Goal: Task Accomplishment & Management: Manage account settings

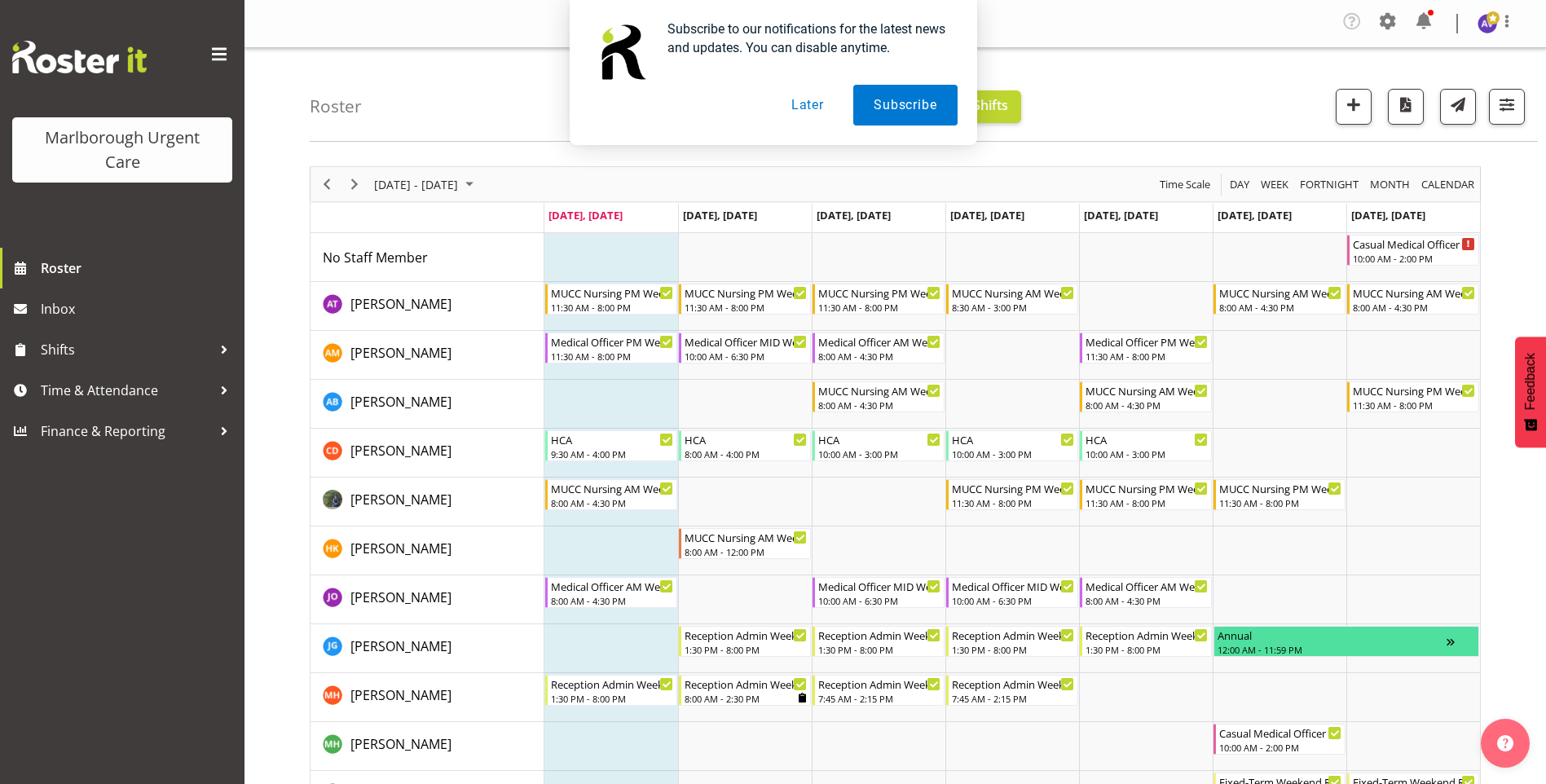
drag, startPoint x: 811, startPoint y: 105, endPoint x: 692, endPoint y: 132, distance: 122.0
click at [811, 105] on button "Later" at bounding box center [807, 105] width 73 height 41
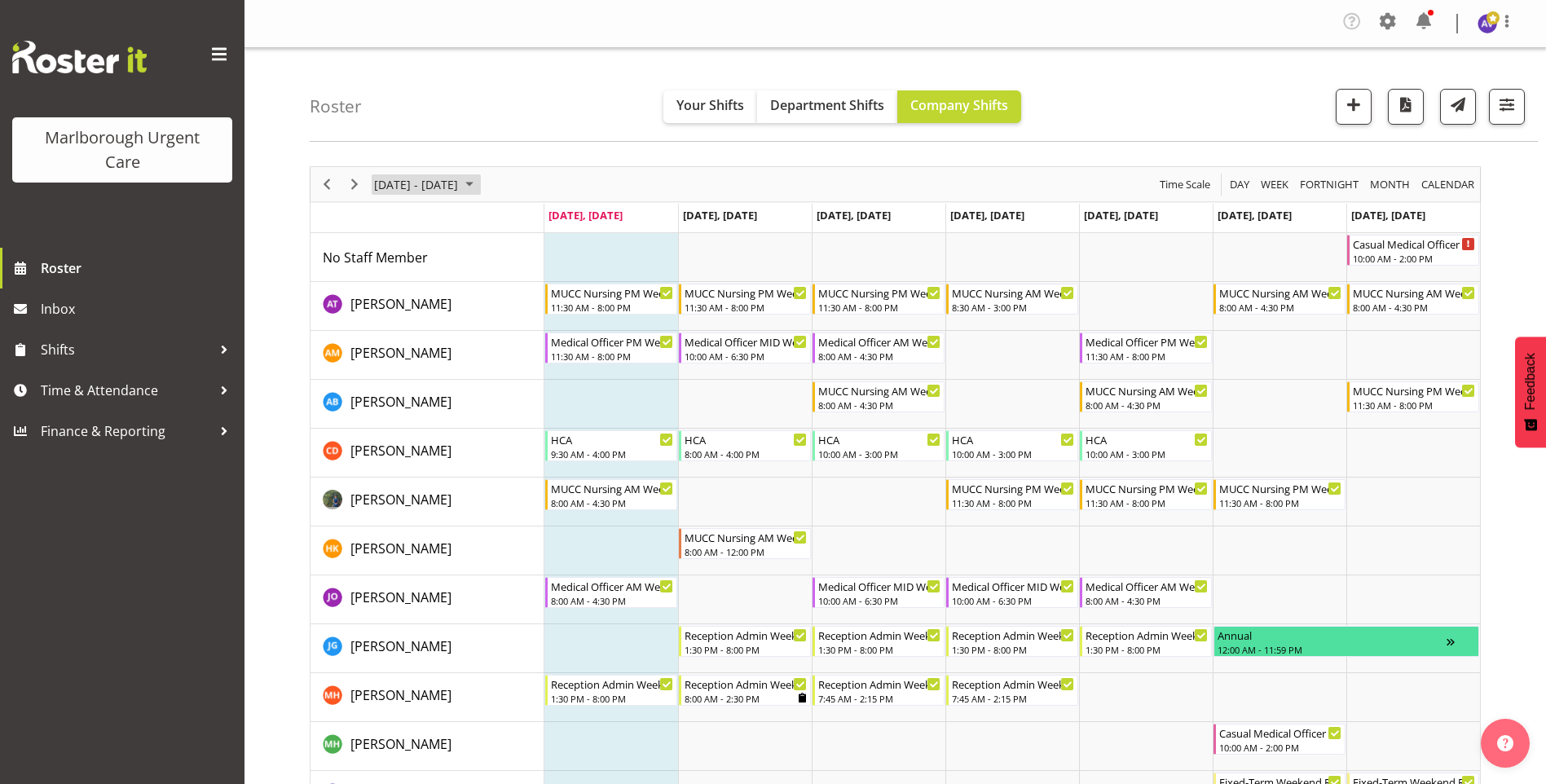
click at [434, 184] on span "[DATE] - [DATE]" at bounding box center [416, 184] width 87 height 21
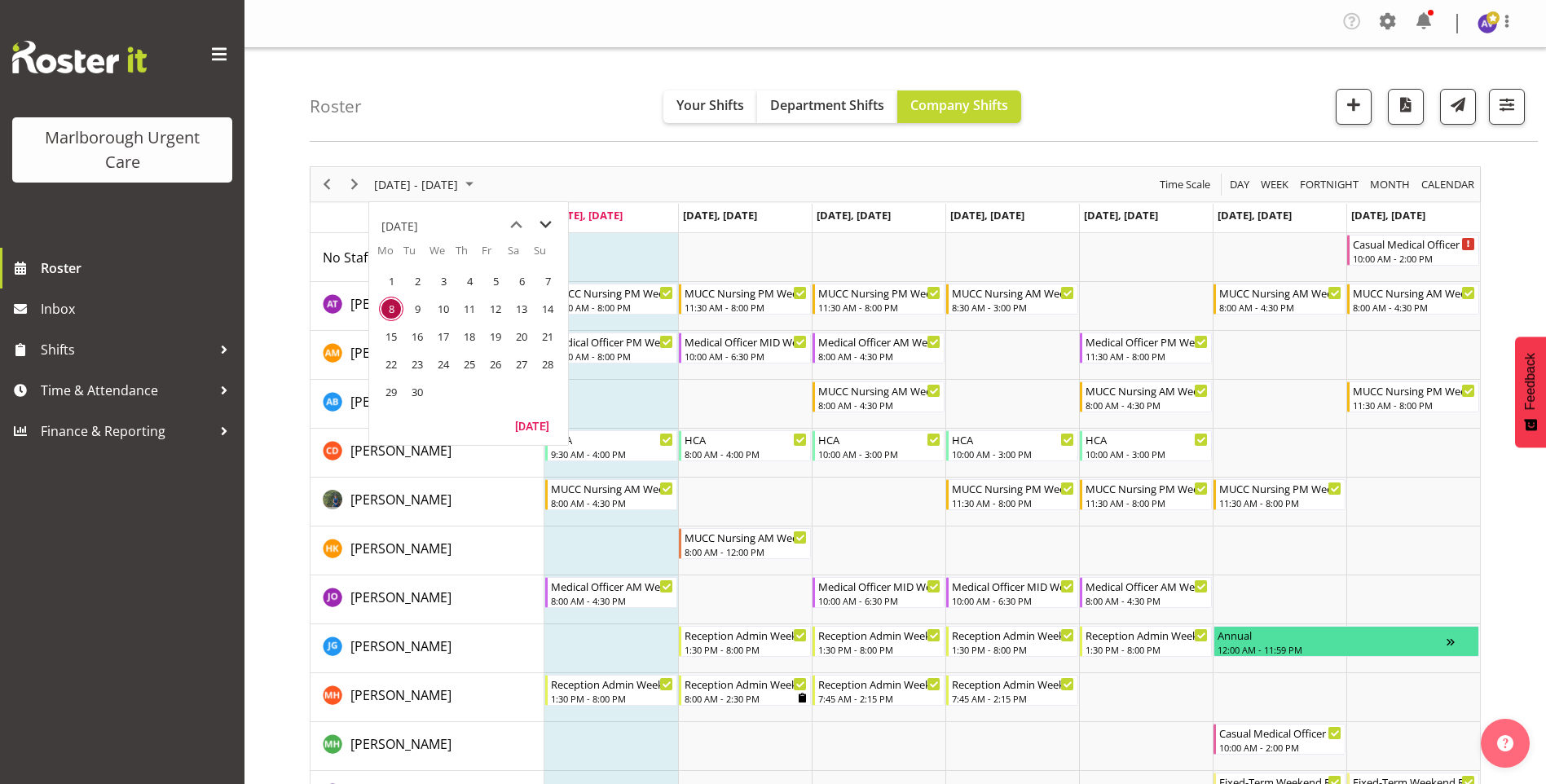
click at [545, 217] on span "next month" at bounding box center [546, 225] width 29 height 30
click at [466, 332] on span "16" at bounding box center [470, 336] width 25 height 25
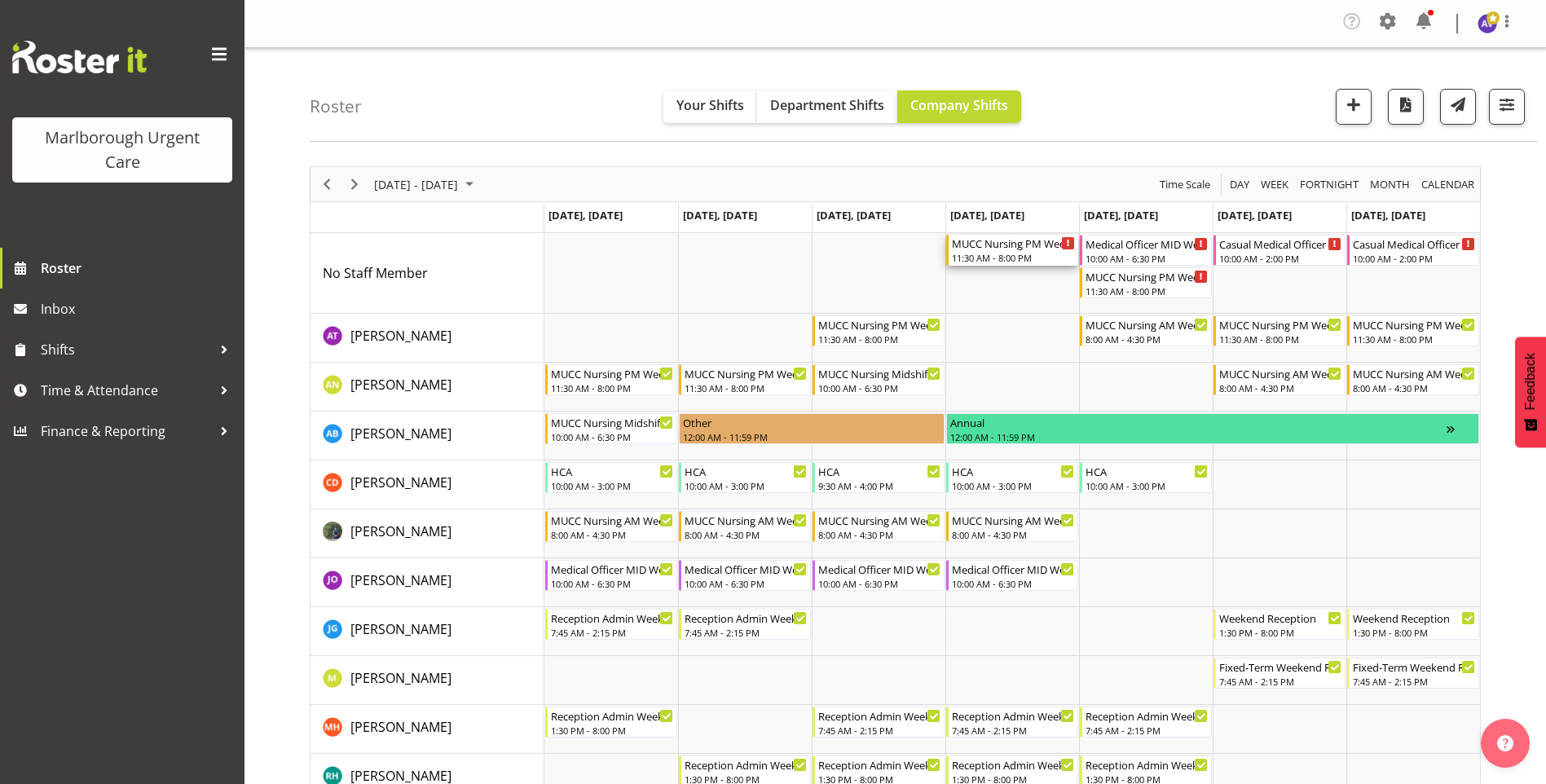
click at [1043, 249] on div "MUCC Nursing PM Weekday" at bounding box center [1014, 243] width 123 height 16
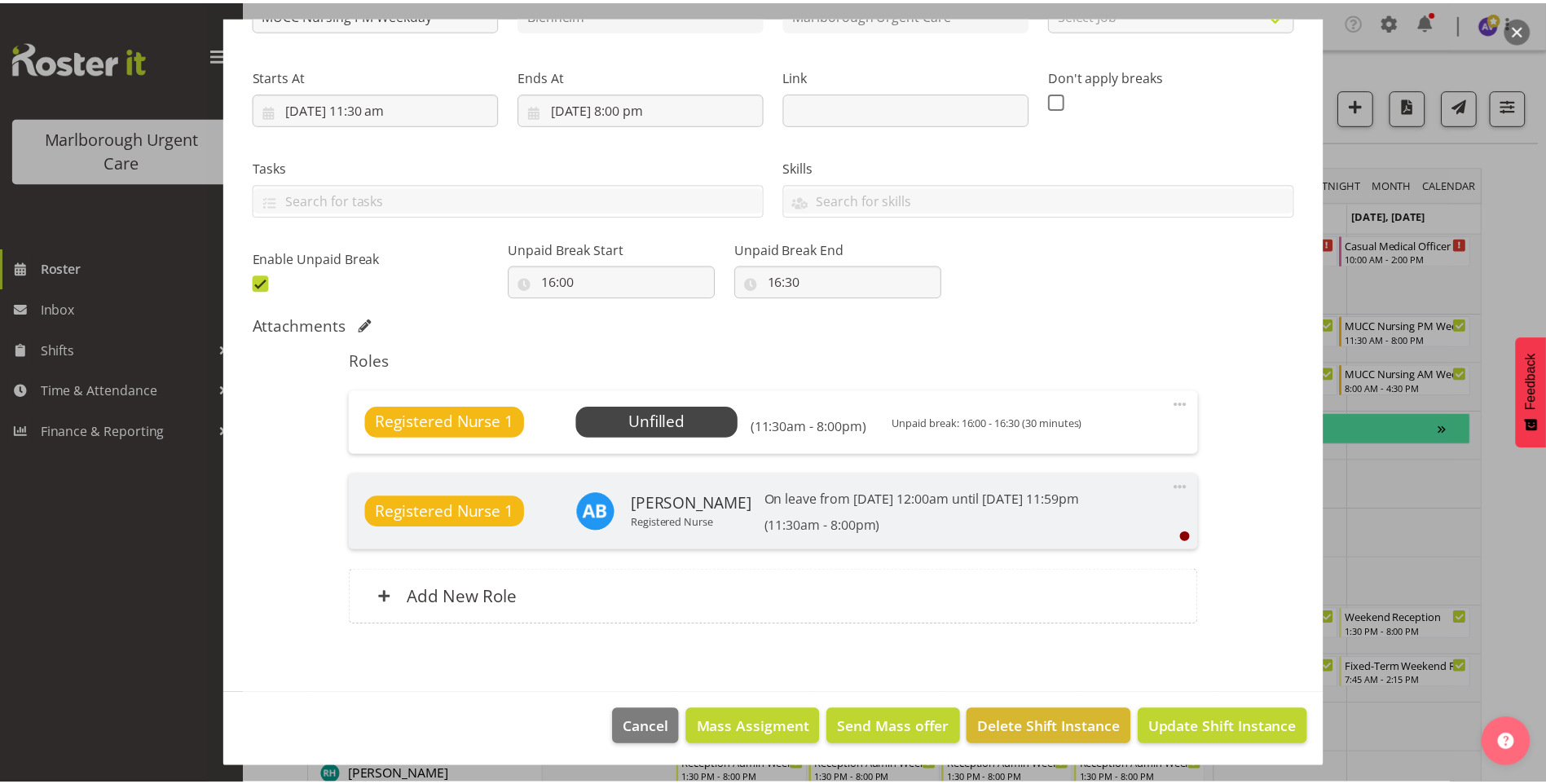
scroll to position [221, 0]
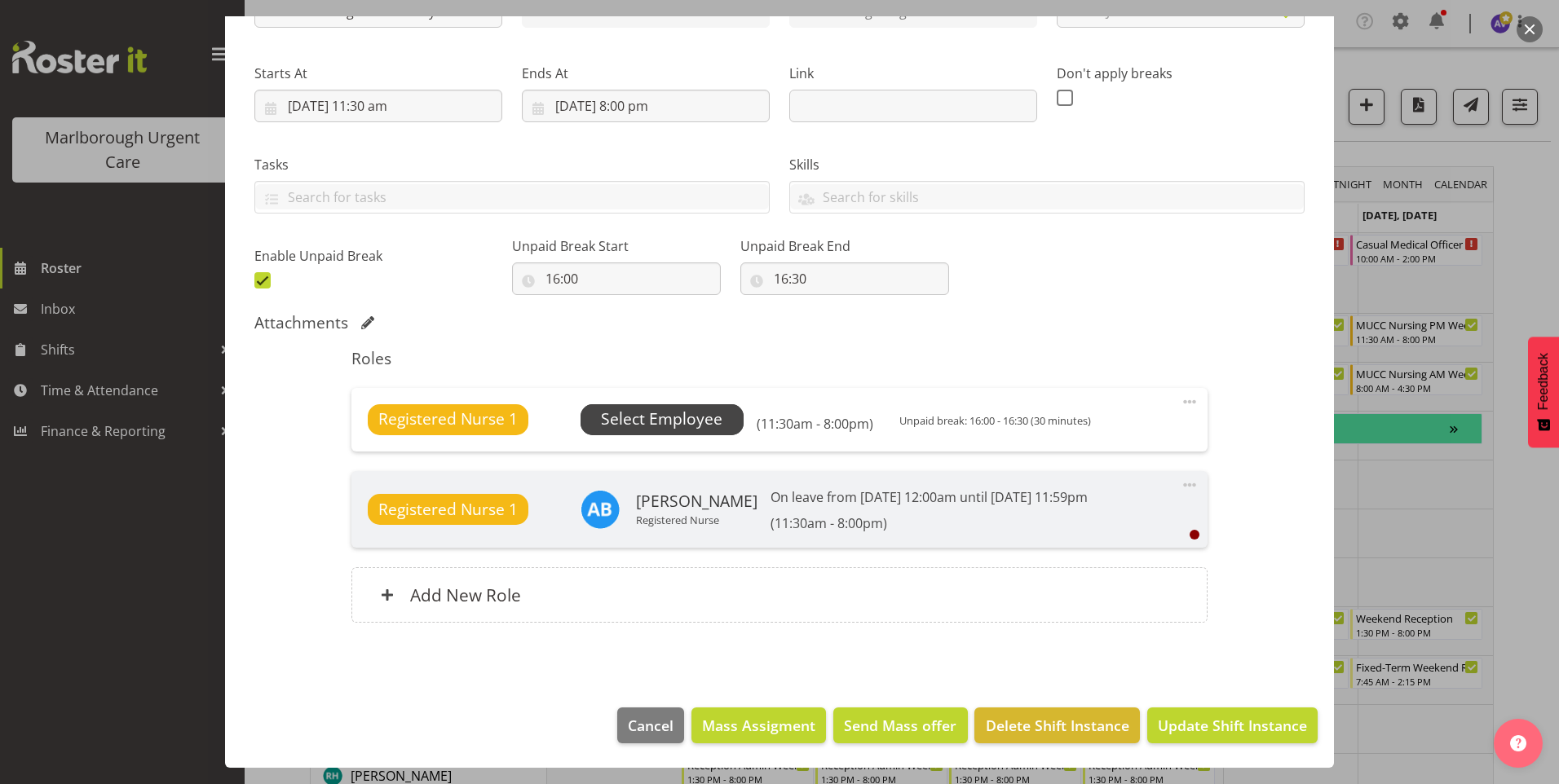
click at [666, 410] on span "Select Employee" at bounding box center [662, 419] width 122 height 24
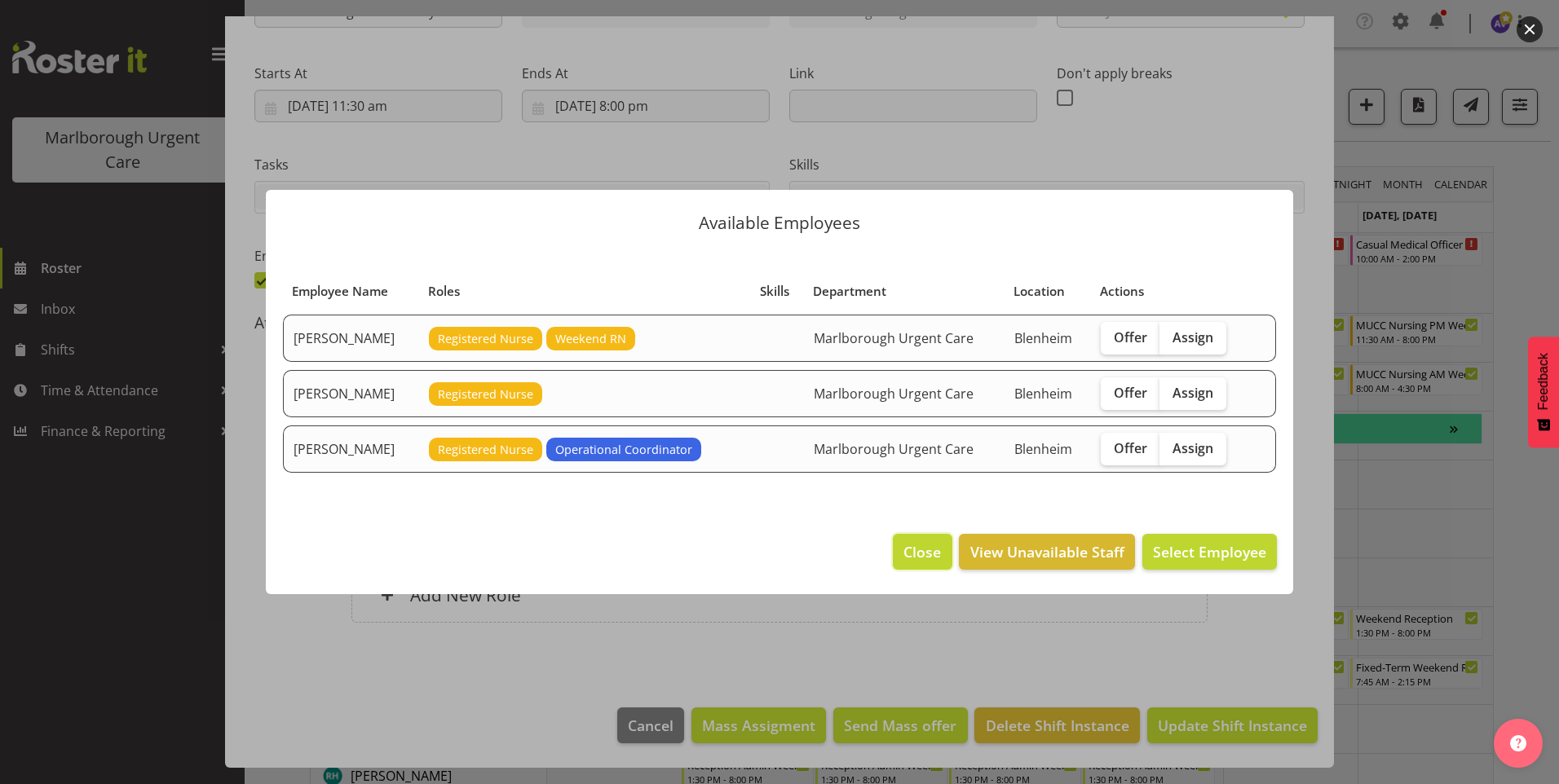
click at [930, 551] on span "Close" at bounding box center [923, 552] width 38 height 21
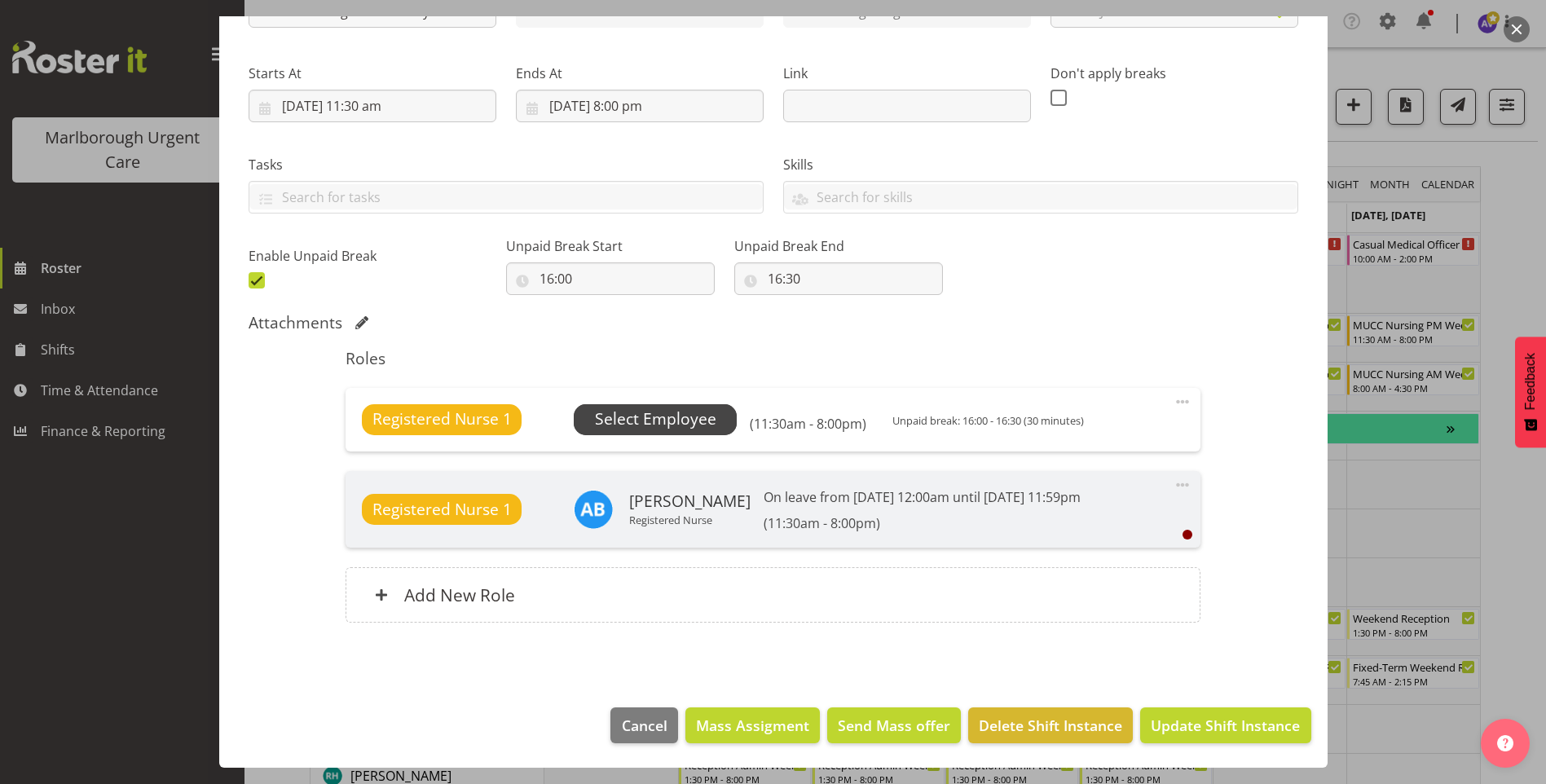
click at [671, 416] on span "Select Employee" at bounding box center [656, 419] width 122 height 24
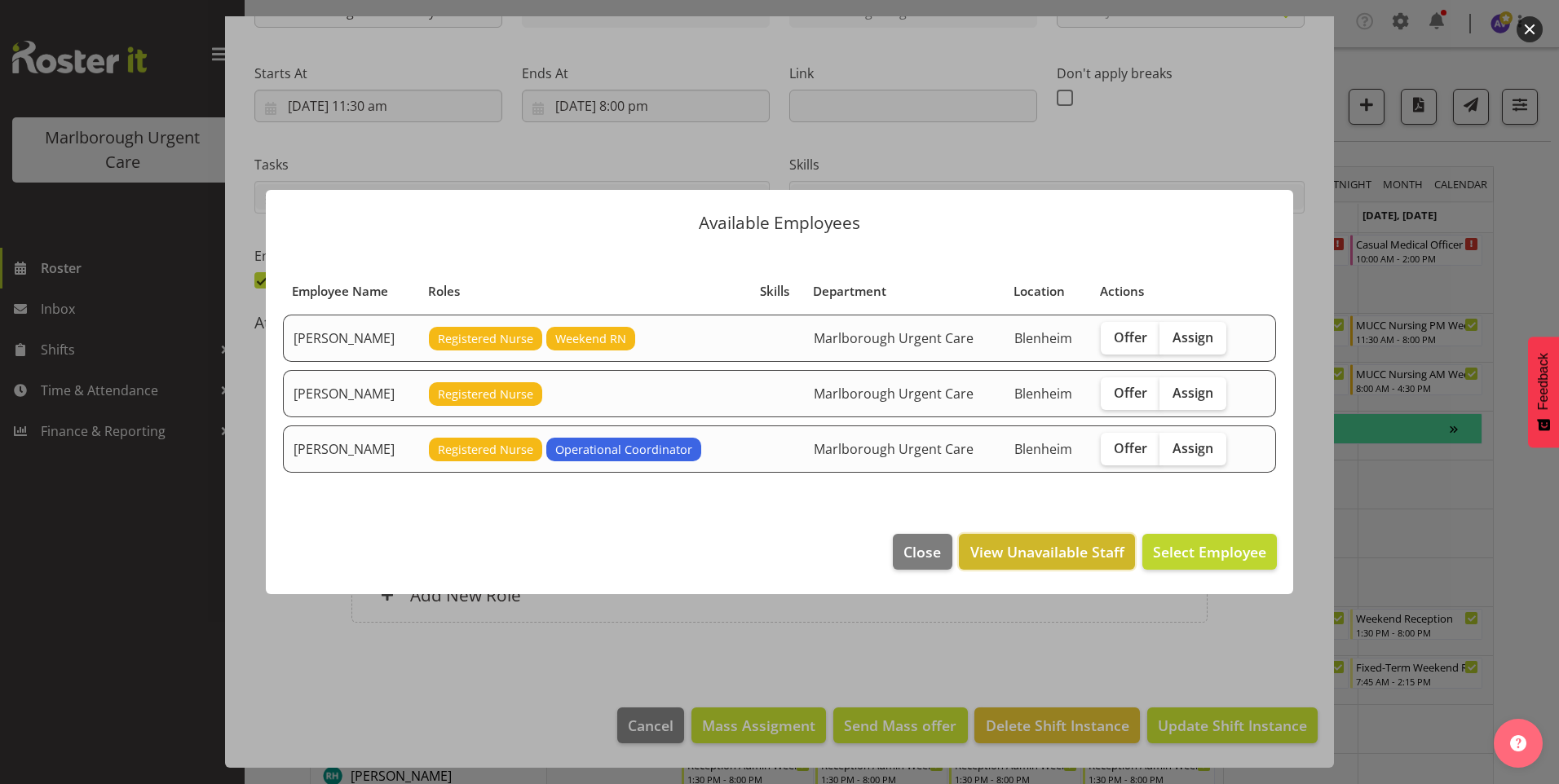
click at [1054, 543] on span "View Unavailable Staff" at bounding box center [1047, 552] width 154 height 21
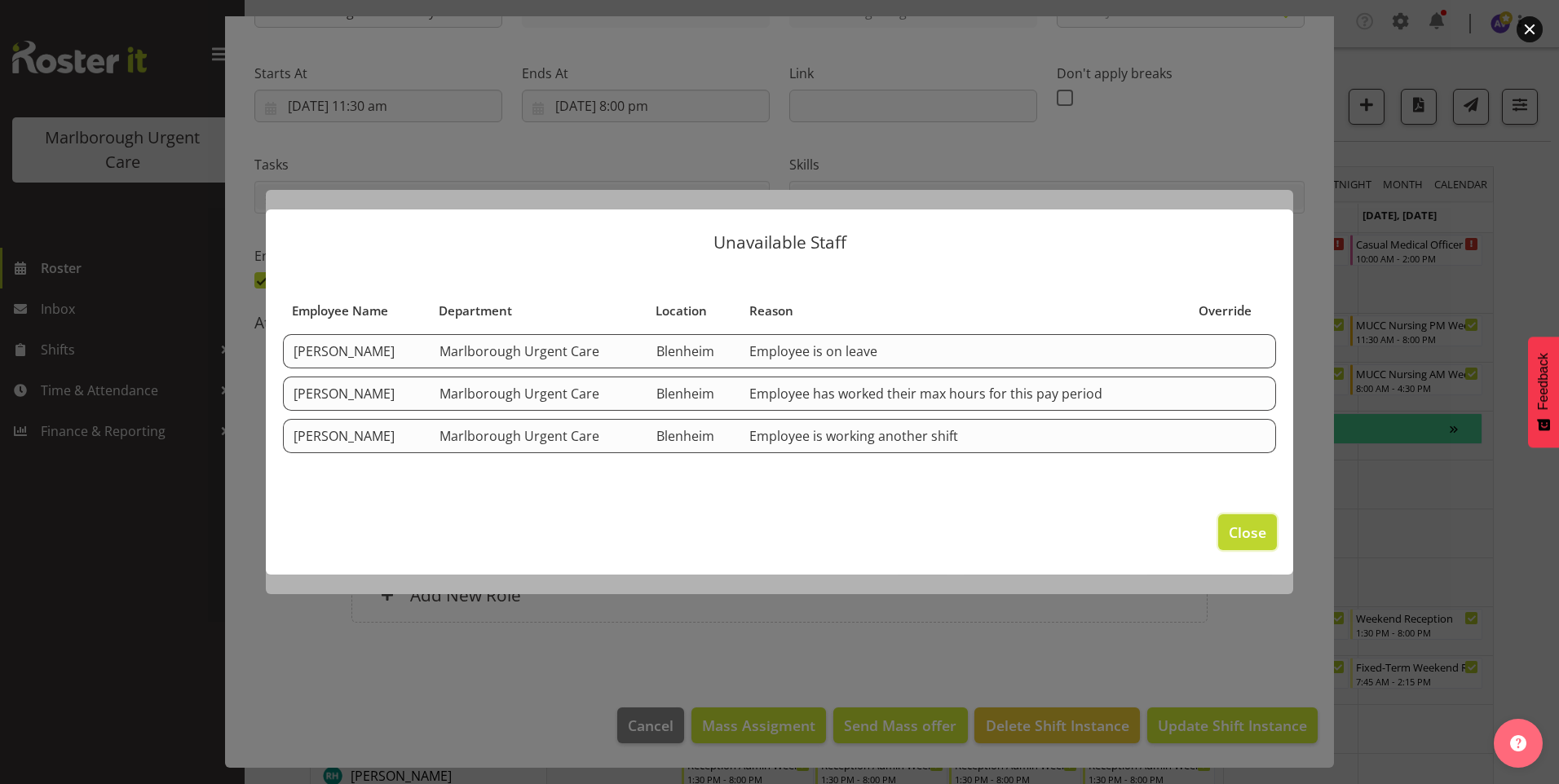
click at [1250, 530] on span "Close" at bounding box center [1248, 532] width 38 height 21
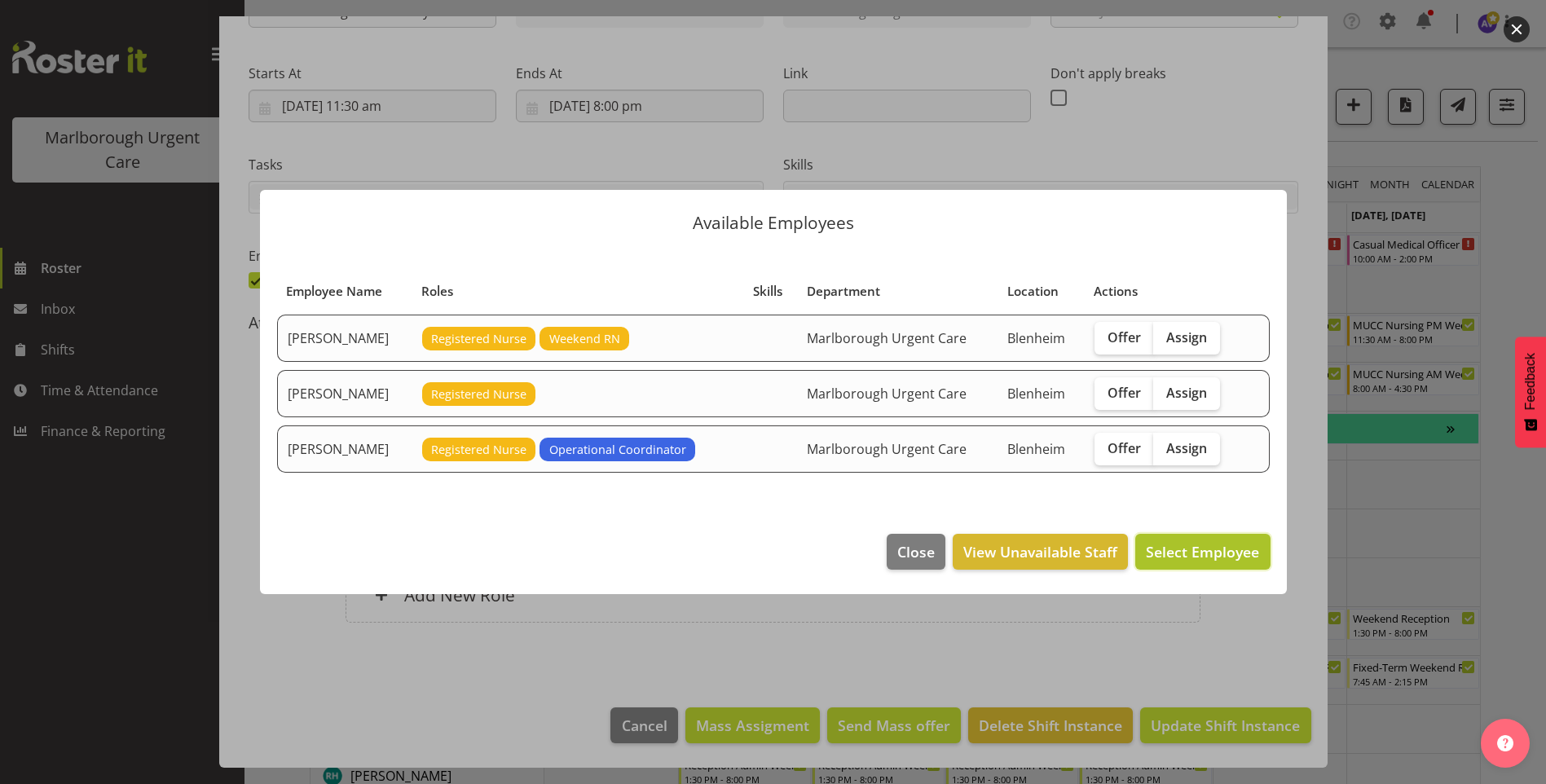
click at [1211, 554] on span "Select Employee" at bounding box center [1203, 552] width 114 height 20
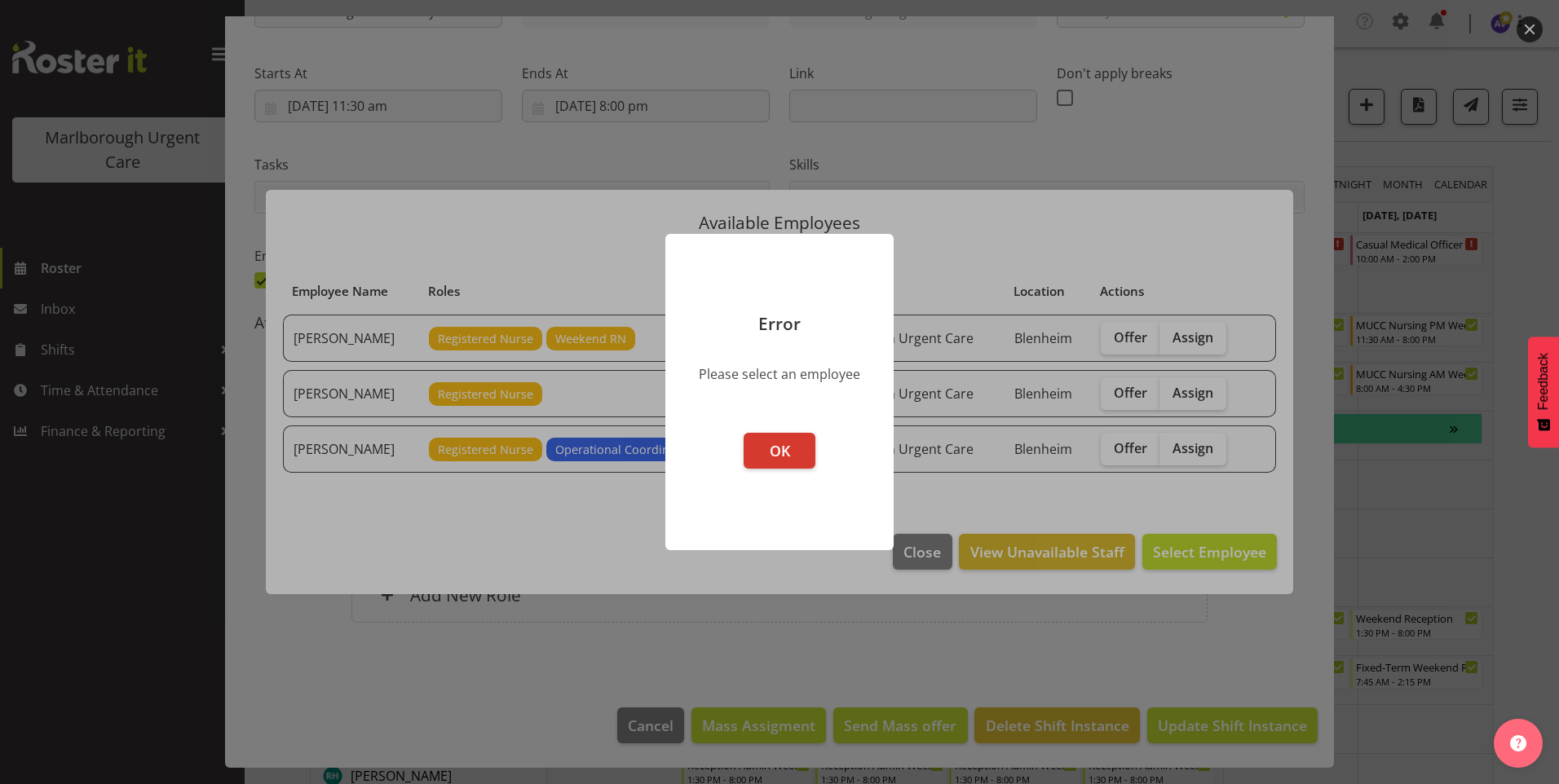
click at [758, 452] on button "OK" at bounding box center [779, 451] width 72 height 36
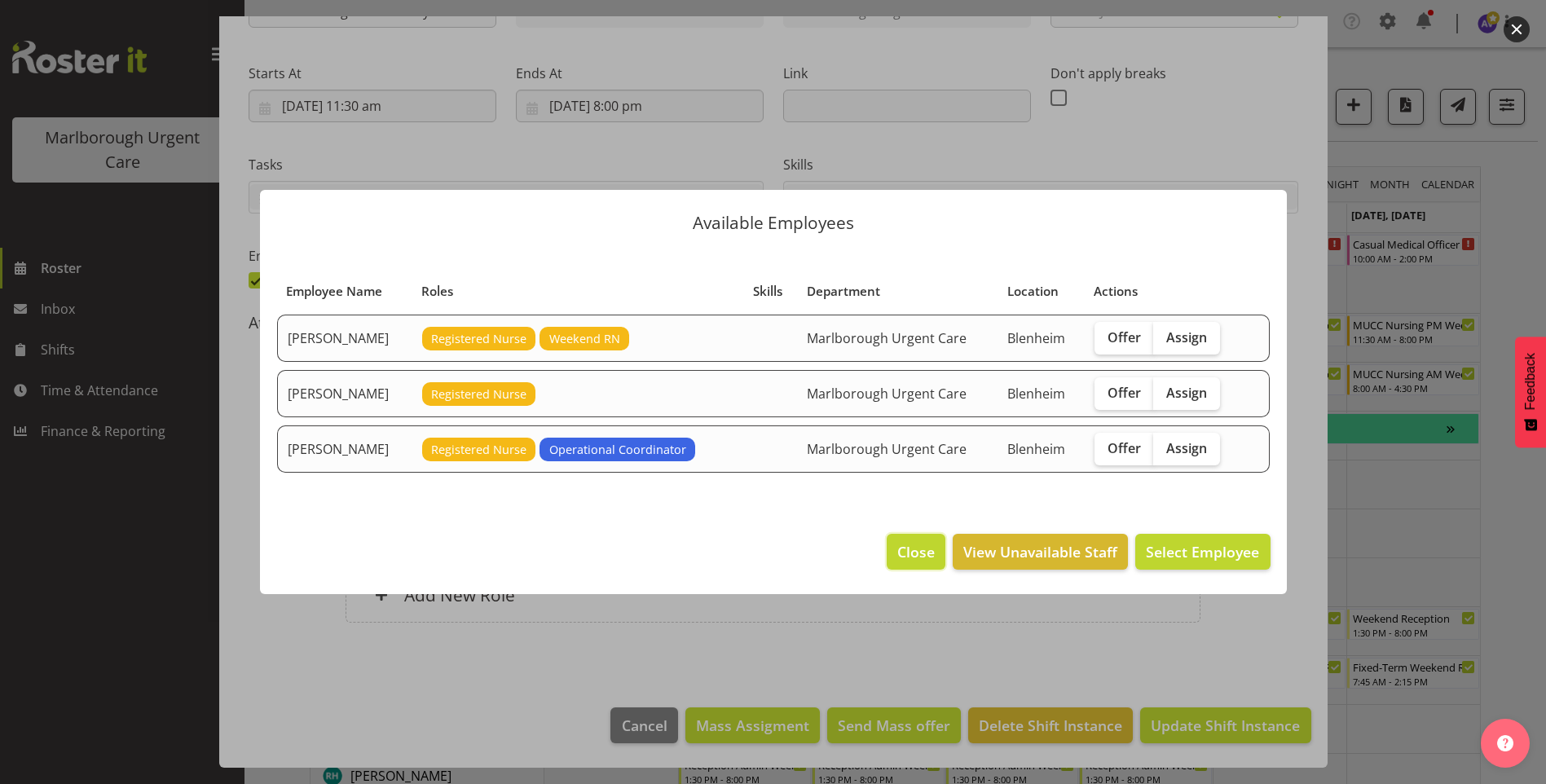
click at [889, 555] on button "Close" at bounding box center [916, 552] width 58 height 36
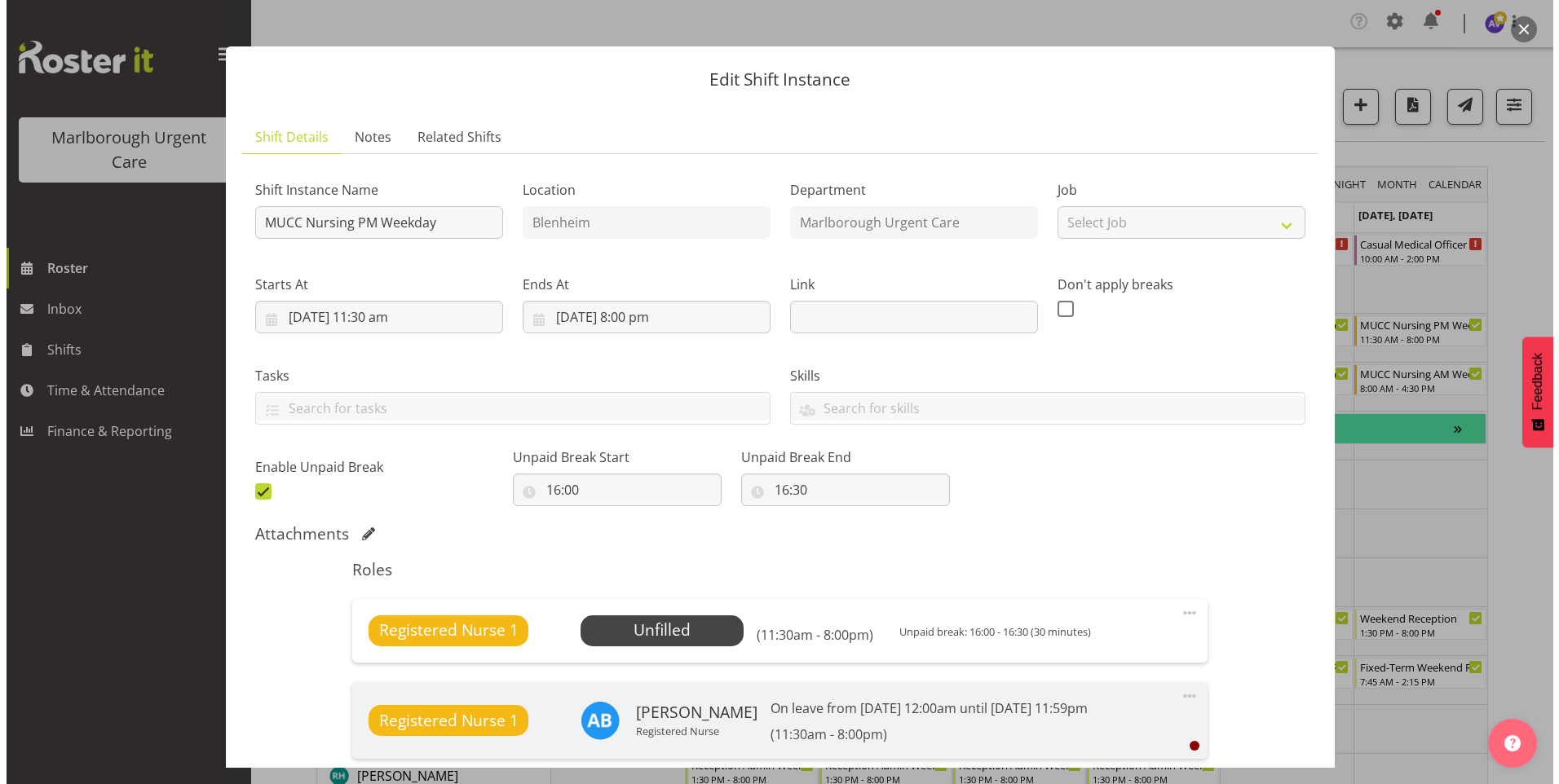
scroll to position [0, 0]
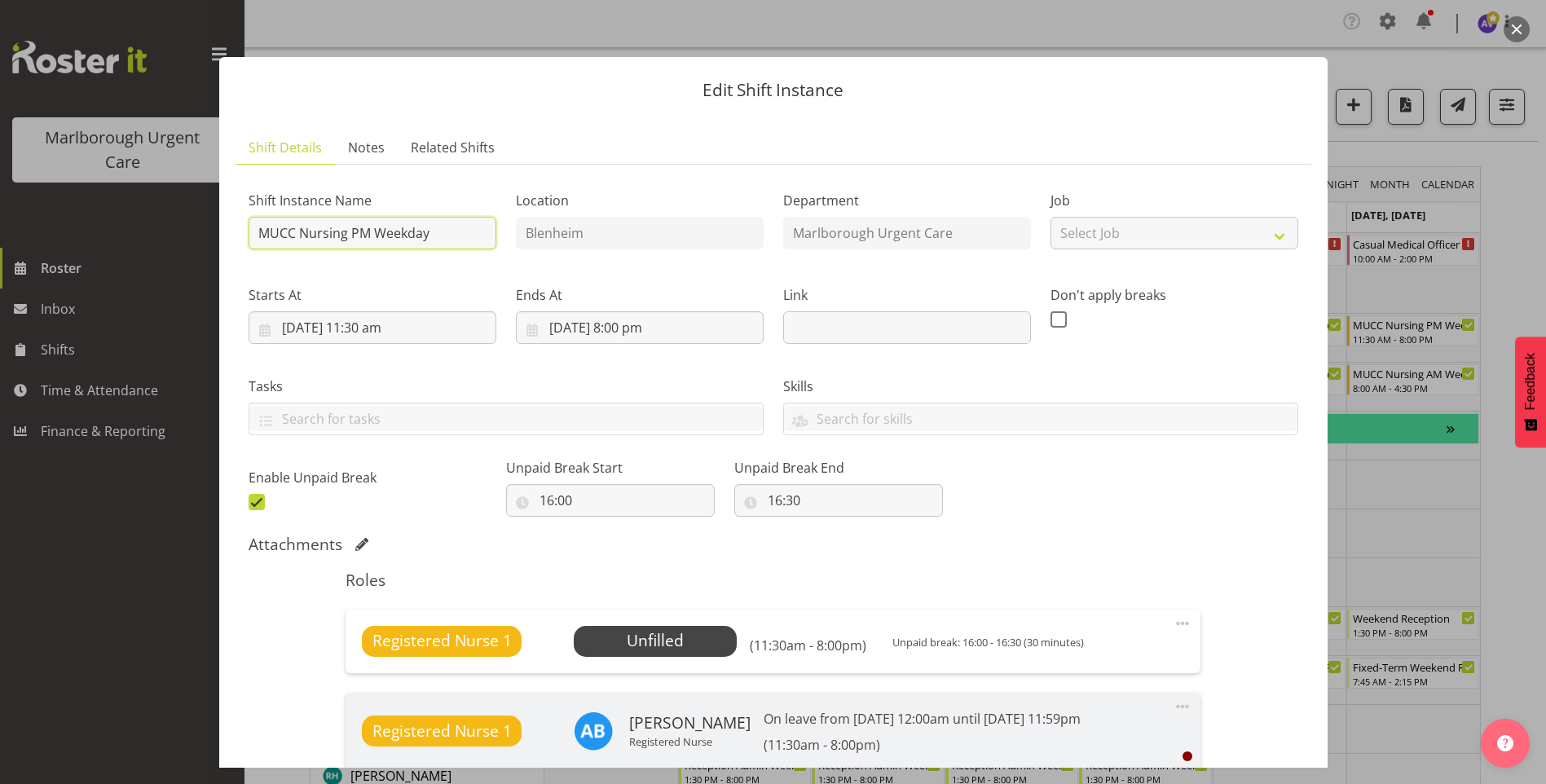
click at [402, 236] on input "MUCC Nursing PM Weekday" at bounding box center [372, 233] width 248 height 33
click at [421, 143] on span "Related Shifts" at bounding box center [453, 147] width 84 height 20
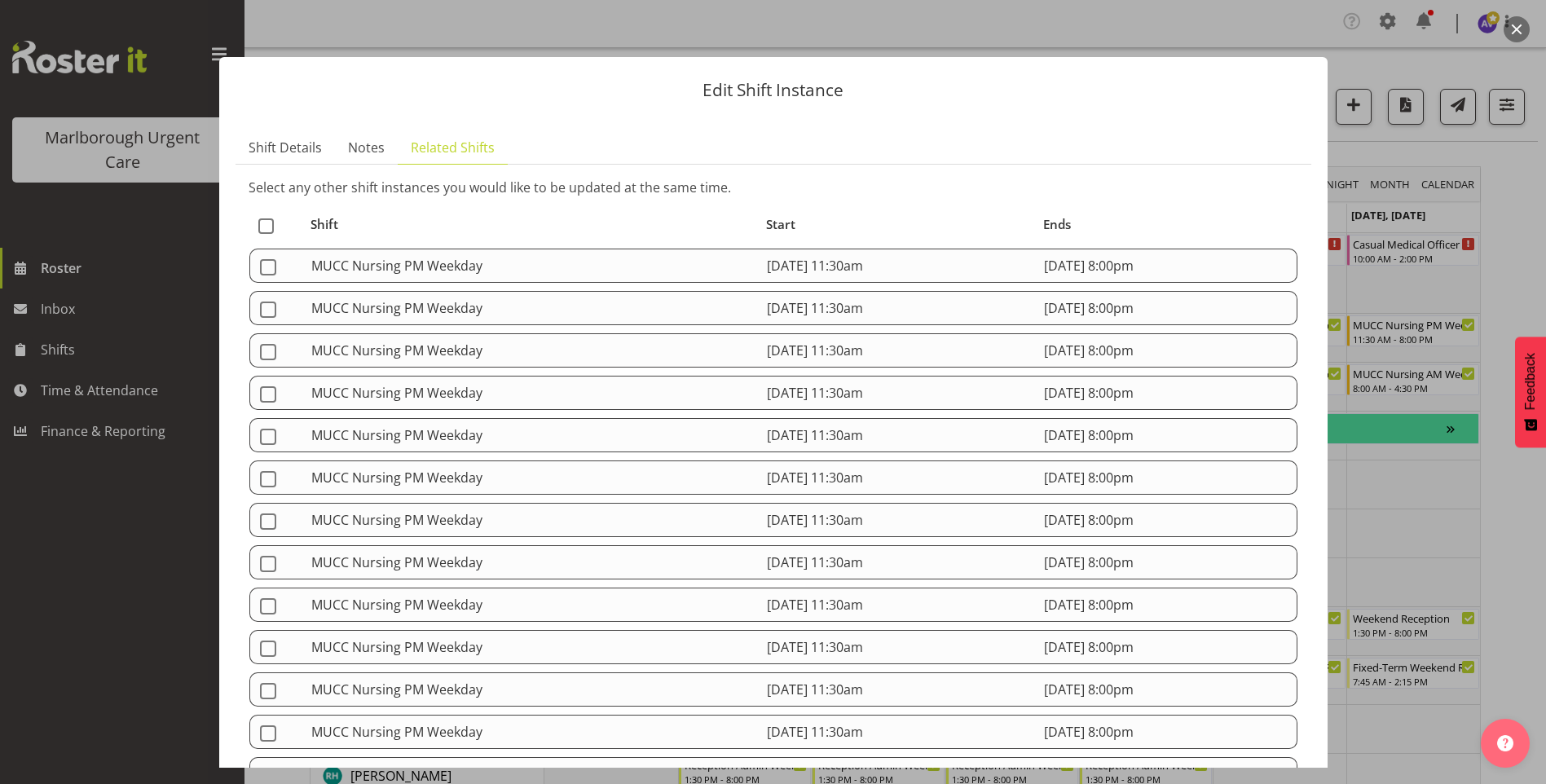
click at [1517, 26] on button "button" at bounding box center [1517, 30] width 26 height 26
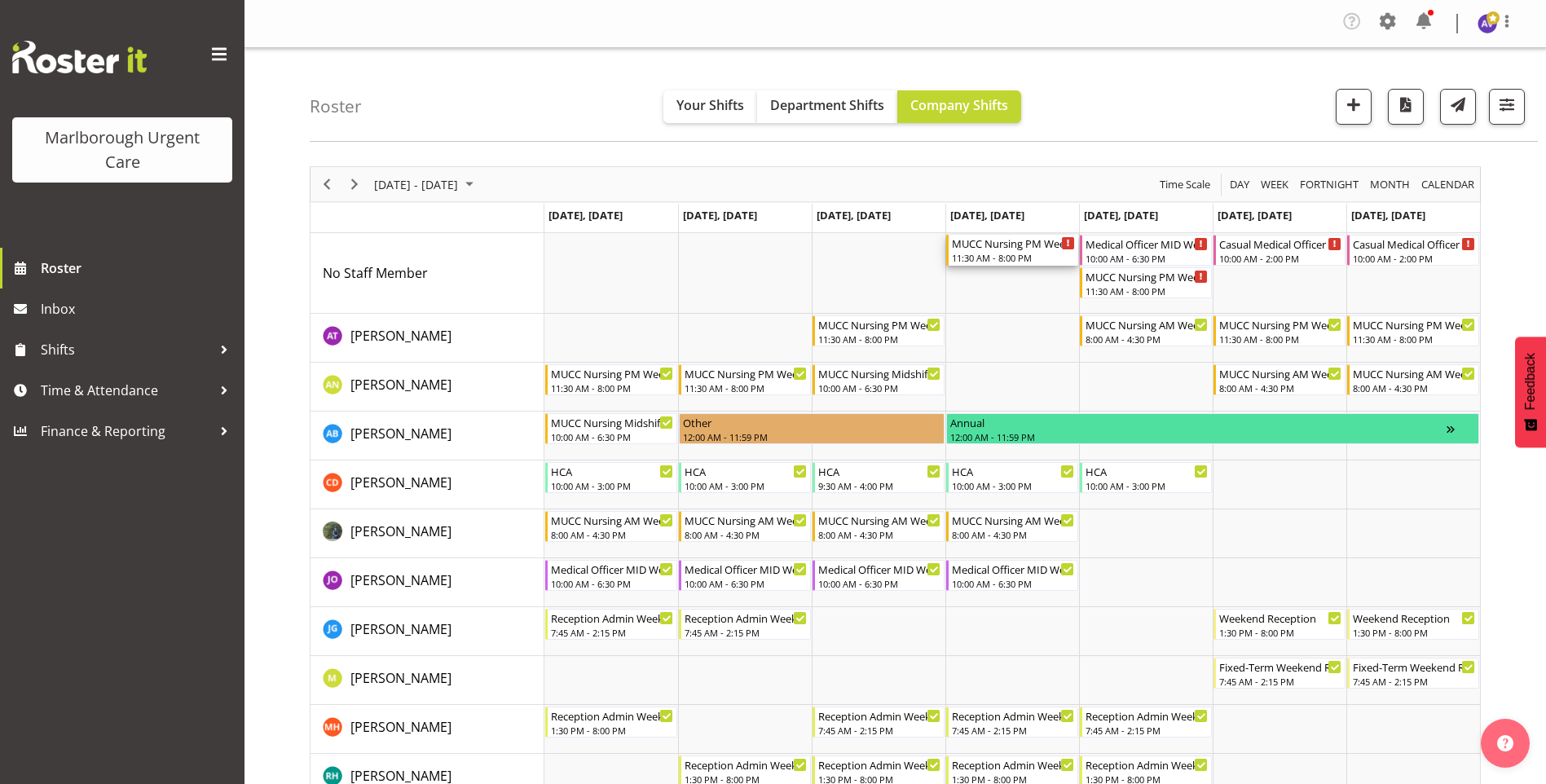
click at [1026, 247] on div "MUCC Nursing PM Weekday" at bounding box center [1014, 243] width 123 height 16
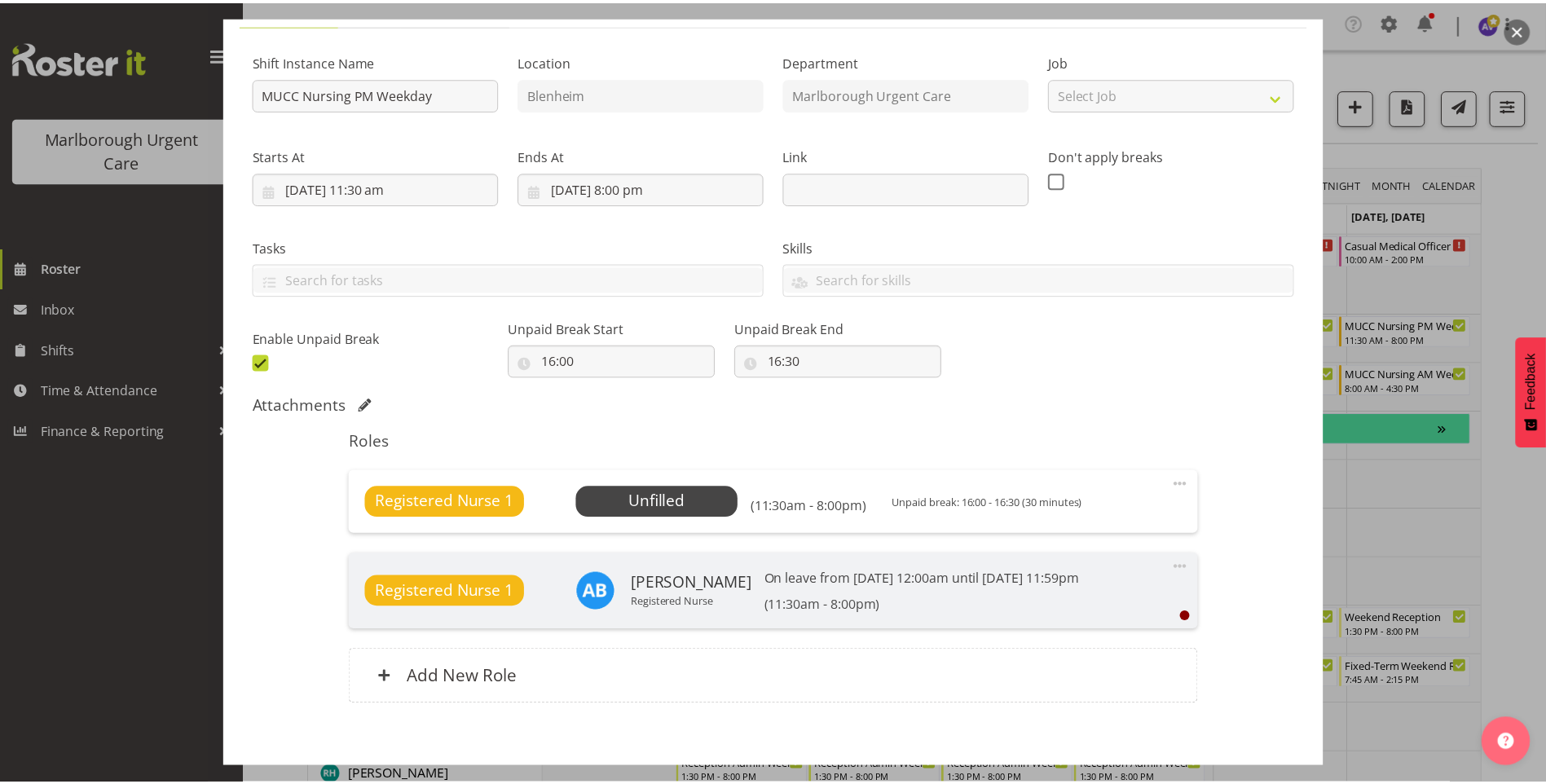
scroll to position [221, 0]
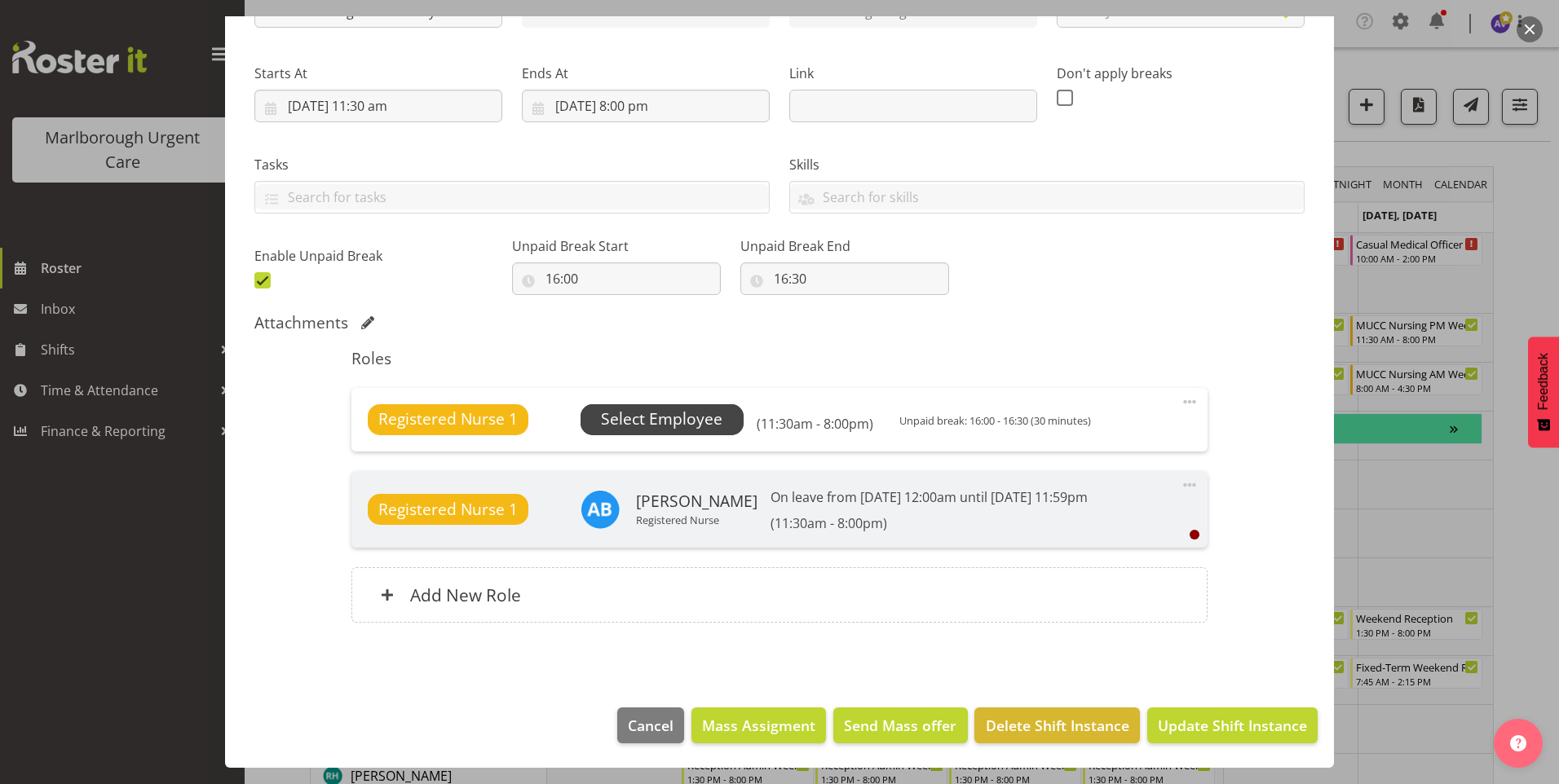
click at [616, 415] on span "Select Employee" at bounding box center [662, 419] width 122 height 24
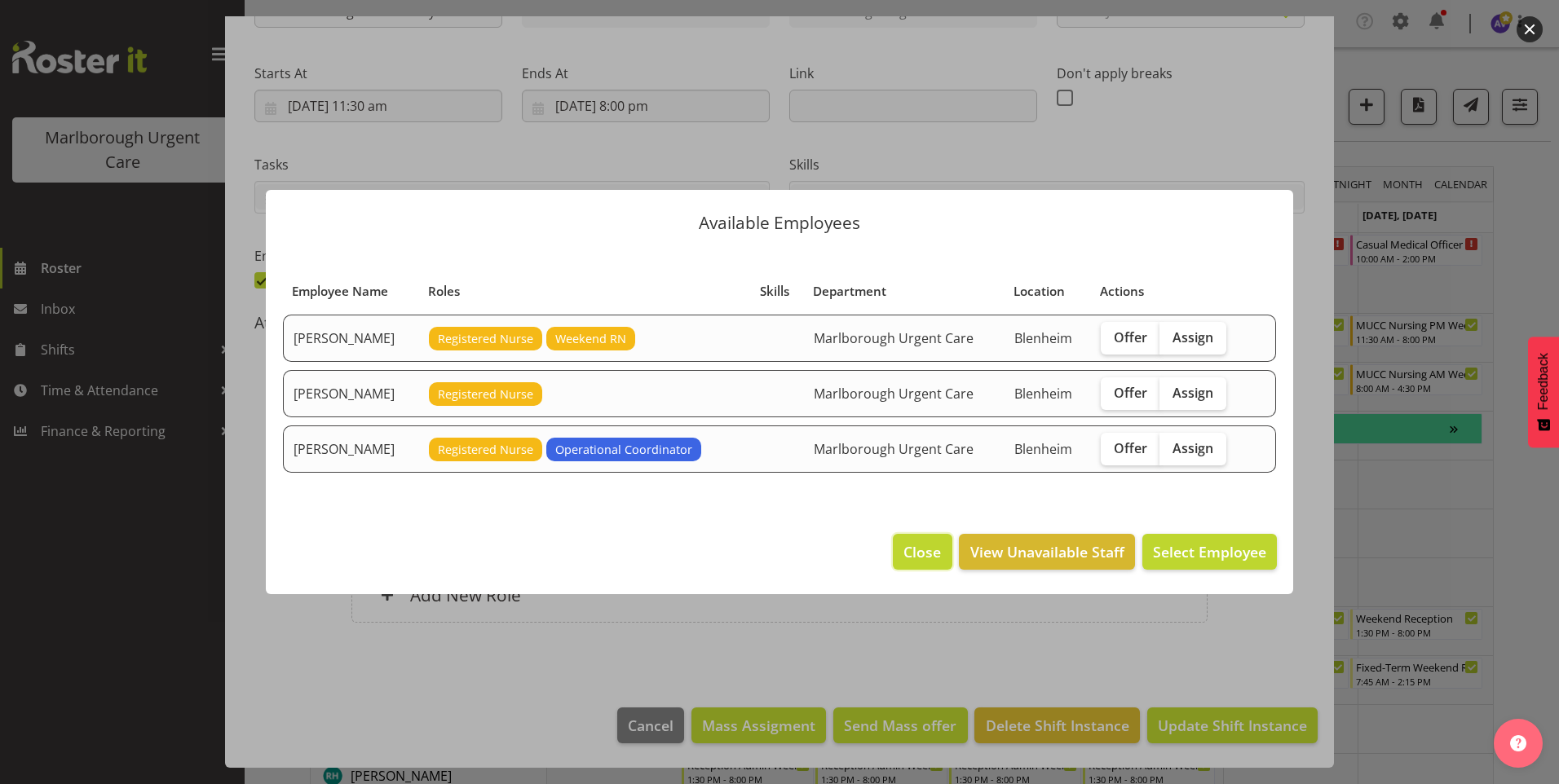
click at [910, 559] on span "Close" at bounding box center [923, 552] width 38 height 21
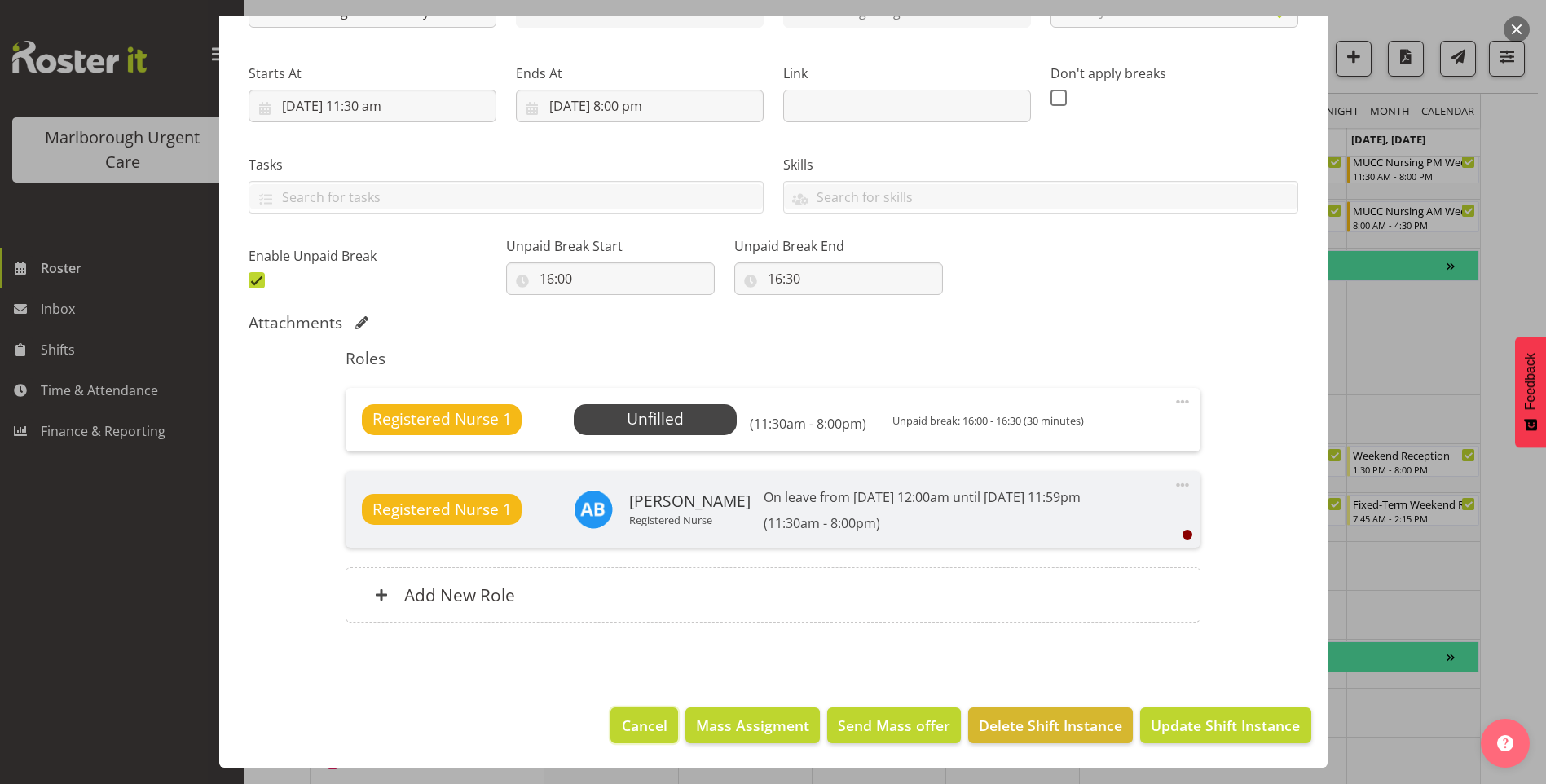
drag, startPoint x: 643, startPoint y: 712, endPoint x: 689, endPoint y: 684, distance: 53.9
click at [643, 712] on button "Cancel" at bounding box center [643, 726] width 67 height 36
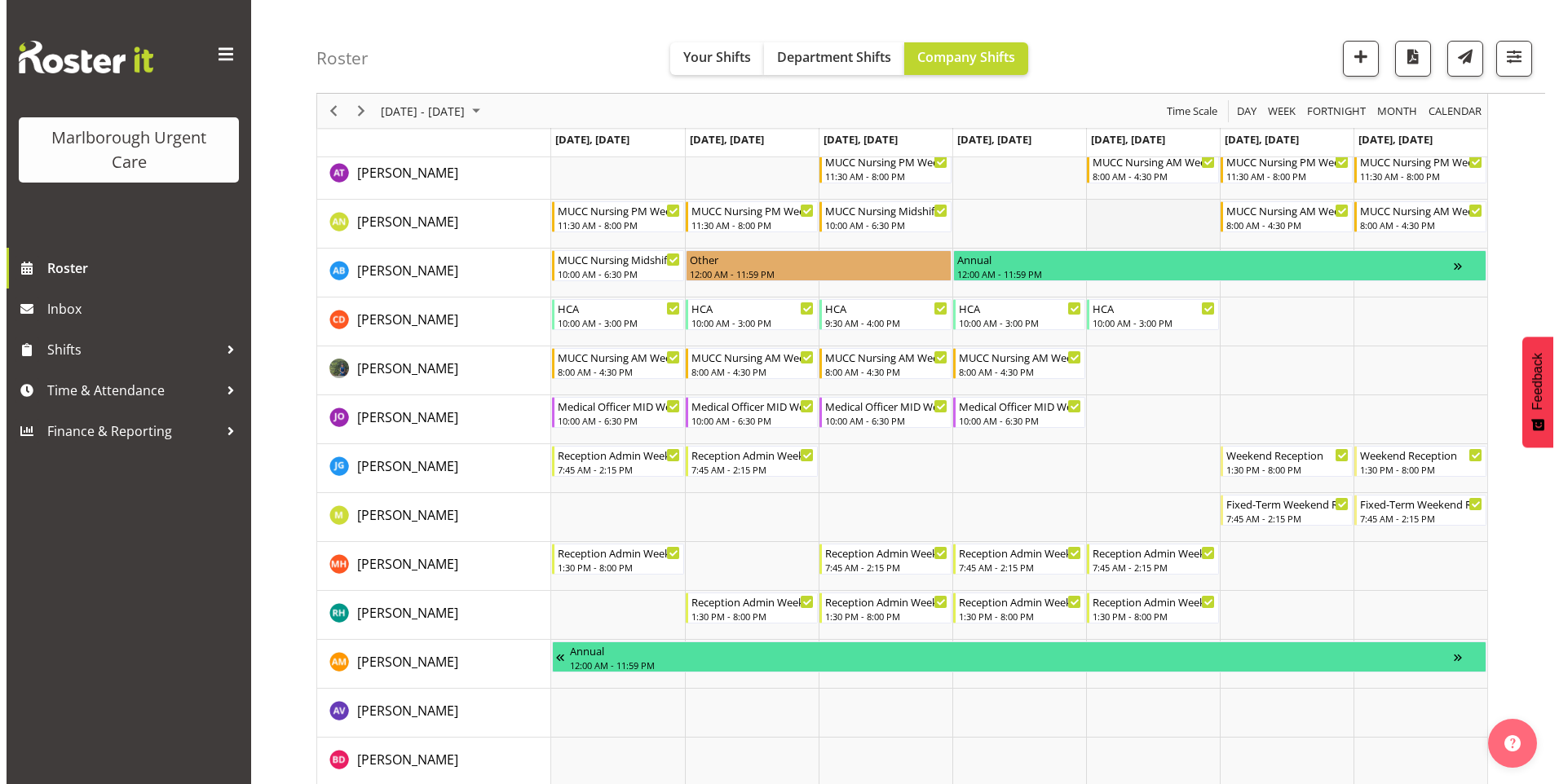
scroll to position [0, 0]
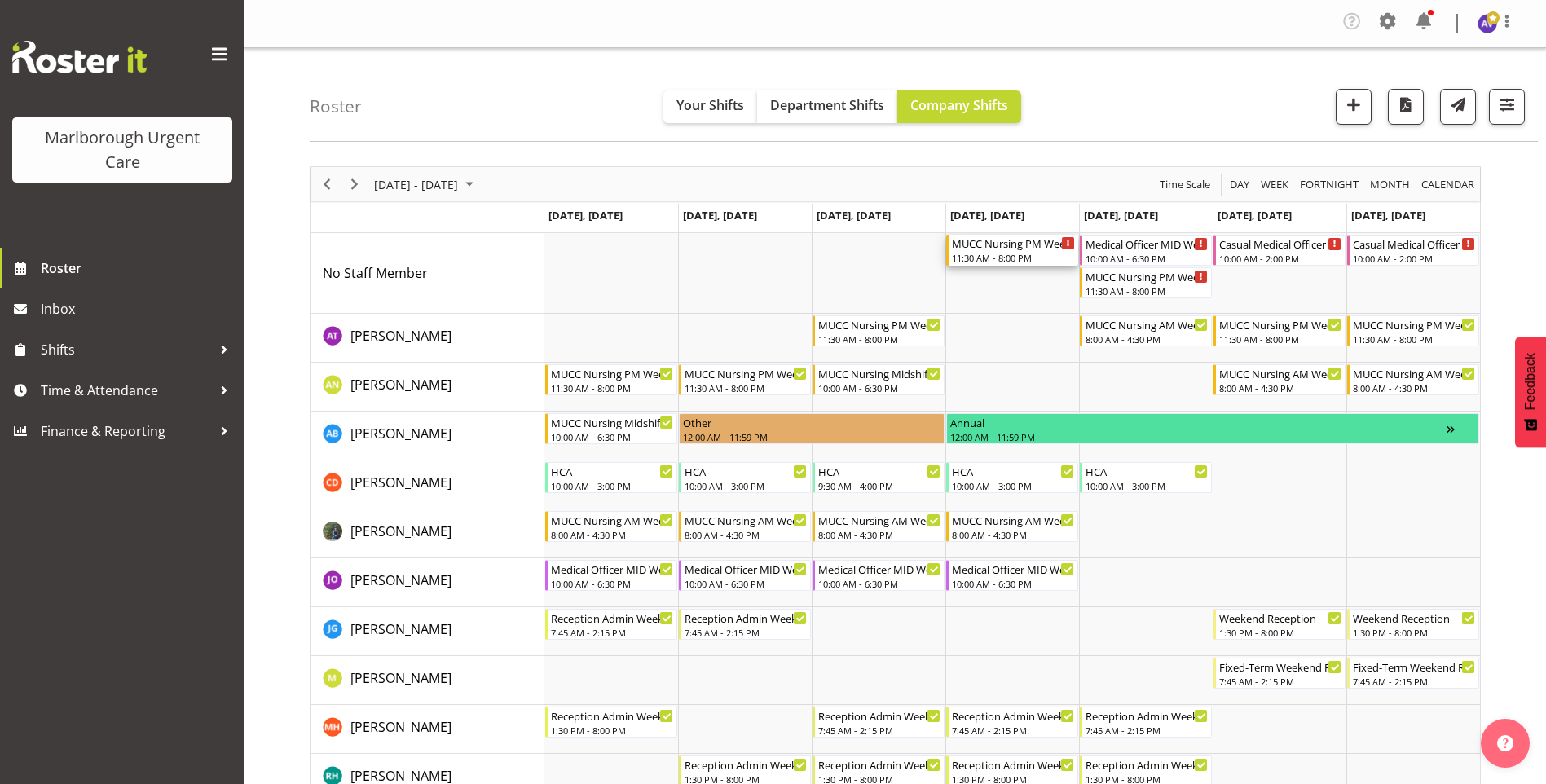
click at [1012, 247] on div "MUCC Nursing PM Weekday" at bounding box center [1014, 243] width 123 height 16
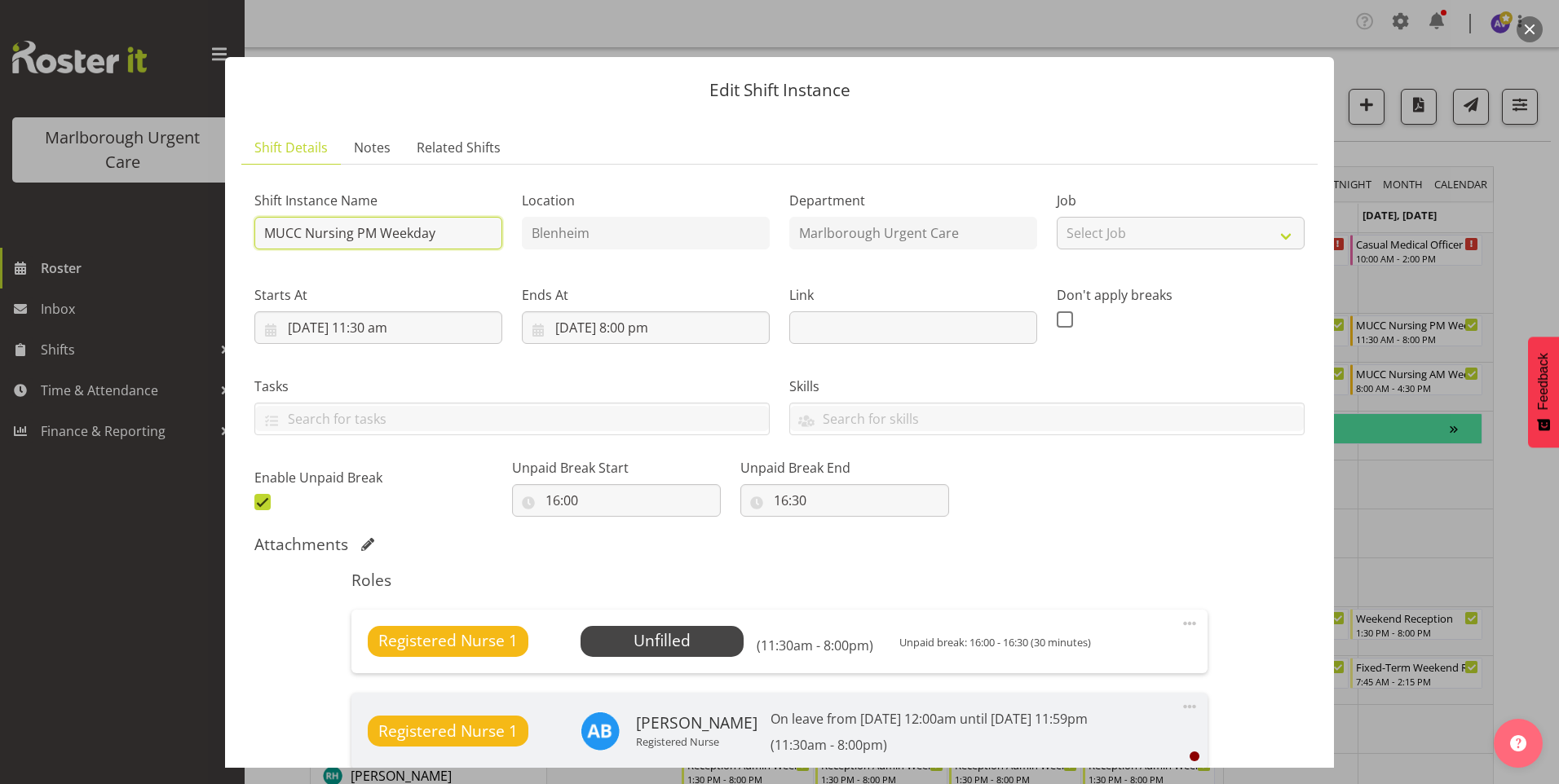
click at [400, 239] on input "MUCC Nursing PM Weekday" at bounding box center [378, 233] width 248 height 33
click at [1180, 620] on span at bounding box center [1189, 624] width 20 height 20
click at [1070, 661] on link "Edit" at bounding box center [1121, 663] width 156 height 30
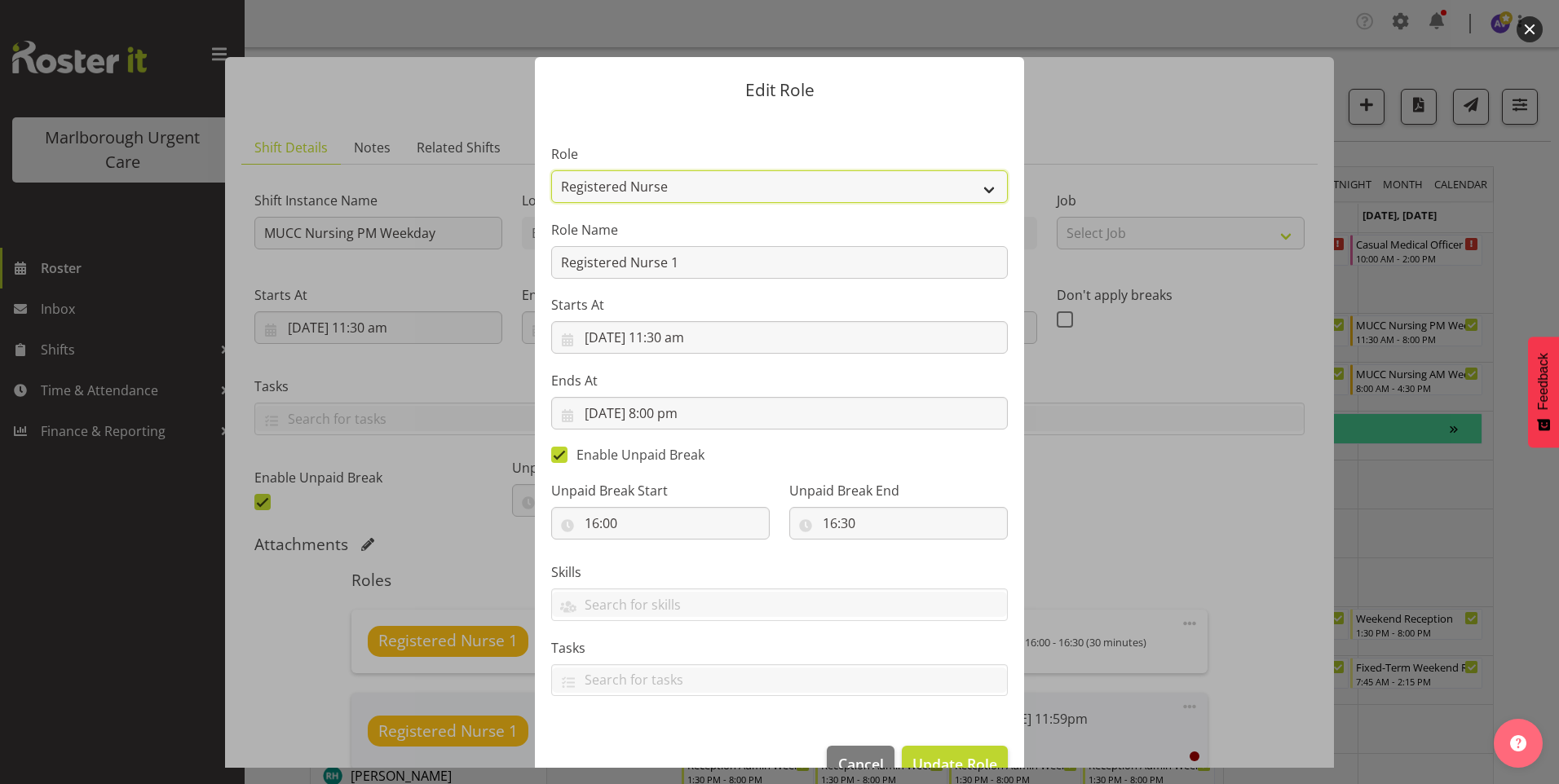
click at [670, 190] on select "Casual Registered Nurse Casual Weekday Medical Officer Casual Weekday Reception…" at bounding box center [780, 187] width 457 height 33
select select "1560"
click at [551, 170] on select "Casual Registered Nurse Casual Weekday Medical Officer Casual Weekday Reception…" at bounding box center [780, 187] width 457 height 33
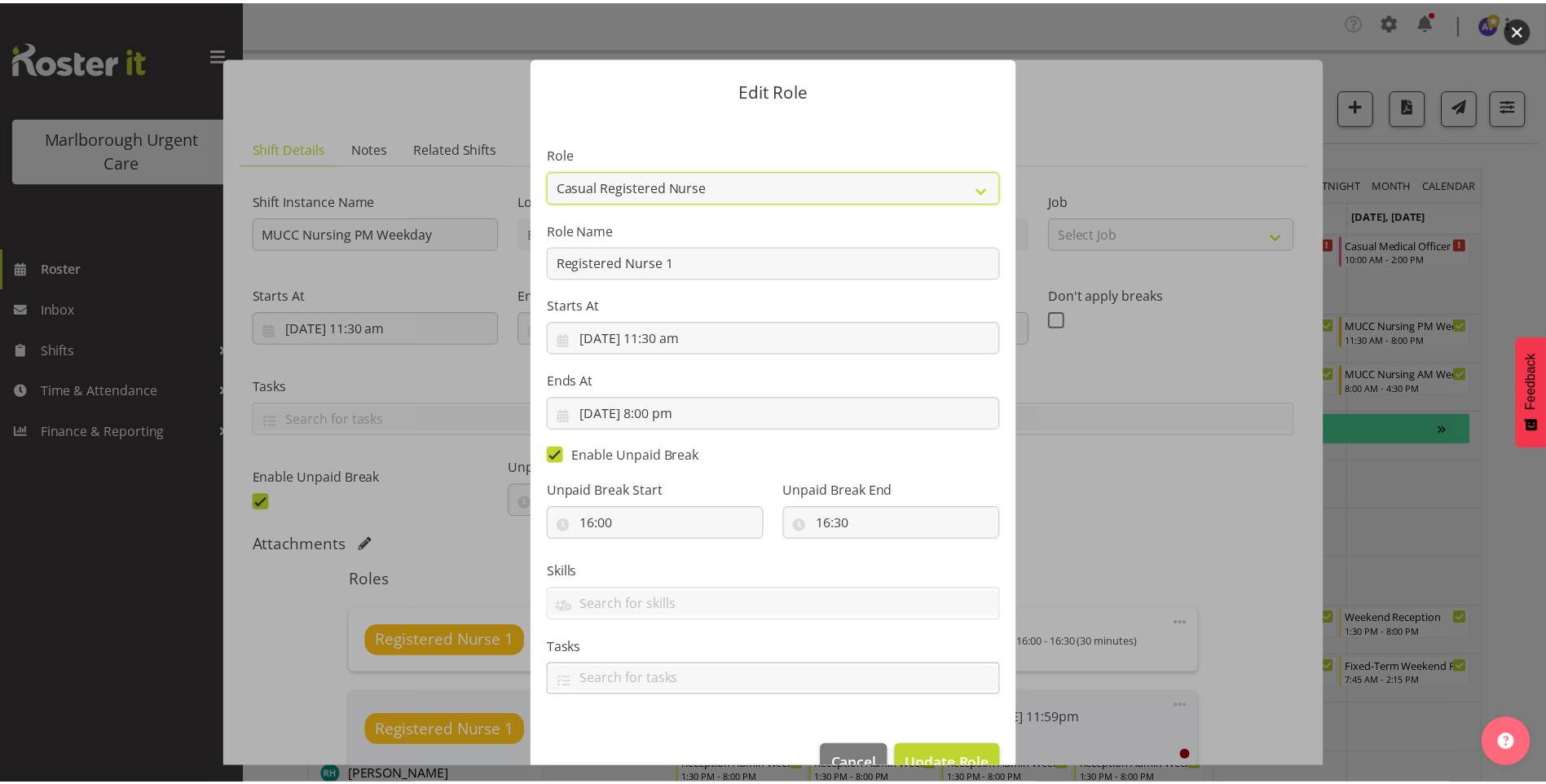
scroll to position [39, 0]
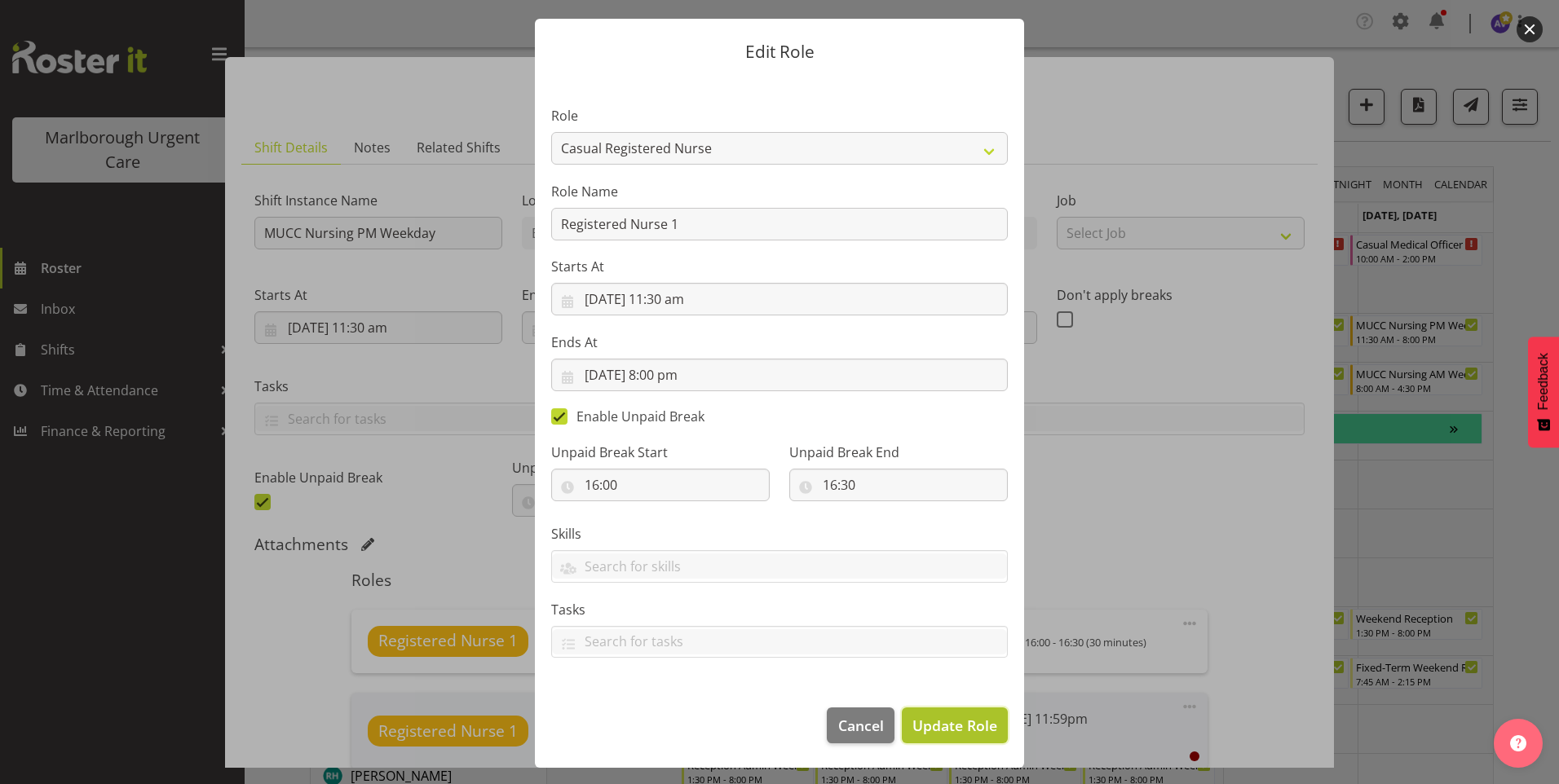
click at [938, 712] on button "Update Role" at bounding box center [955, 726] width 106 height 36
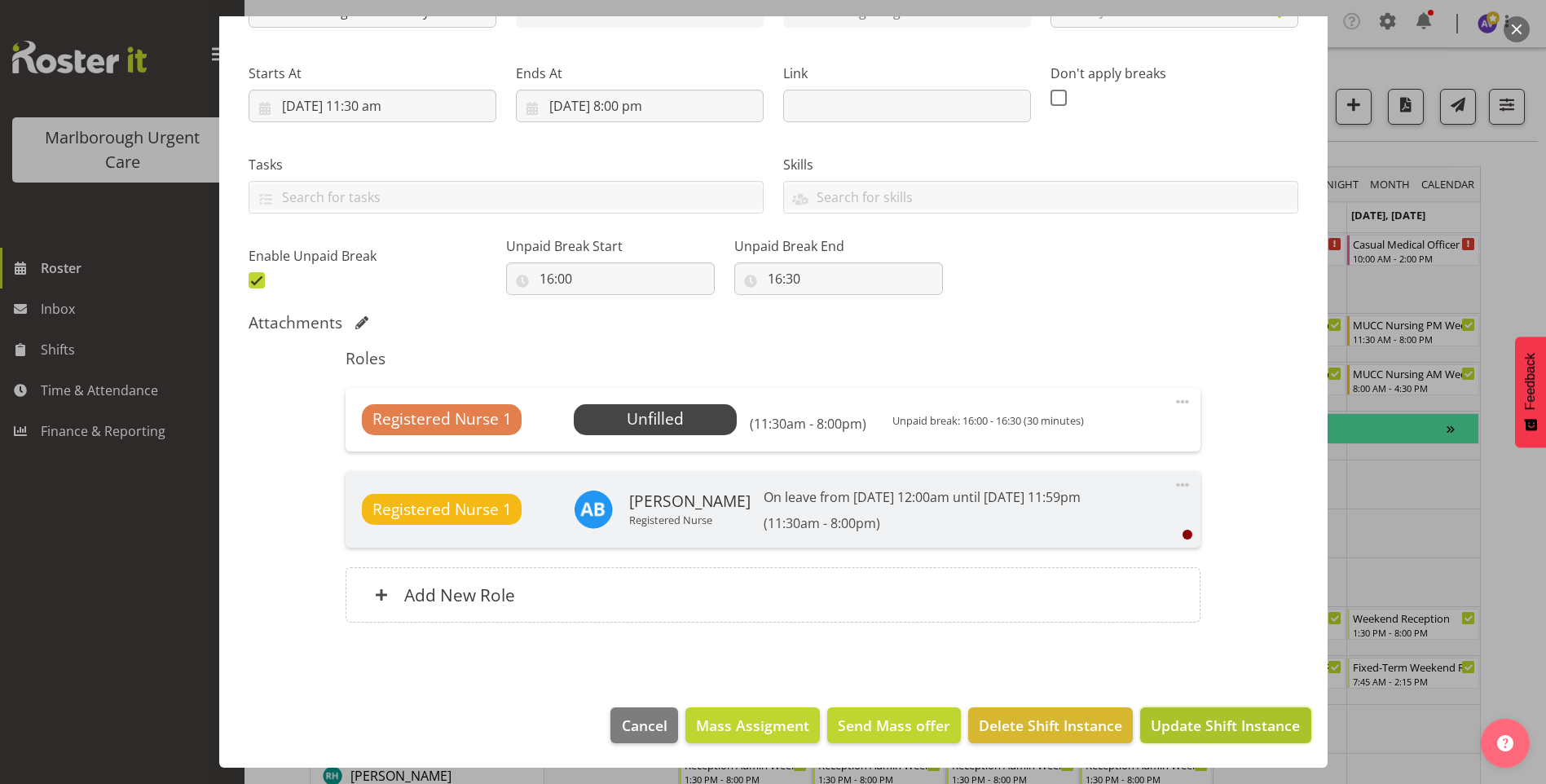
click at [1224, 726] on span "Update Shift Instance" at bounding box center [1225, 726] width 149 height 21
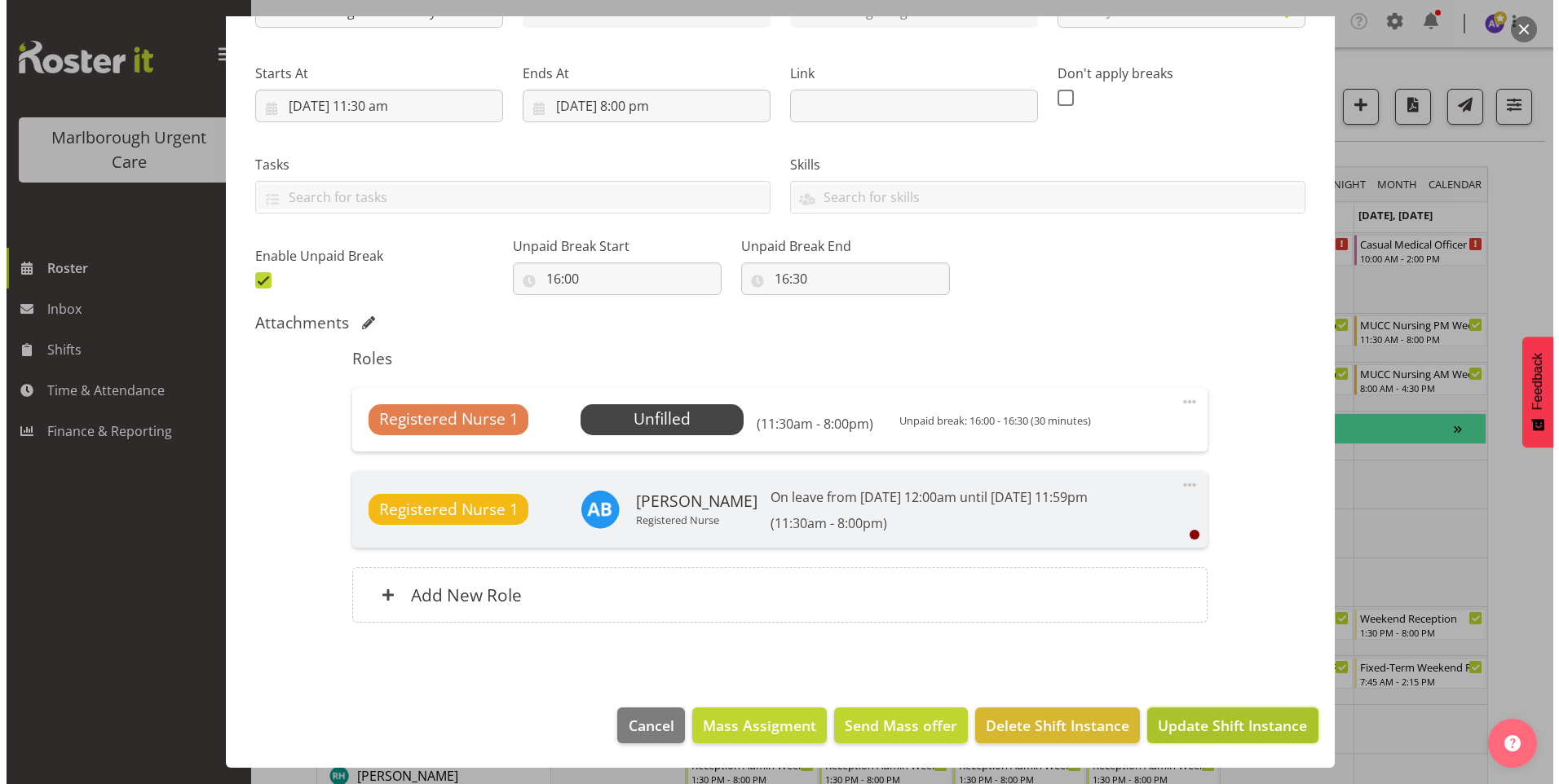
scroll to position [156, 0]
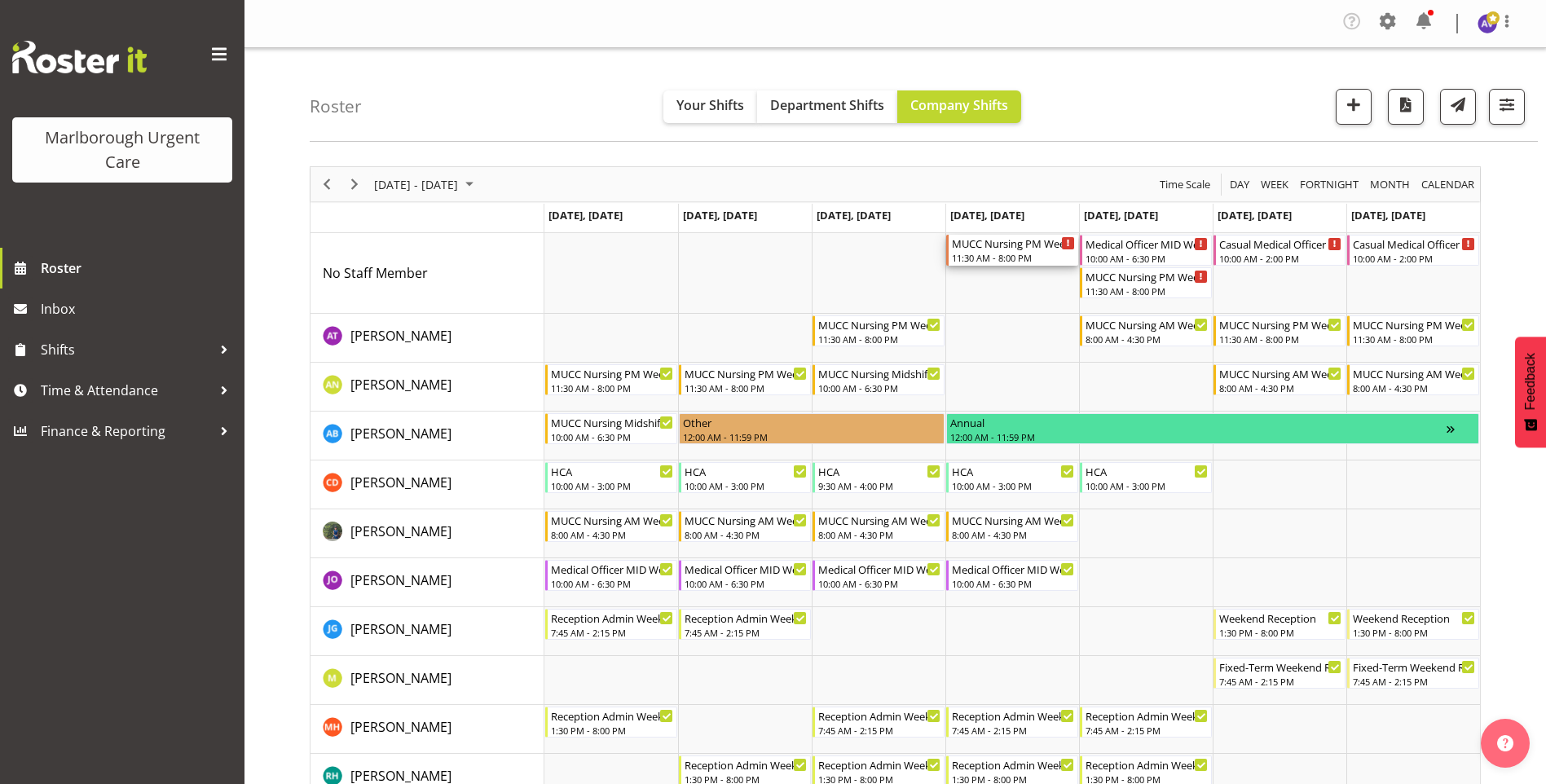
click at [1002, 247] on div "MUCC Nursing PM Weekday" at bounding box center [1014, 243] width 123 height 16
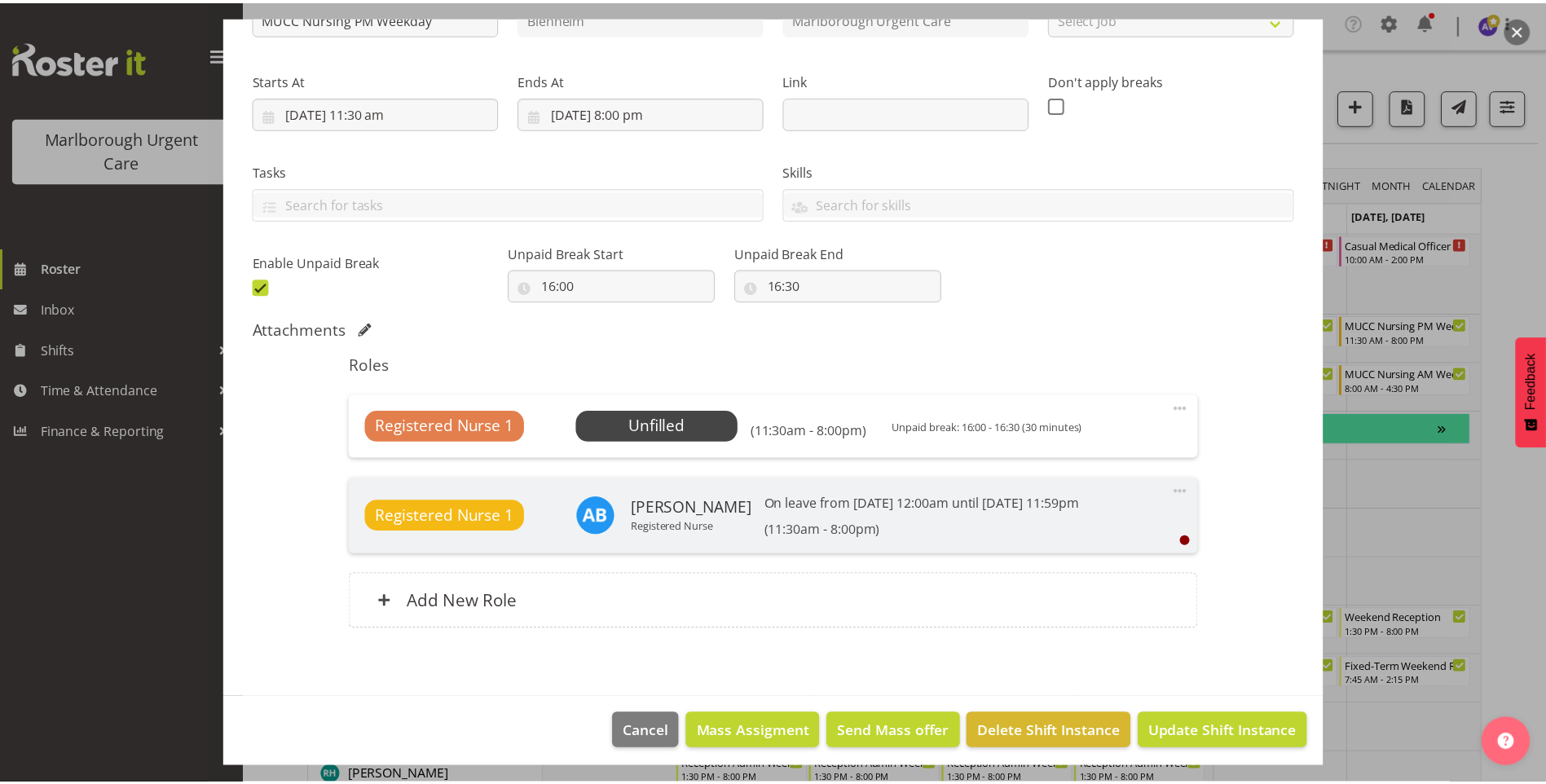
scroll to position [221, 0]
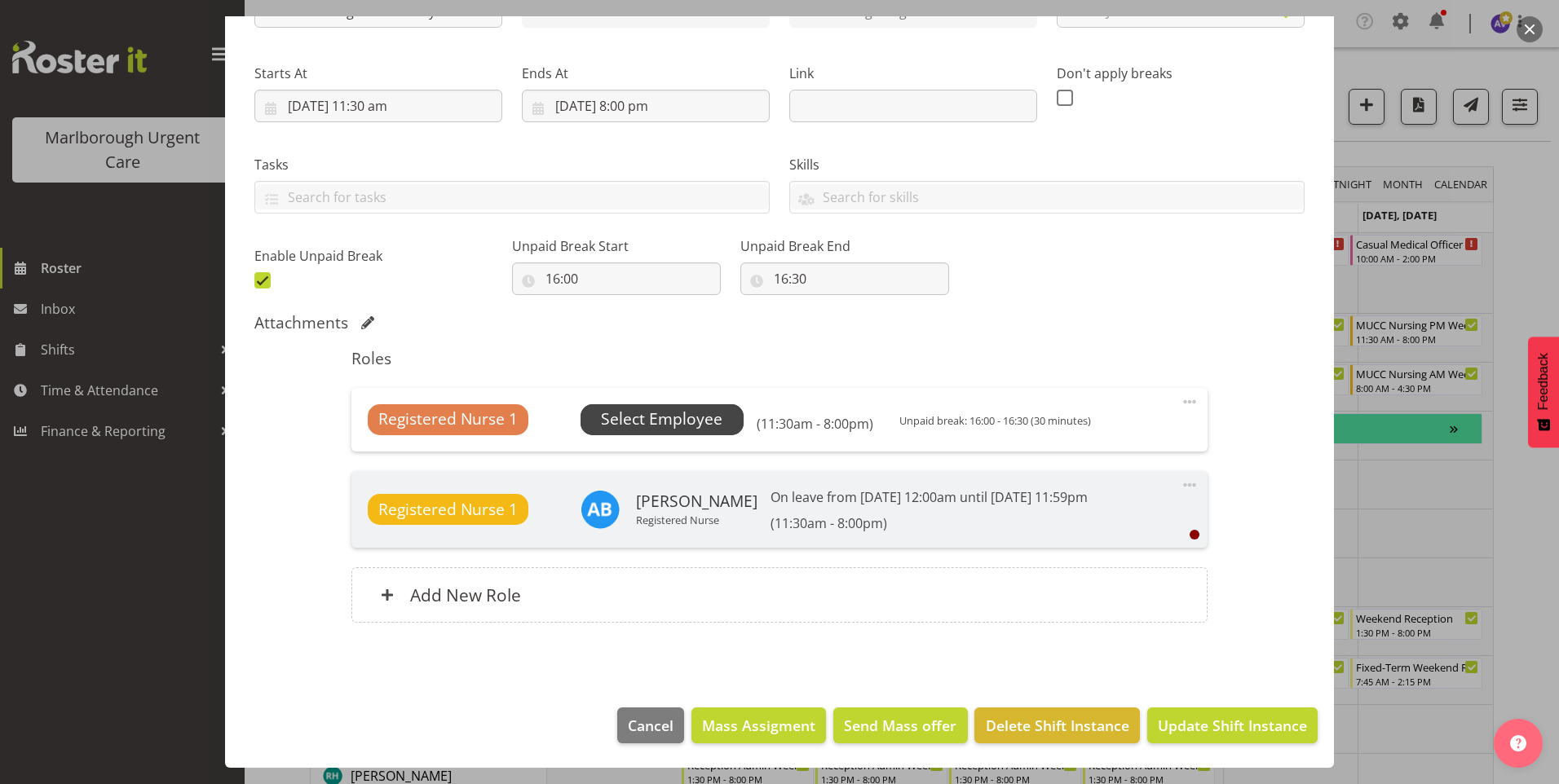
click at [641, 418] on span "Select Employee" at bounding box center [662, 419] width 122 height 24
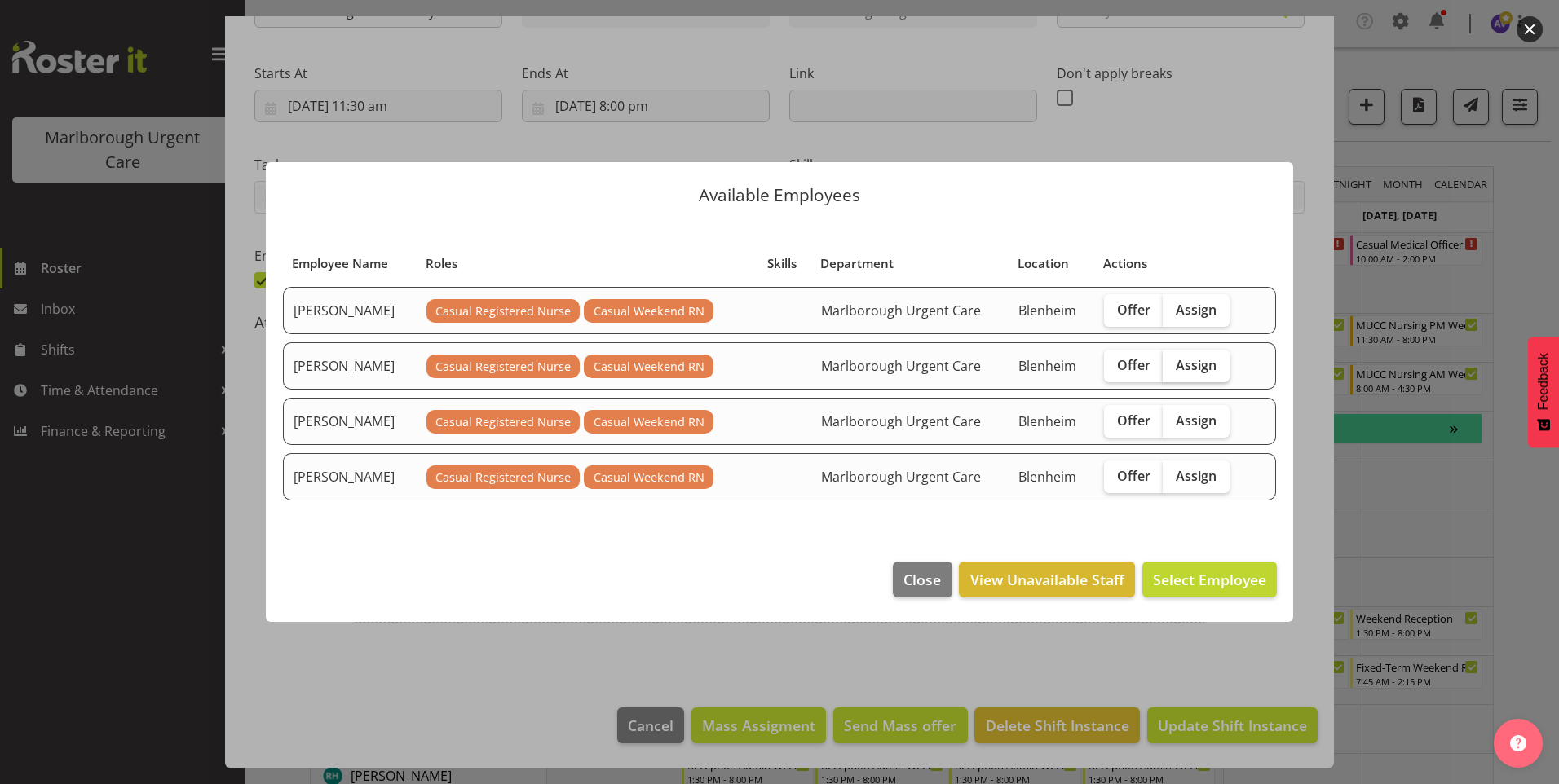
click at [1199, 364] on span "Assign" at bounding box center [1196, 365] width 41 height 16
click at [1173, 364] on input "Assign" at bounding box center [1168, 364] width 11 height 11
checkbox input "true"
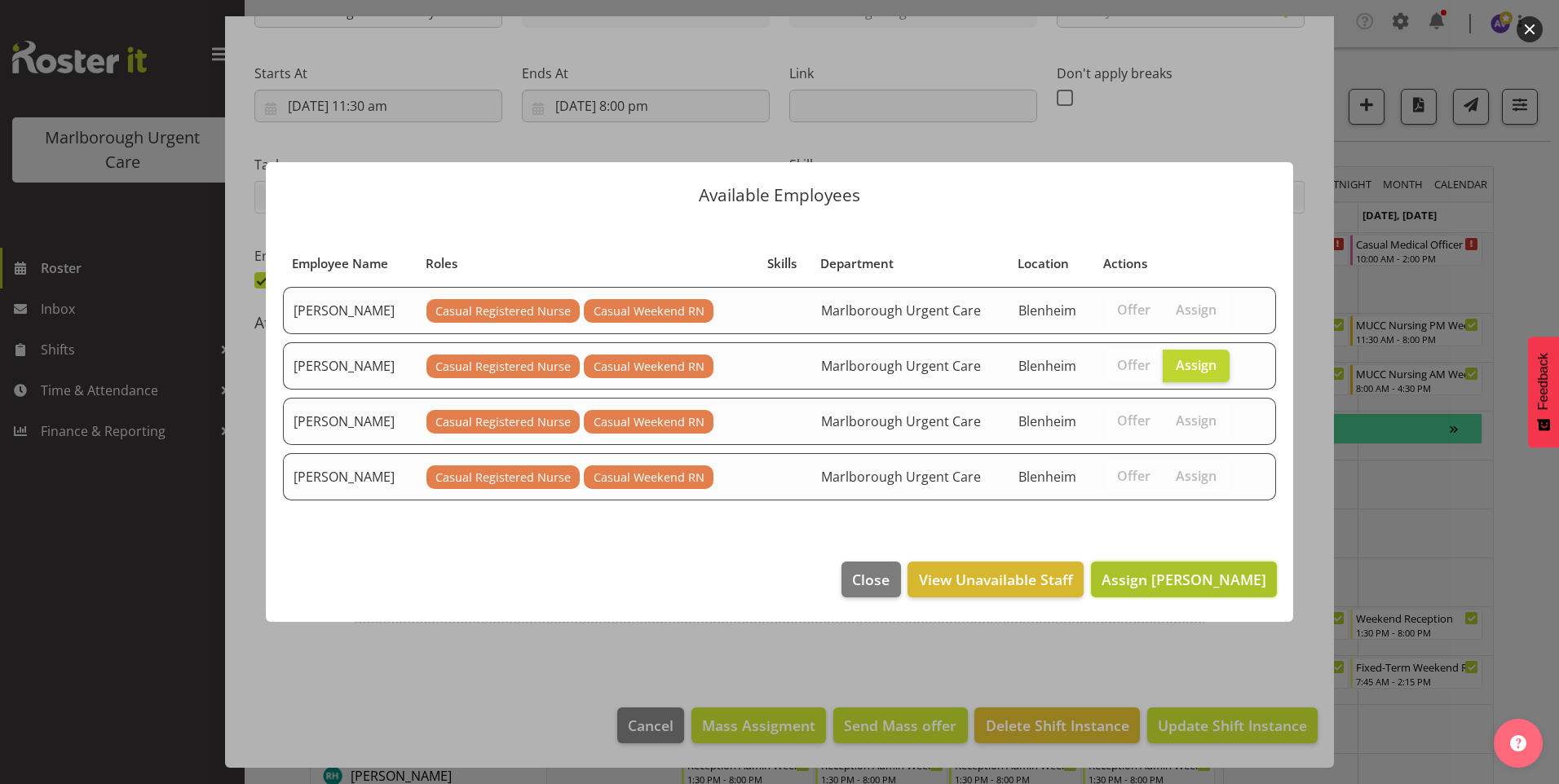
click at [1218, 583] on span "Assign [PERSON_NAME]" at bounding box center [1184, 579] width 165 height 20
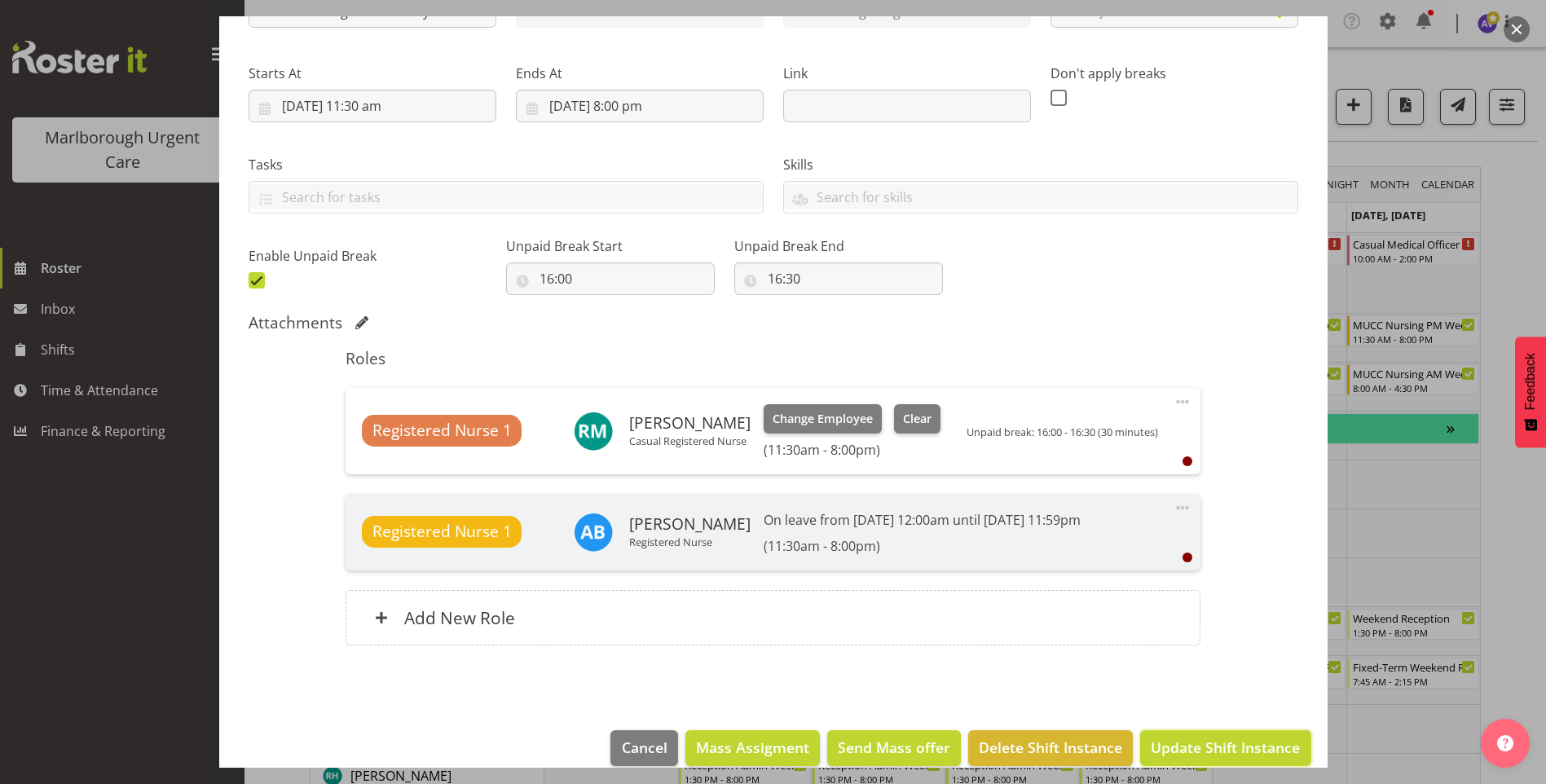
click at [1210, 750] on span "Update Shift Instance" at bounding box center [1225, 747] width 149 height 21
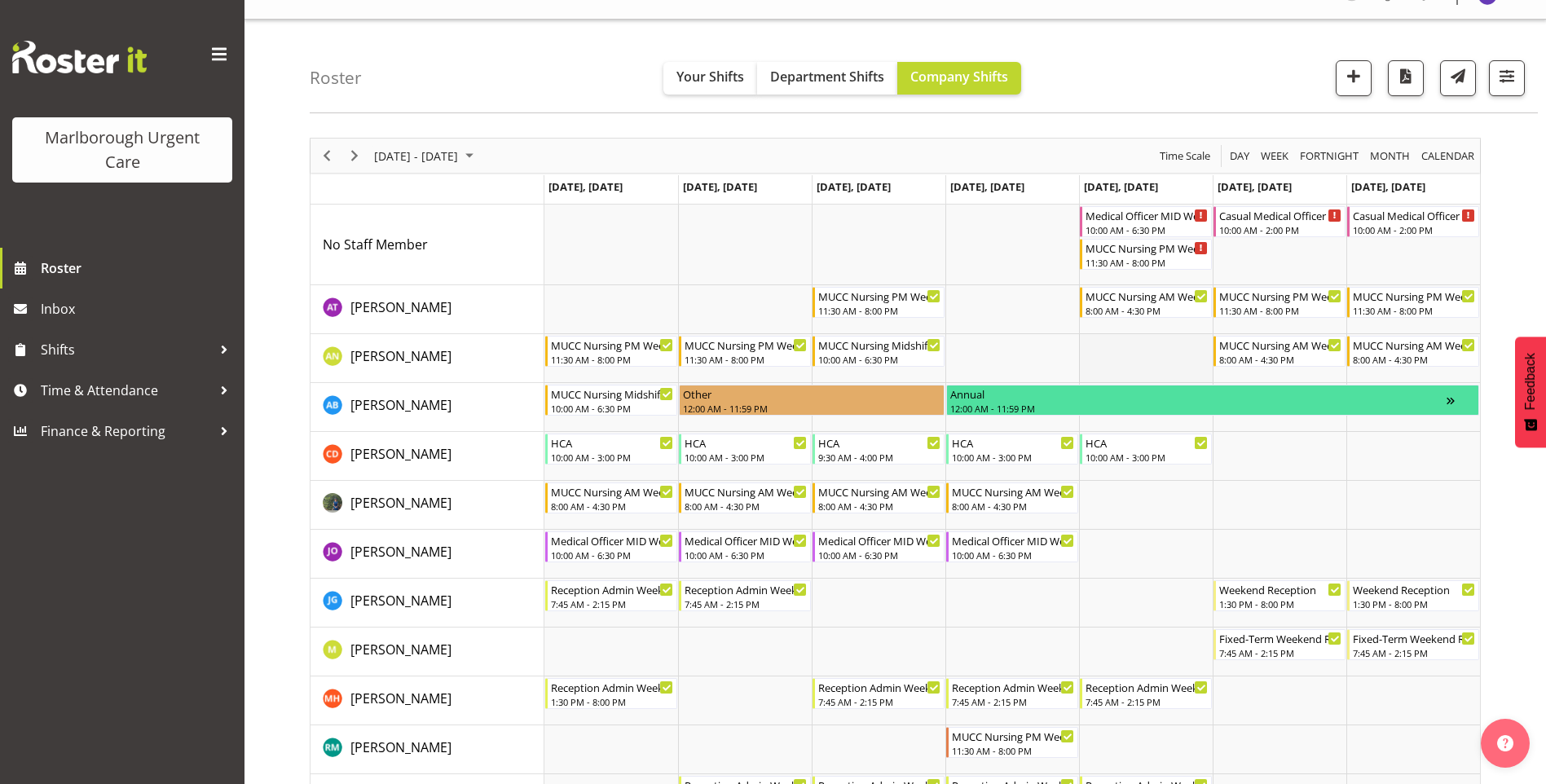
scroll to position [0, 0]
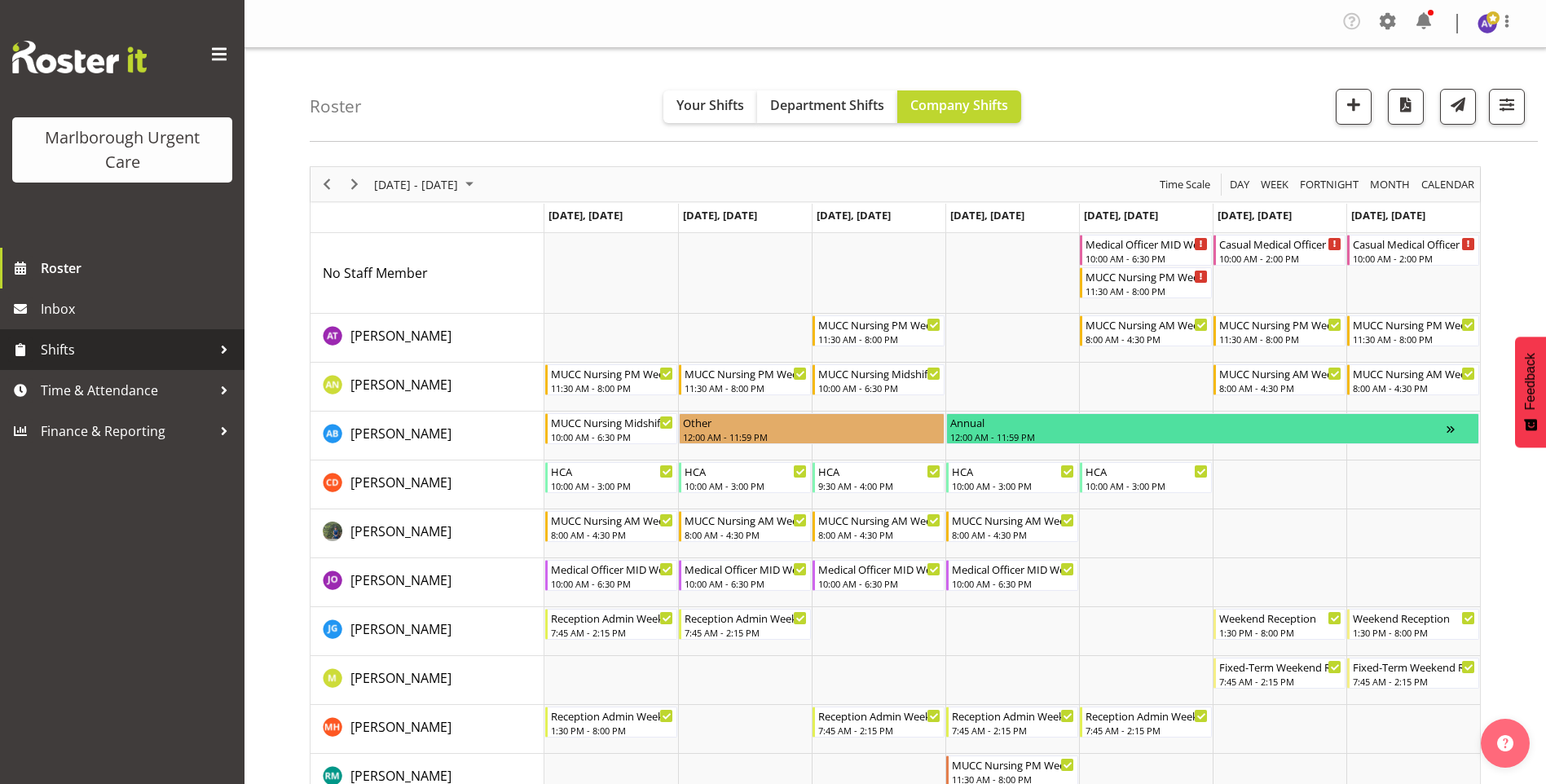
click at [78, 347] on span "Shifts" at bounding box center [127, 350] width 171 height 25
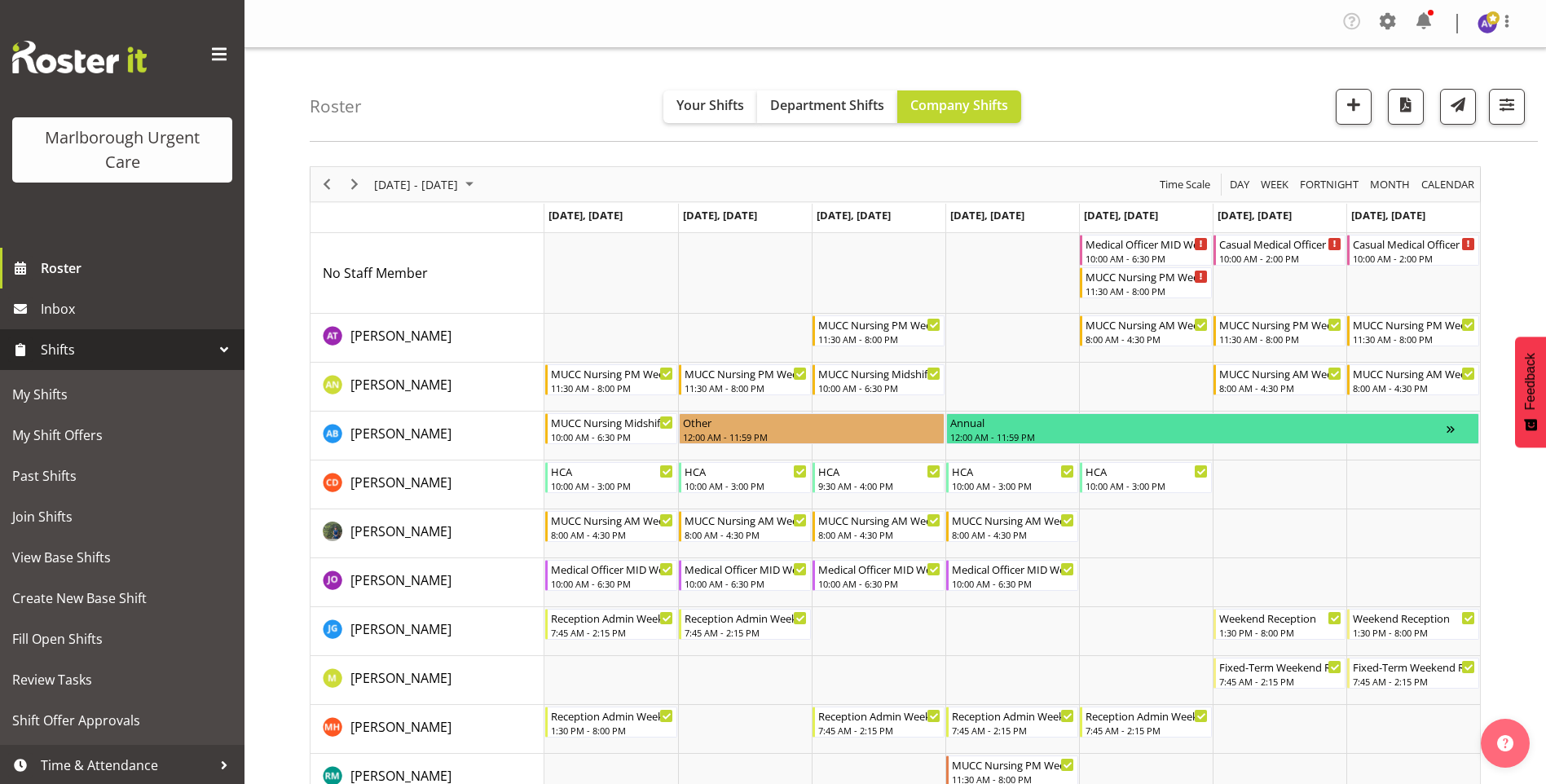
click at [79, 347] on span "Shifts" at bounding box center [127, 350] width 171 height 25
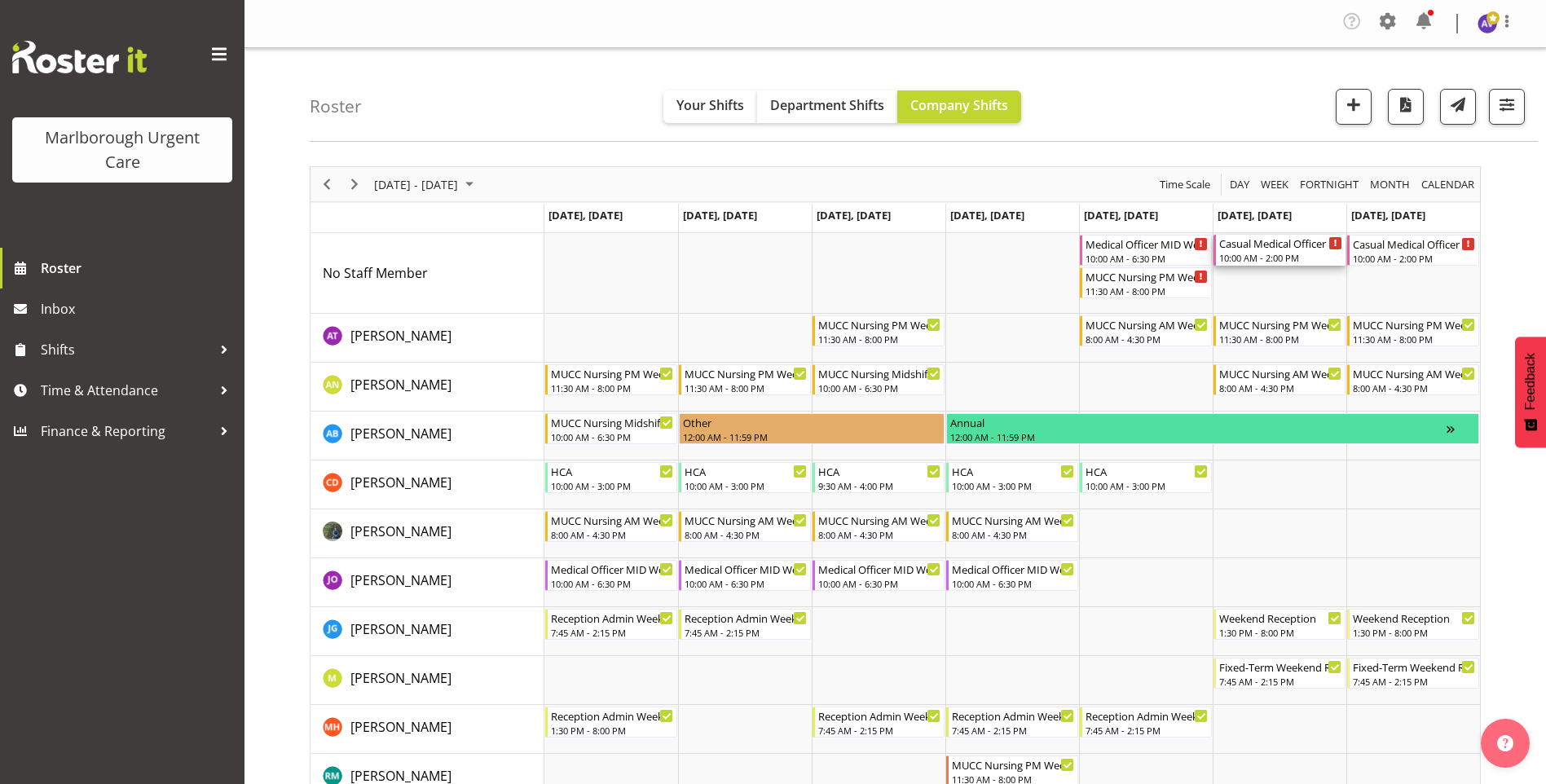
click at [1293, 247] on div "Casual Medical Officer Weekend" at bounding box center [1281, 243] width 123 height 16
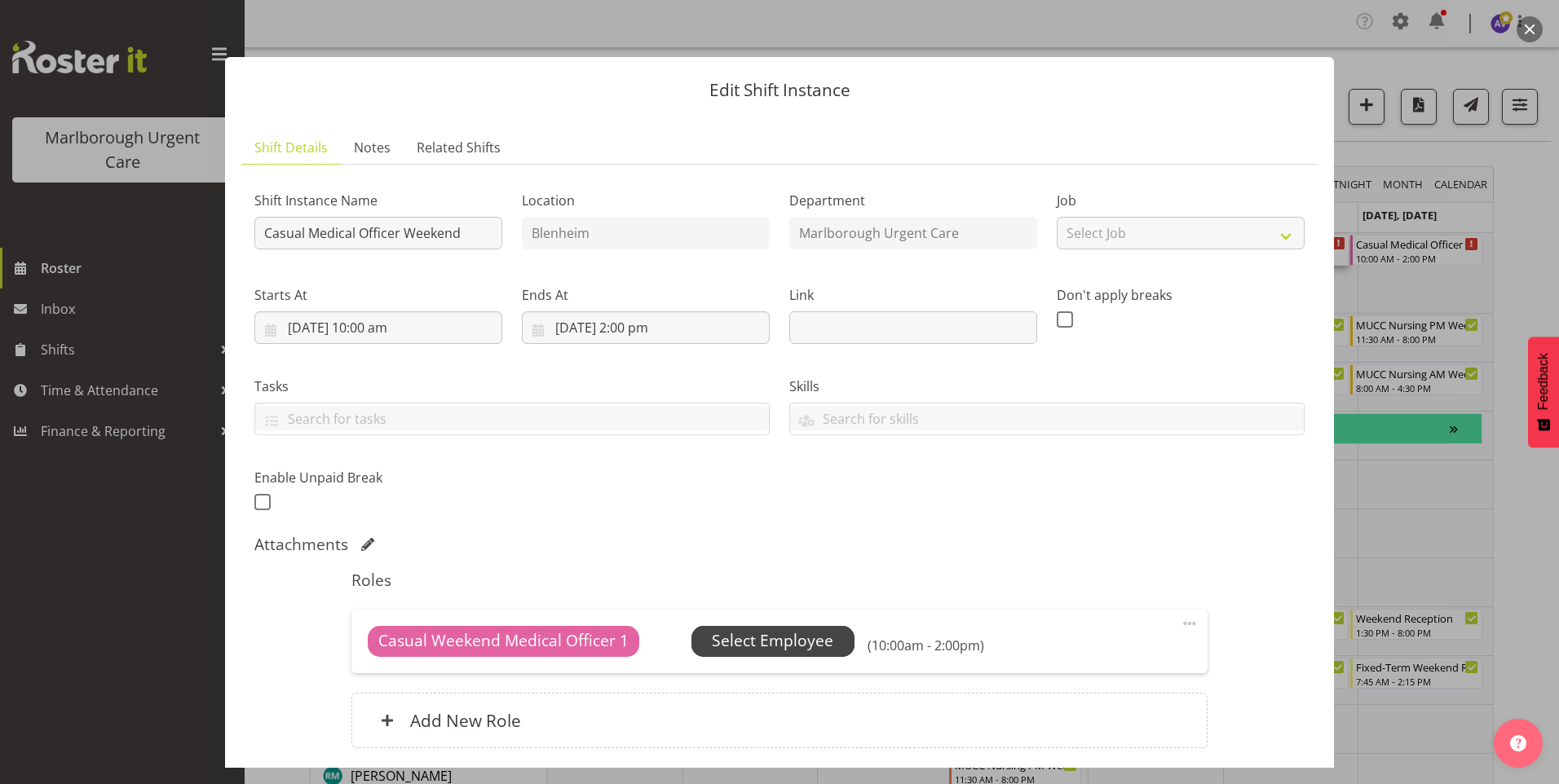
click at [755, 637] on span "Select Employee" at bounding box center [773, 641] width 122 height 24
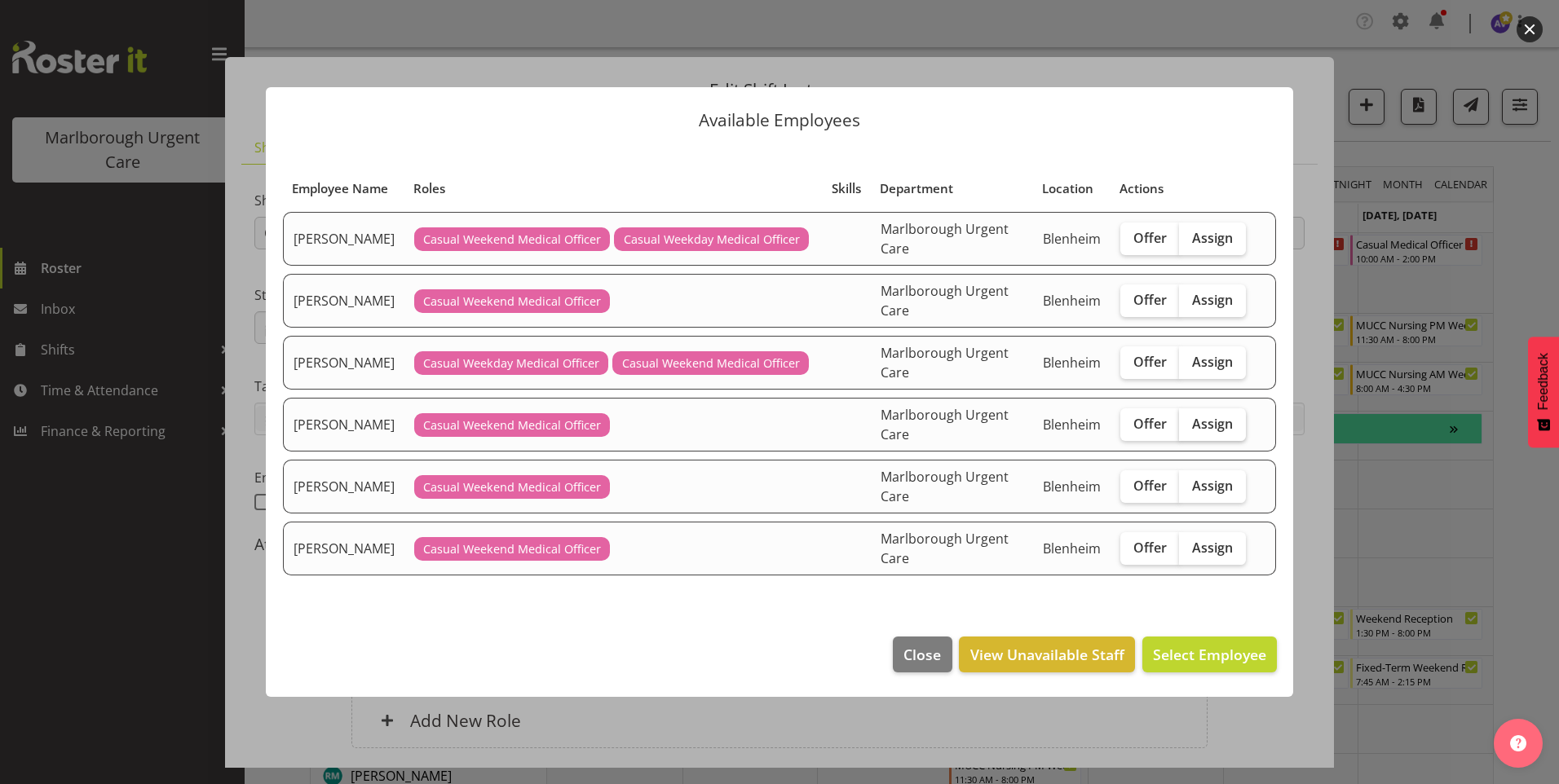
click at [1219, 424] on span "Assign" at bounding box center [1212, 424] width 41 height 16
click at [1189, 424] on input "Assign" at bounding box center [1184, 423] width 11 height 11
checkbox input "true"
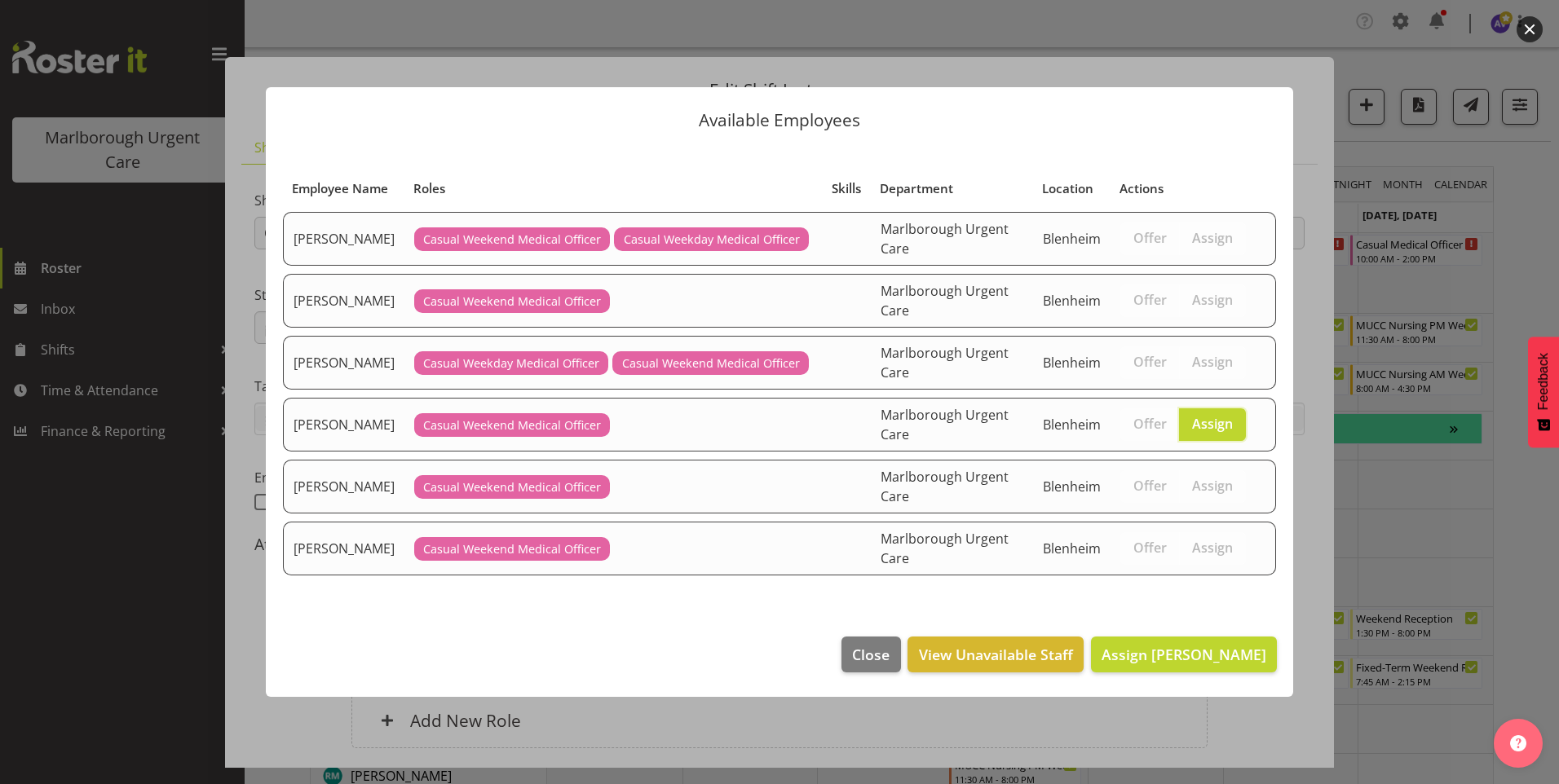
click at [1195, 636] on footer "Close View Unavailable Staff Assign [PERSON_NAME]" at bounding box center [780, 658] width 1027 height 77
click at [1194, 649] on span "Assign [PERSON_NAME]" at bounding box center [1184, 655] width 165 height 20
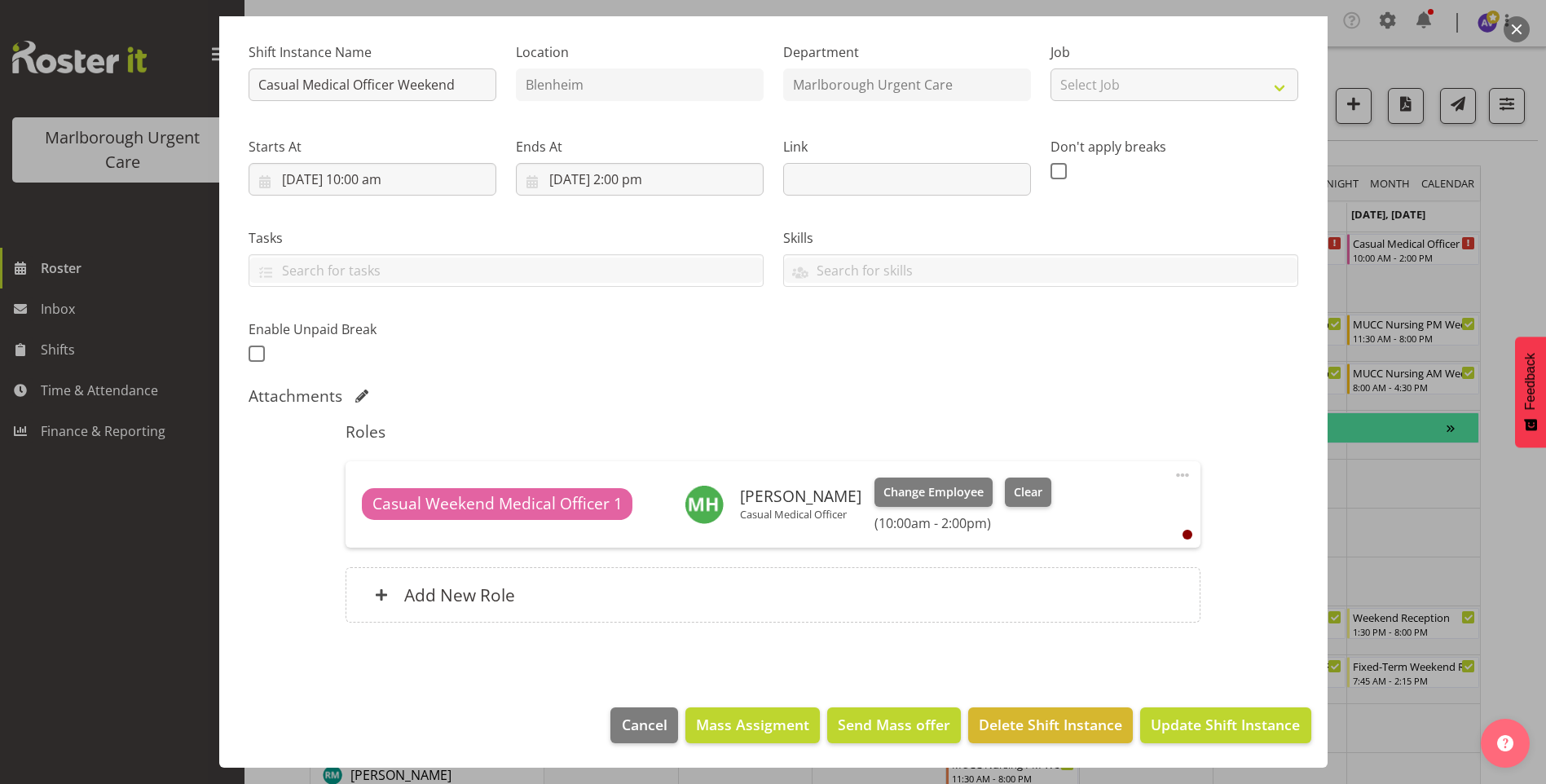
scroll to position [326, 0]
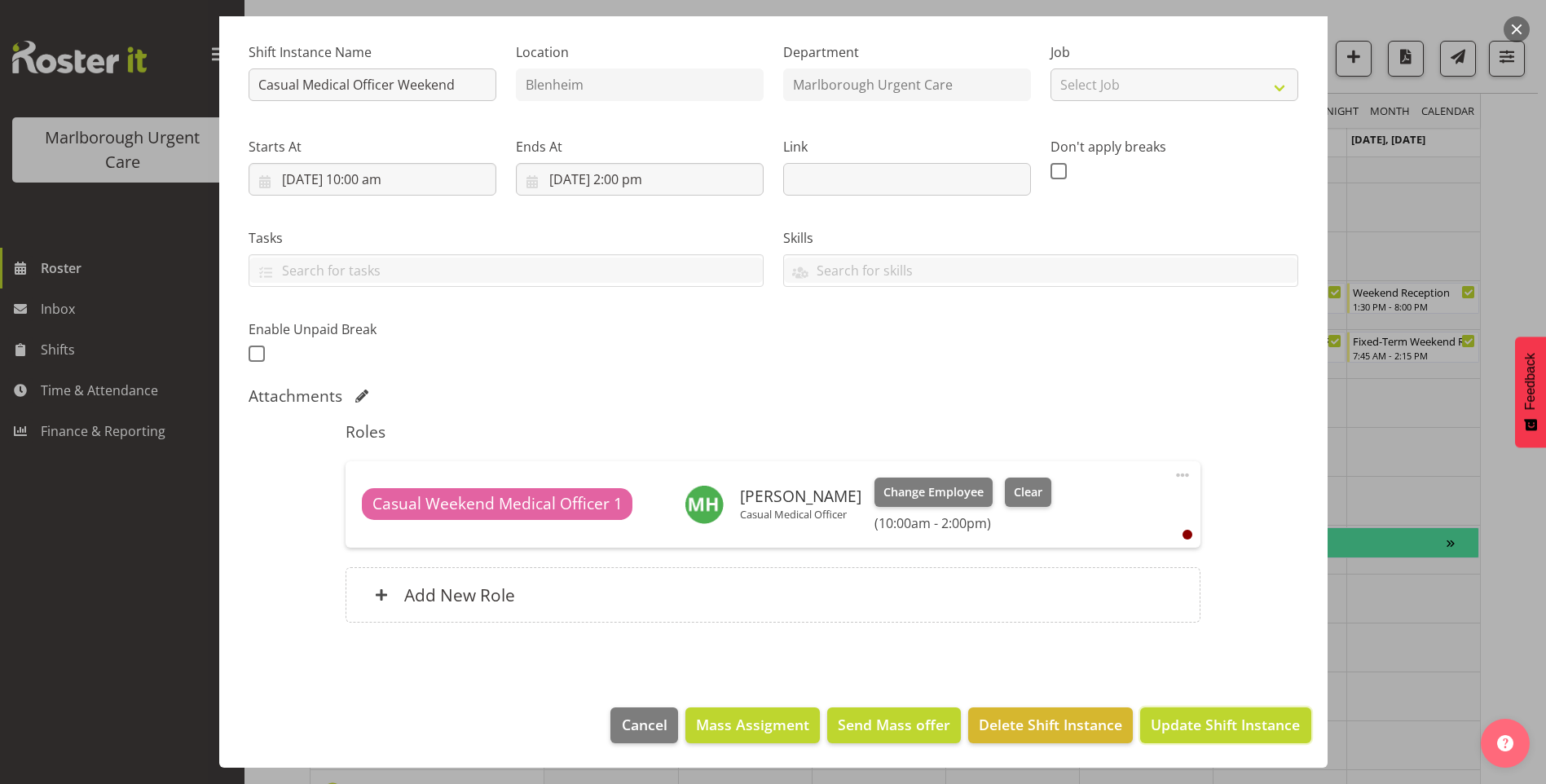
click at [1179, 718] on span "Update Shift Instance" at bounding box center [1225, 725] width 149 height 21
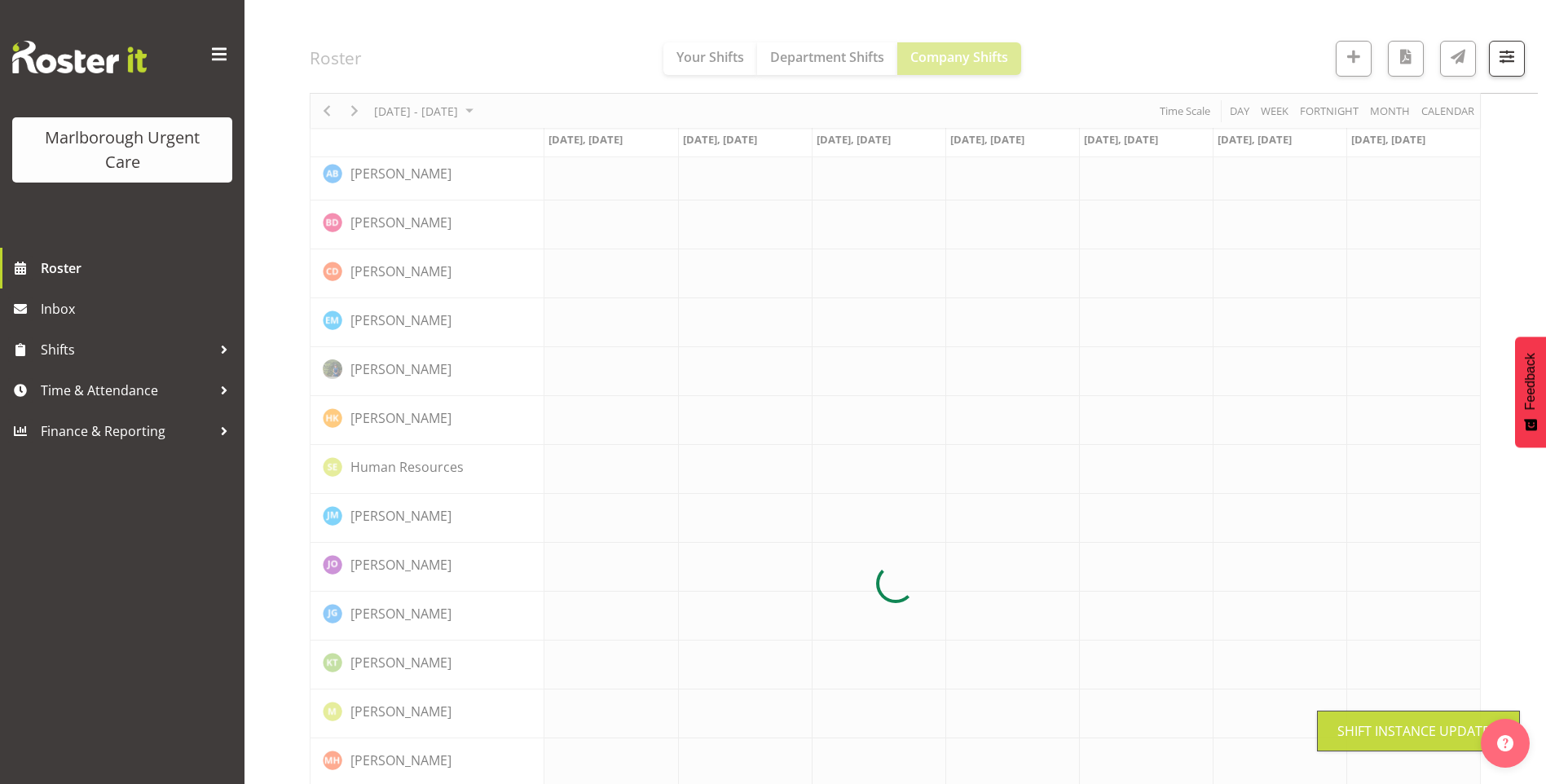
scroll to position [0, 0]
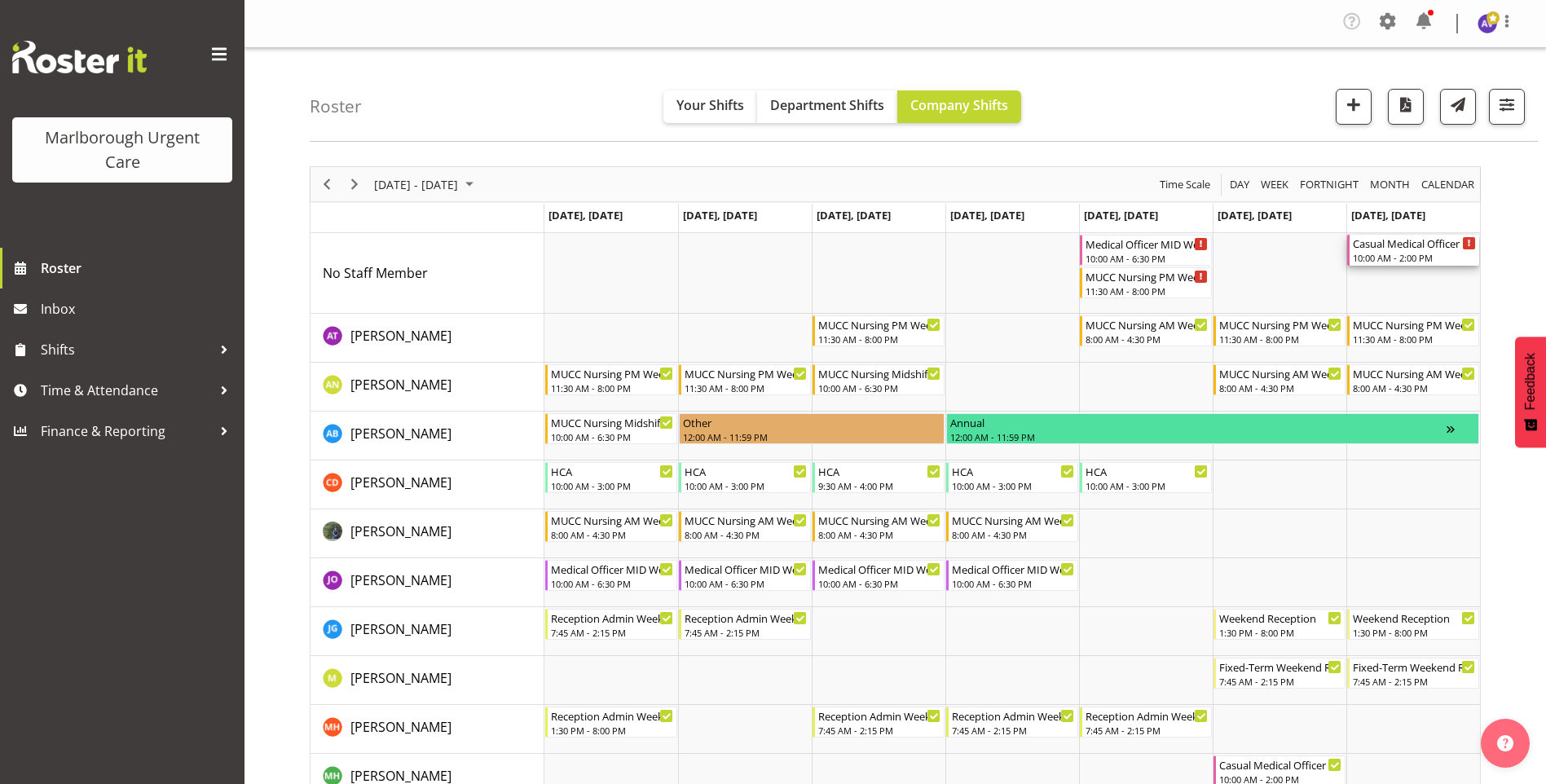
click at [1429, 254] on div "10:00 AM - 2:00 PM" at bounding box center [1414, 257] width 123 height 13
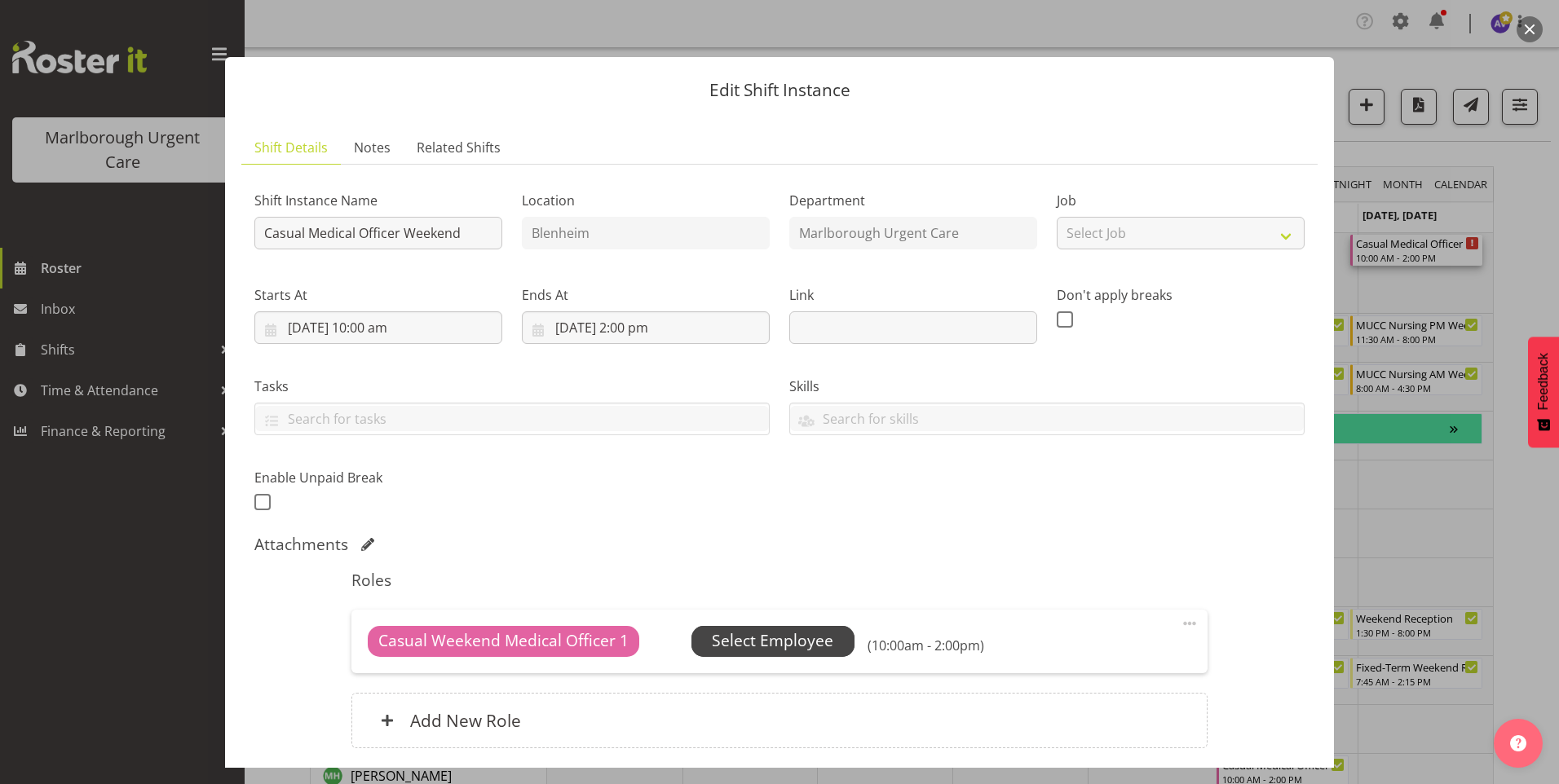
click at [793, 640] on span "Select Employee" at bounding box center [773, 641] width 122 height 24
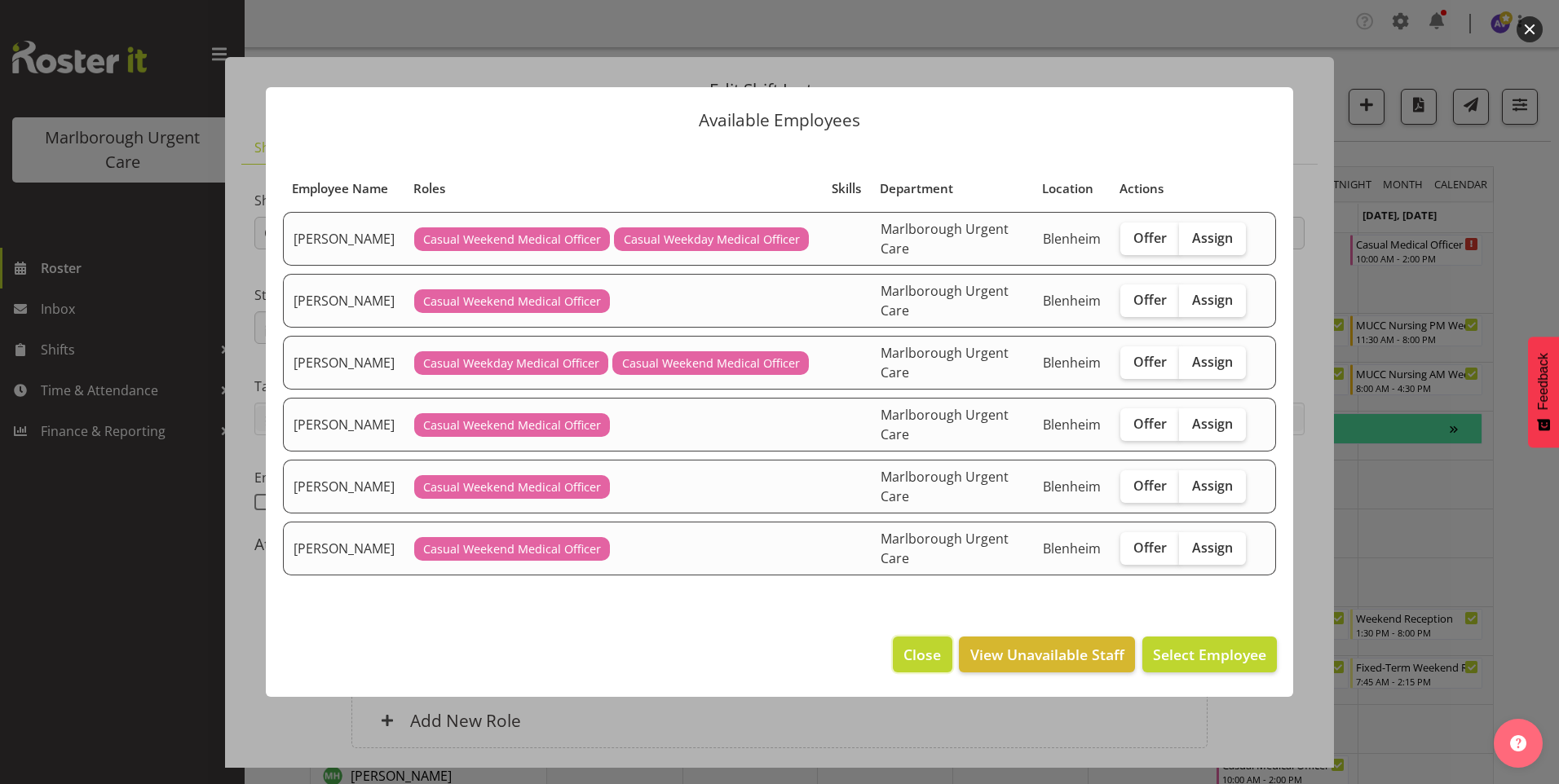
click at [916, 659] on span "Close" at bounding box center [923, 655] width 38 height 21
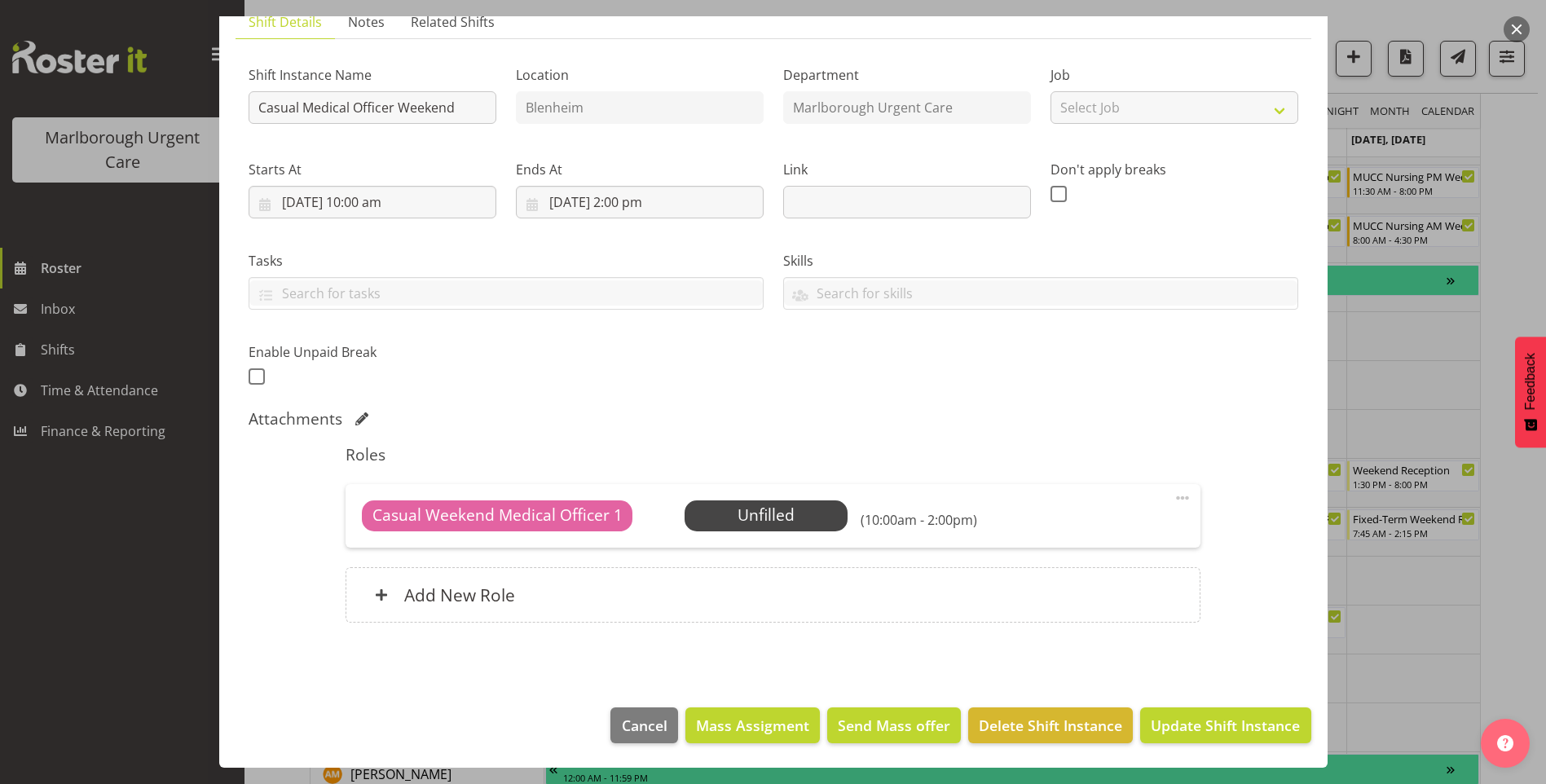
scroll to position [163, 0]
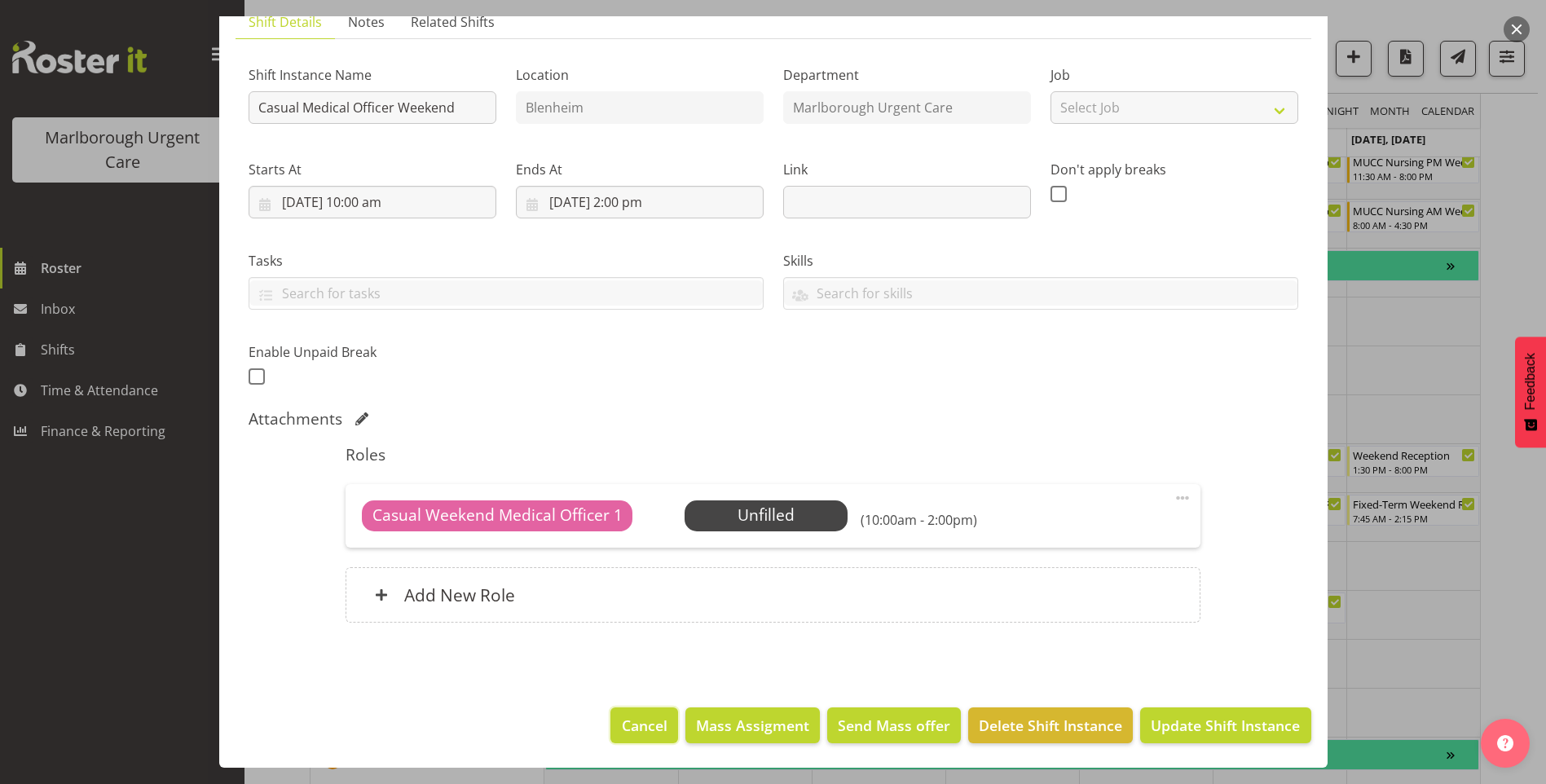
click at [653, 731] on span "Cancel" at bounding box center [644, 726] width 45 height 21
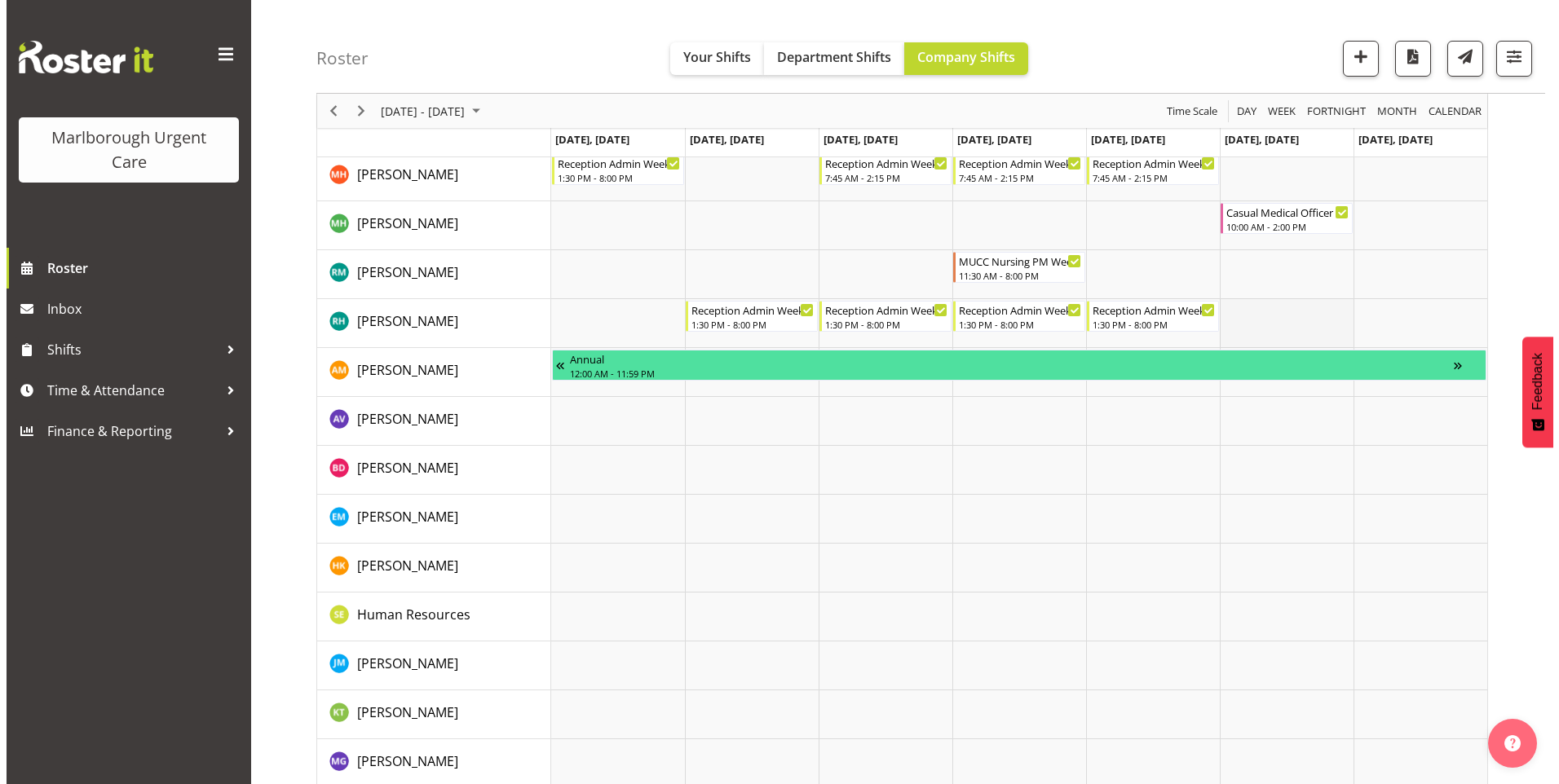
scroll to position [570, 0]
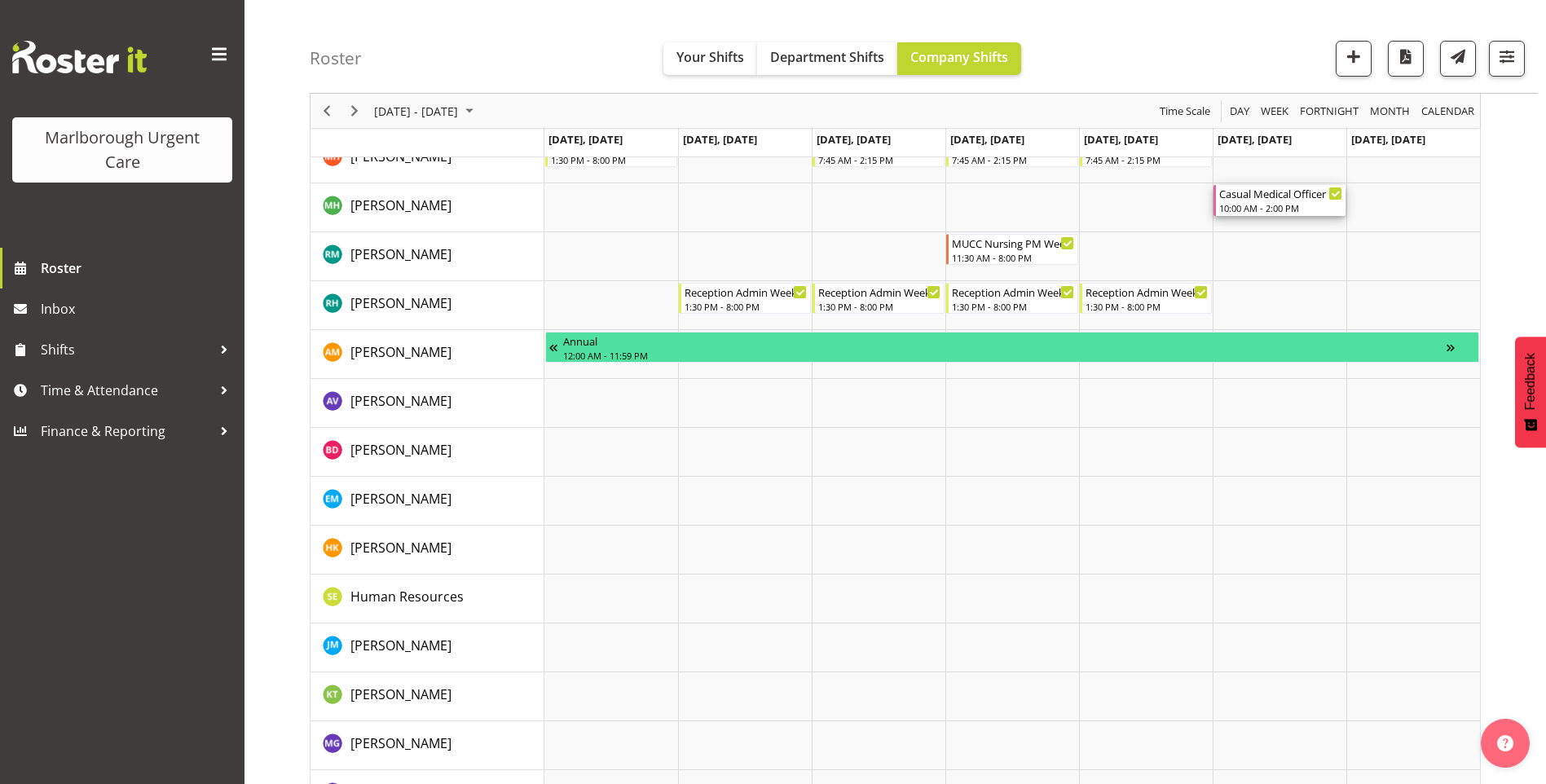
click at [1278, 203] on div "10:00 AM - 2:00 PM" at bounding box center [1281, 208] width 123 height 13
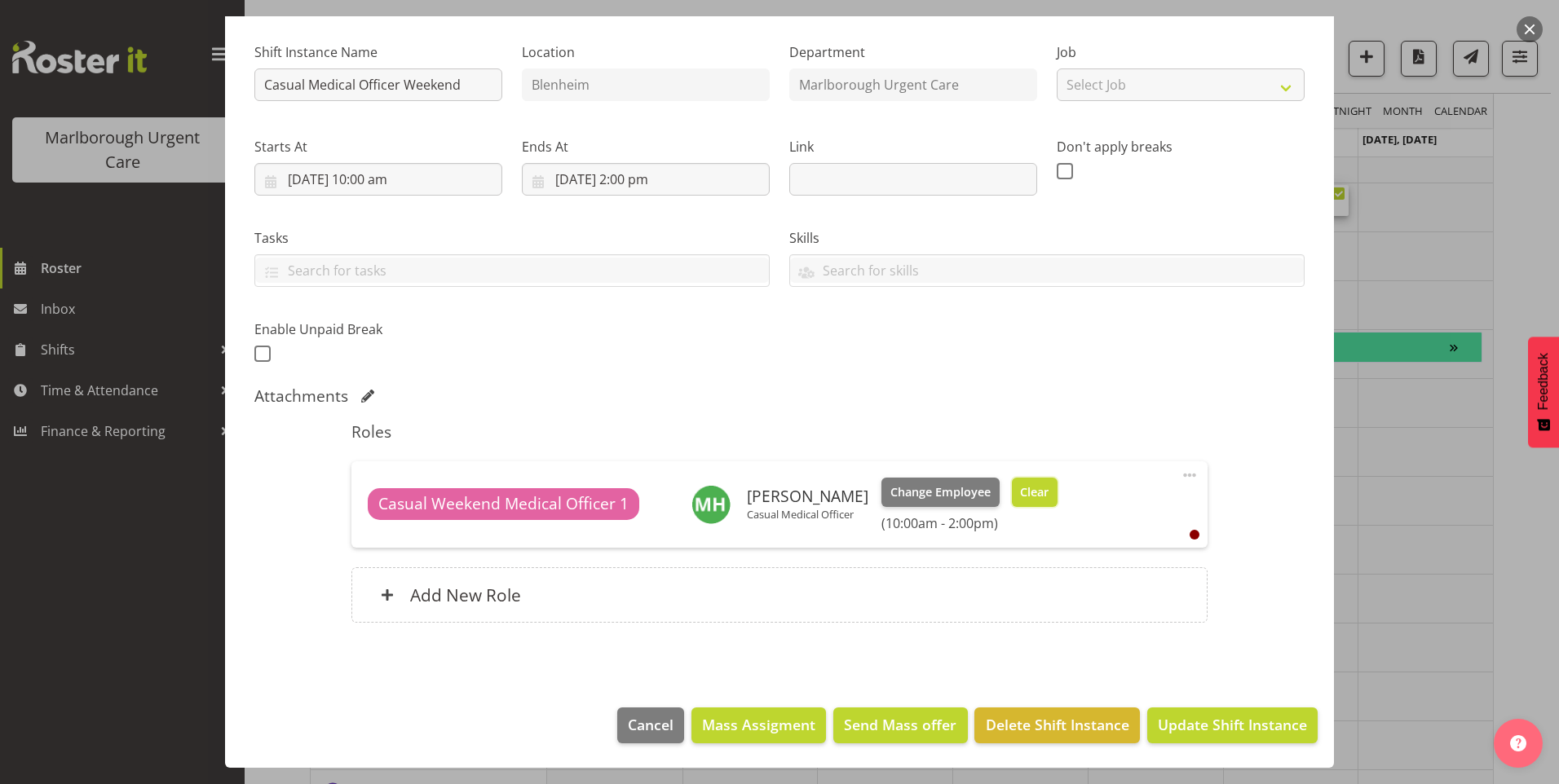
click at [1049, 492] on span "Clear" at bounding box center [1034, 492] width 29 height 18
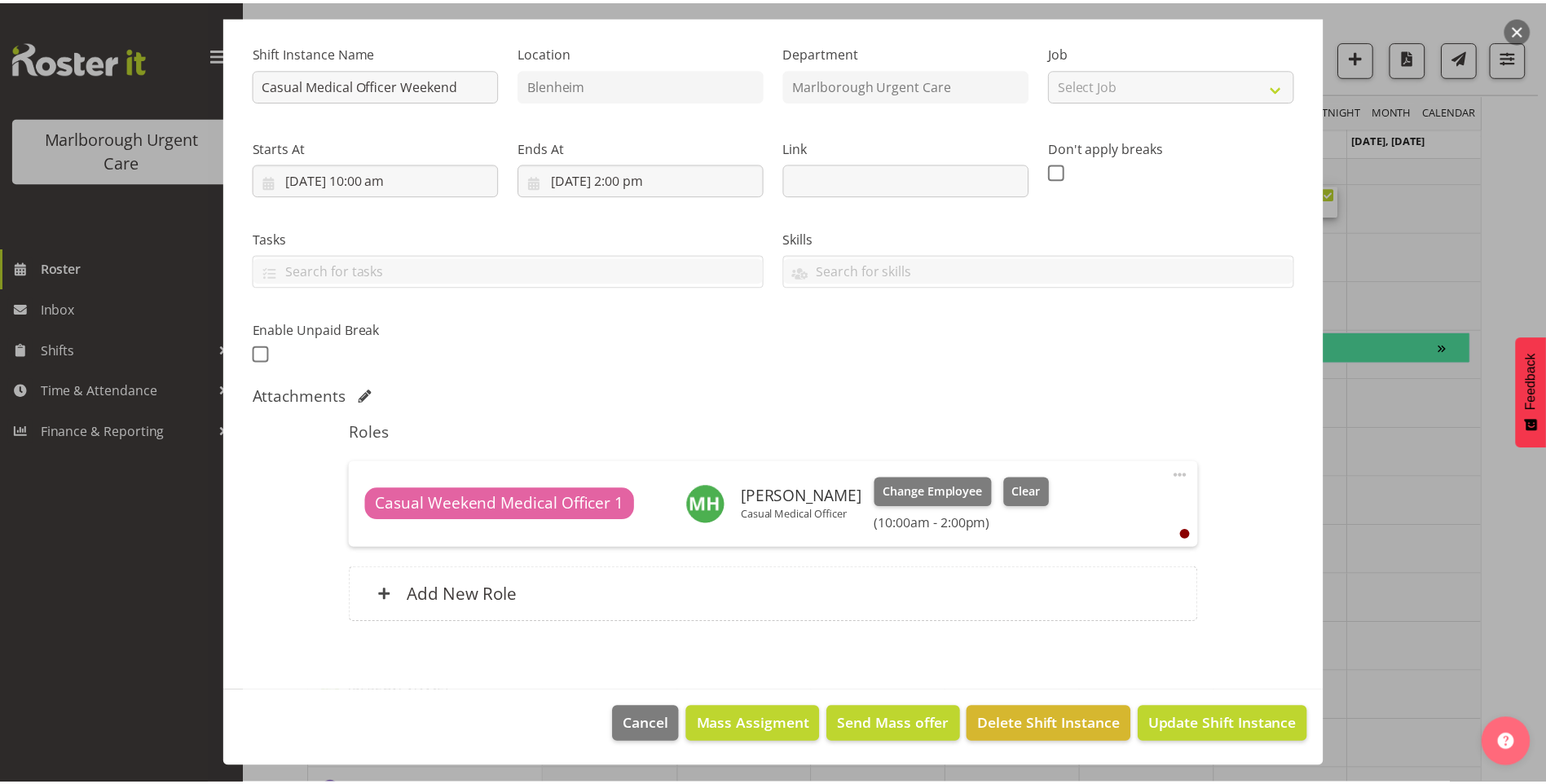
scroll to position [126, 0]
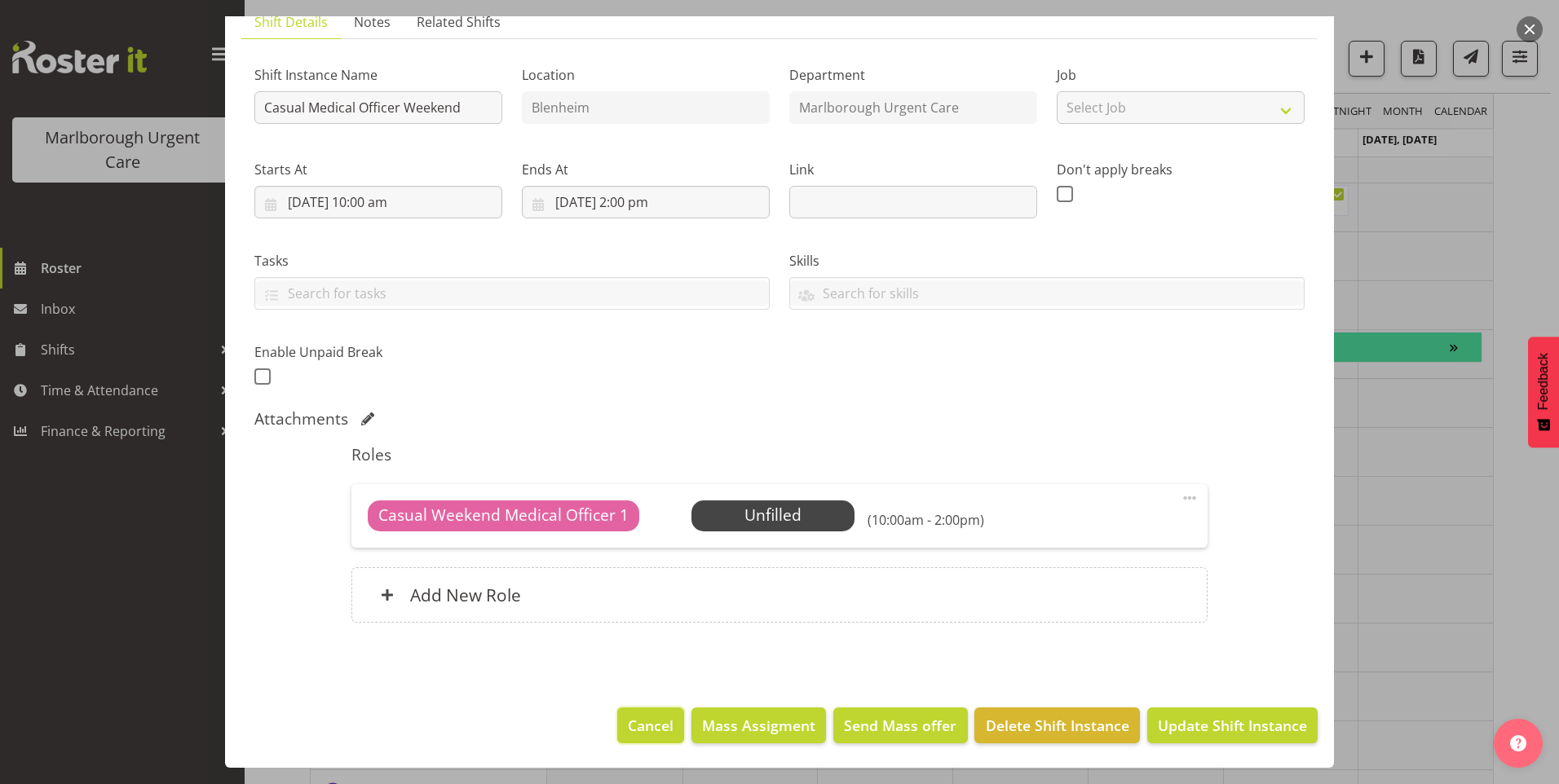
click at [628, 718] on span "Cancel" at bounding box center [650, 726] width 45 height 21
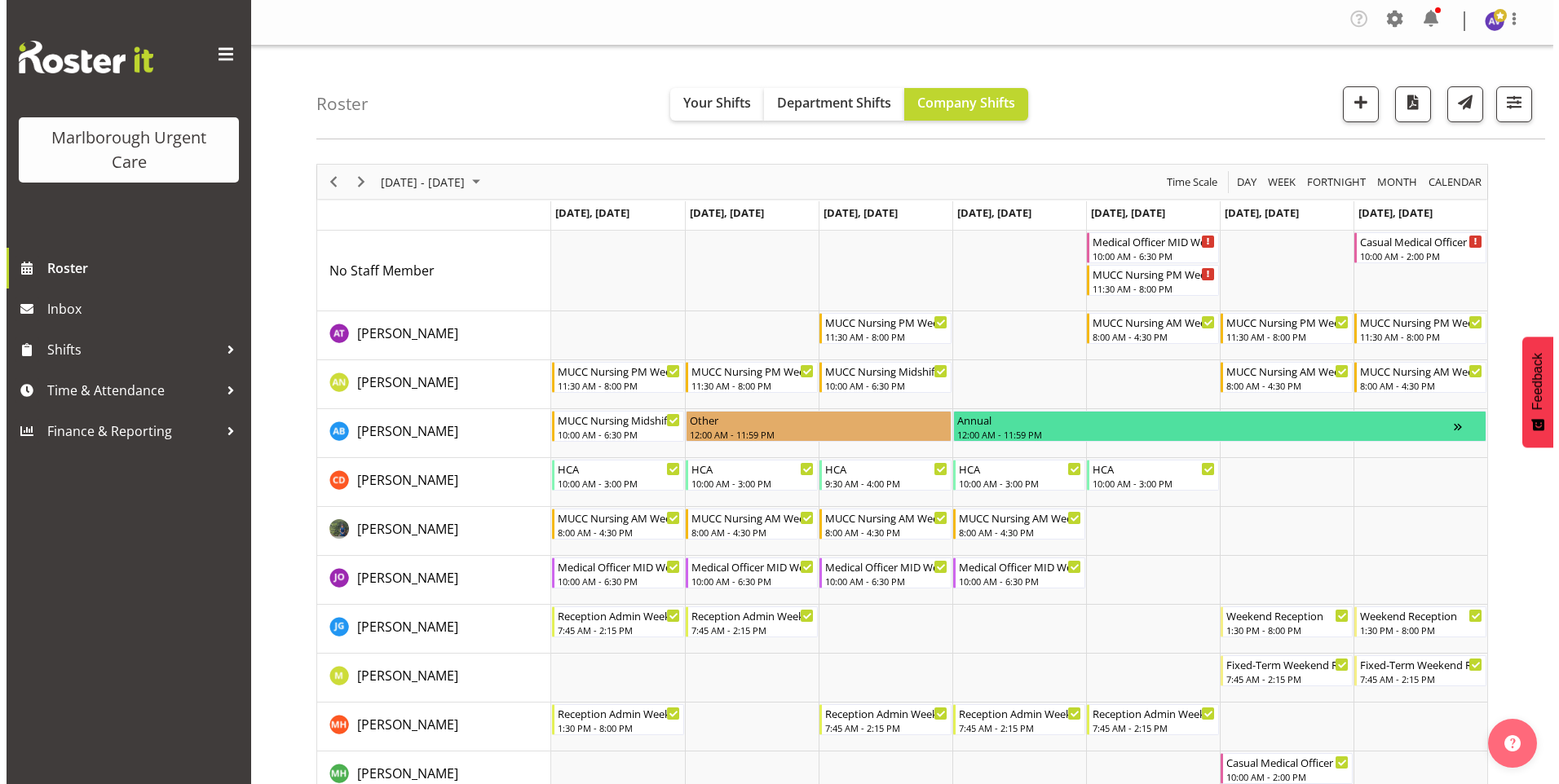
scroll to position [0, 0]
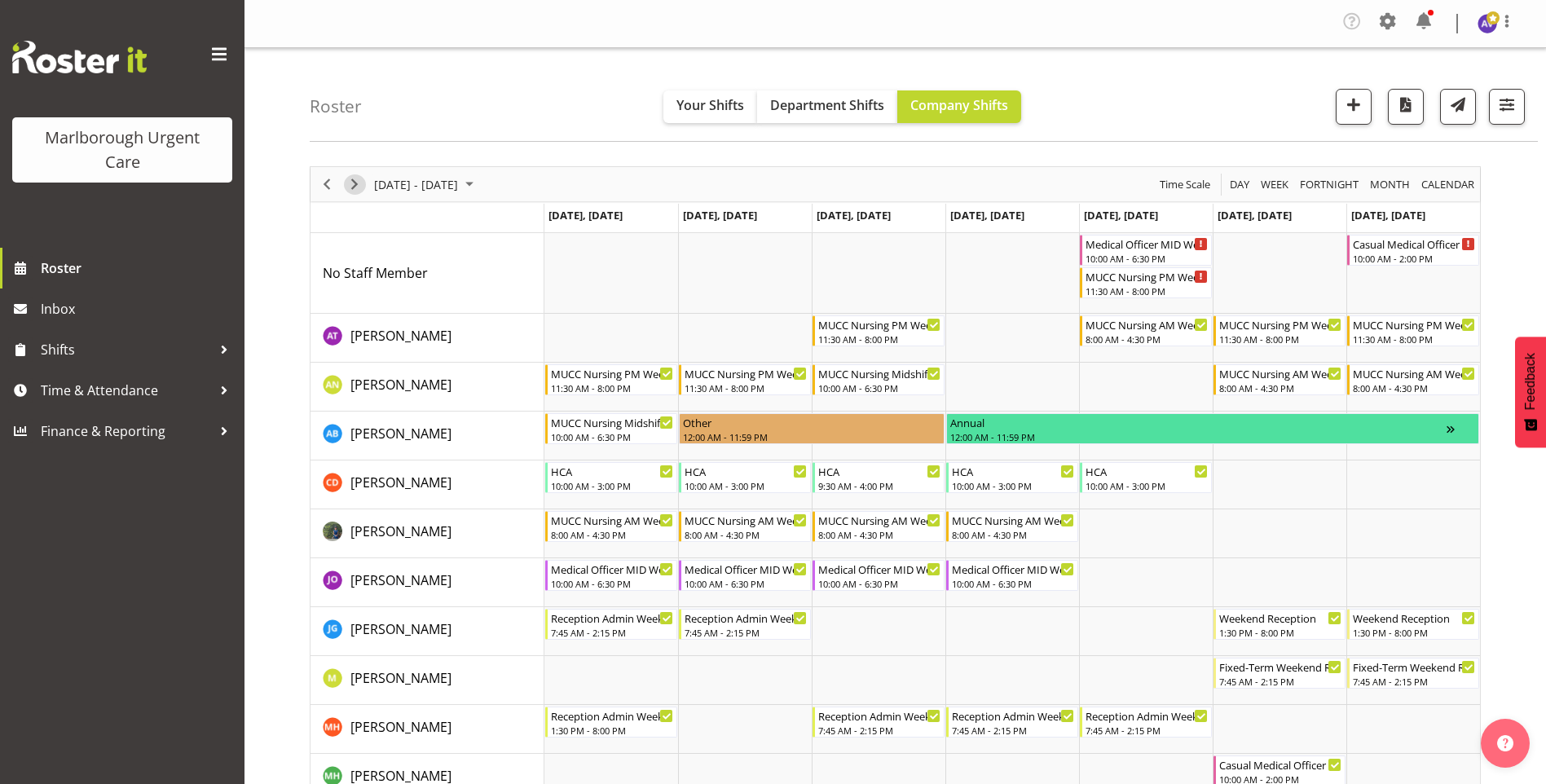
click at [361, 179] on span "Next" at bounding box center [355, 184] width 20 height 21
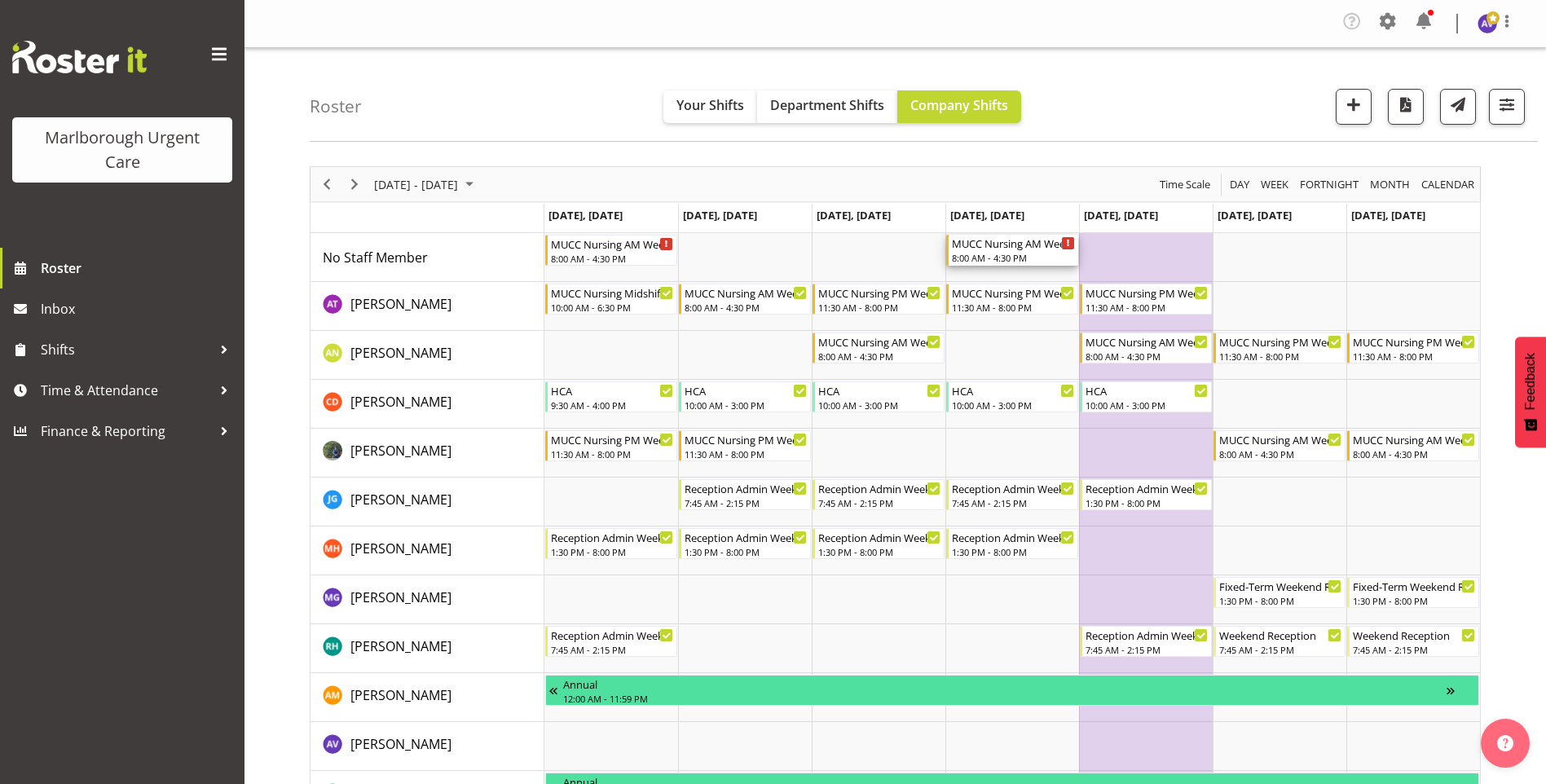
click at [1035, 248] on div "MUCC Nursing AM Weekday" at bounding box center [1014, 243] width 123 height 16
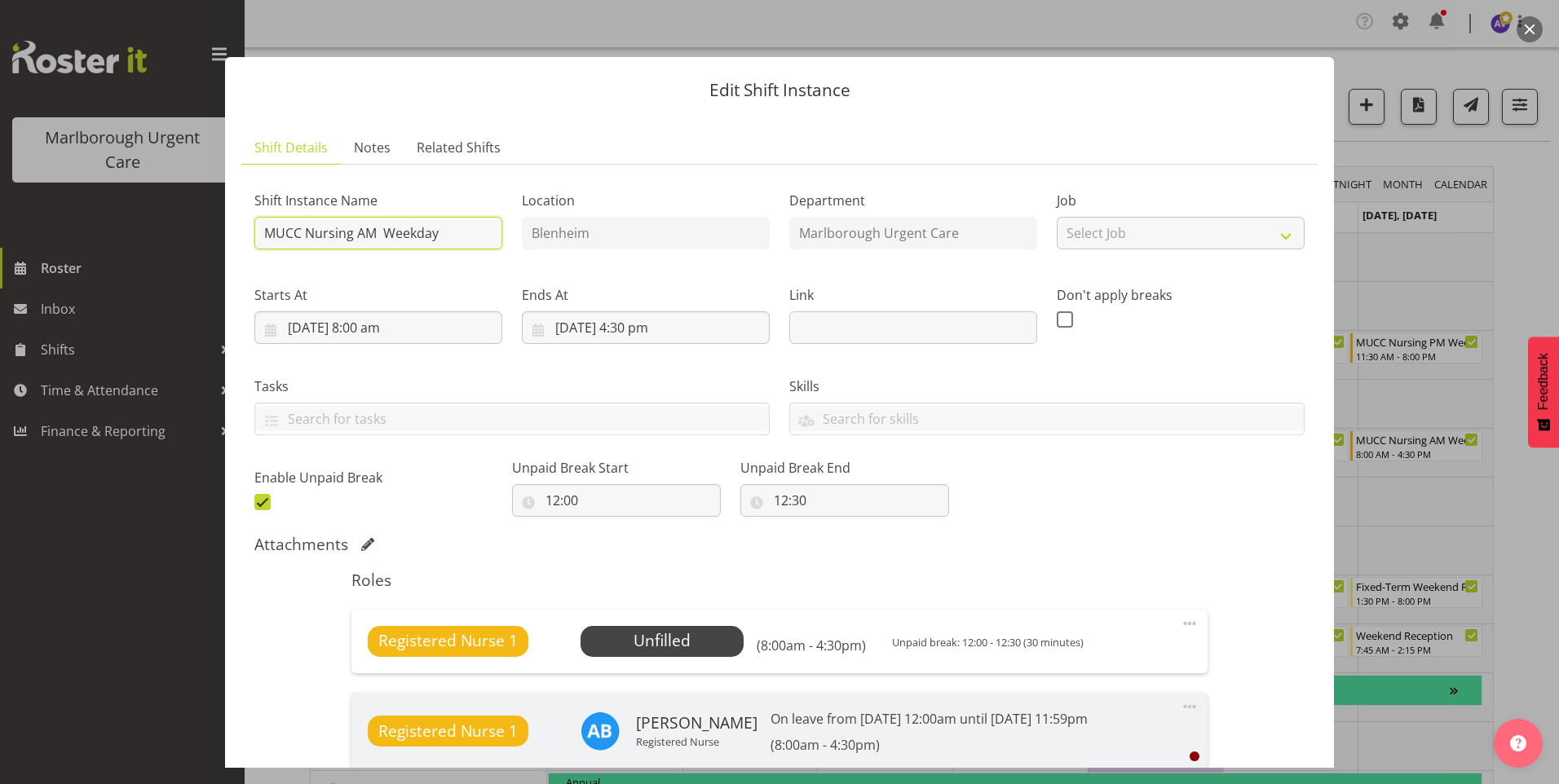
click at [357, 231] on input "MUCC Nursing AM Weekday" at bounding box center [378, 233] width 248 height 33
drag, startPoint x: 386, startPoint y: 229, endPoint x: 395, endPoint y: 219, distance: 13.5
click at [859, 133] on ul "Shift Details Notes Related Shifts" at bounding box center [780, 147] width 1077 height 34
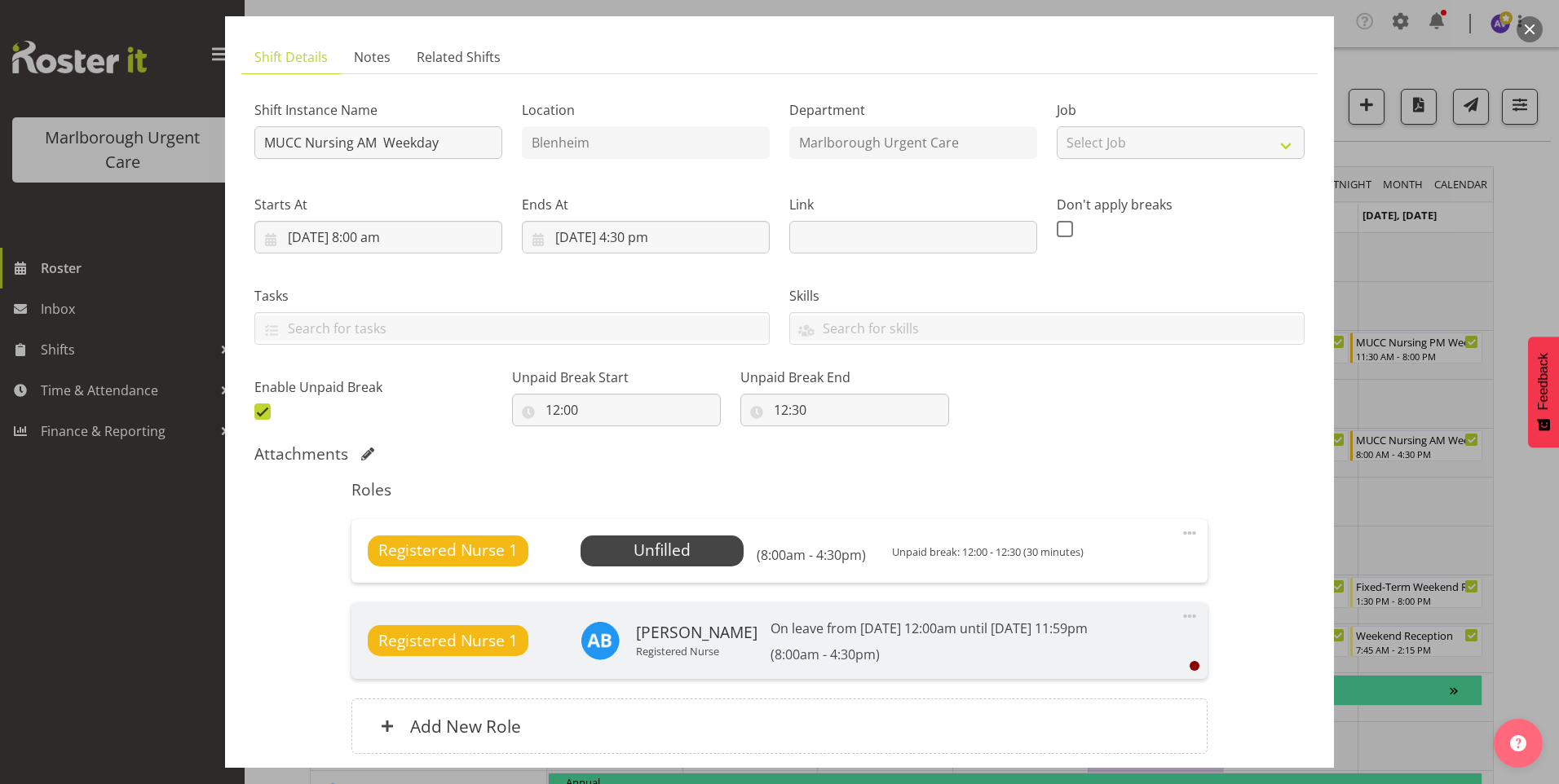
scroll to position [221, 0]
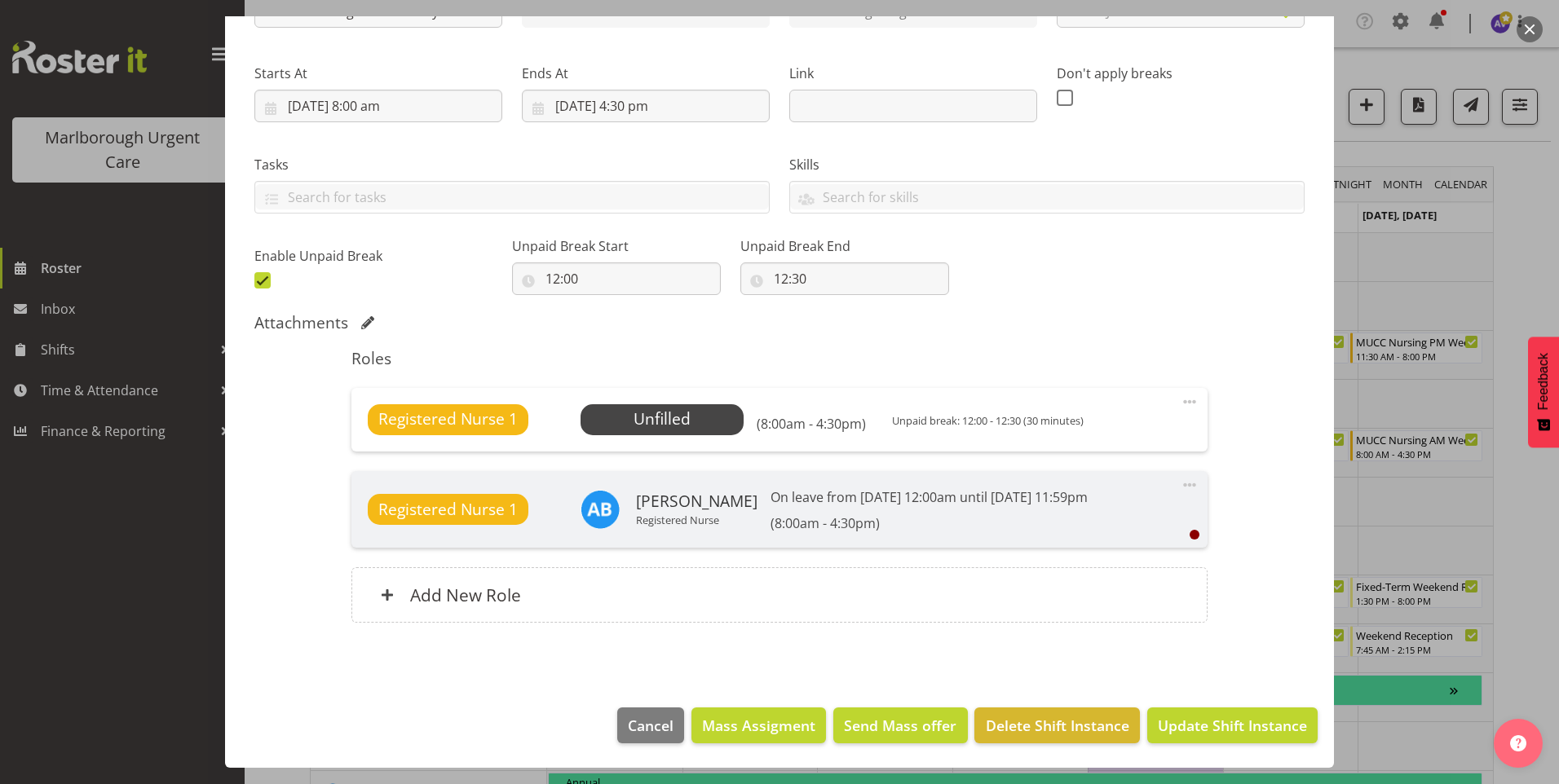
click at [1180, 402] on span at bounding box center [1189, 401] width 20 height 20
click at [1068, 441] on link "Edit" at bounding box center [1121, 441] width 156 height 30
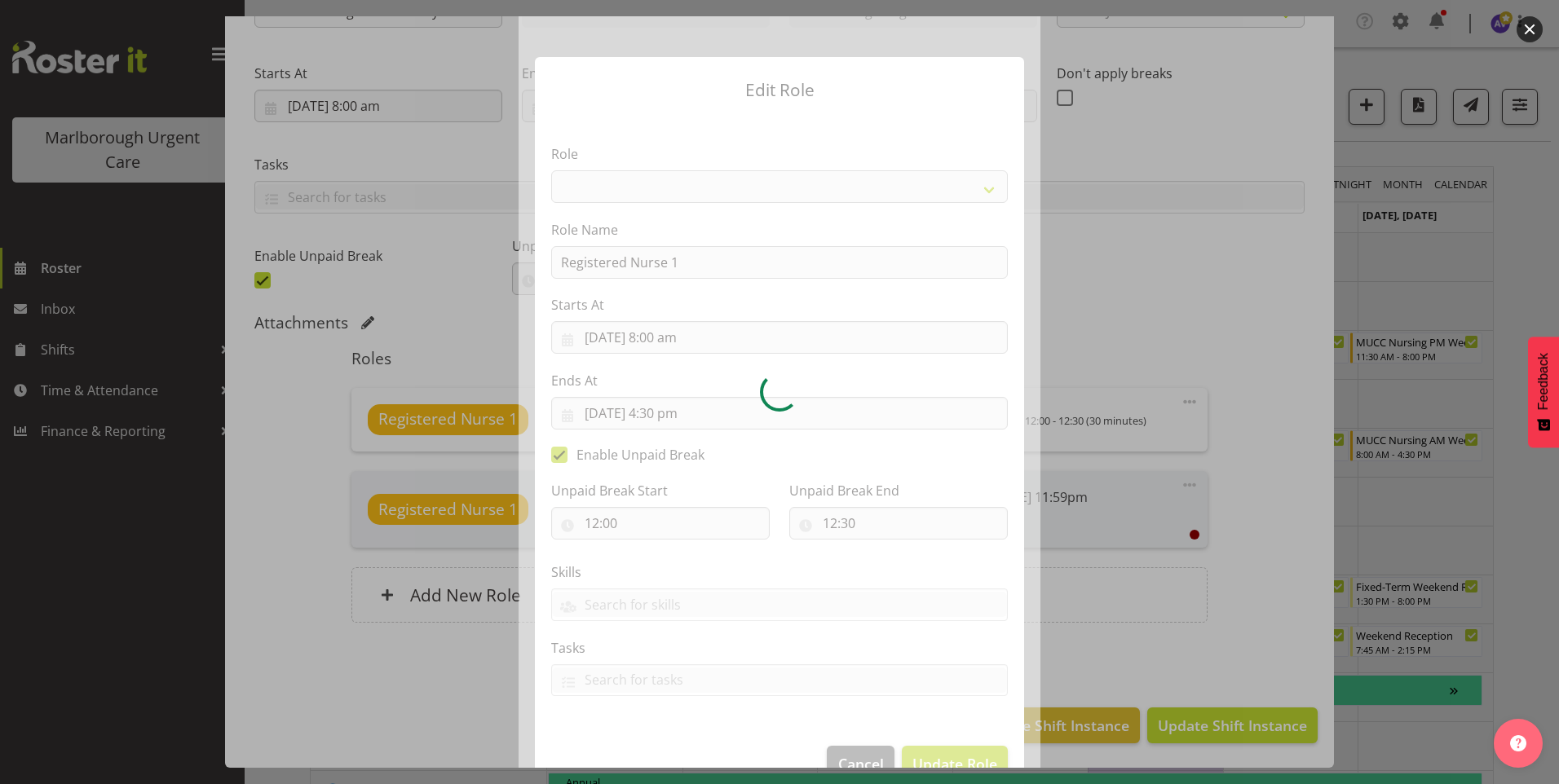
select select "1554"
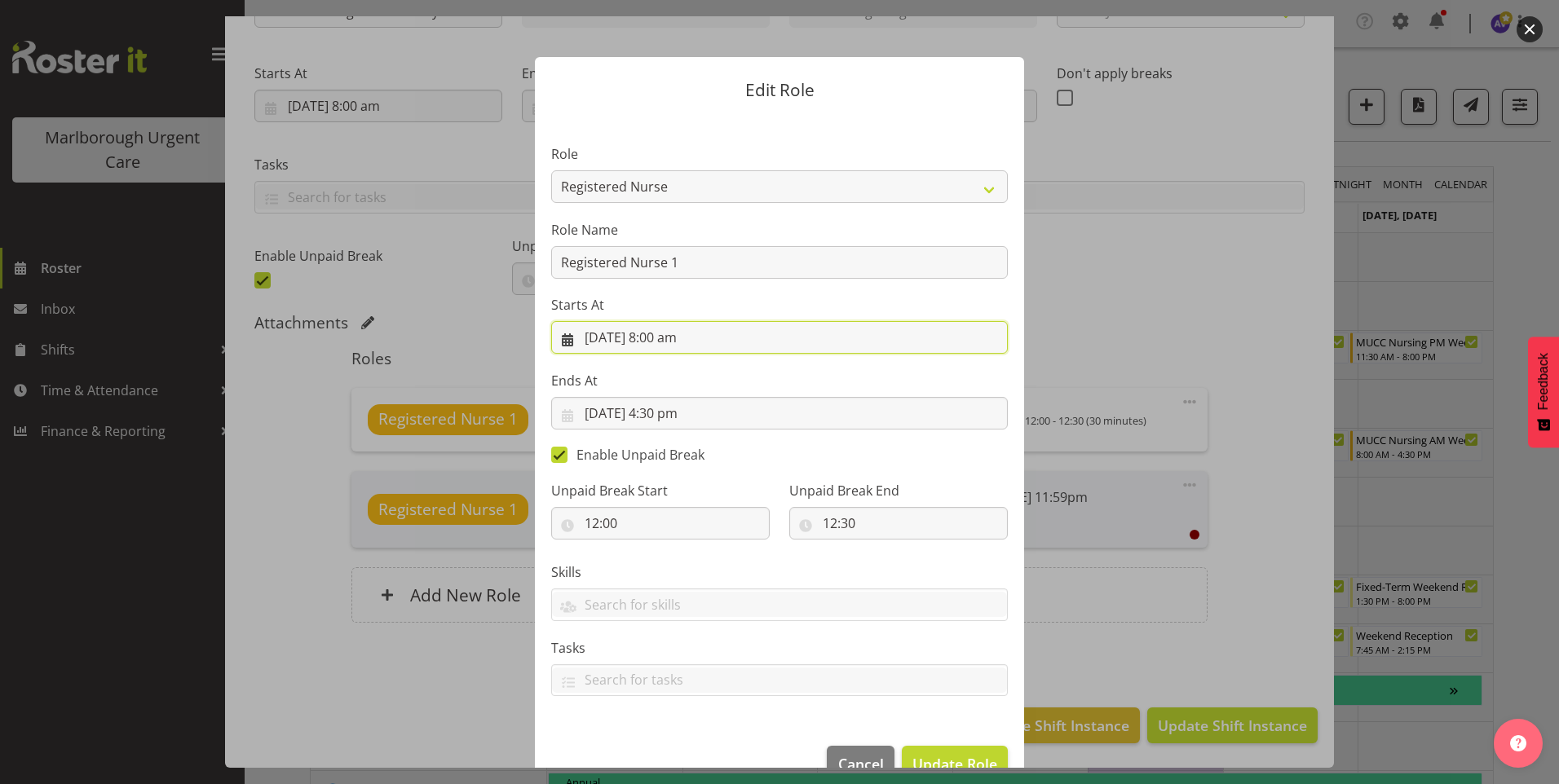
click at [666, 335] on input "[DATE] 8:00 am" at bounding box center [780, 337] width 457 height 33
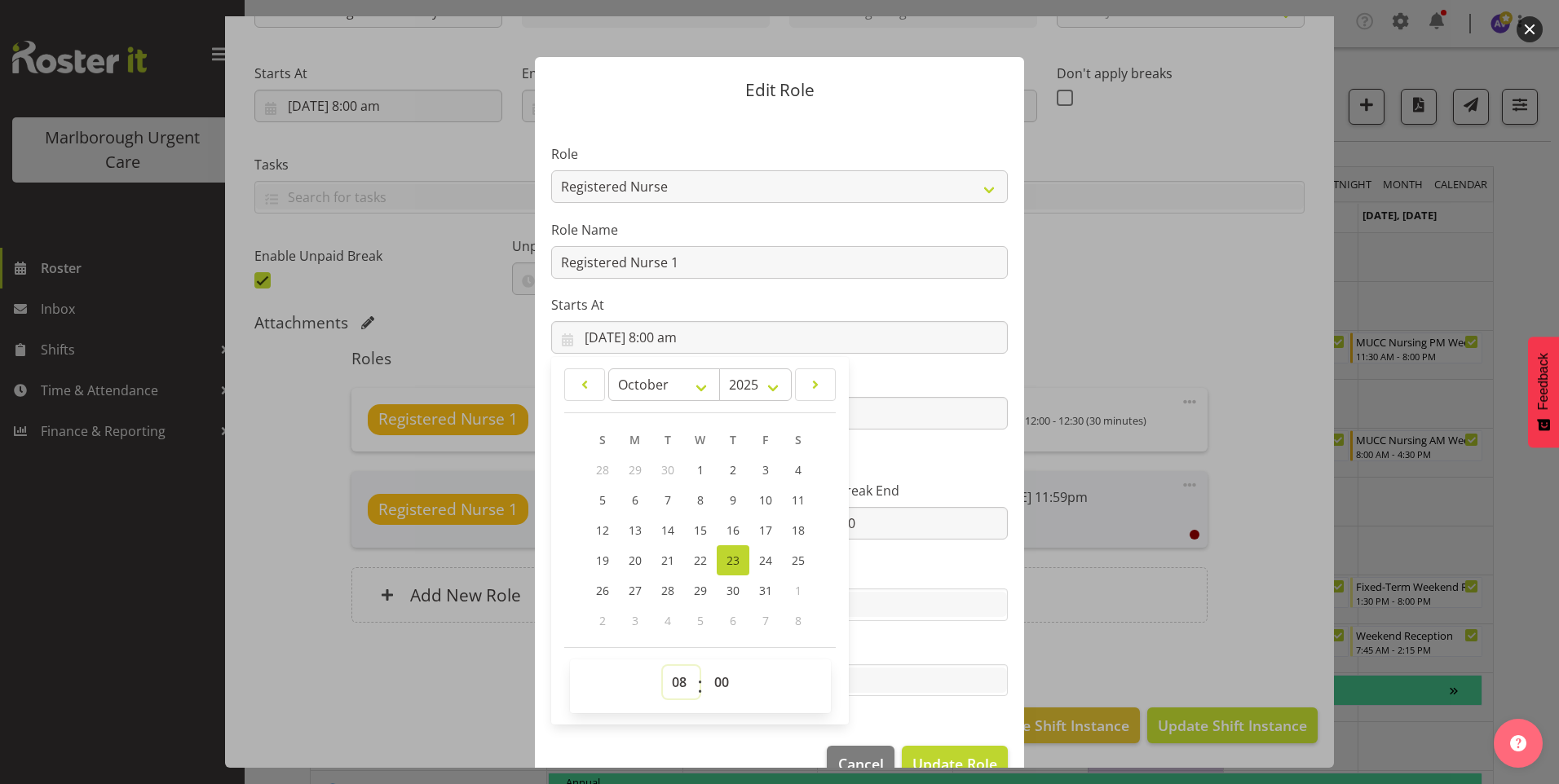
click at [679, 675] on select "00 01 02 03 04 05 06 07 08 09 10 11 12 13 14 15 16 17 18 19 20 21 22 23" at bounding box center [681, 682] width 37 height 33
select select "9"
click at [663, 666] on select "00 01 02 03 04 05 06 07 08 09 10 11 12 13 14 15 16 17 18 19 20 21 22 23" at bounding box center [681, 682] width 37 height 33
type input "[DATE] 9:00 am"
click at [910, 638] on label "Tasks" at bounding box center [780, 648] width 457 height 20
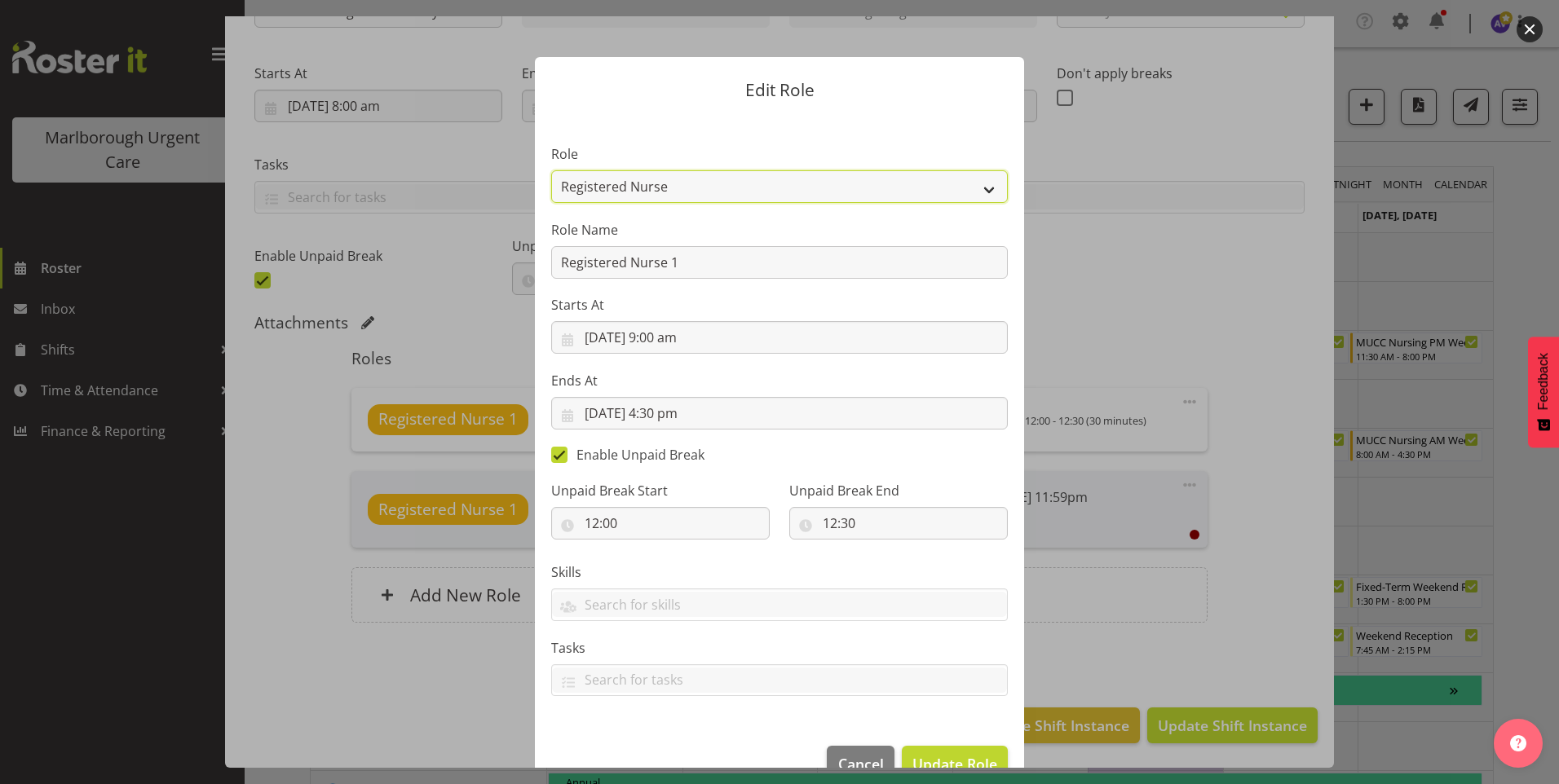
click at [607, 181] on select "Casual Registered Nurse Casual Weekday Medical Officer Casual Weekday Reception…" at bounding box center [780, 187] width 457 height 33
select select "1560"
click at [551, 170] on select "Casual Registered Nurse Casual Weekday Medical Officer Casual Weekday Reception…" at bounding box center [780, 187] width 457 height 33
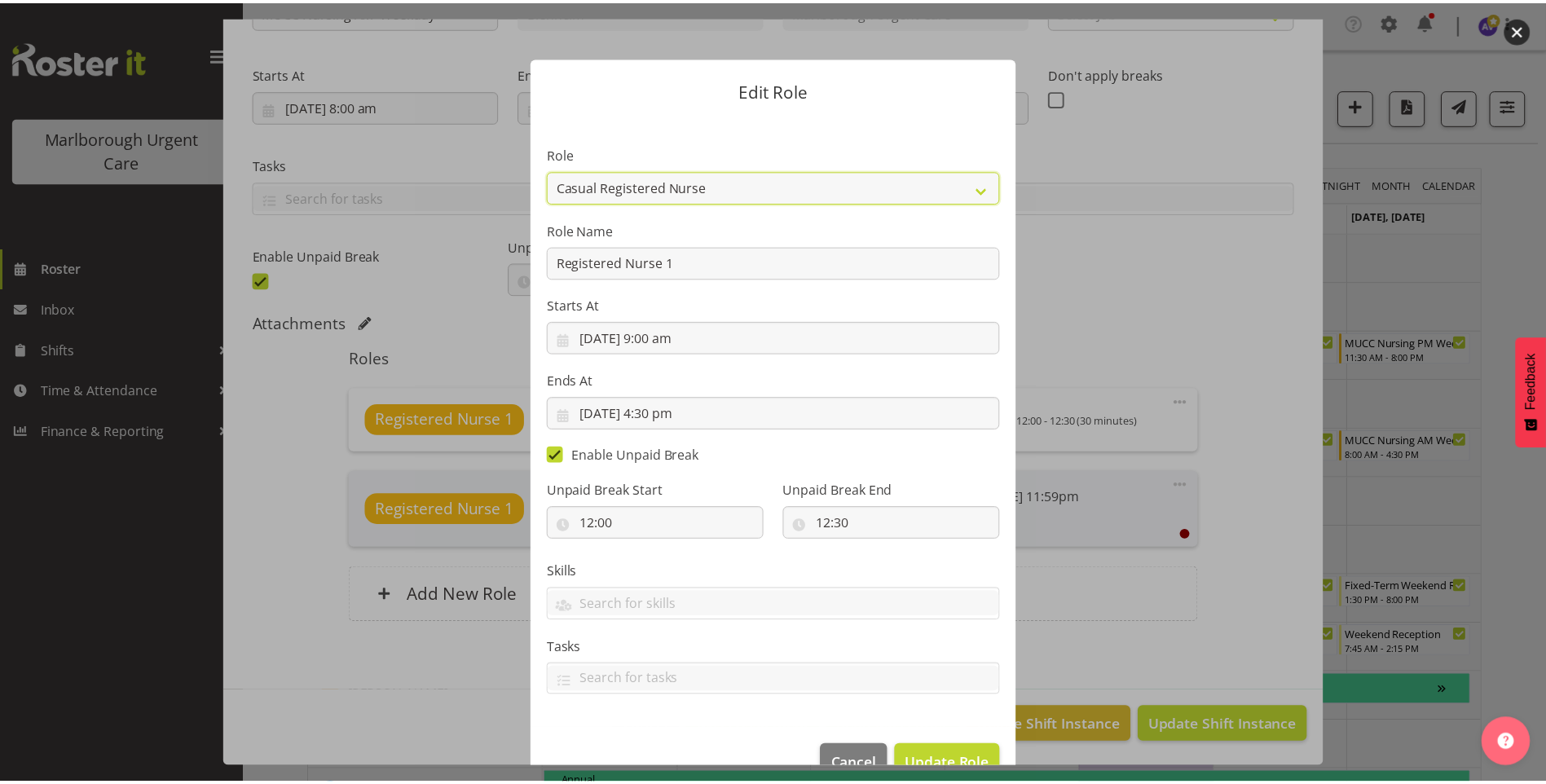
scroll to position [39, 0]
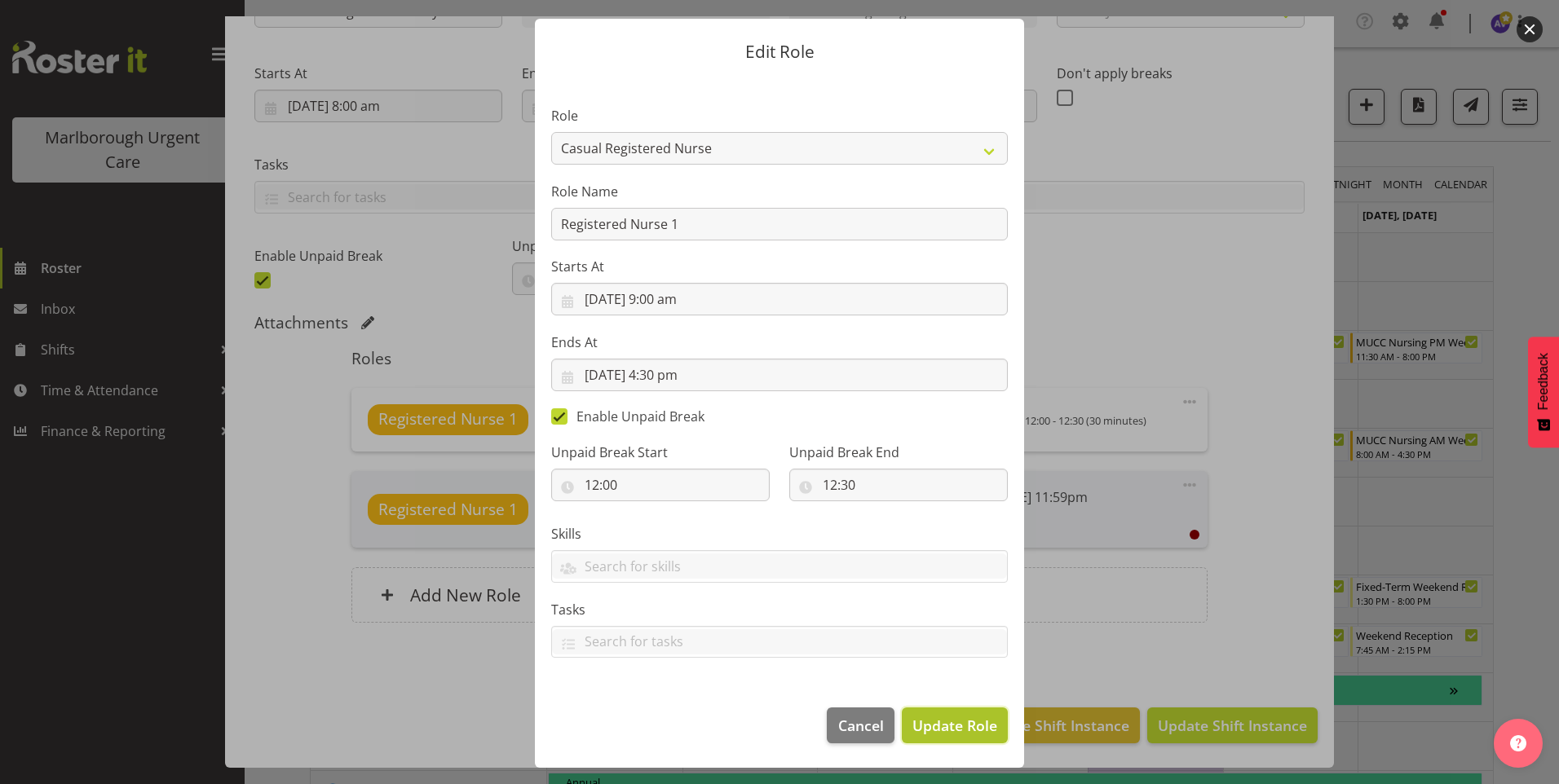
click at [956, 719] on span "Update Role" at bounding box center [954, 726] width 85 height 21
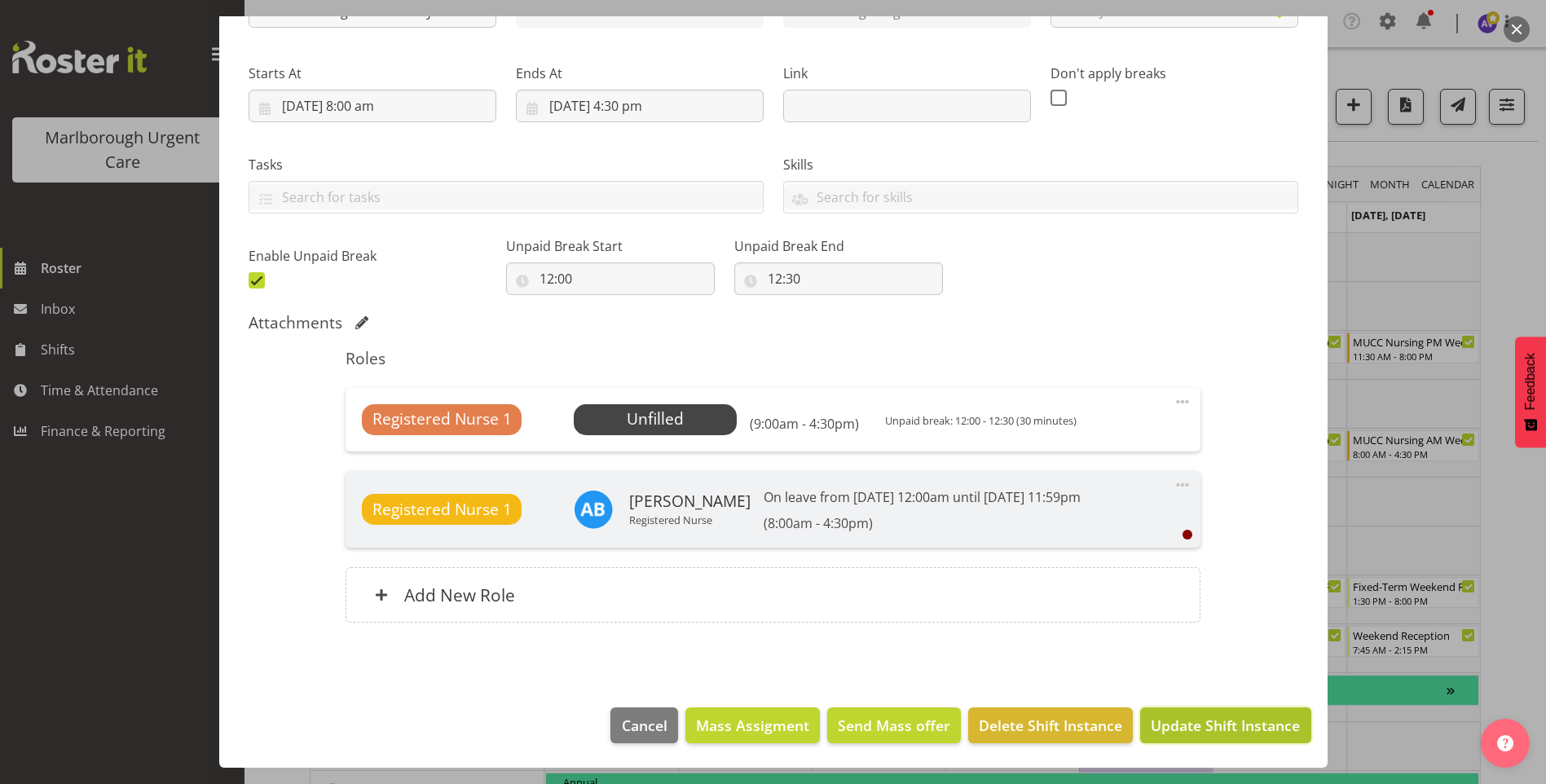
click at [1212, 719] on span "Update Shift Instance" at bounding box center [1225, 726] width 149 height 21
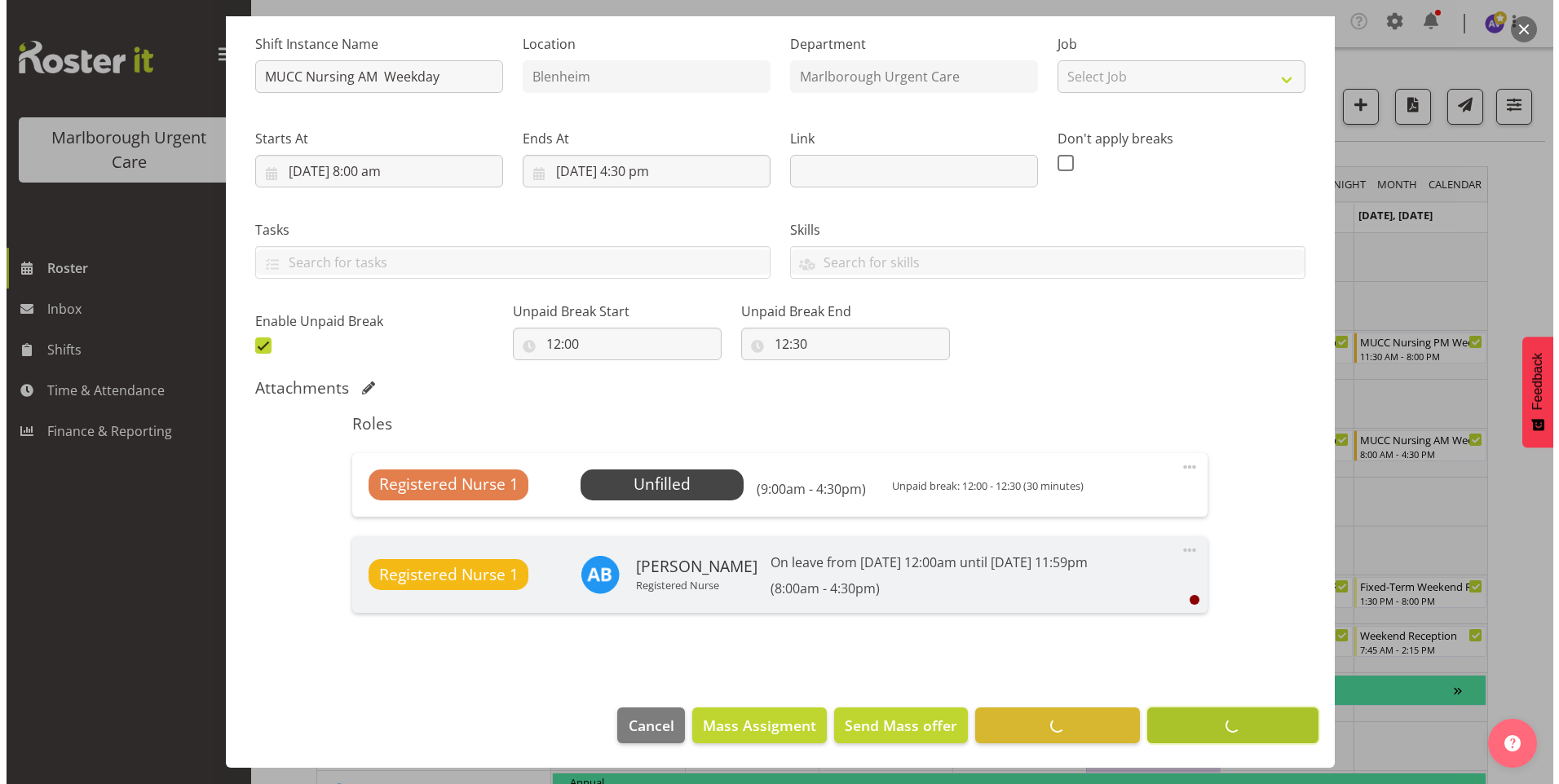
scroll to position [156, 0]
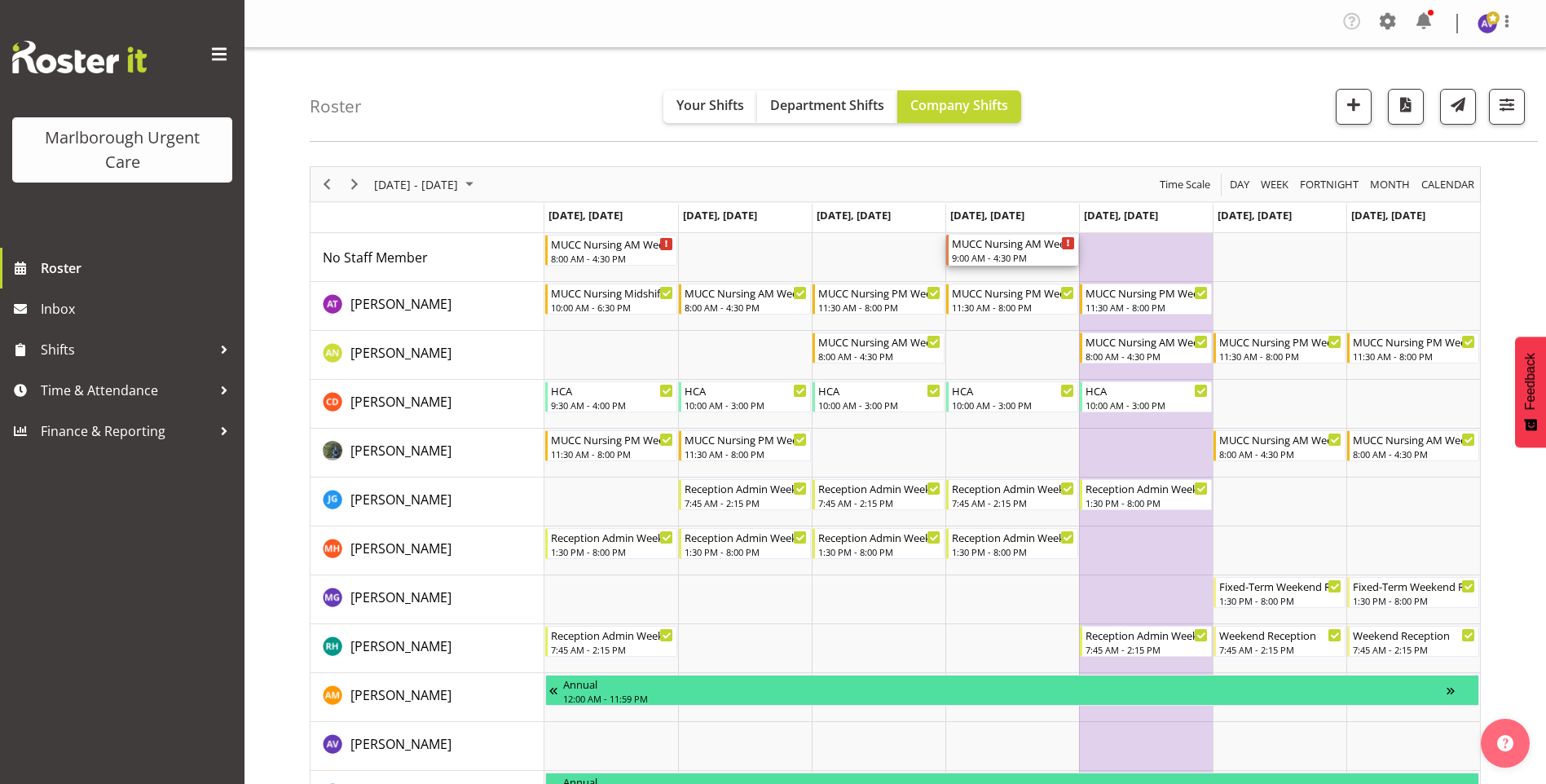
click at [1001, 256] on div "9:00 AM - 4:30 PM" at bounding box center [1014, 257] width 123 height 13
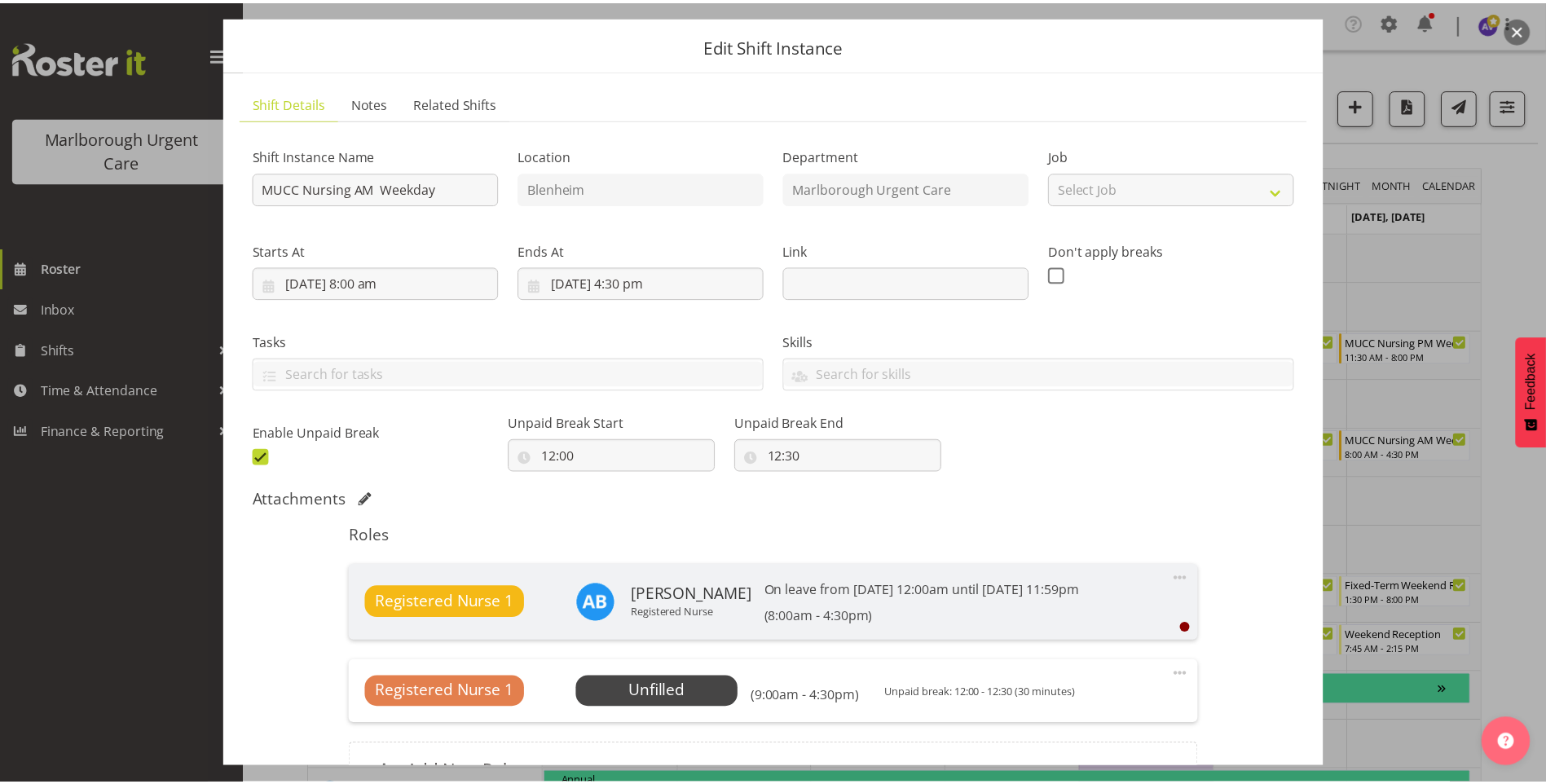
scroll to position [163, 0]
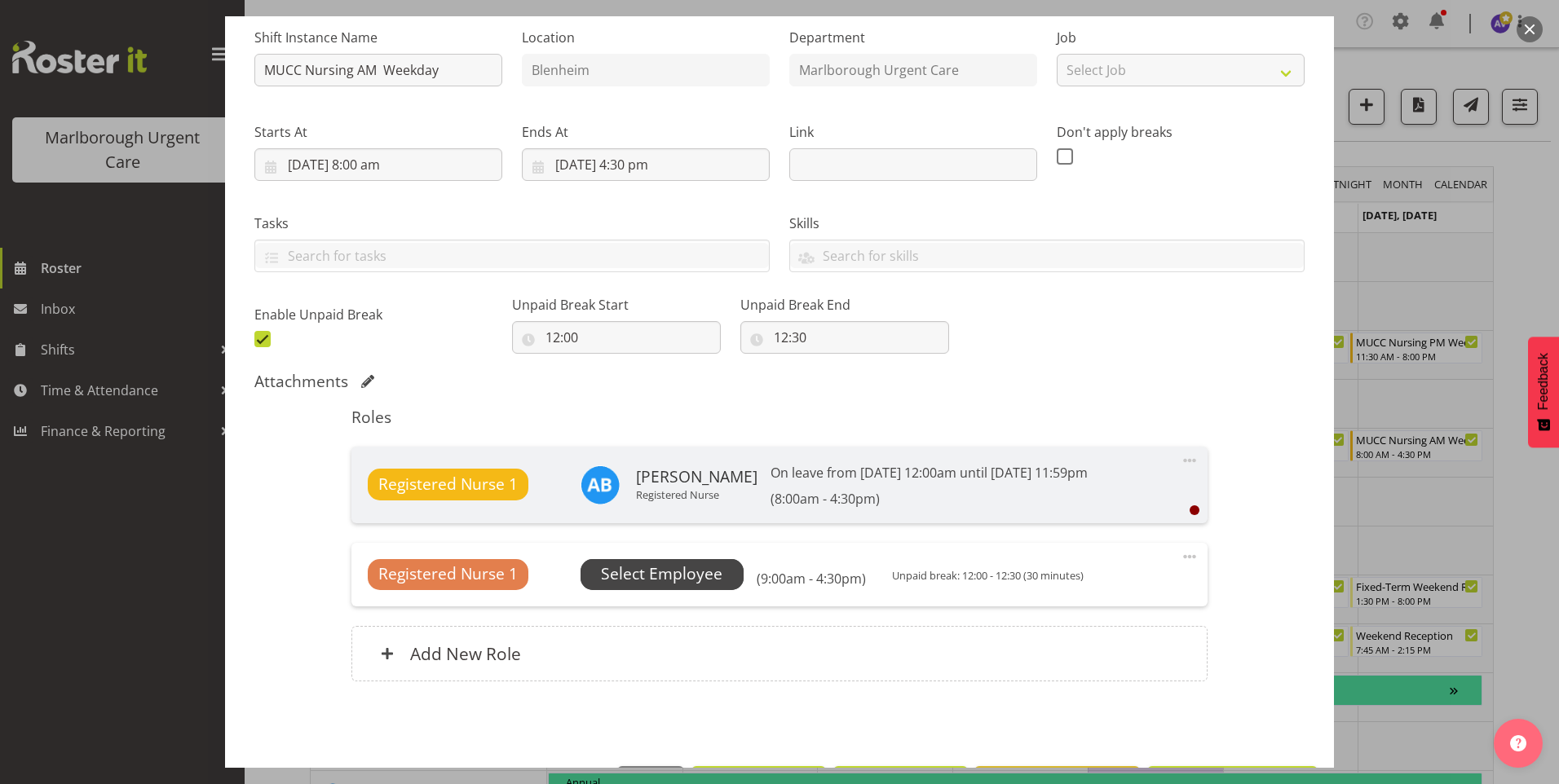
click at [666, 579] on span "Select Employee" at bounding box center [662, 574] width 122 height 24
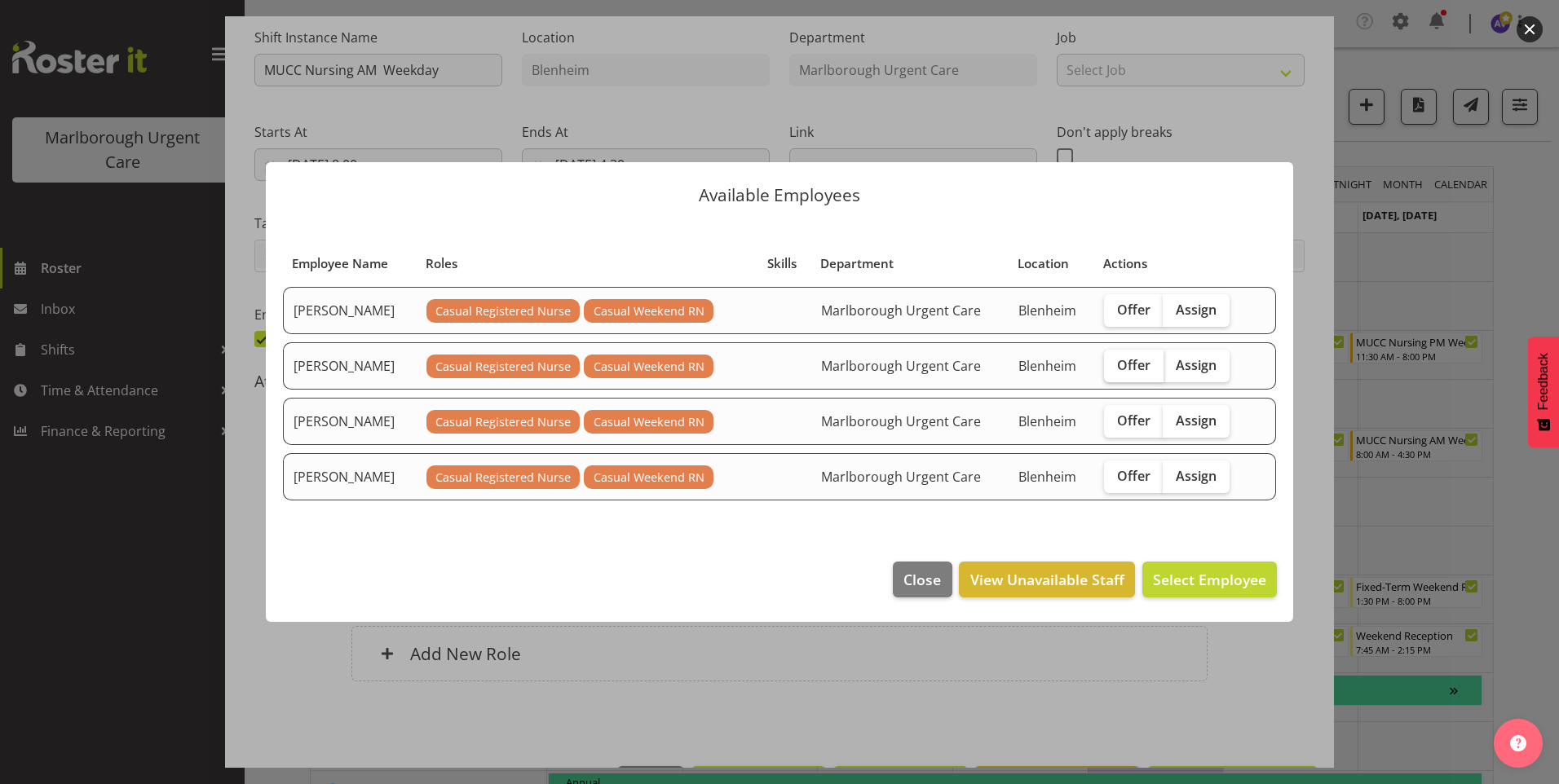
click at [1129, 360] on span "Offer" at bounding box center [1133, 365] width 34 height 16
click at [1115, 360] on input "Offer" at bounding box center [1109, 364] width 11 height 11
checkbox input "true"
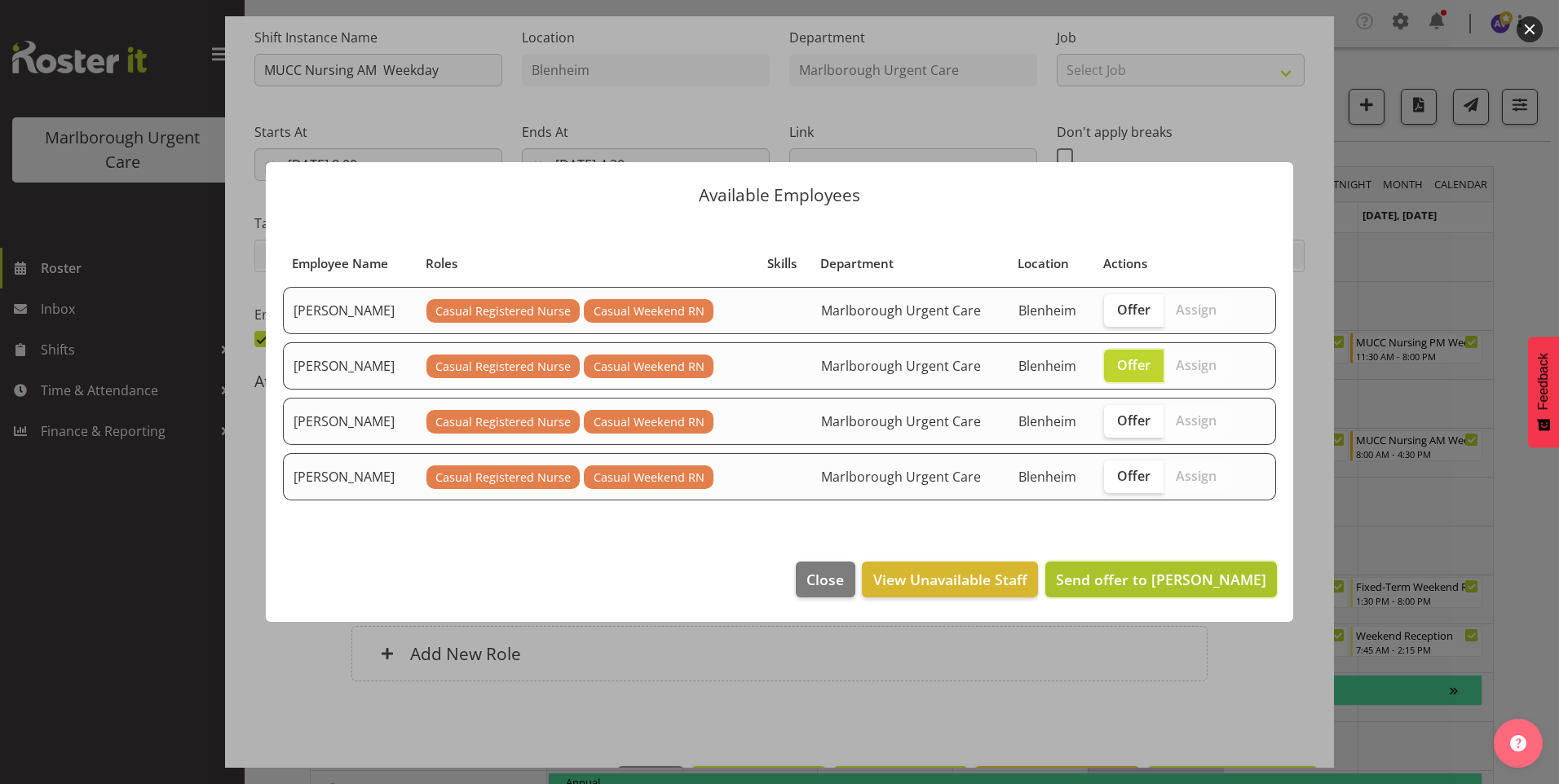
click at [1166, 582] on span "Send offer to [PERSON_NAME]" at bounding box center [1161, 579] width 211 height 20
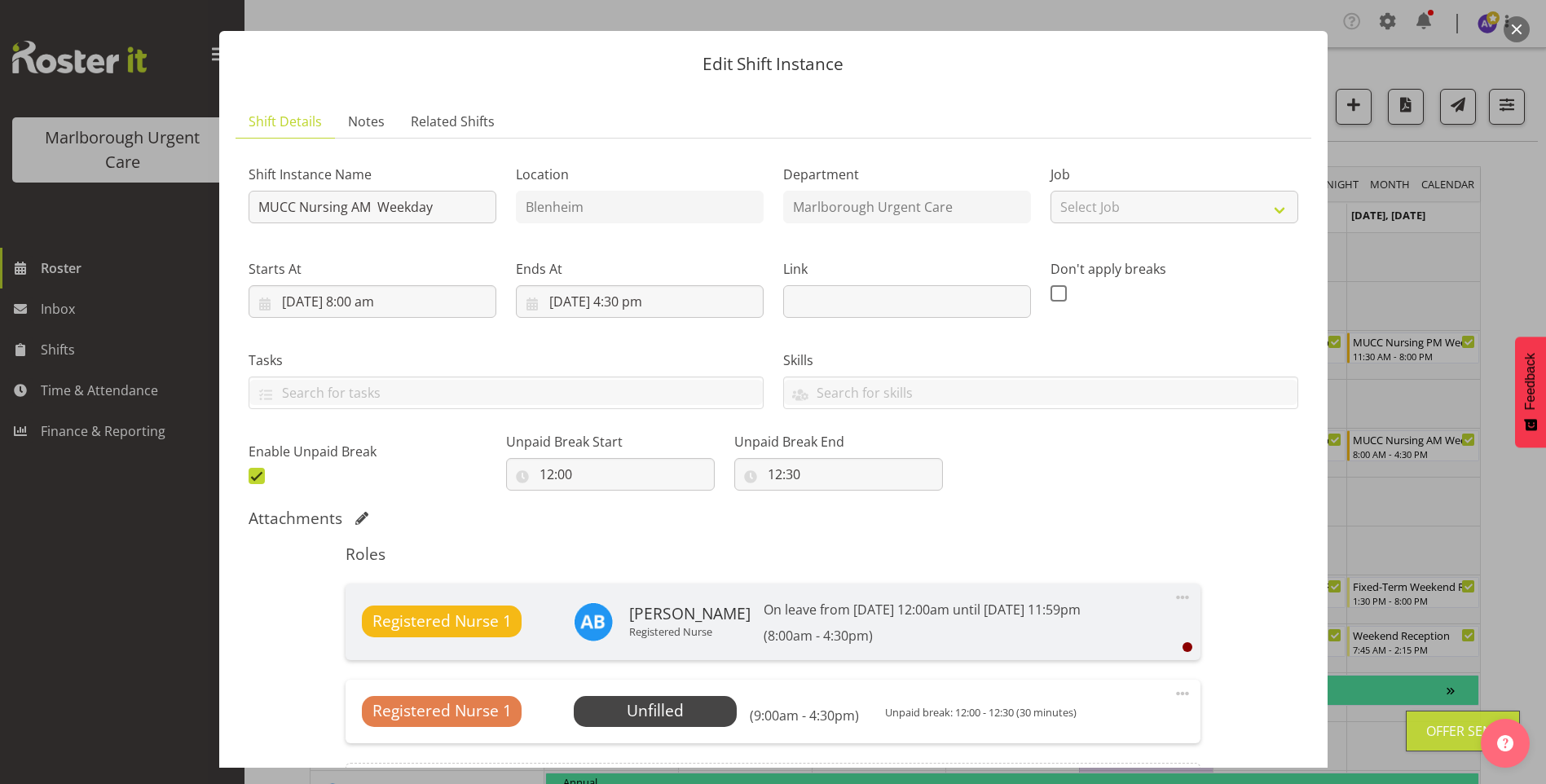
scroll to position [0, 0]
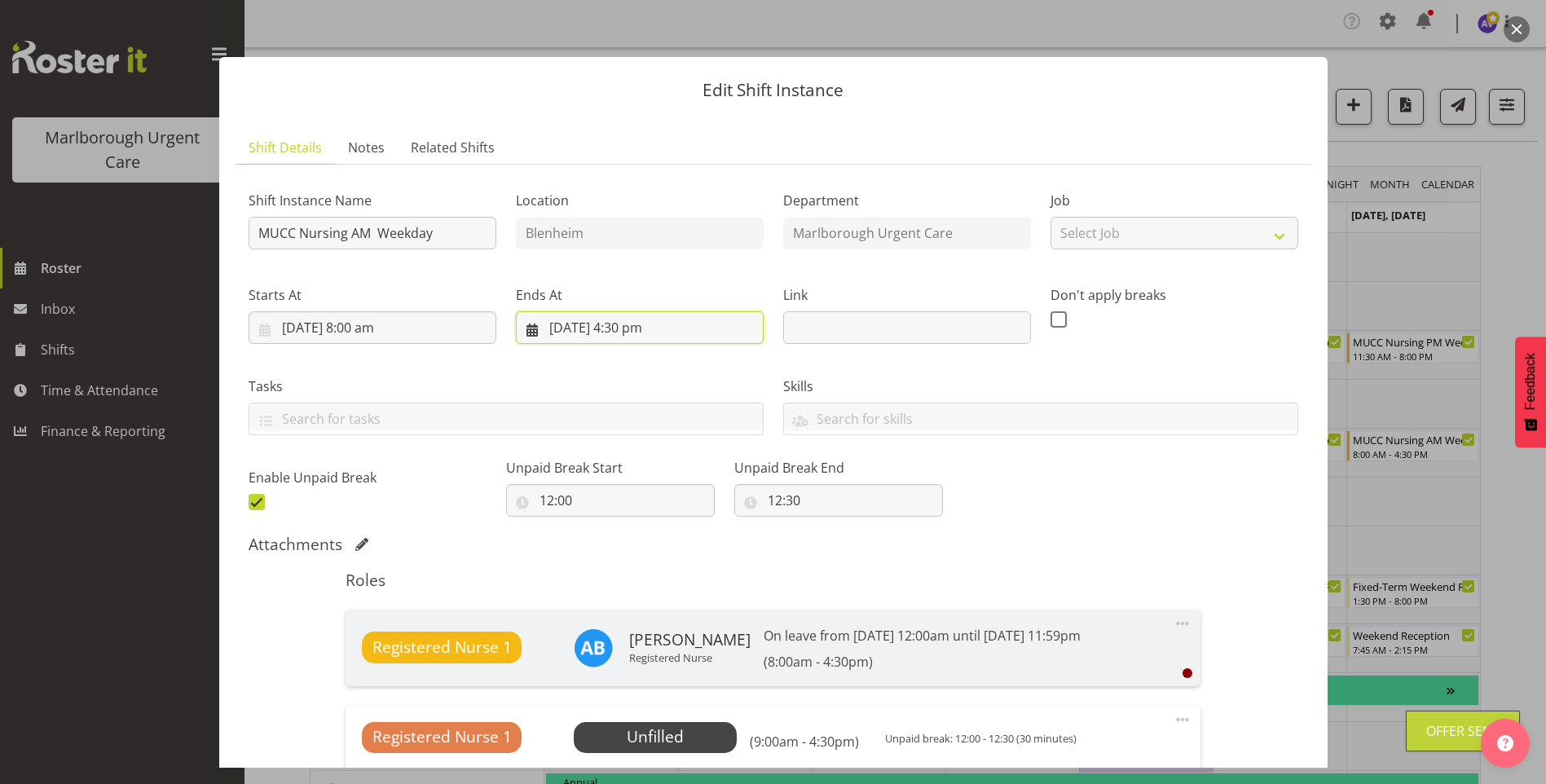
click at [659, 337] on input "[DATE] 4:30 pm" at bounding box center [639, 327] width 248 height 33
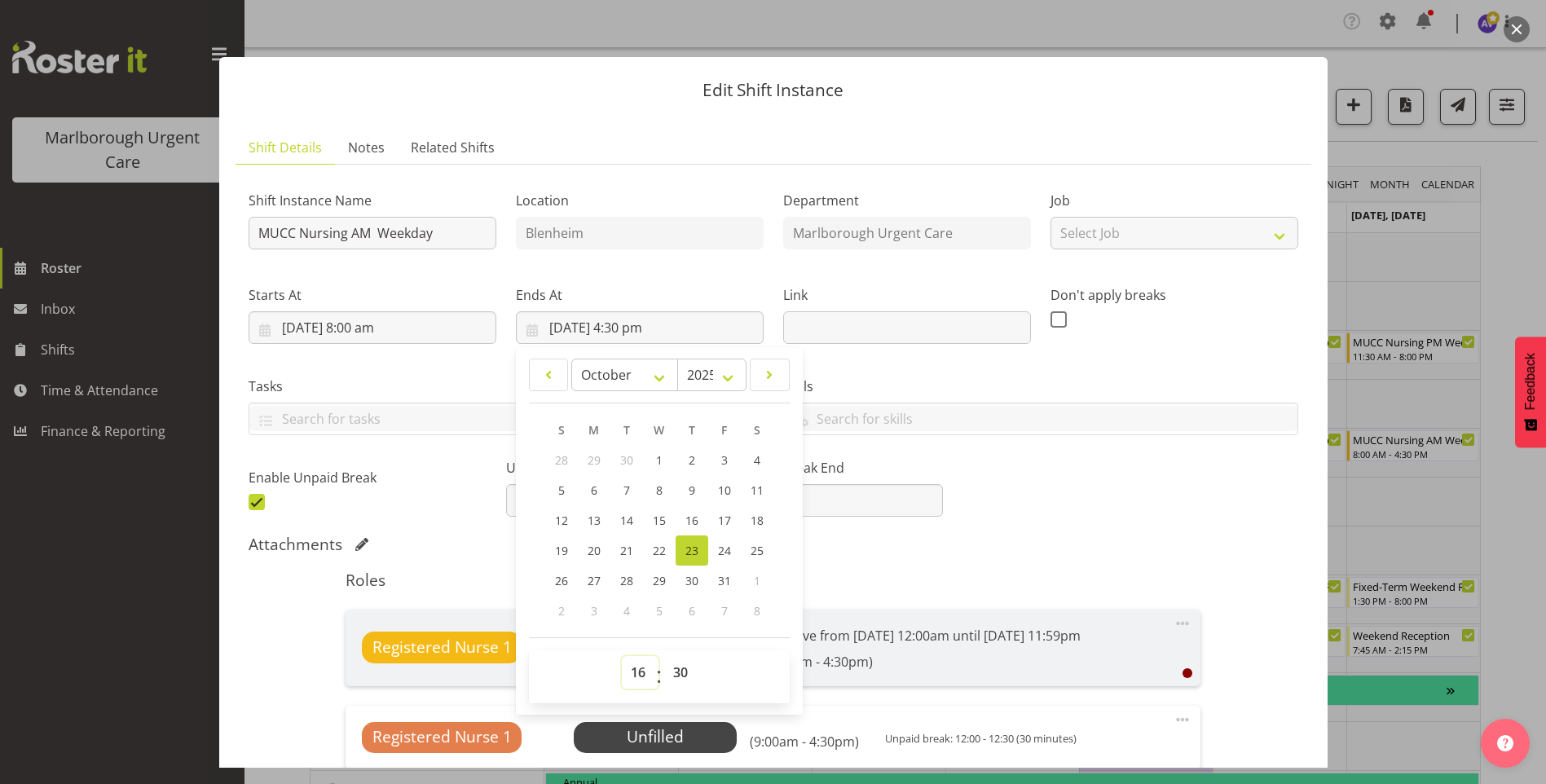
drag, startPoint x: 634, startPoint y: 680, endPoint x: 642, endPoint y: 675, distance: 9.4
click at [635, 680] on select "00 01 02 03 04 05 06 07 08 09 10 11 12 13 14 15 16 17 18 19 20 21 22 23" at bounding box center [640, 672] width 37 height 33
select select "15"
click at [622, 656] on select "00 01 02 03 04 05 06 07 08 09 10 11 12 13 14 15 16 17 18 19 20 21 22 23" at bounding box center [640, 672] width 37 height 33
type input "[DATE] 3:30 pm"
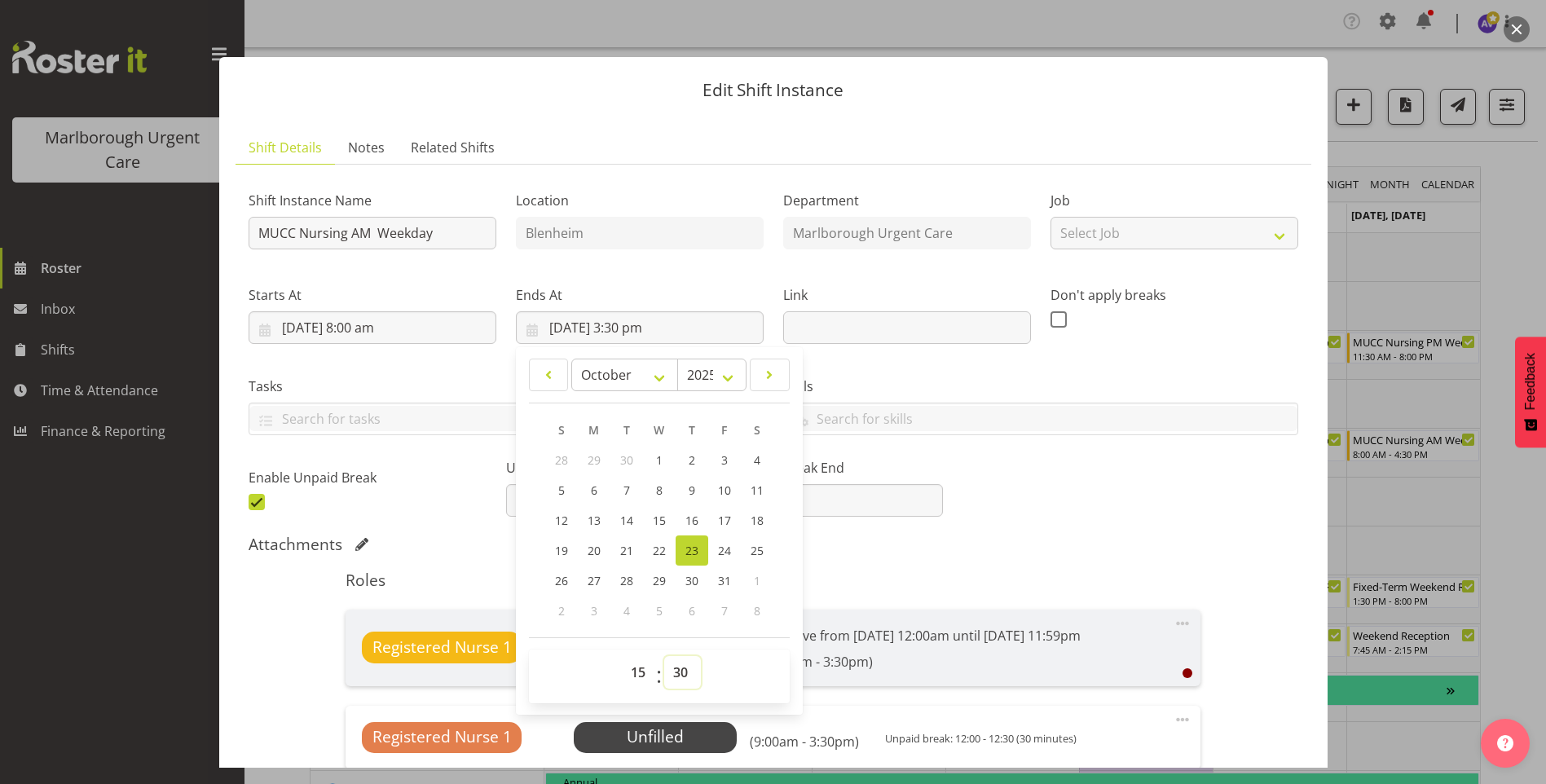
drag, startPoint x: 666, startPoint y: 665, endPoint x: 694, endPoint y: 668, distance: 28.2
click at [666, 665] on select "00 01 02 03 04 05 06 07 08 09 10 11 12 13 14 15 16 17 18 19 20 21 22 23 24 25 2…" at bounding box center [682, 672] width 37 height 33
select select "0"
click at [664, 656] on select "00 01 02 03 04 05 06 07 08 09 10 11 12 13 14 15 16 17 18 19 20 21 22 23 24 25 2…" at bounding box center [682, 672] width 37 height 33
type input "[DATE] 3:00 pm"
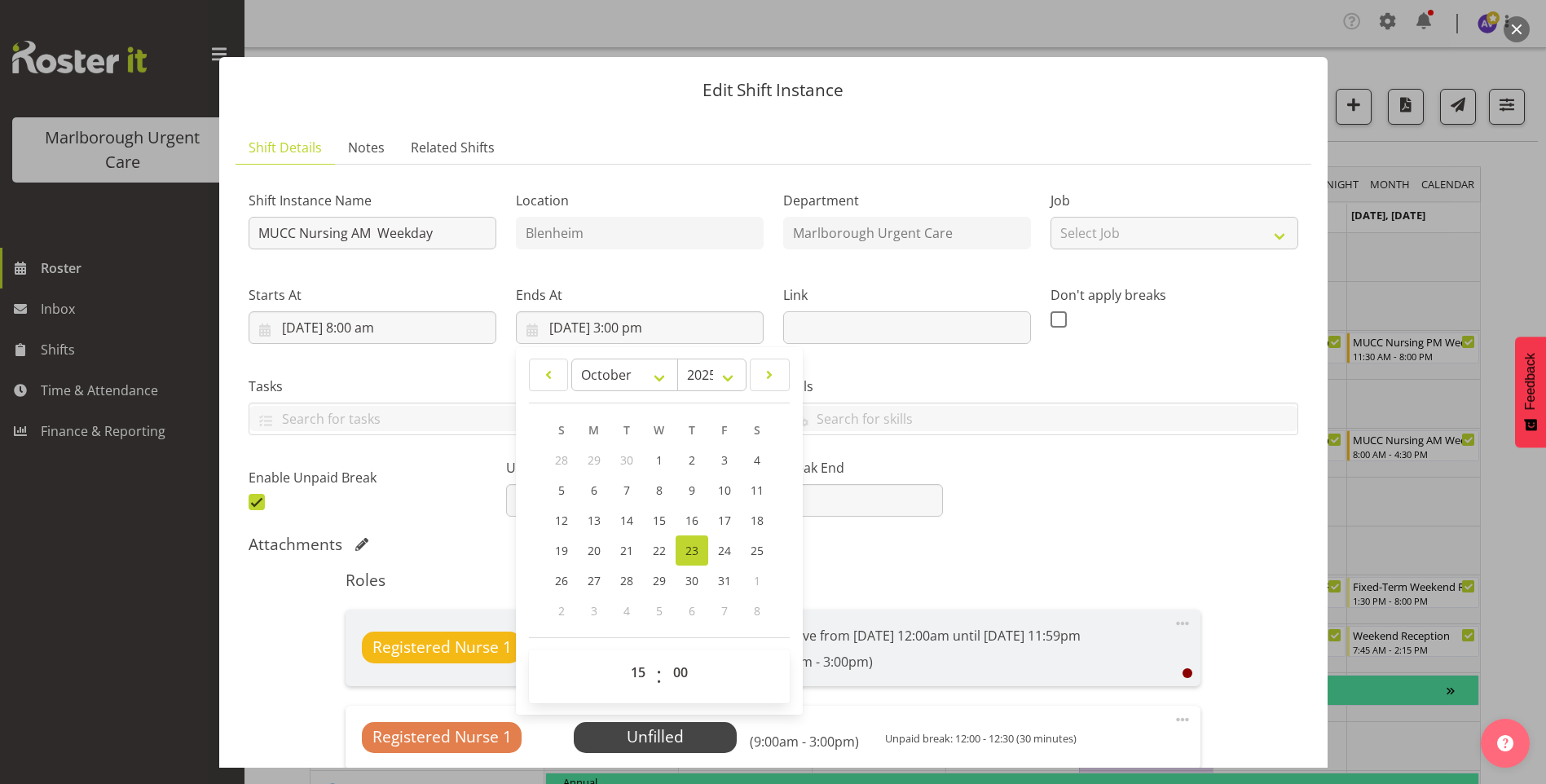
click at [920, 542] on div "Attachments" at bounding box center [773, 545] width 1050 height 20
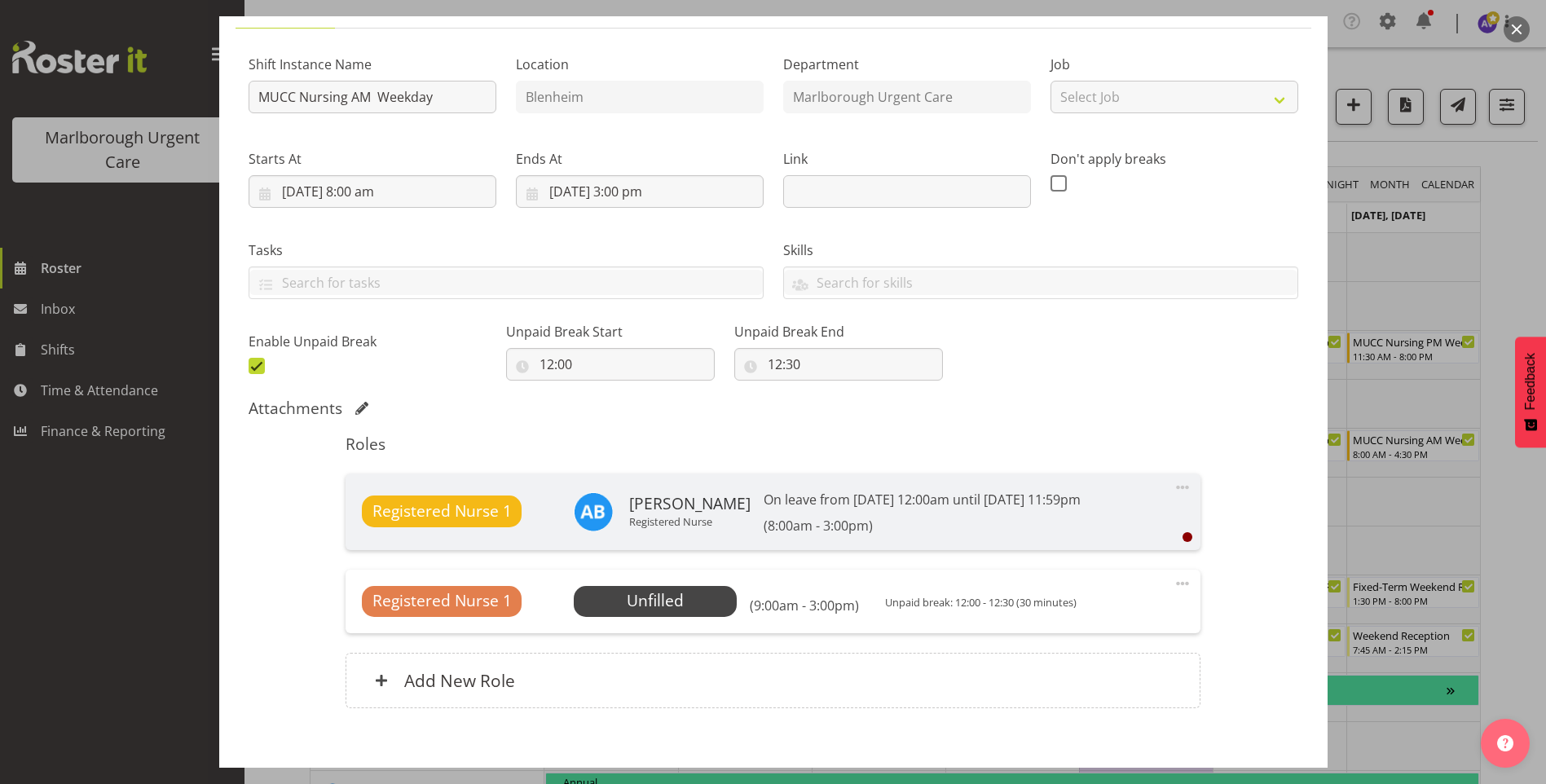
scroll to position [221, 0]
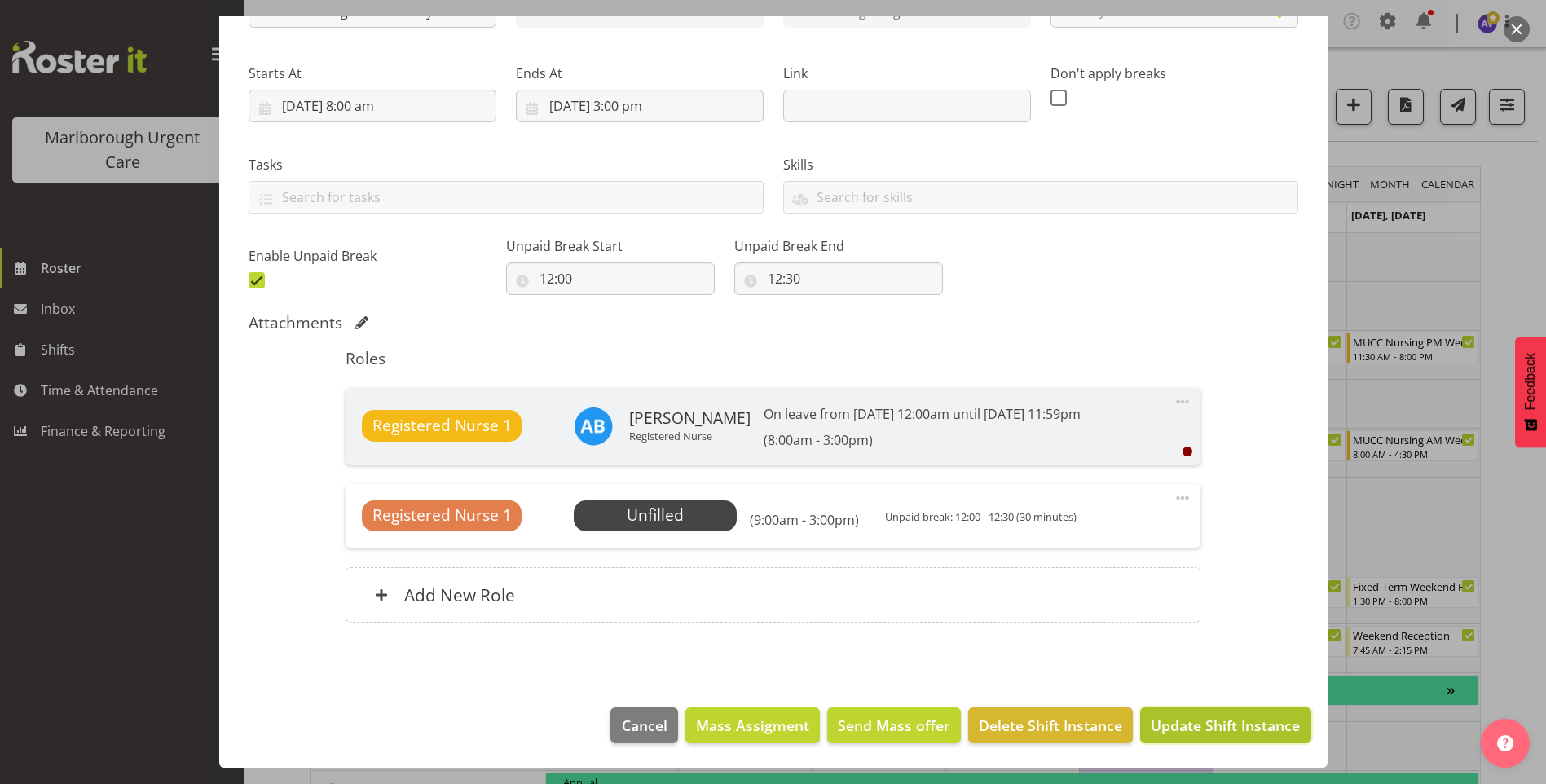
click at [1228, 721] on span "Update Shift Instance" at bounding box center [1225, 726] width 149 height 21
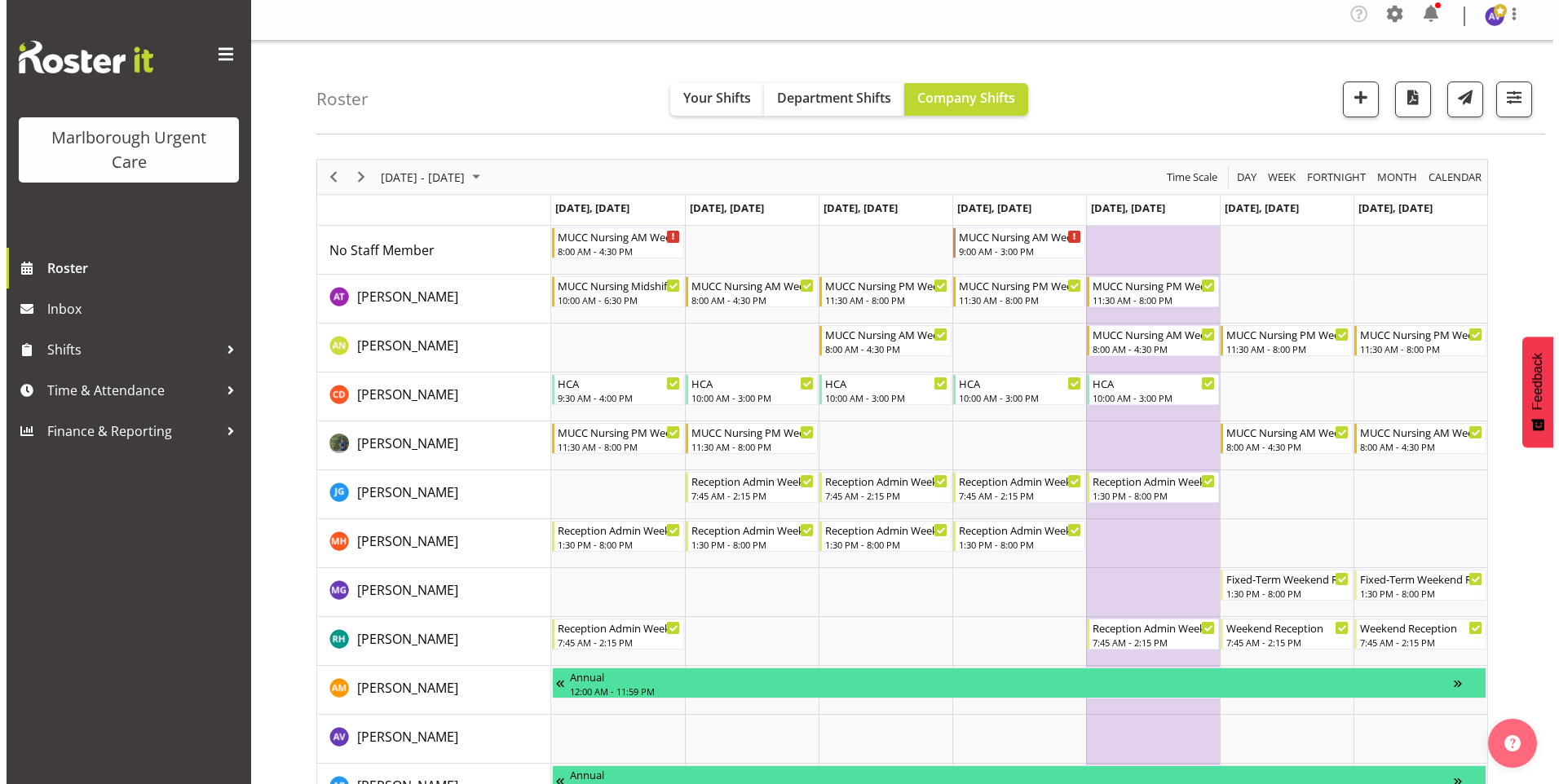
scroll to position [0, 0]
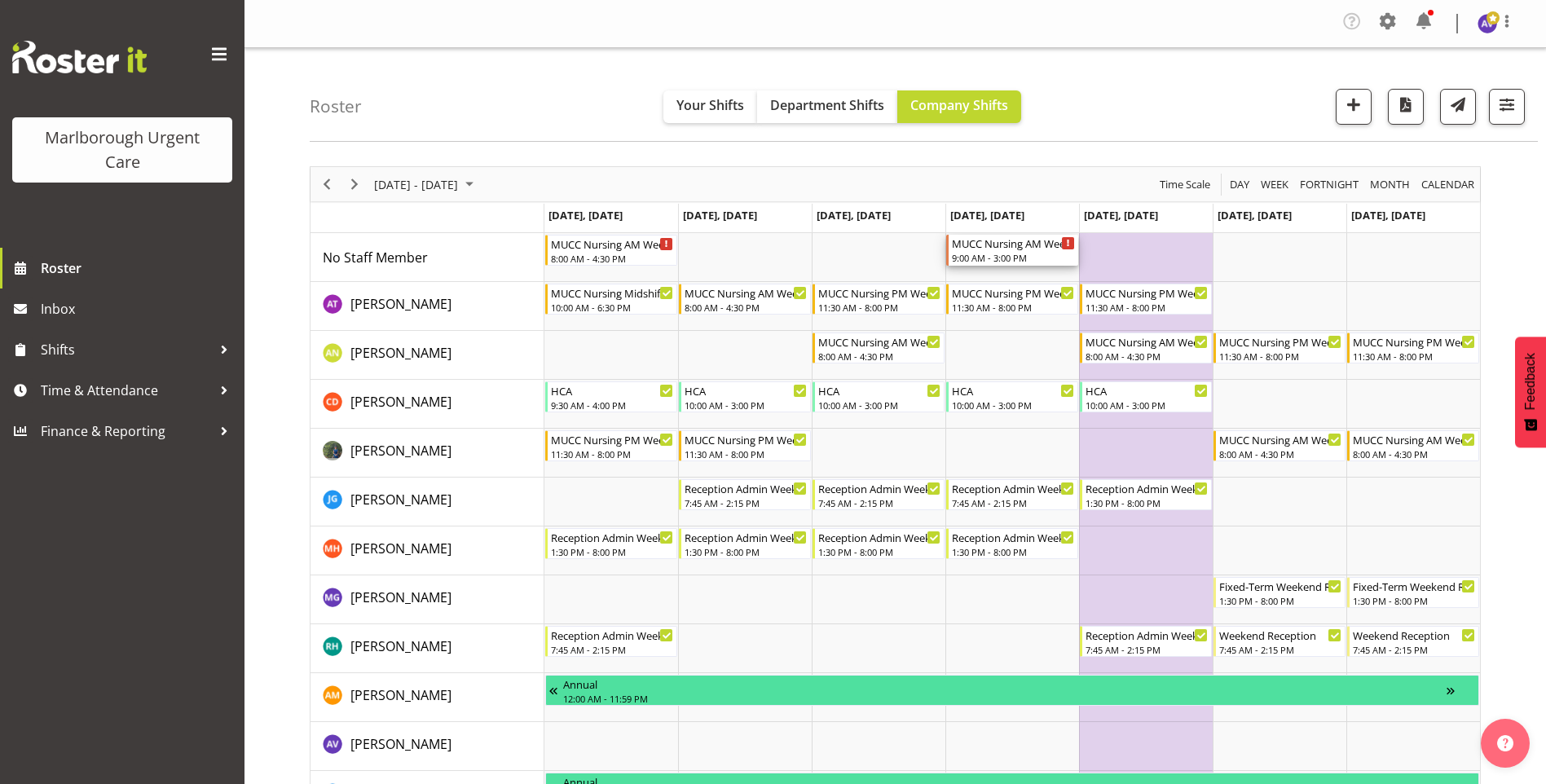
click at [1008, 237] on div "MUCC Nursing AM Weekday" at bounding box center [1014, 243] width 123 height 16
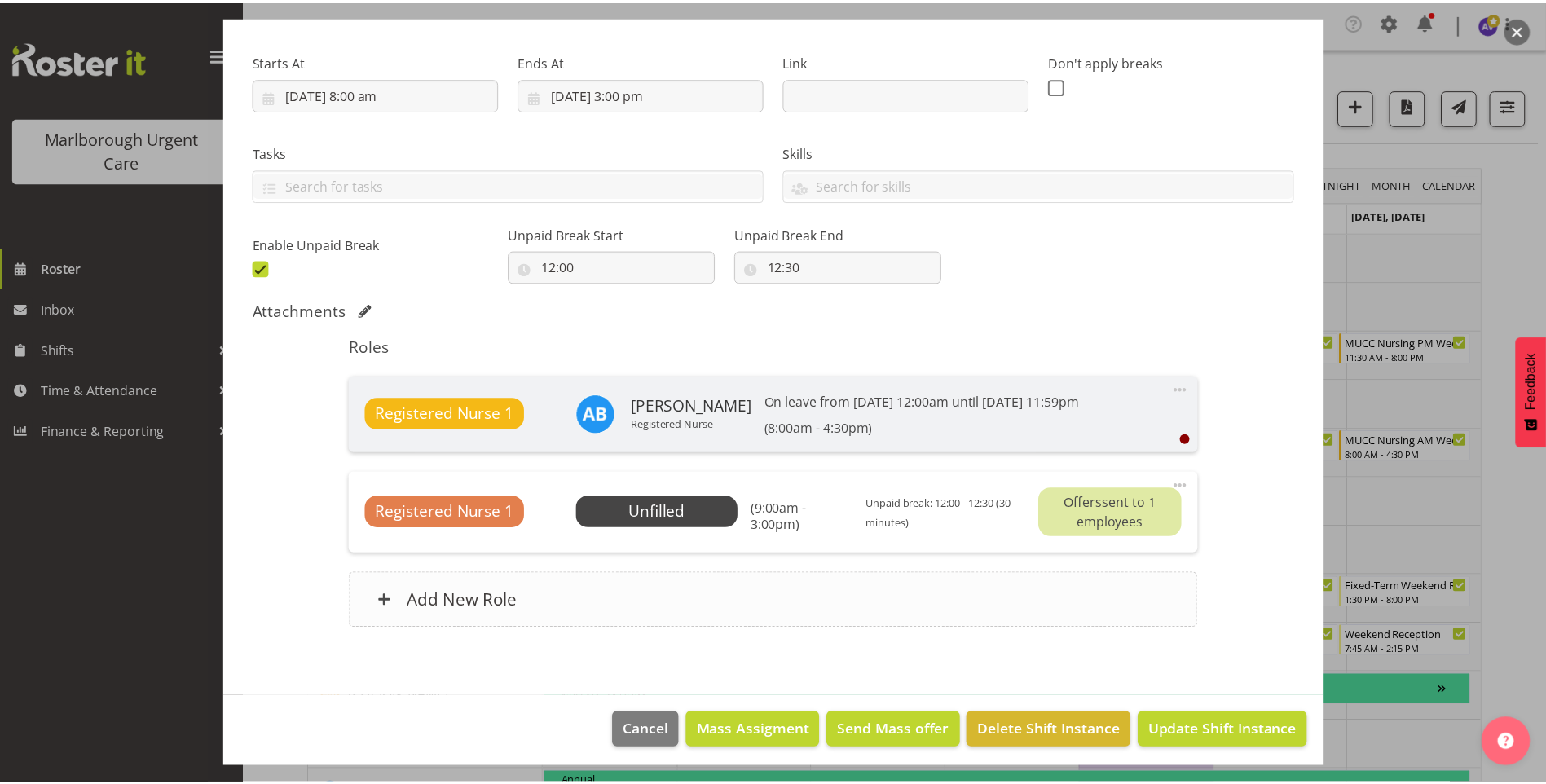
scroll to position [239, 0]
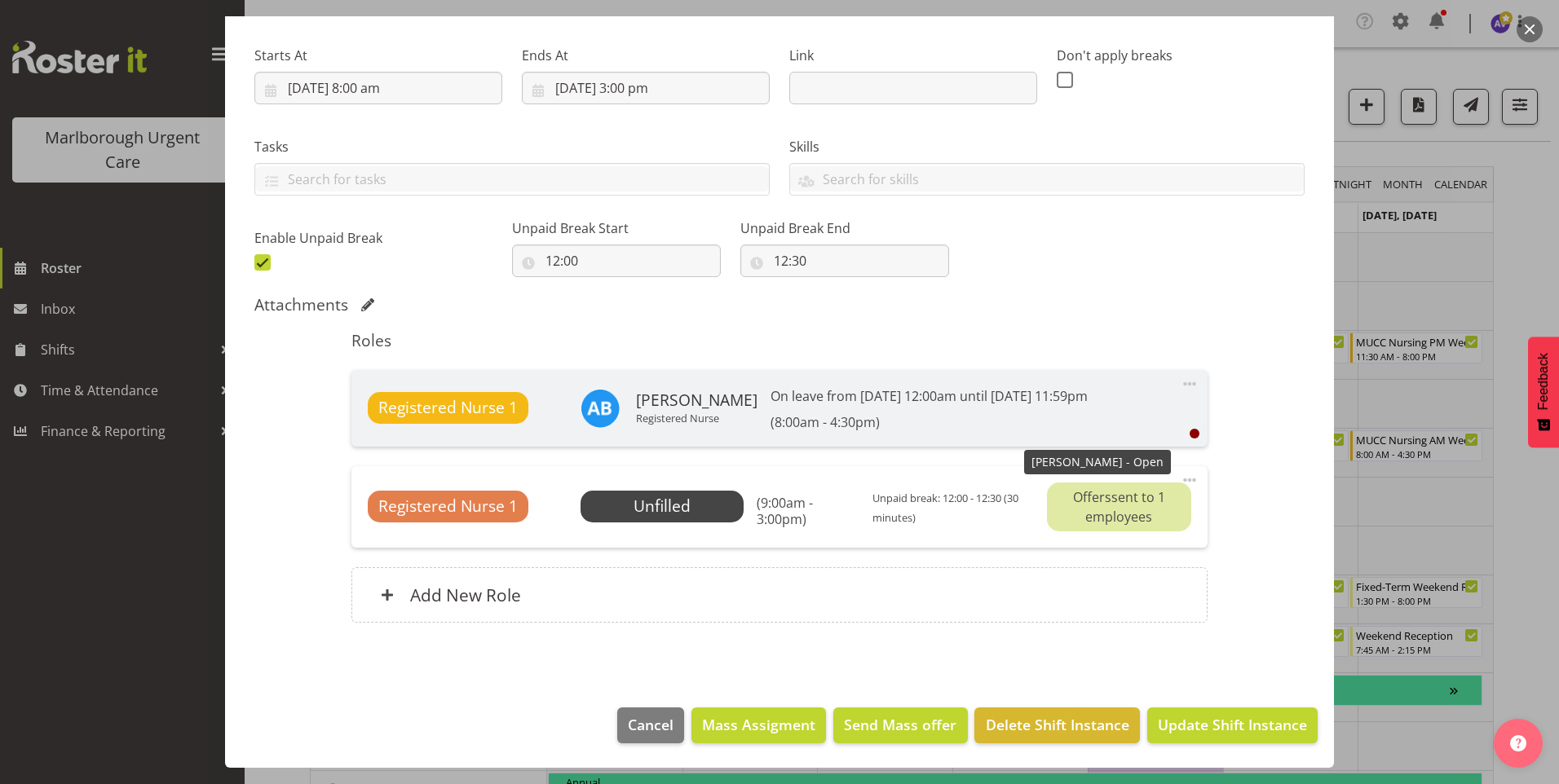
click at [1110, 507] on div "Offers sent to 1 employees" at bounding box center [1119, 506] width 144 height 49
click at [649, 502] on span "Select Employee" at bounding box center [662, 506] width 122 height 24
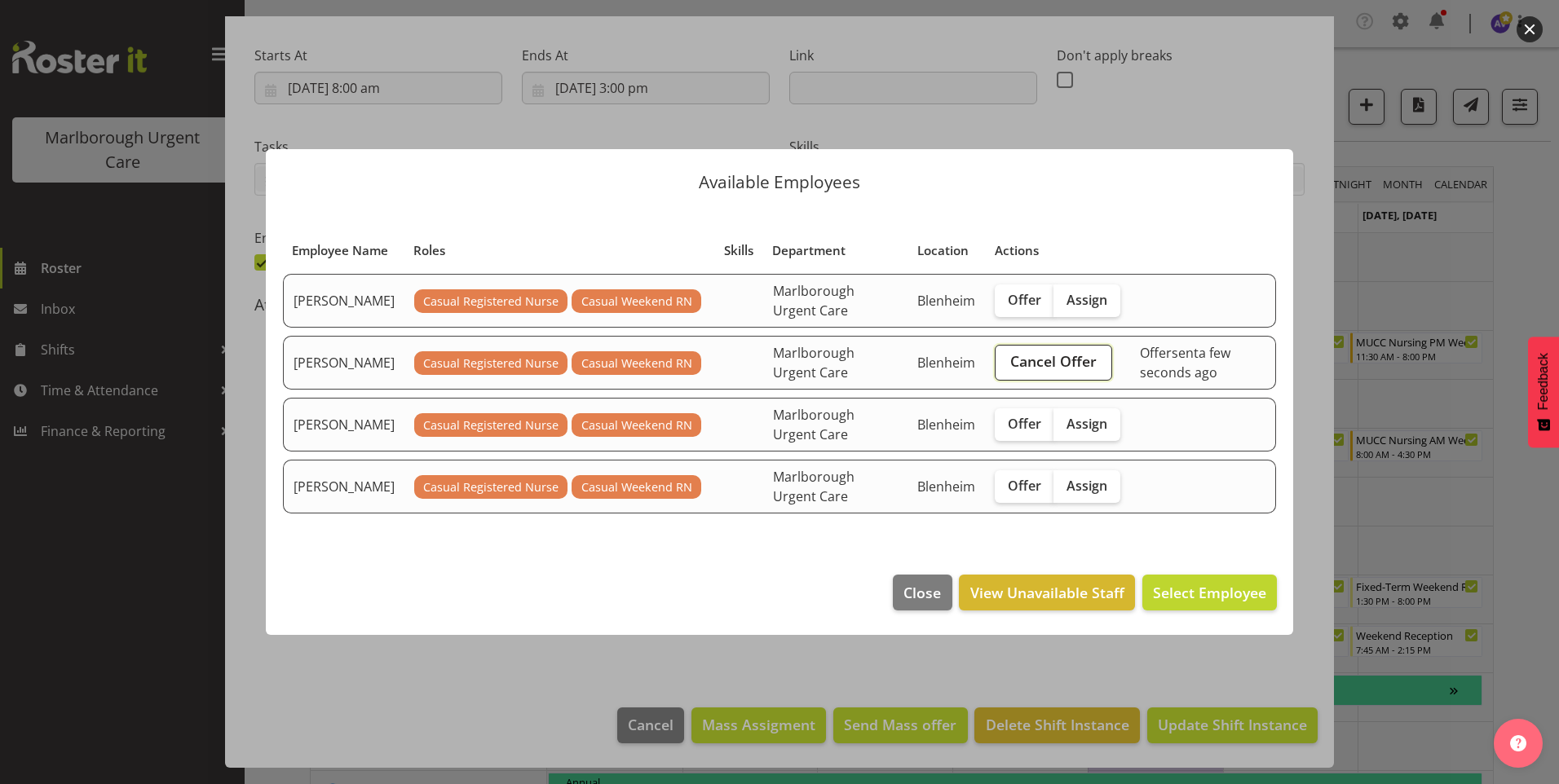
click at [1072, 367] on span "Cancel Offer" at bounding box center [1053, 361] width 86 height 21
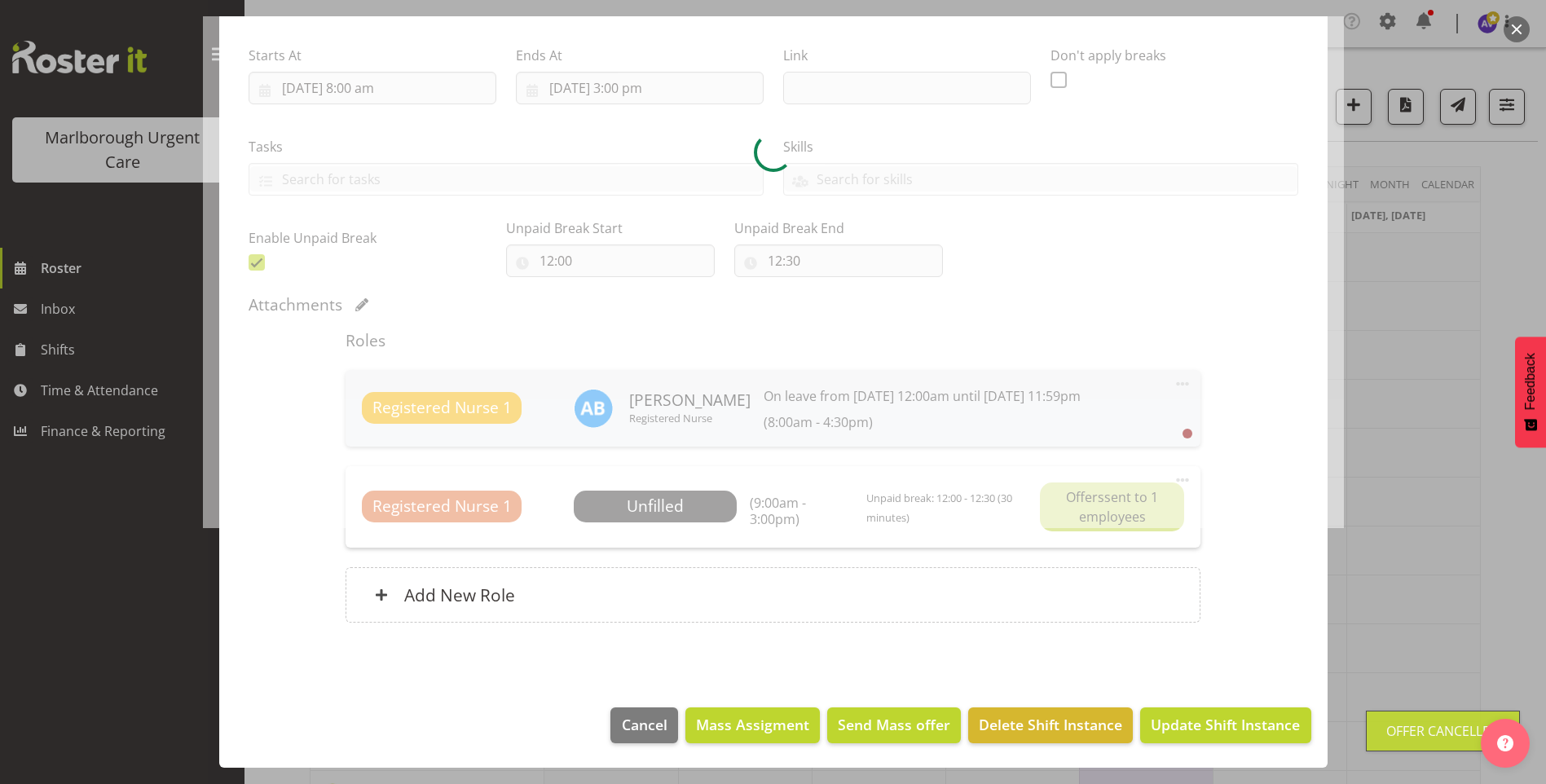
scroll to position [221, 0]
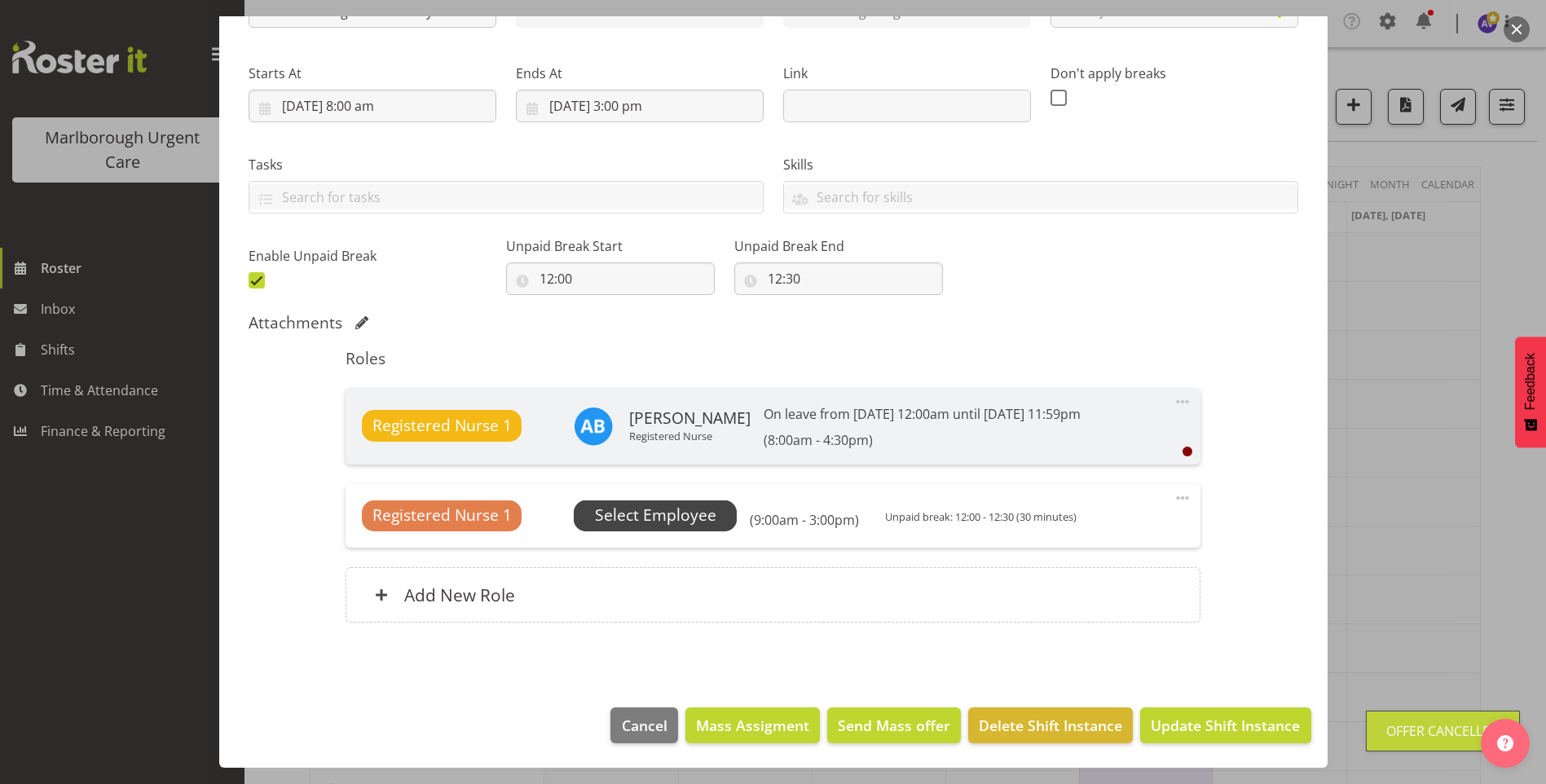
click at [680, 518] on span "Select Employee" at bounding box center [656, 515] width 122 height 24
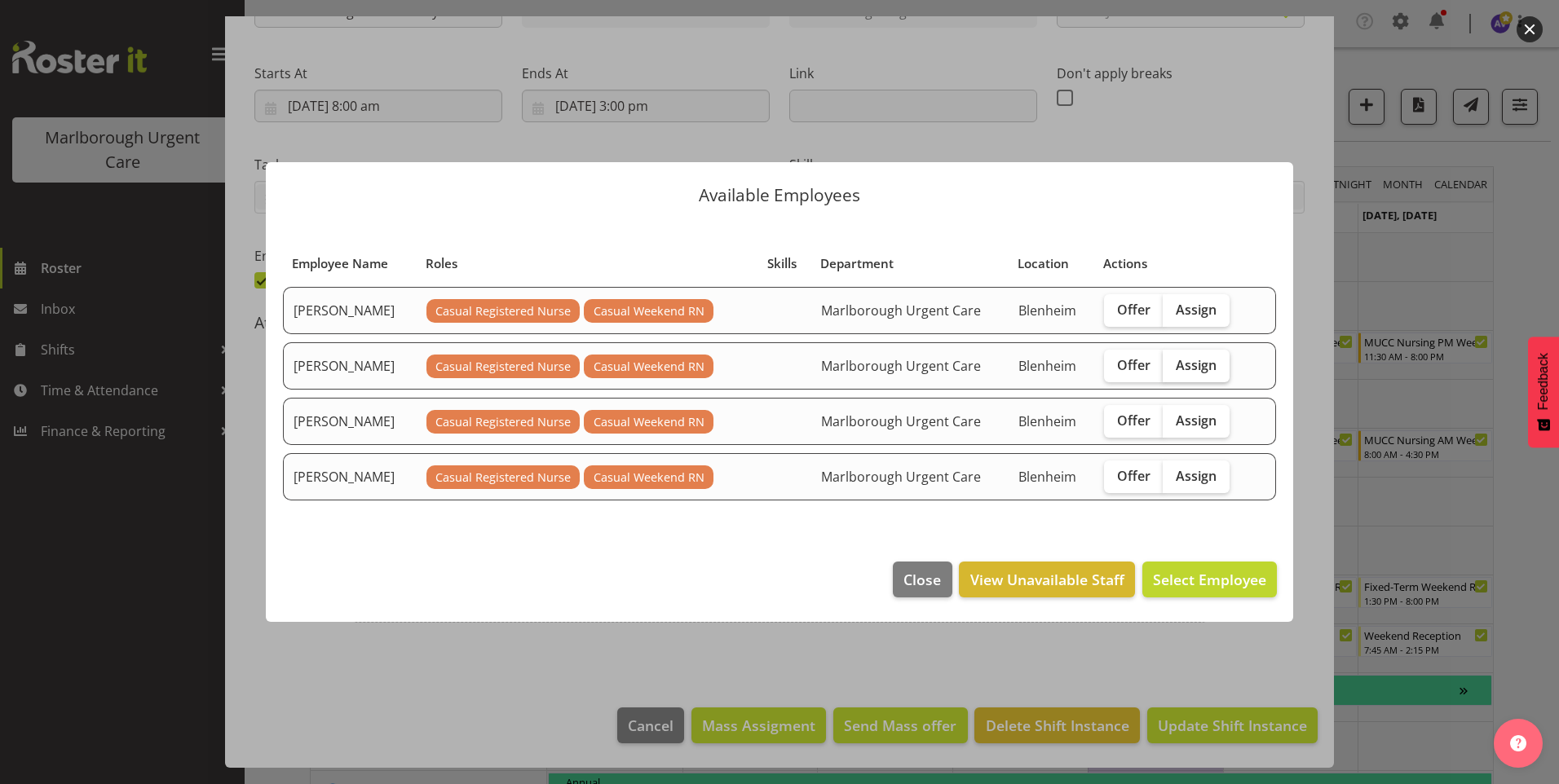
click at [1208, 366] on span "Assign" at bounding box center [1196, 365] width 41 height 16
click at [1173, 366] on input "Assign" at bounding box center [1168, 364] width 11 height 11
checkbox input "true"
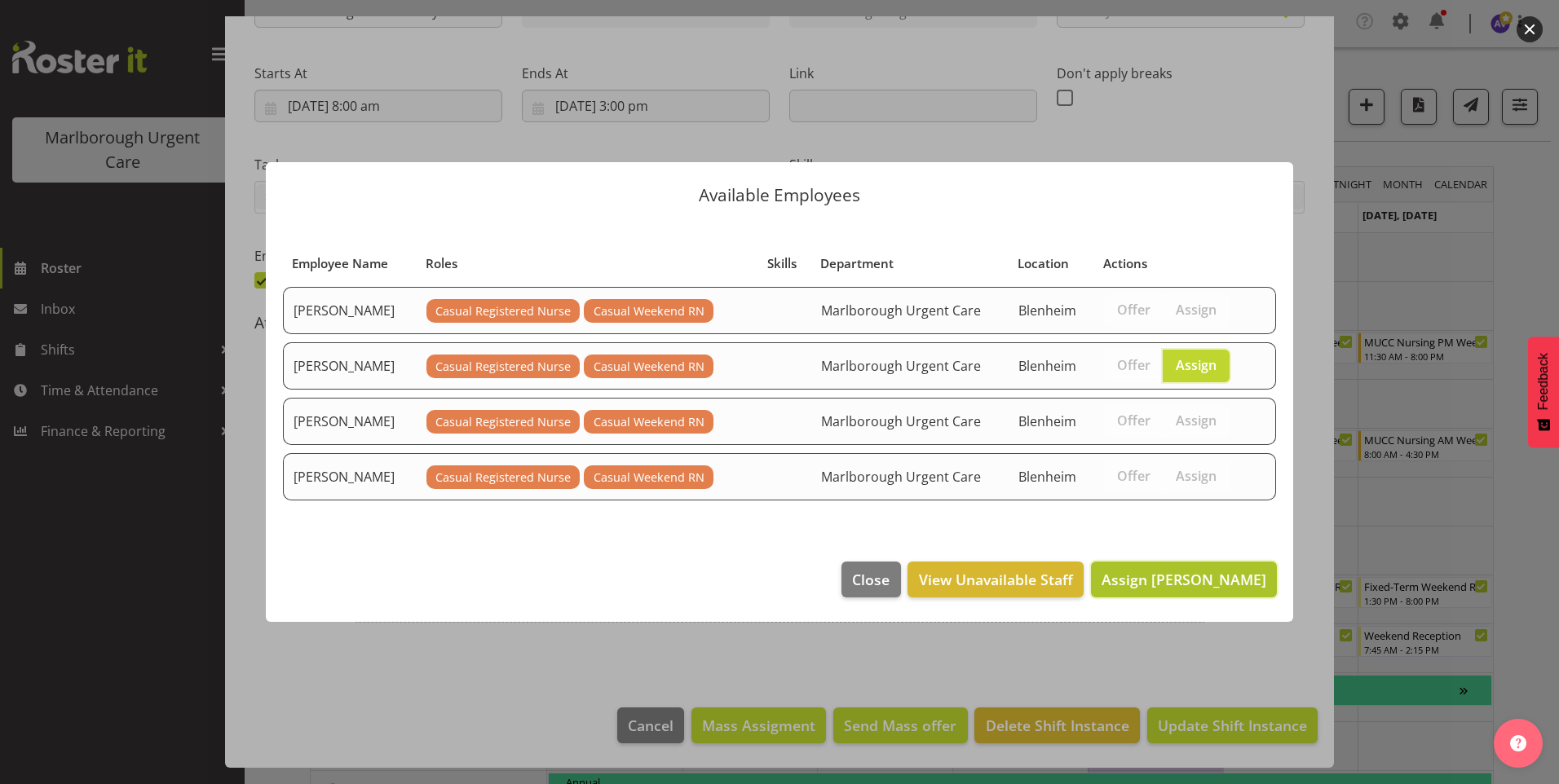
click at [1208, 578] on span "Assign [PERSON_NAME]" at bounding box center [1184, 579] width 165 height 20
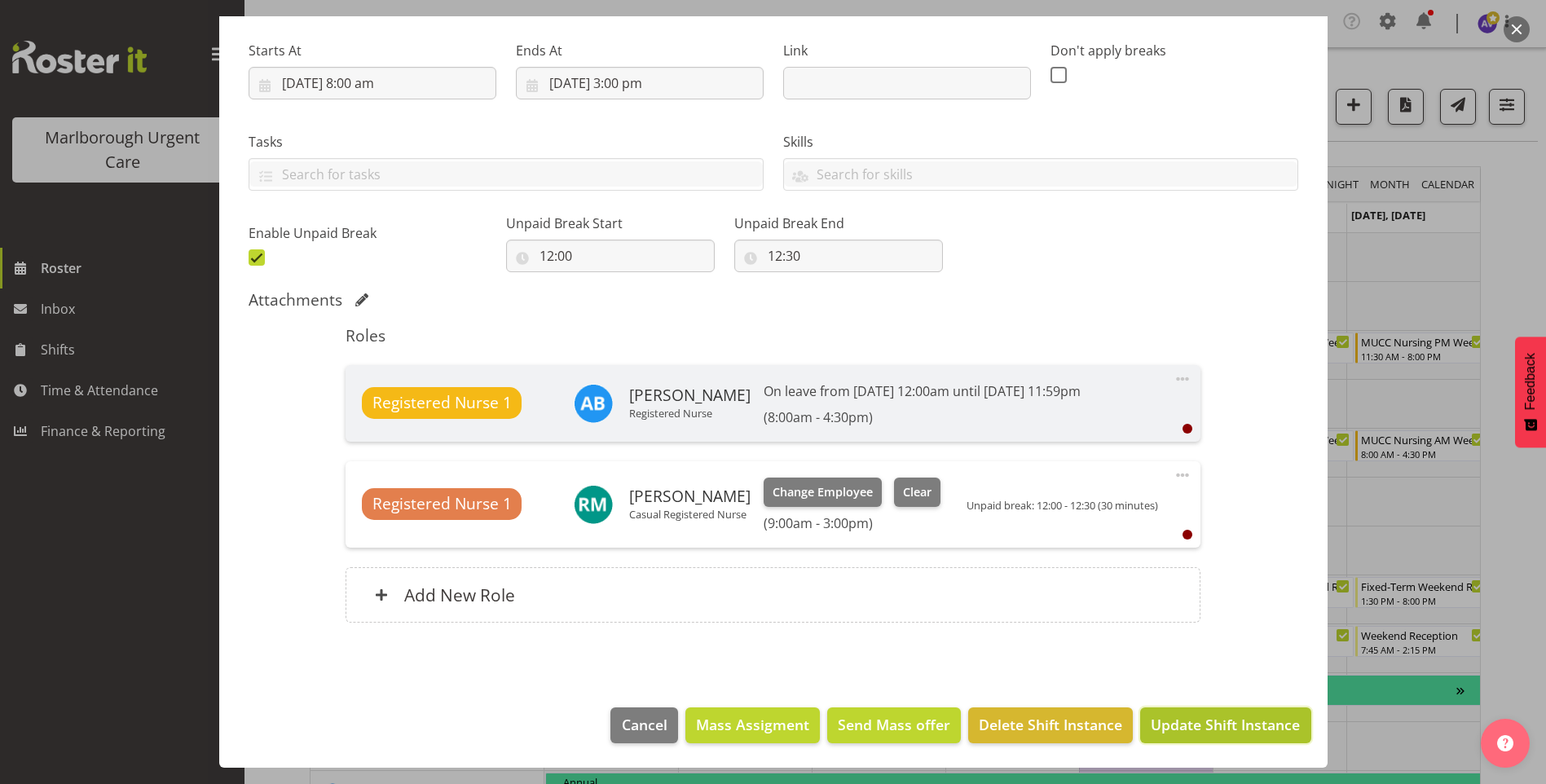
click at [1200, 725] on span "Update Shift Instance" at bounding box center [1225, 725] width 149 height 21
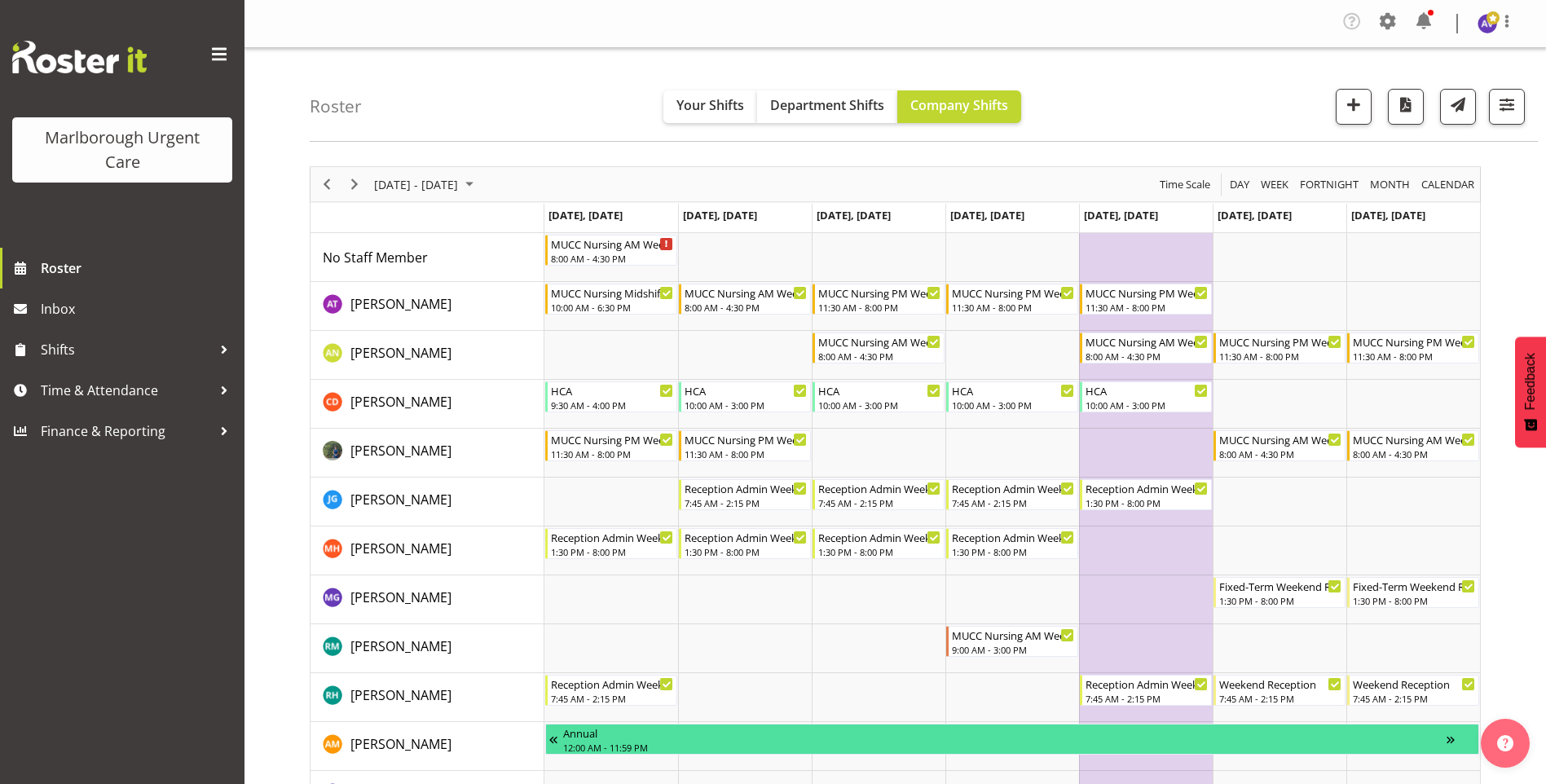
click at [483, 172] on div "[DATE] - [DATE]" at bounding box center [426, 184] width 115 height 35
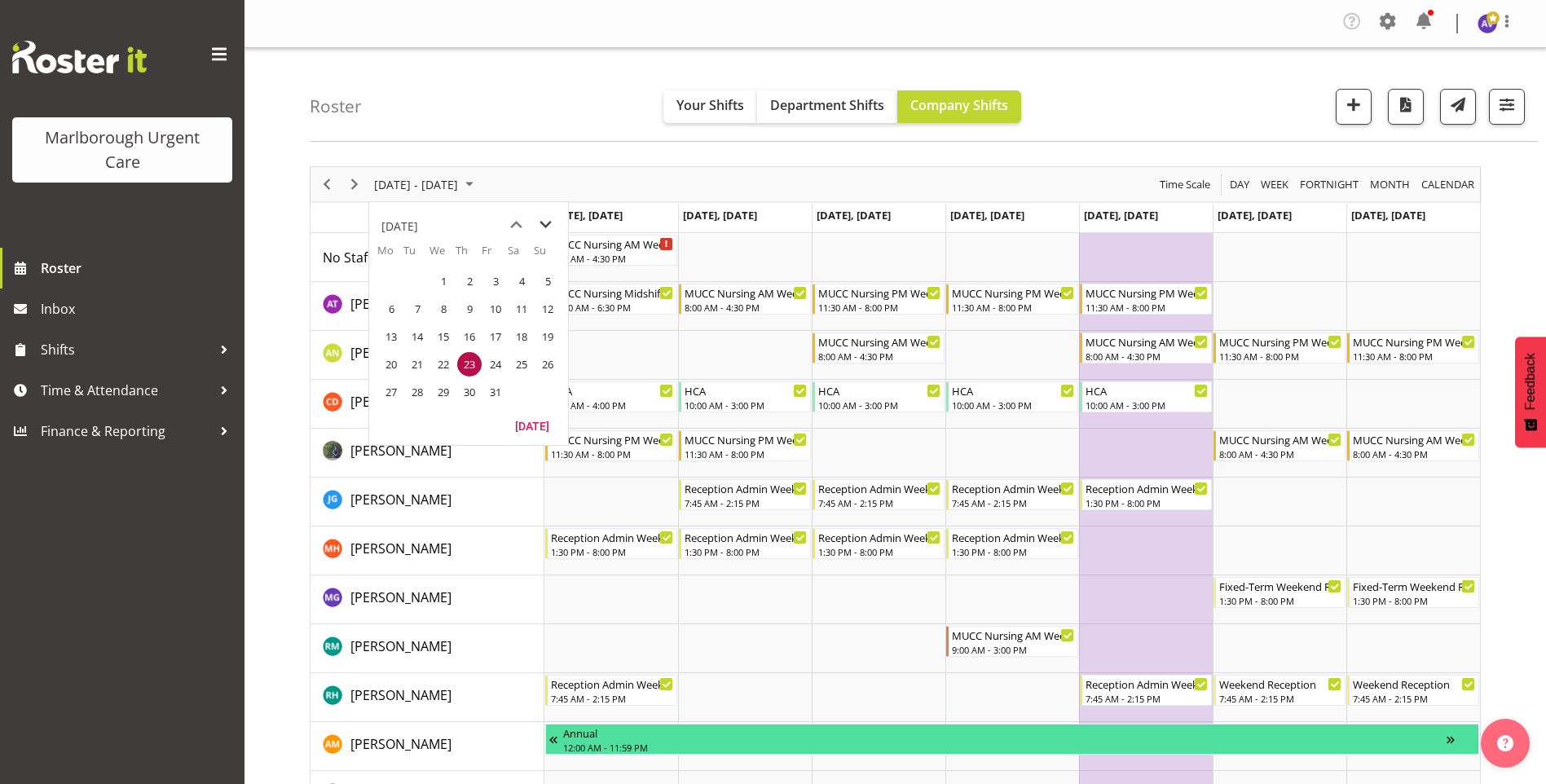
click at [543, 225] on span "next month" at bounding box center [546, 225] width 29 height 30
click at [528, 286] on span "1" at bounding box center [522, 281] width 25 height 25
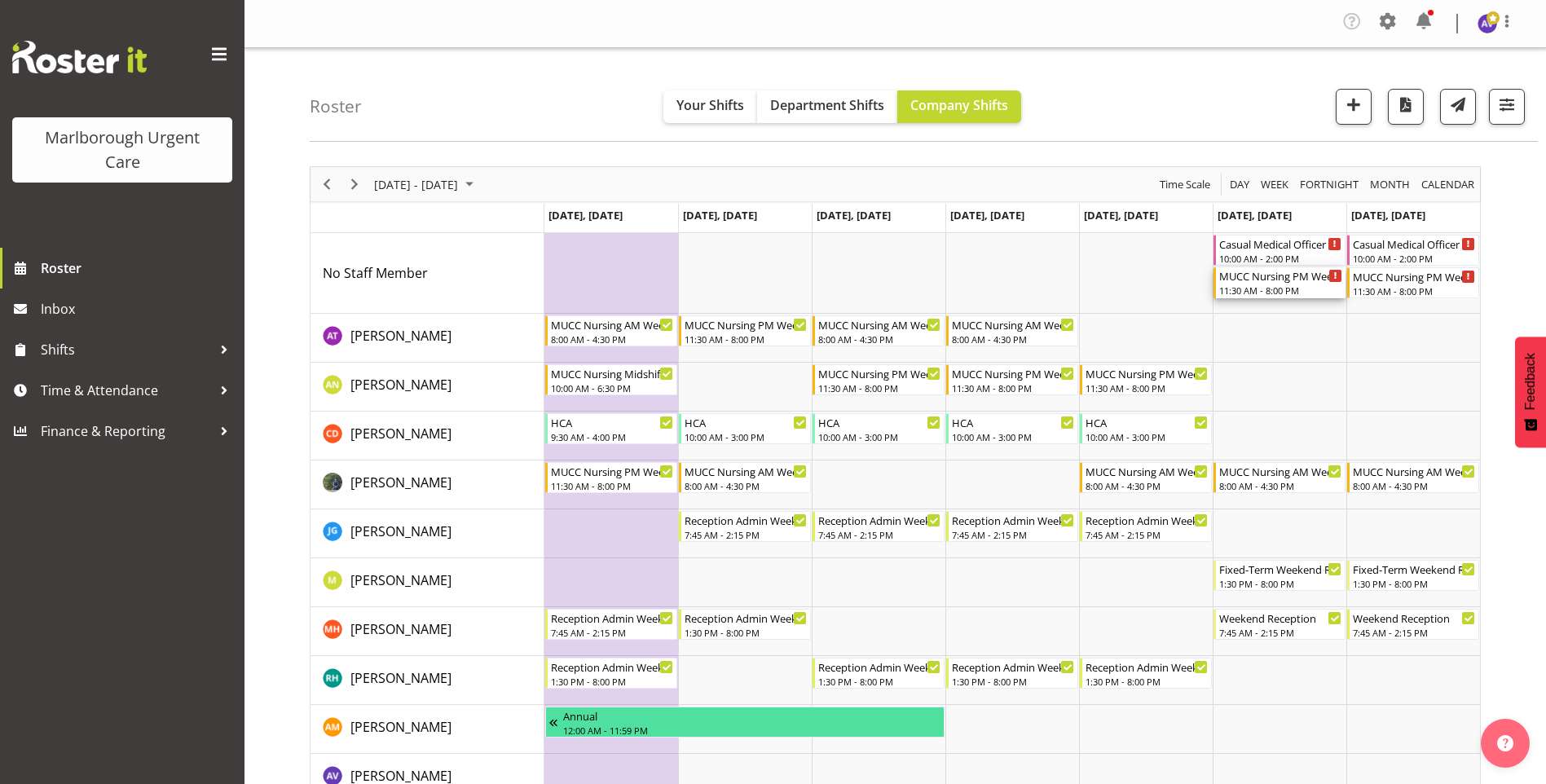
click at [1272, 272] on div "MUCC Nursing PM Weekends" at bounding box center [1281, 276] width 123 height 16
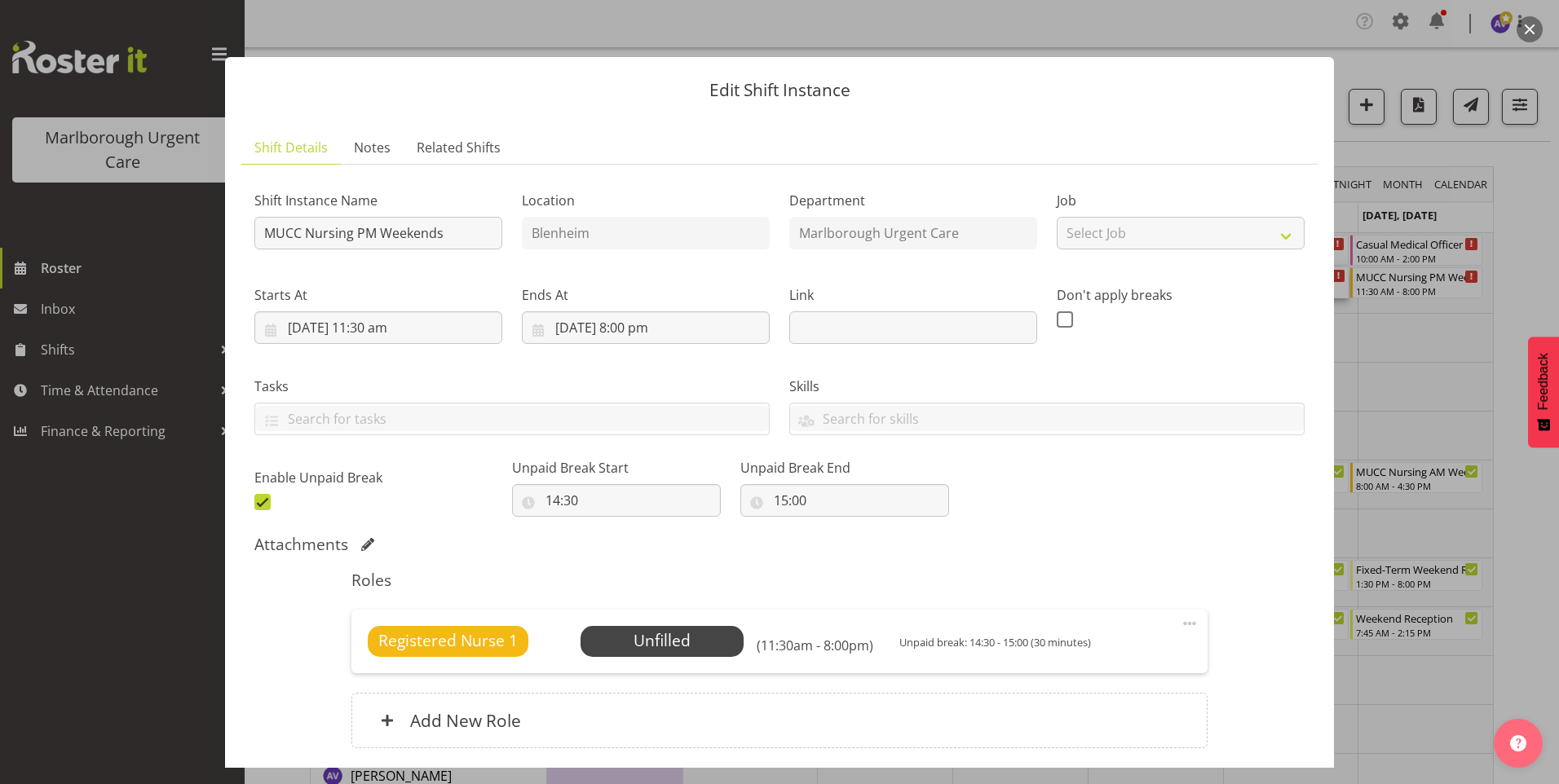
click at [1180, 627] on span at bounding box center [1189, 624] width 20 height 20
click at [1074, 656] on link "Edit" at bounding box center [1121, 663] width 156 height 30
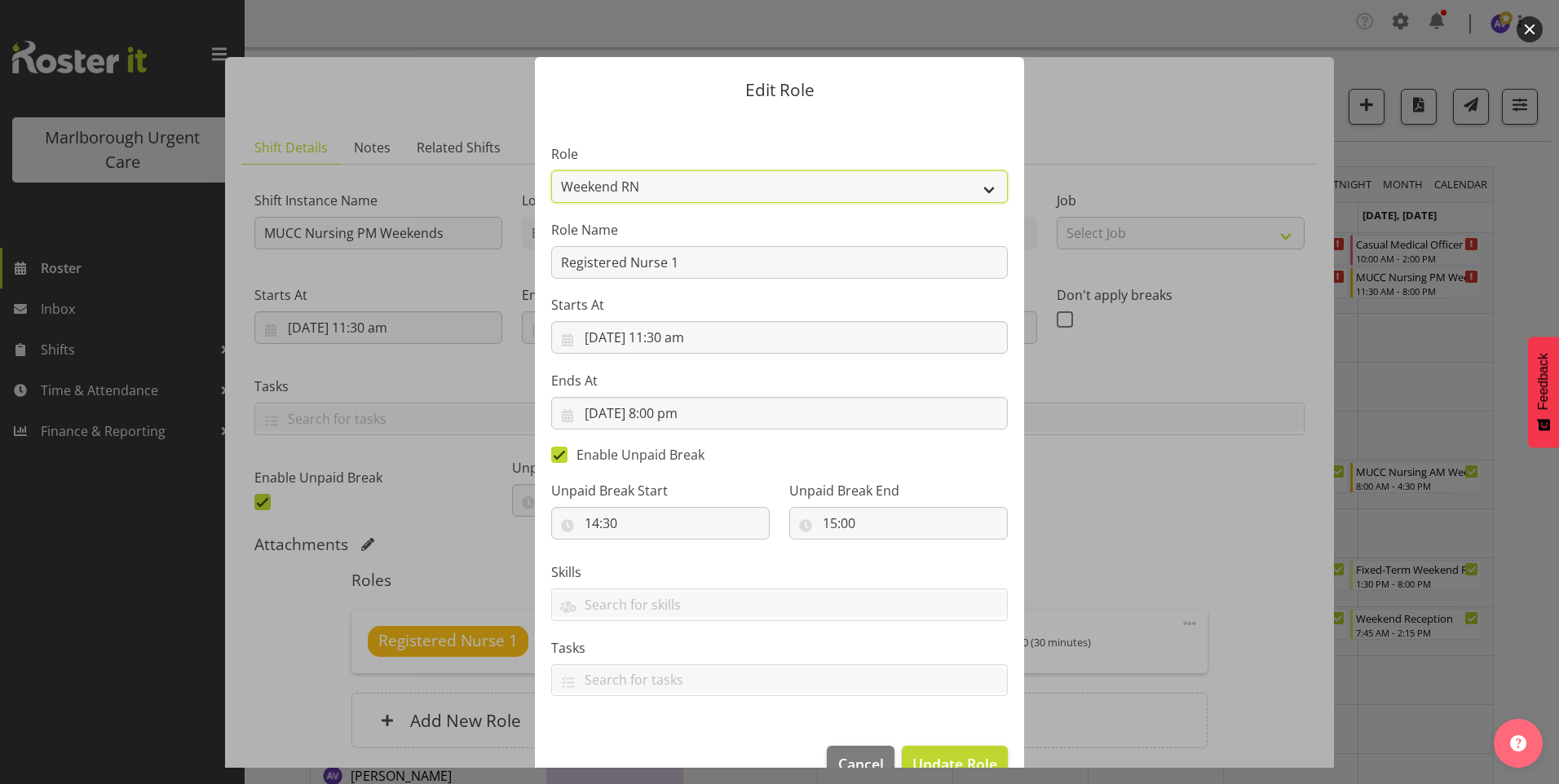
click at [605, 177] on select "Casual Registered Nurse Casual Weekday Medical Officer Casual Weekday Reception…" at bounding box center [780, 187] width 457 height 33
select select "1560"
click at [551, 170] on select "Casual Registered Nurse Casual Weekday Medical Officer Casual Weekday Reception…" at bounding box center [780, 187] width 457 height 33
click at [928, 753] on span "Update Role" at bounding box center [954, 763] width 85 height 21
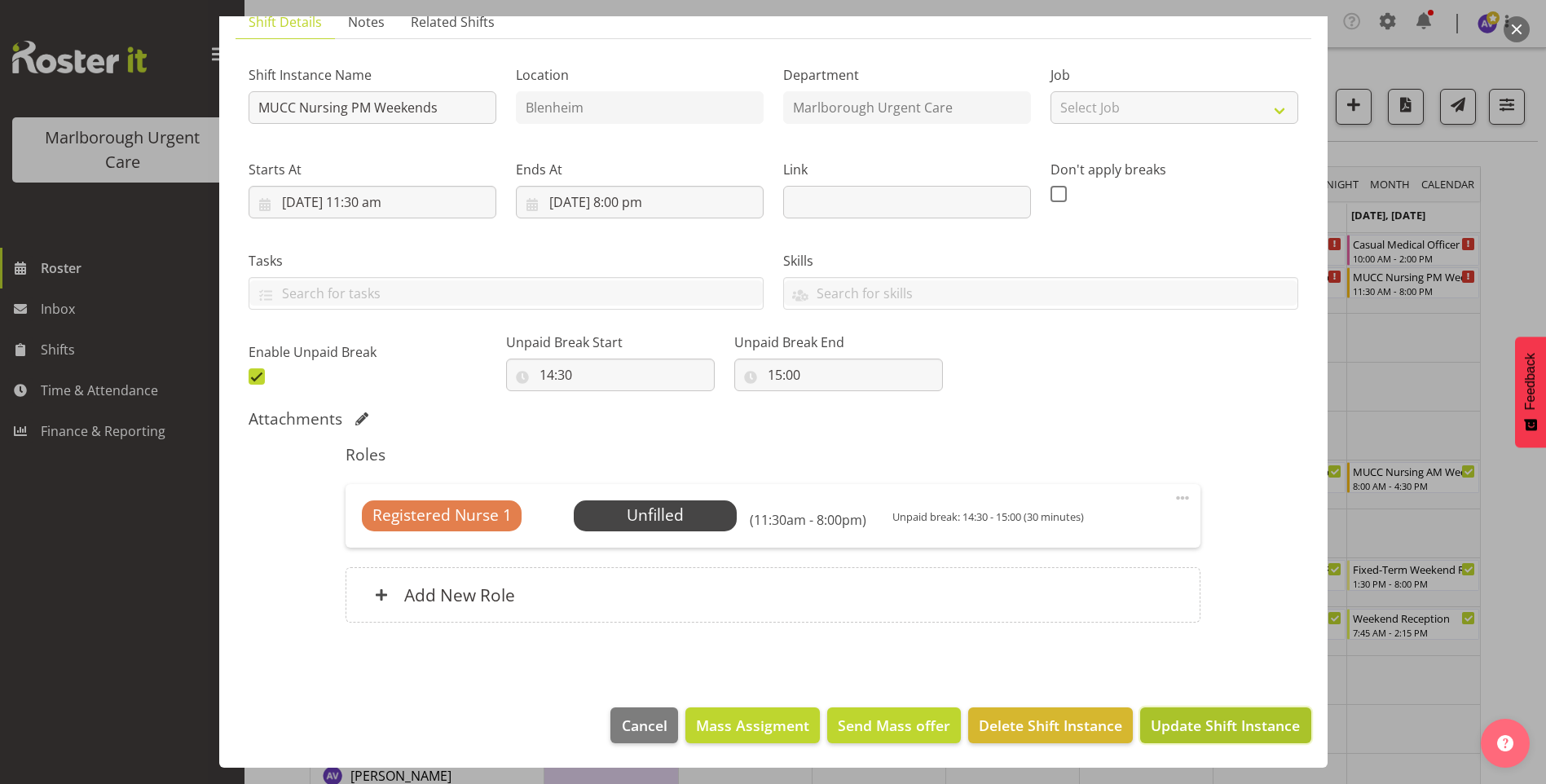
click at [1242, 731] on span "Update Shift Instance" at bounding box center [1225, 726] width 149 height 21
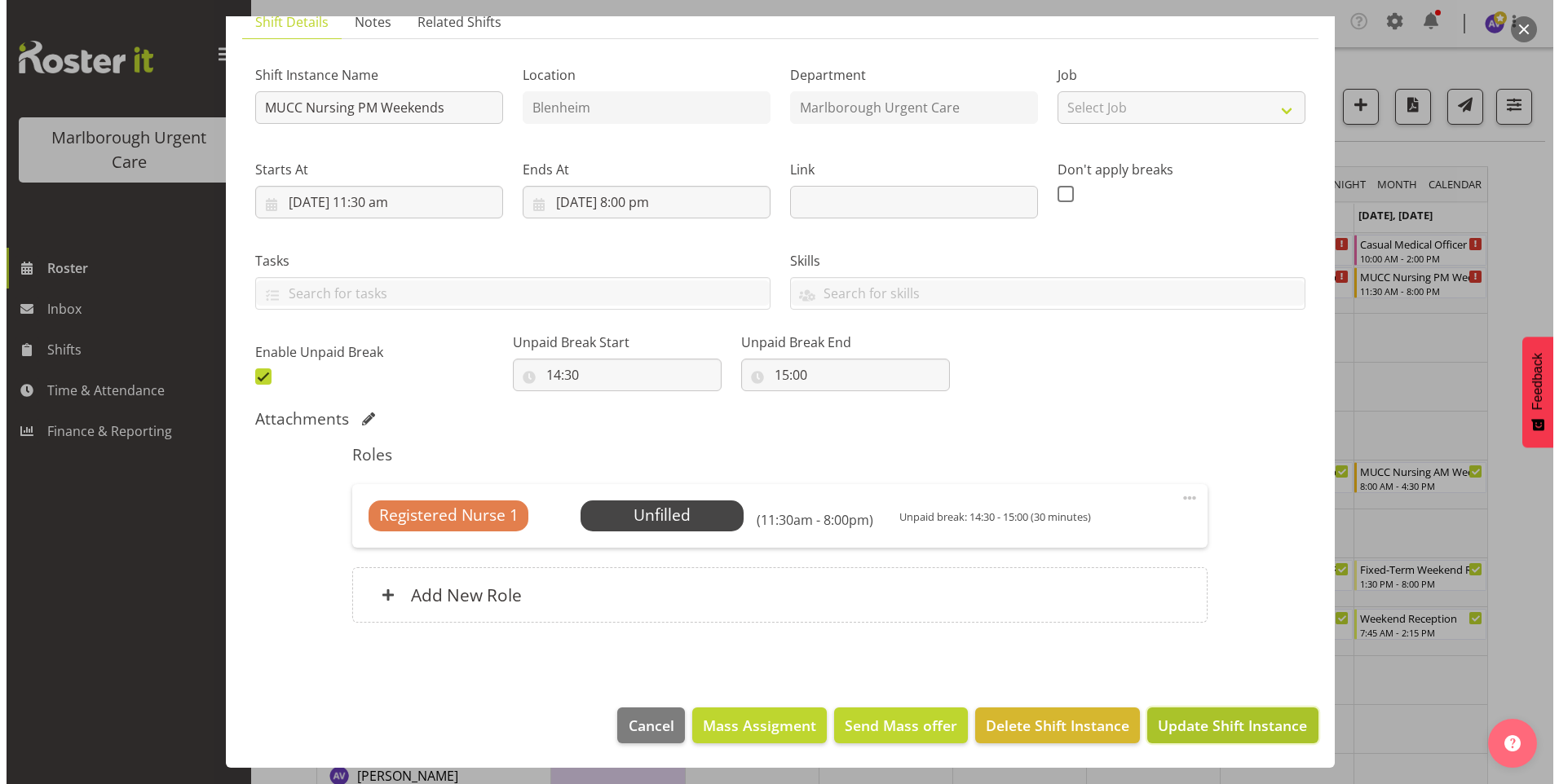
scroll to position [60, 0]
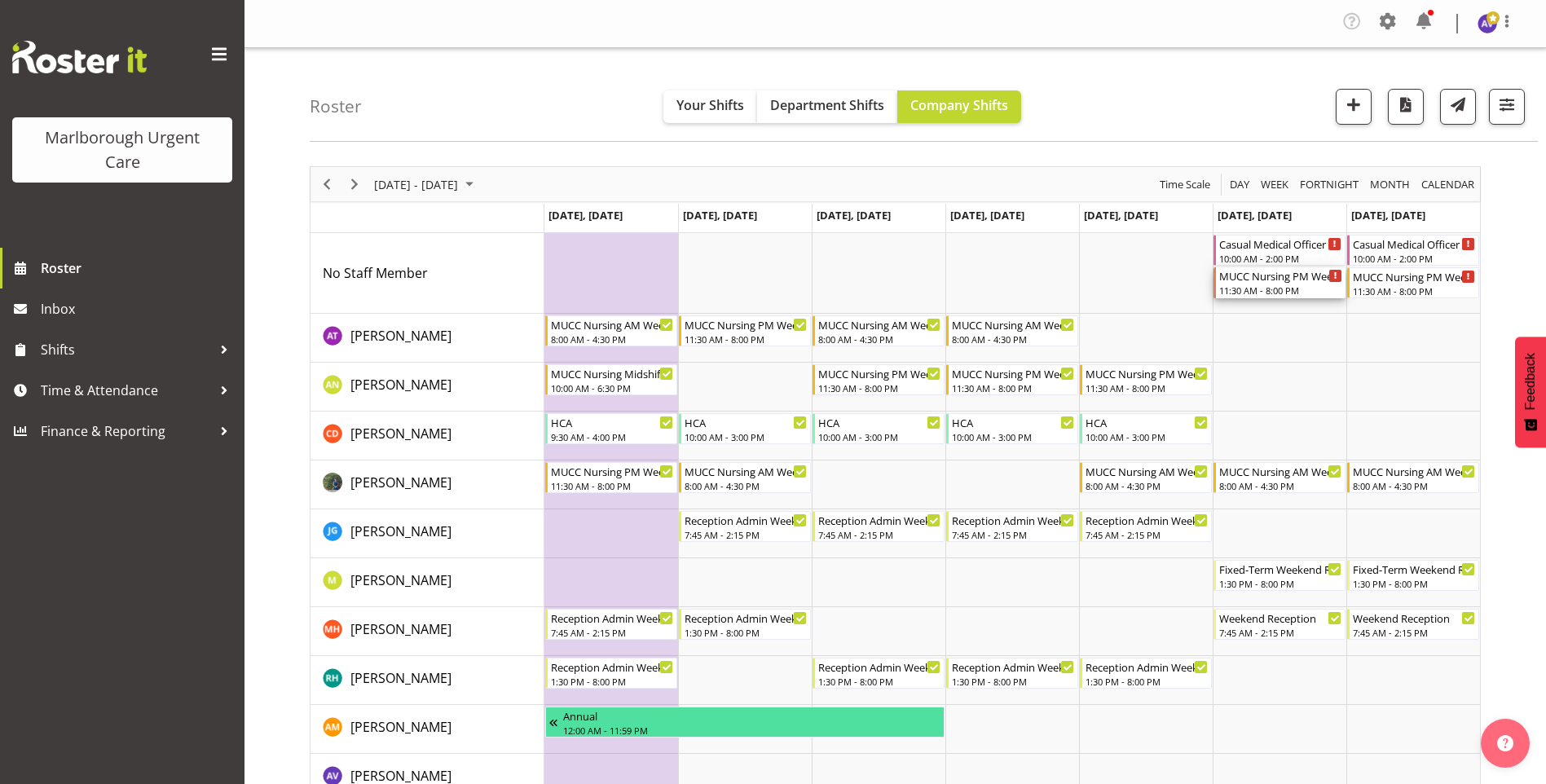
click at [1274, 282] on div "MUCC Nursing PM Weekends" at bounding box center [1281, 276] width 123 height 16
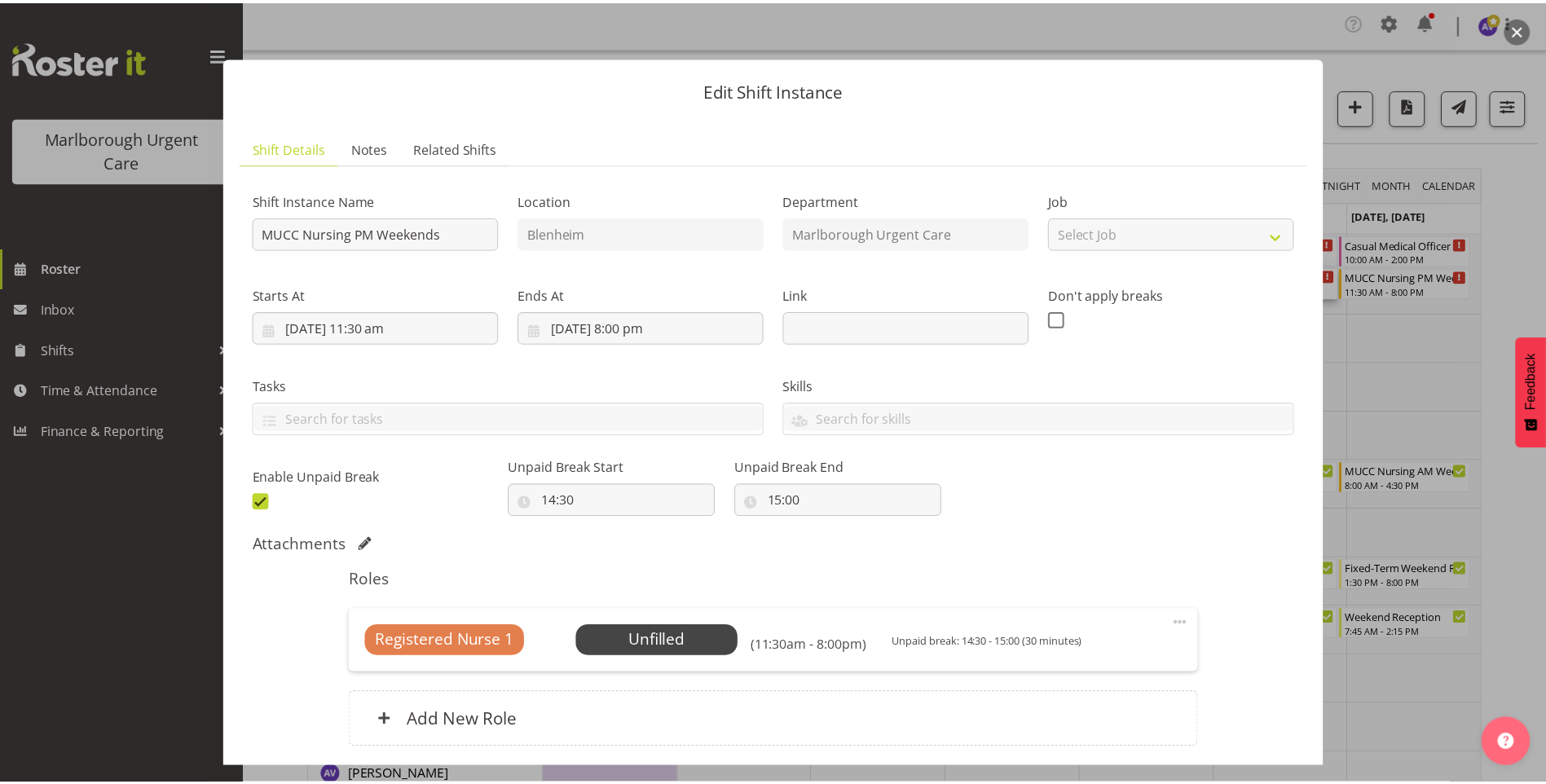
scroll to position [126, 0]
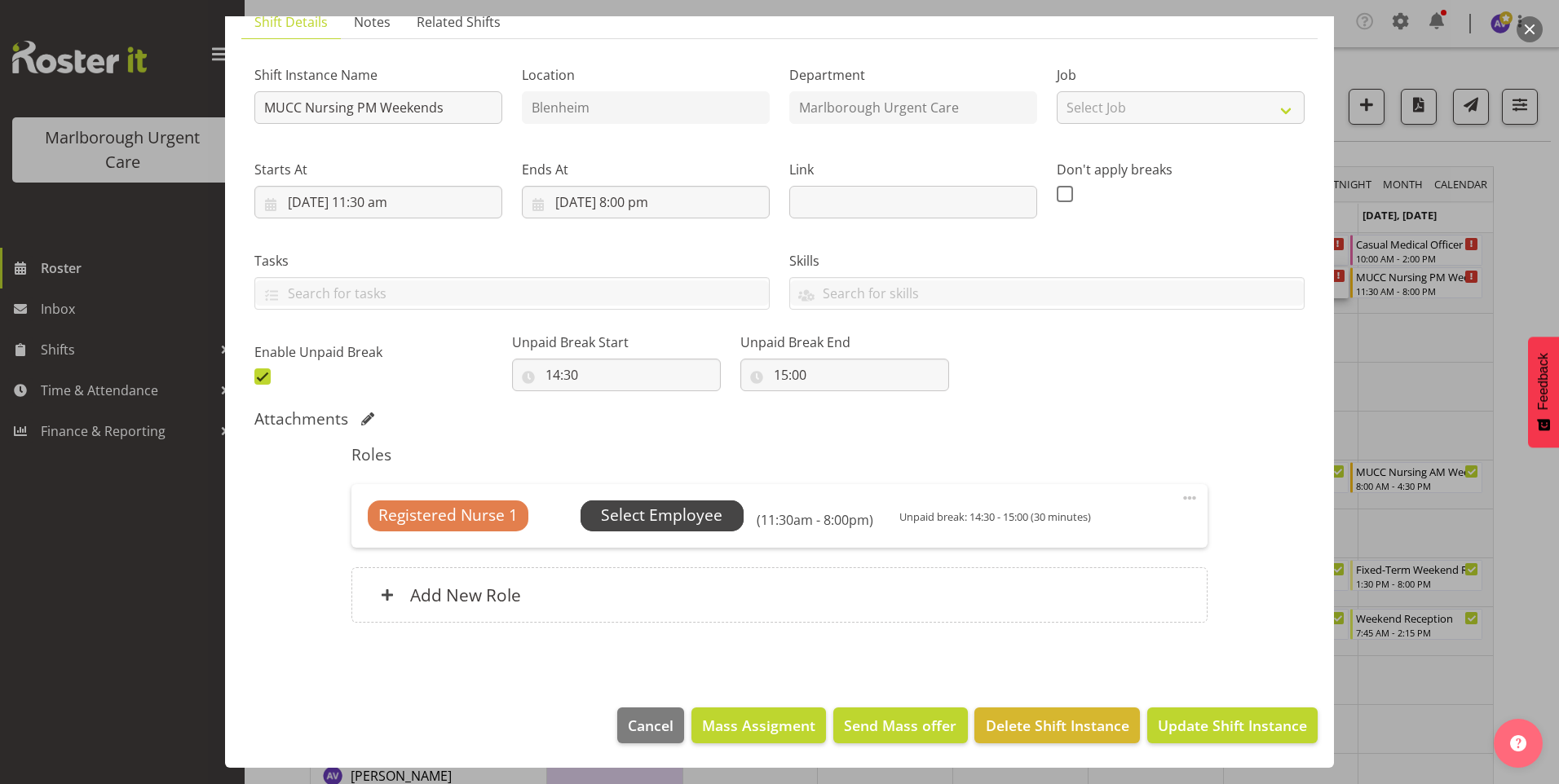
click at [634, 517] on span "Select Employee" at bounding box center [662, 515] width 122 height 24
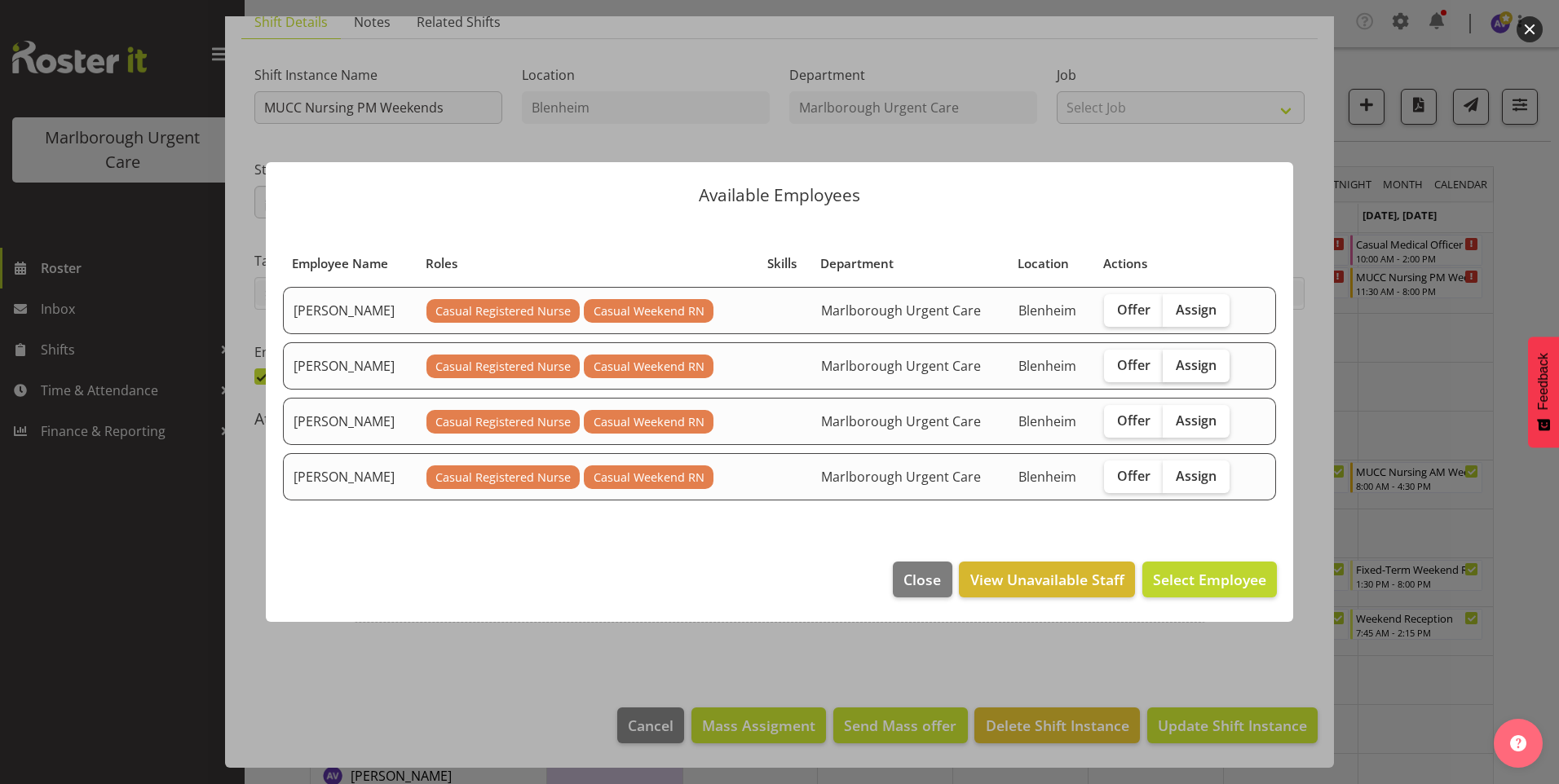
click at [1180, 369] on span "Assign" at bounding box center [1196, 365] width 41 height 16
click at [1173, 369] on input "Assign" at bounding box center [1168, 364] width 11 height 11
checkbox input "true"
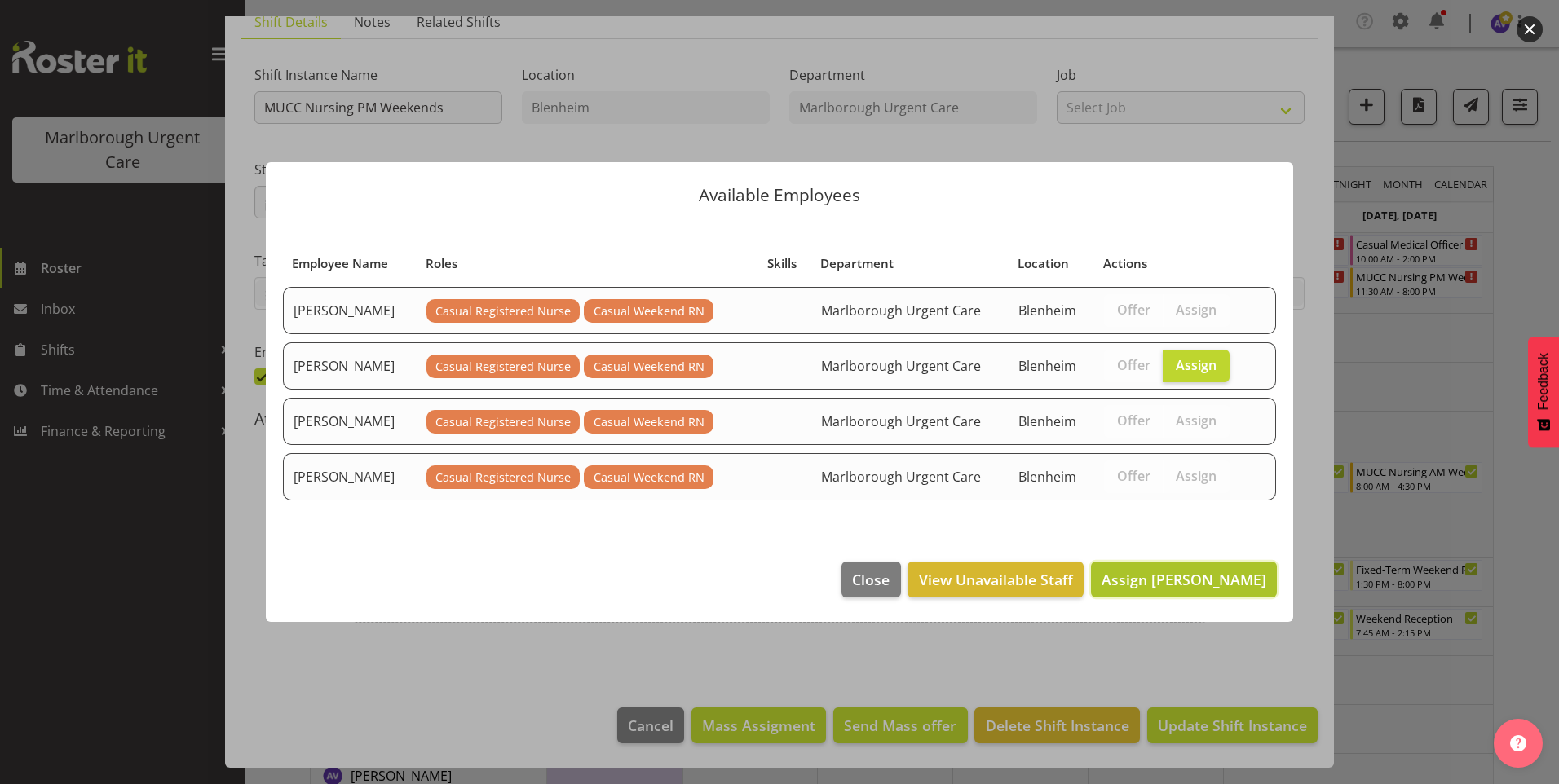
click at [1160, 568] on button "Assign [PERSON_NAME]" at bounding box center [1184, 580] width 186 height 36
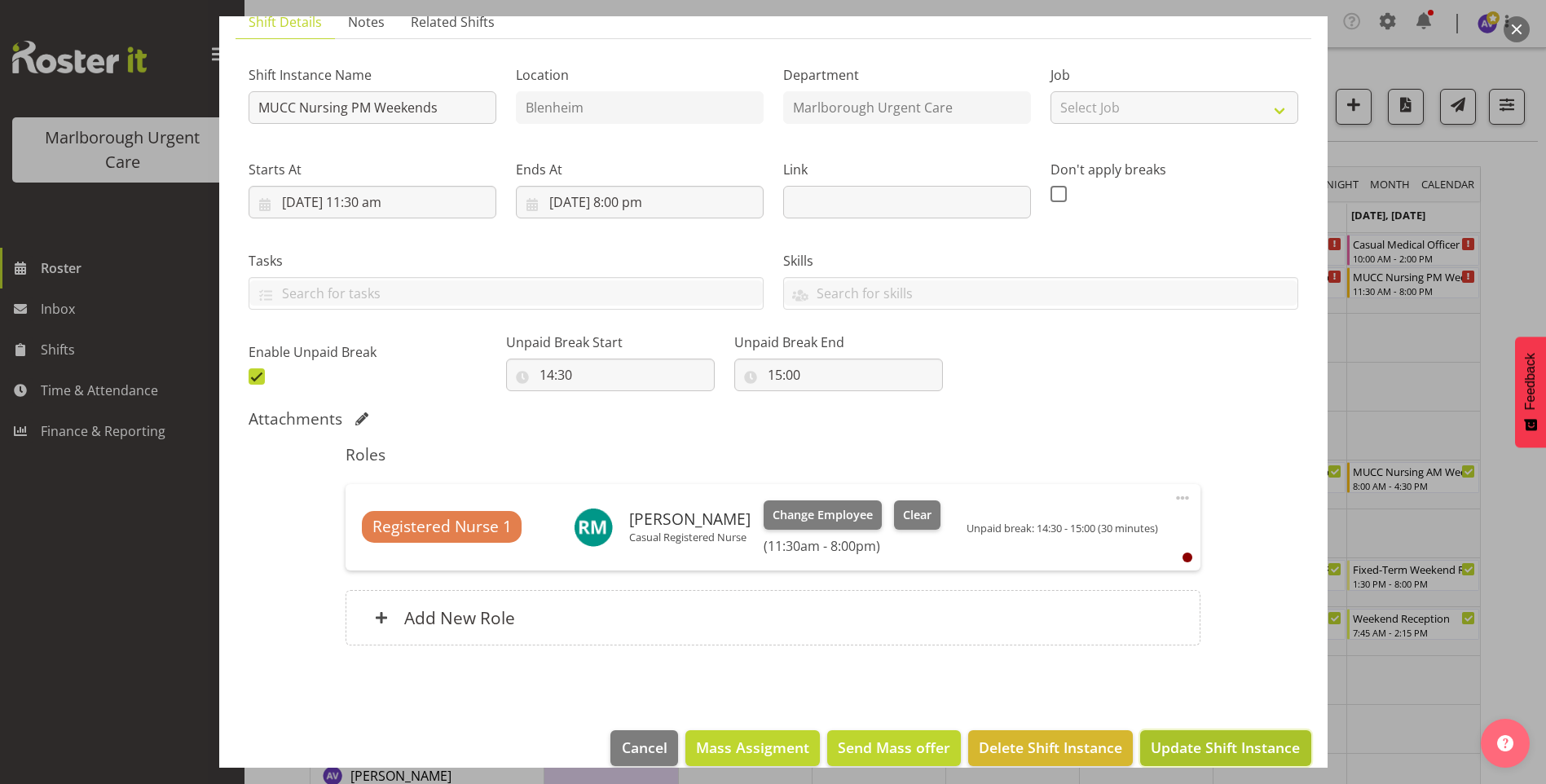
click at [1182, 754] on span "Update Shift Instance" at bounding box center [1225, 747] width 149 height 21
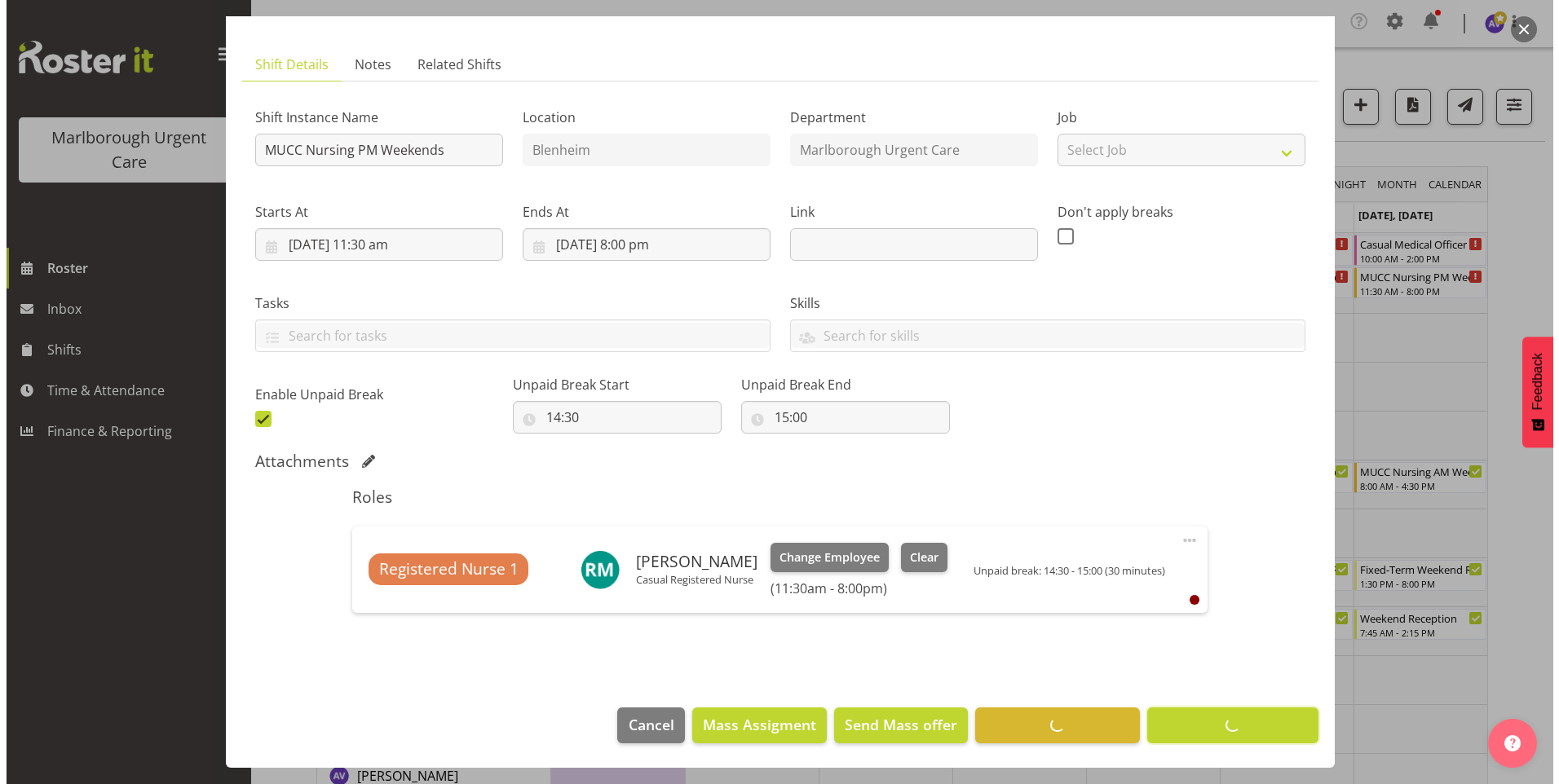
scroll to position [83, 0]
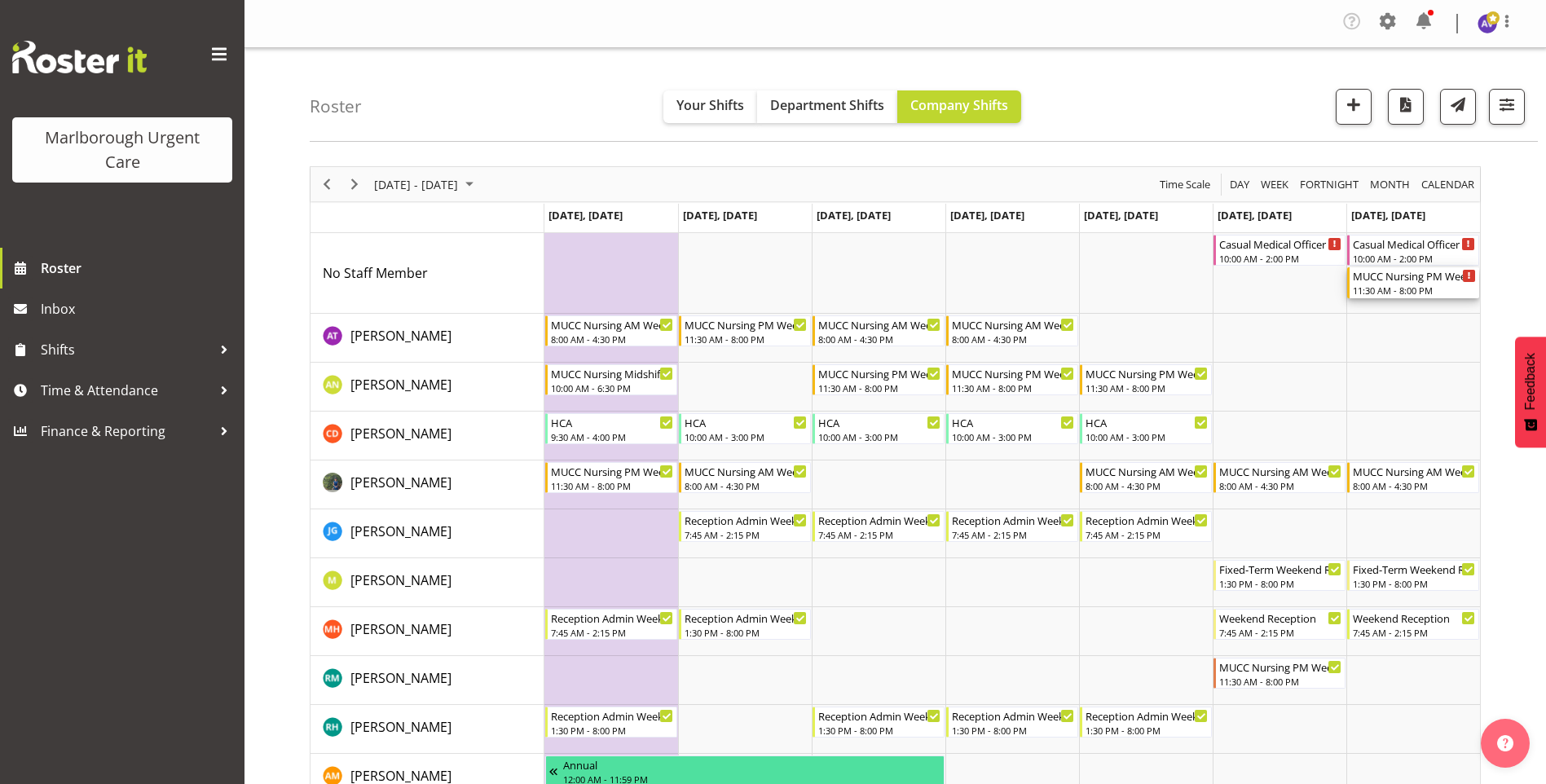
click at [1395, 281] on div "MUCC Nursing PM Weekends" at bounding box center [1414, 276] width 123 height 16
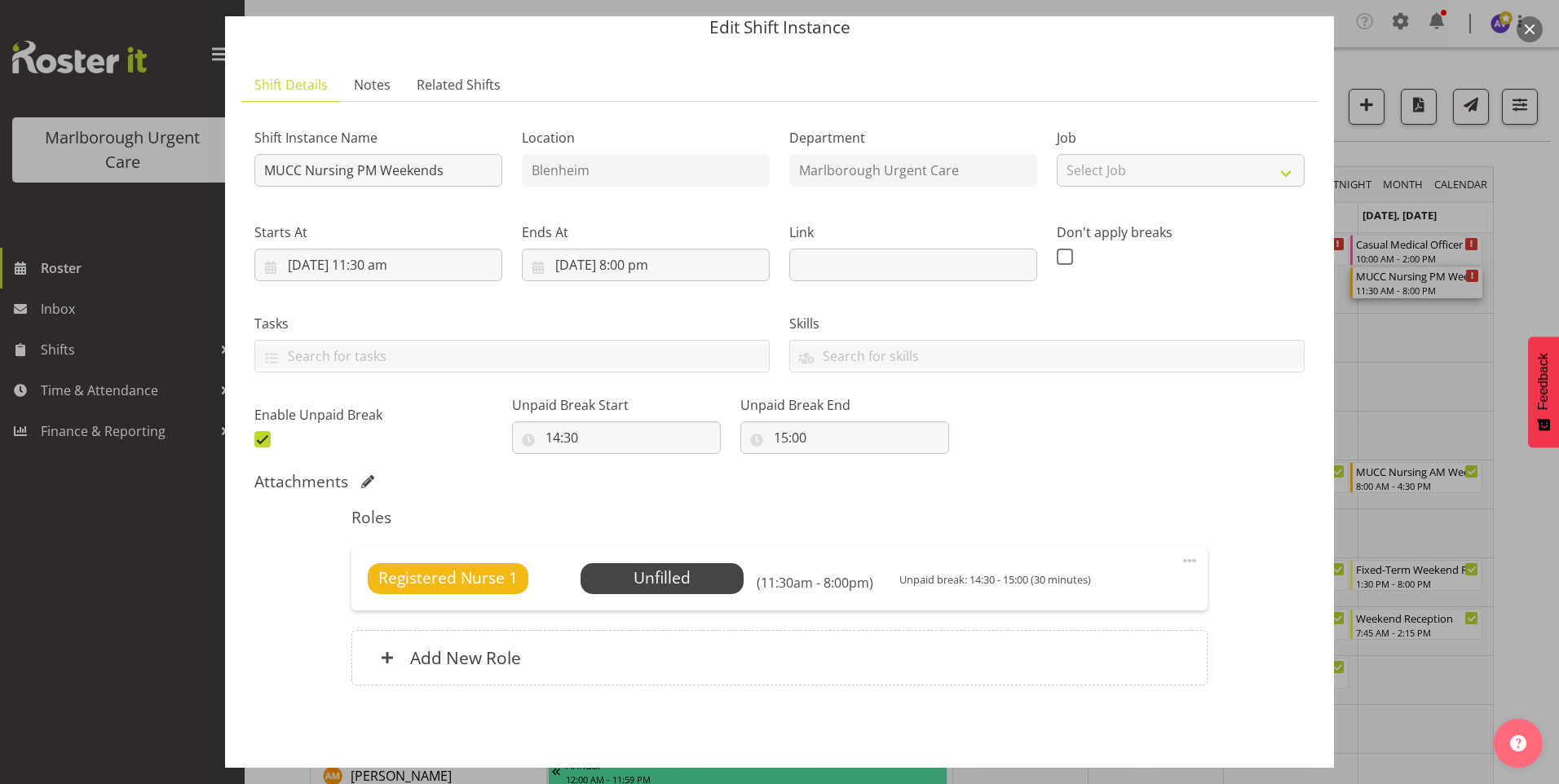
scroll to position [126, 0]
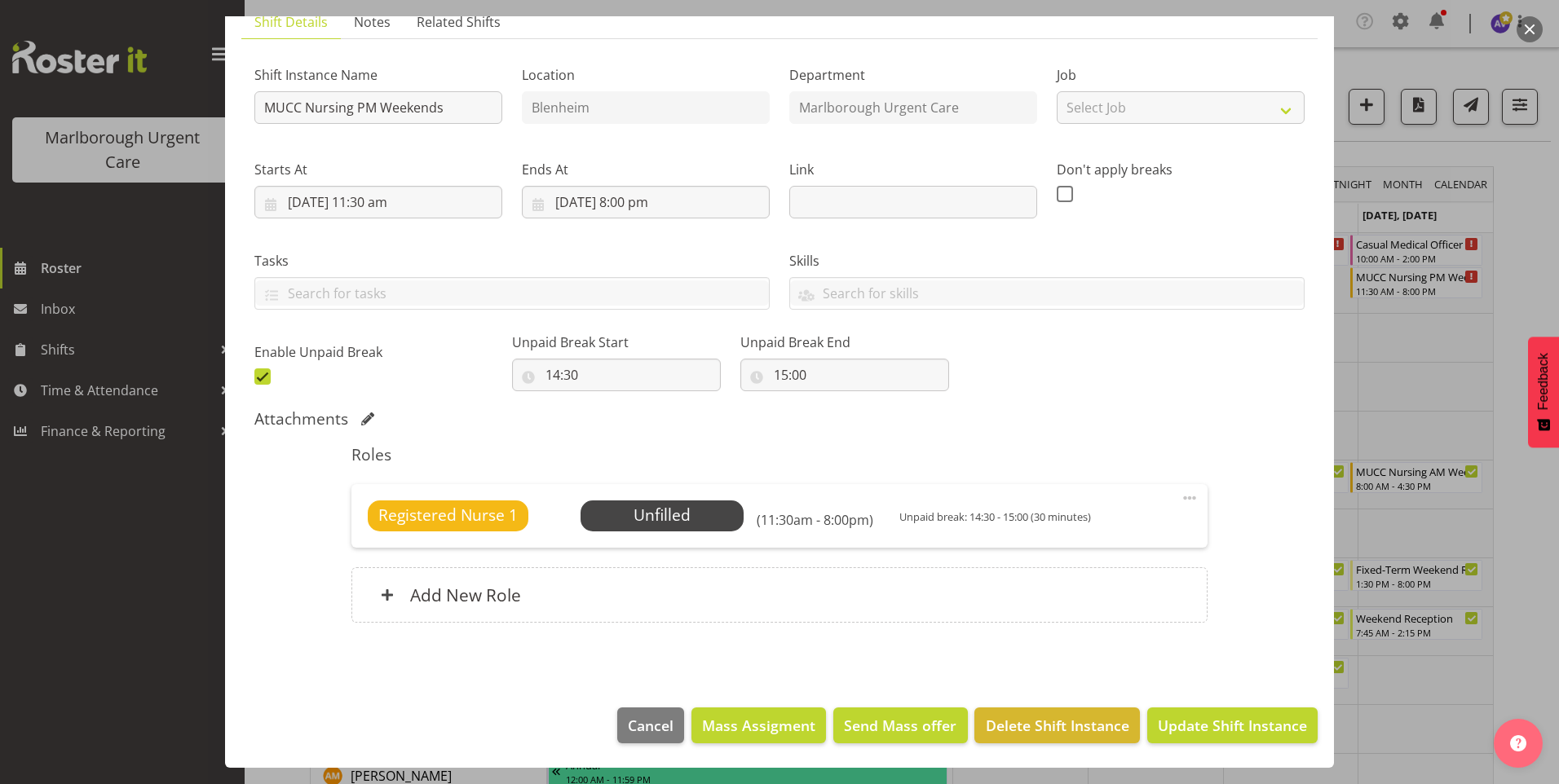
click at [1180, 498] on span at bounding box center [1189, 498] width 20 height 20
click at [1074, 531] on link "Edit" at bounding box center [1121, 537] width 156 height 30
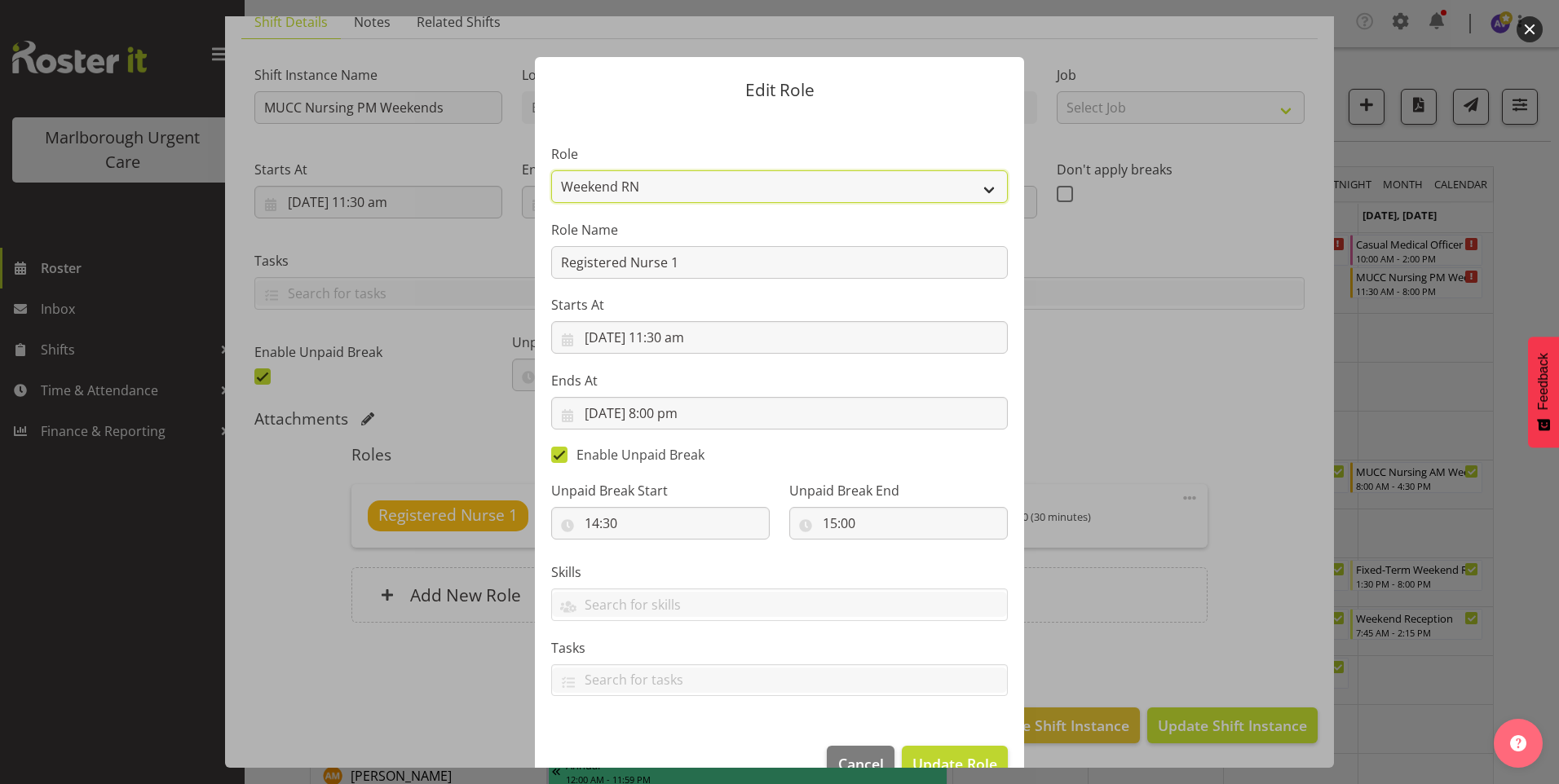
click at [599, 173] on select "Casual Registered Nurse Casual Weekday Medical Officer Casual Weekday Reception…" at bounding box center [780, 187] width 457 height 33
select select "1560"
click at [551, 170] on select "Casual Registered Nurse Casual Weekday Medical Officer Casual Weekday Reception…" at bounding box center [780, 187] width 457 height 33
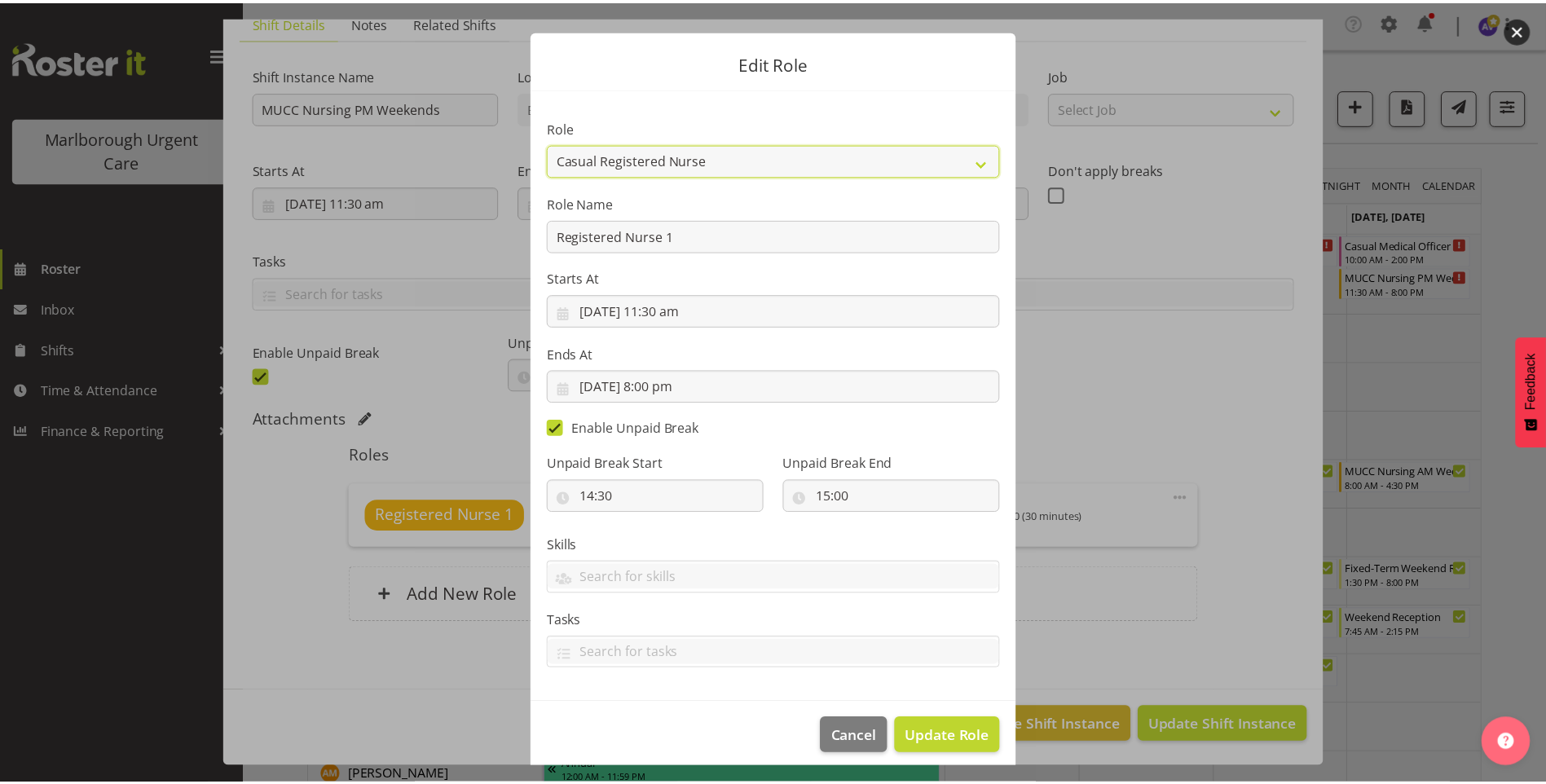
scroll to position [39, 0]
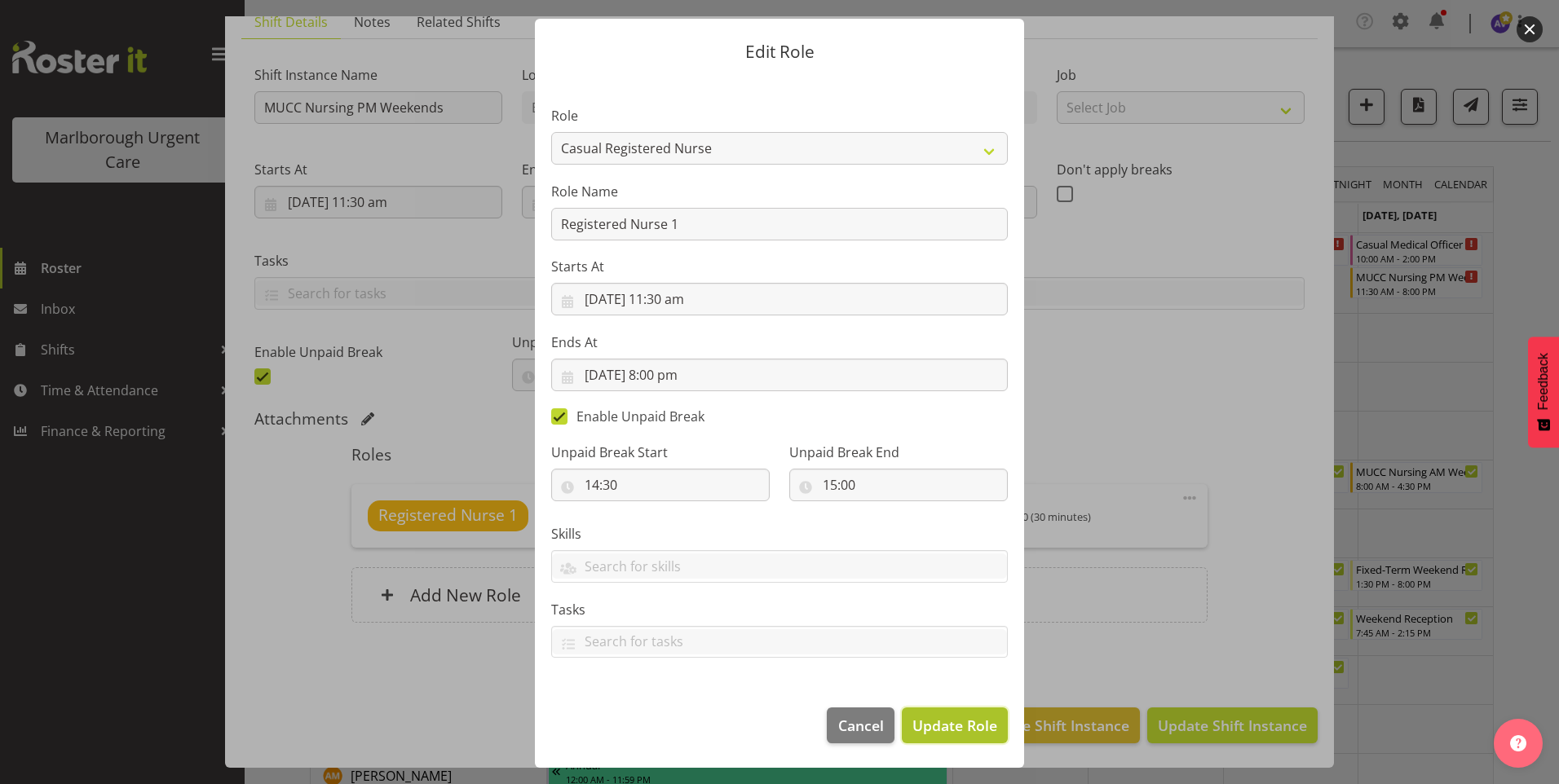
click at [933, 728] on span "Update Role" at bounding box center [954, 726] width 85 height 21
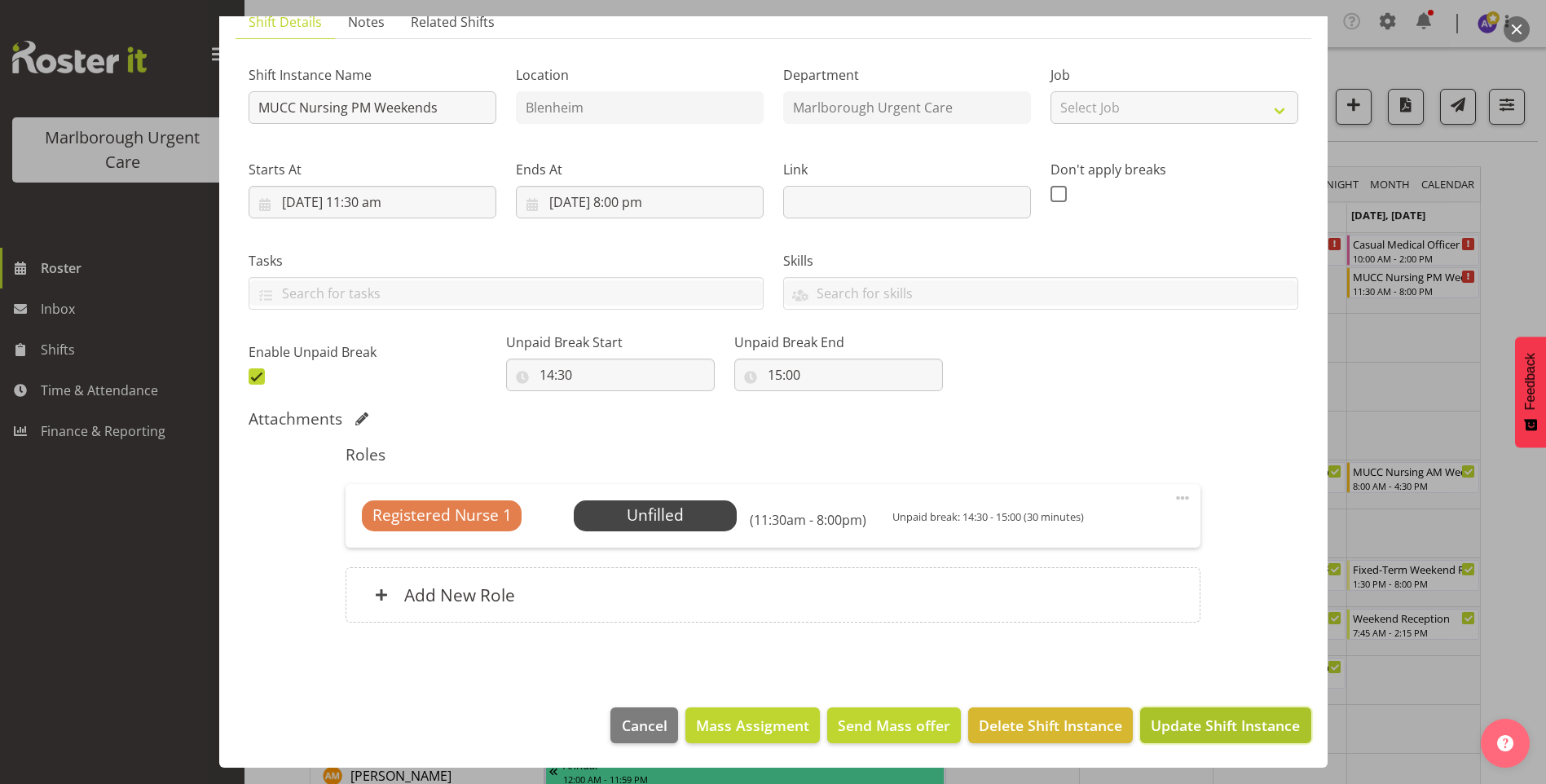
click at [1232, 729] on span "Update Shift Instance" at bounding box center [1225, 726] width 149 height 21
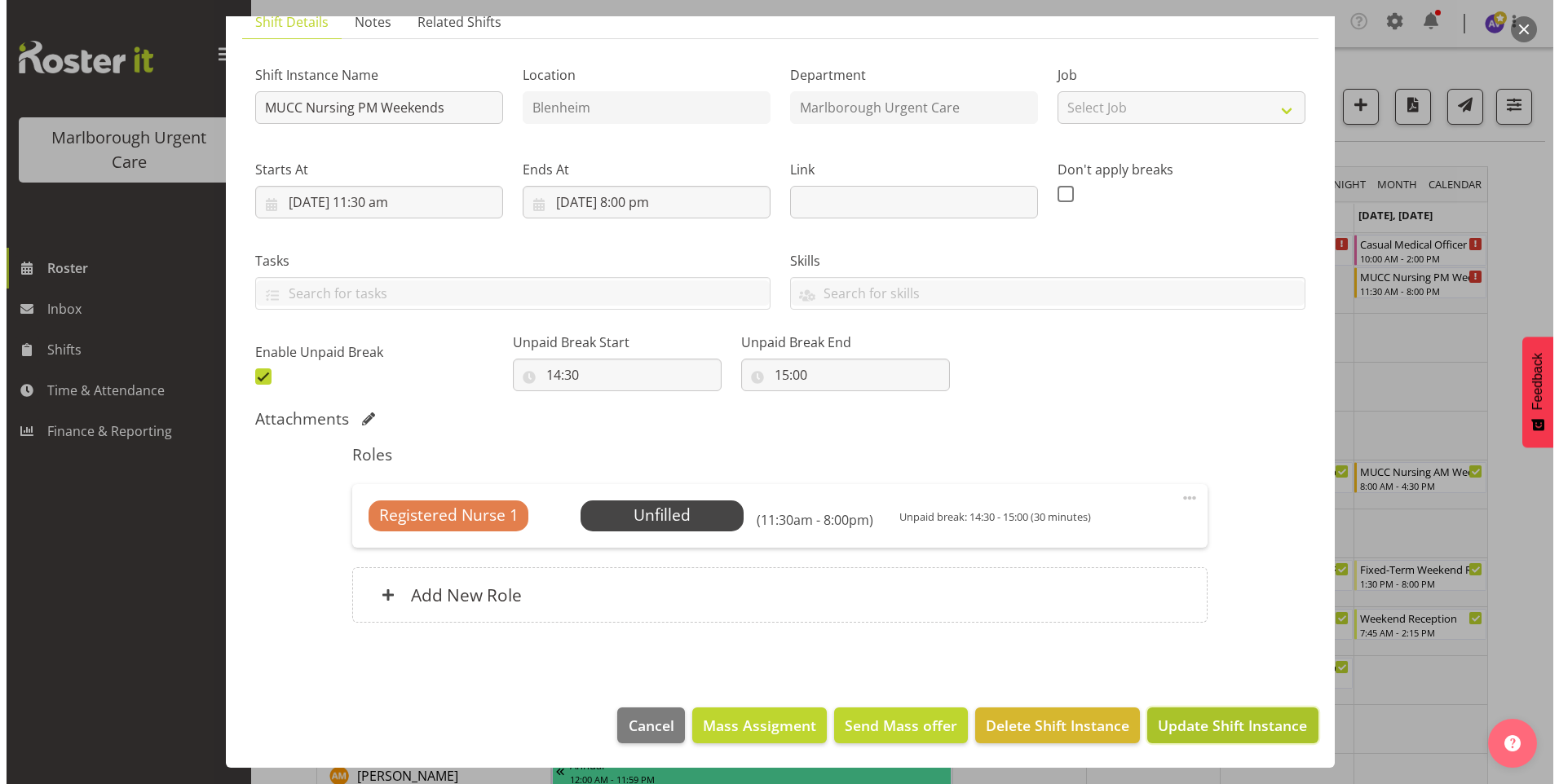
scroll to position [60, 0]
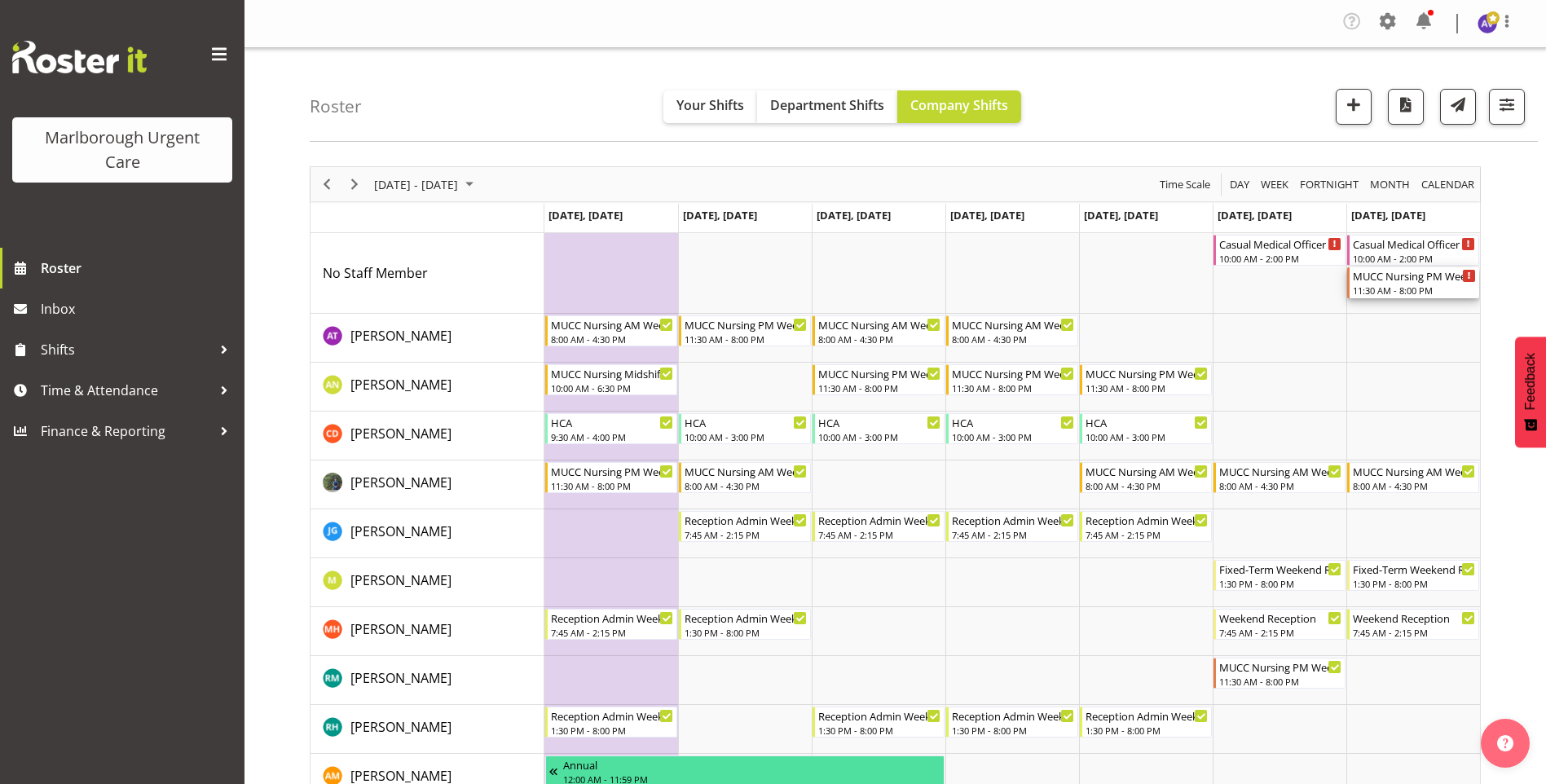
click at [1386, 276] on div "MUCC Nursing PM Weekends" at bounding box center [1414, 276] width 123 height 16
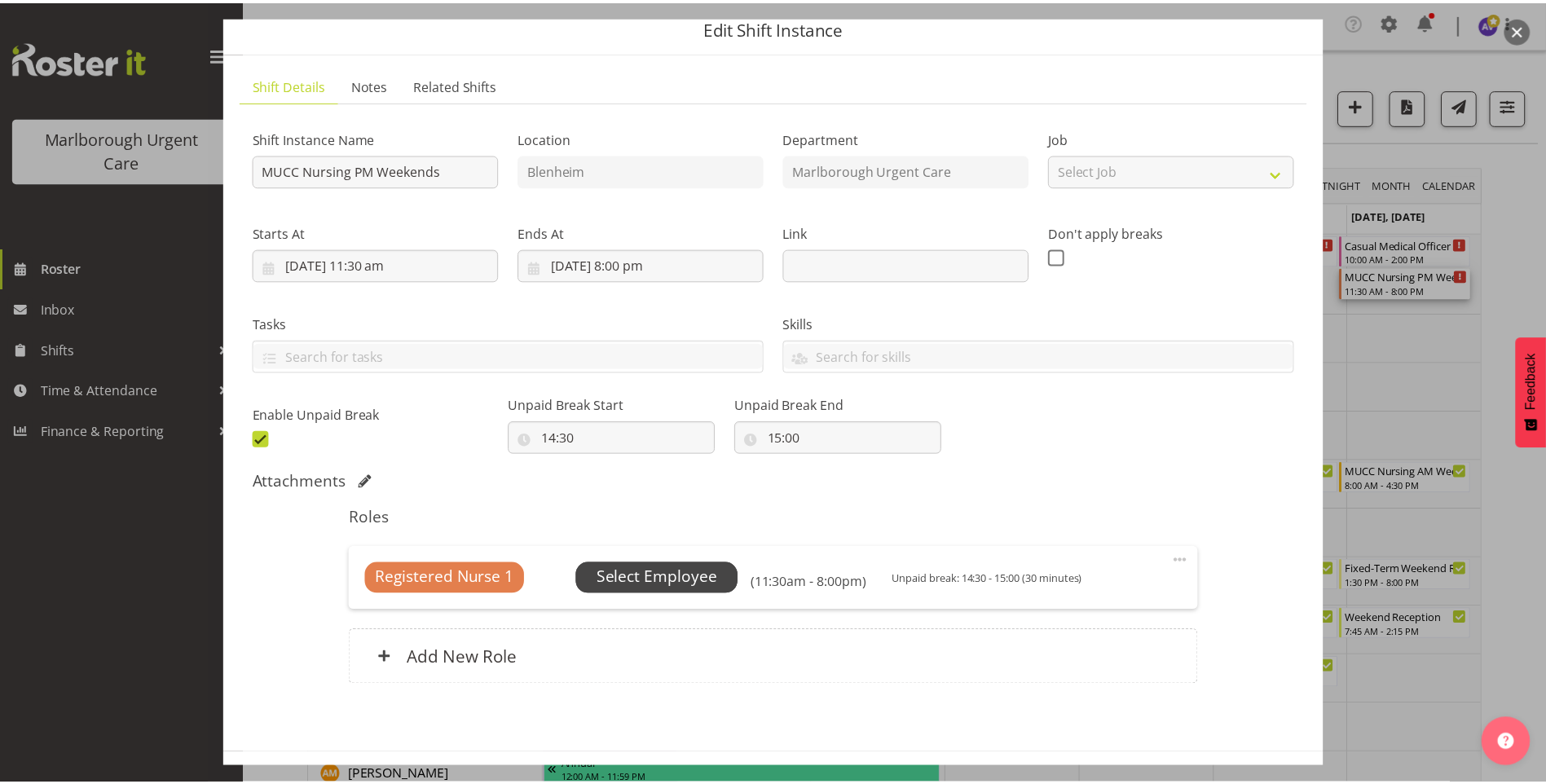
scroll to position [126, 0]
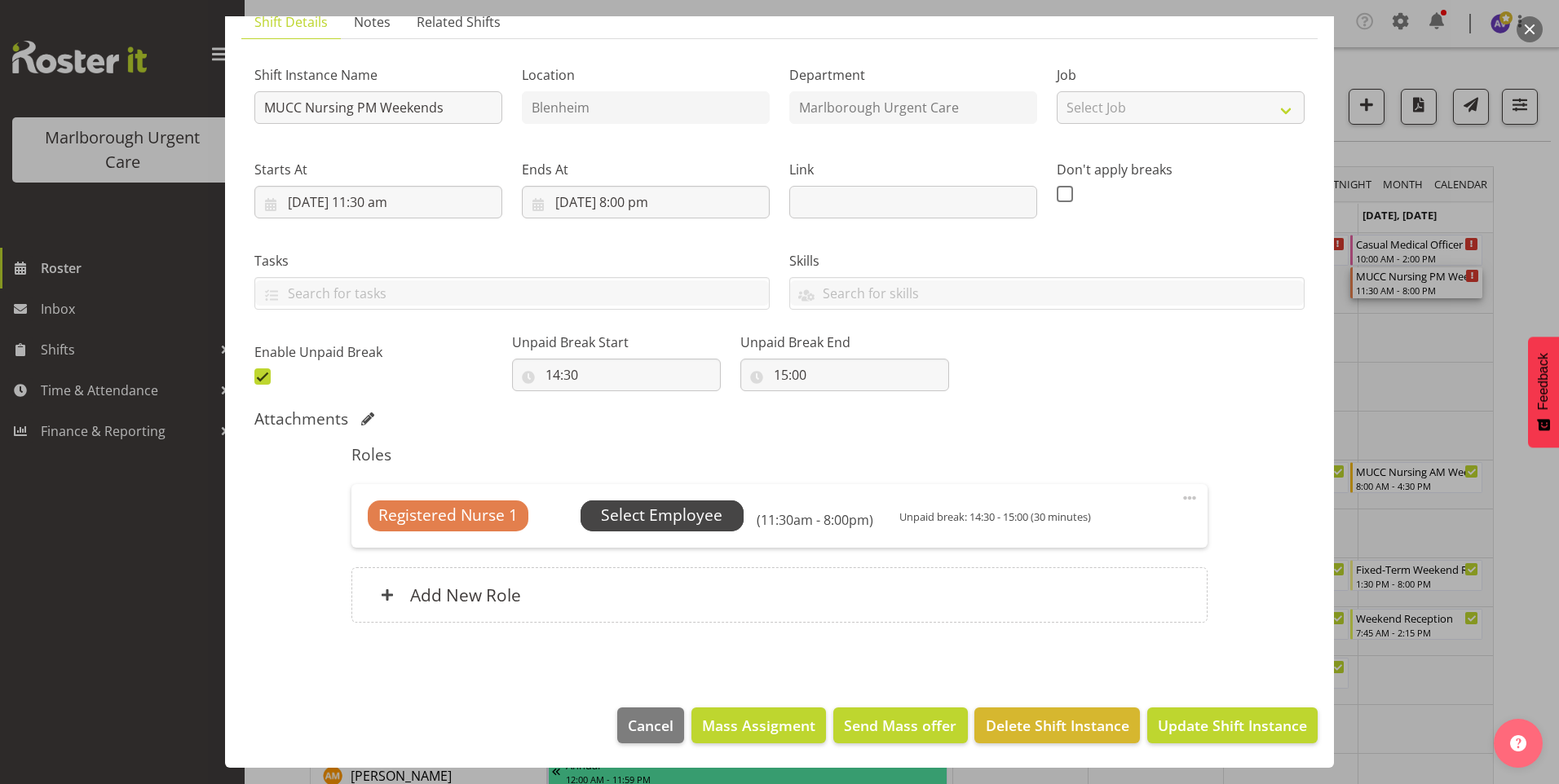
click at [628, 518] on span "Select Employee" at bounding box center [662, 515] width 122 height 24
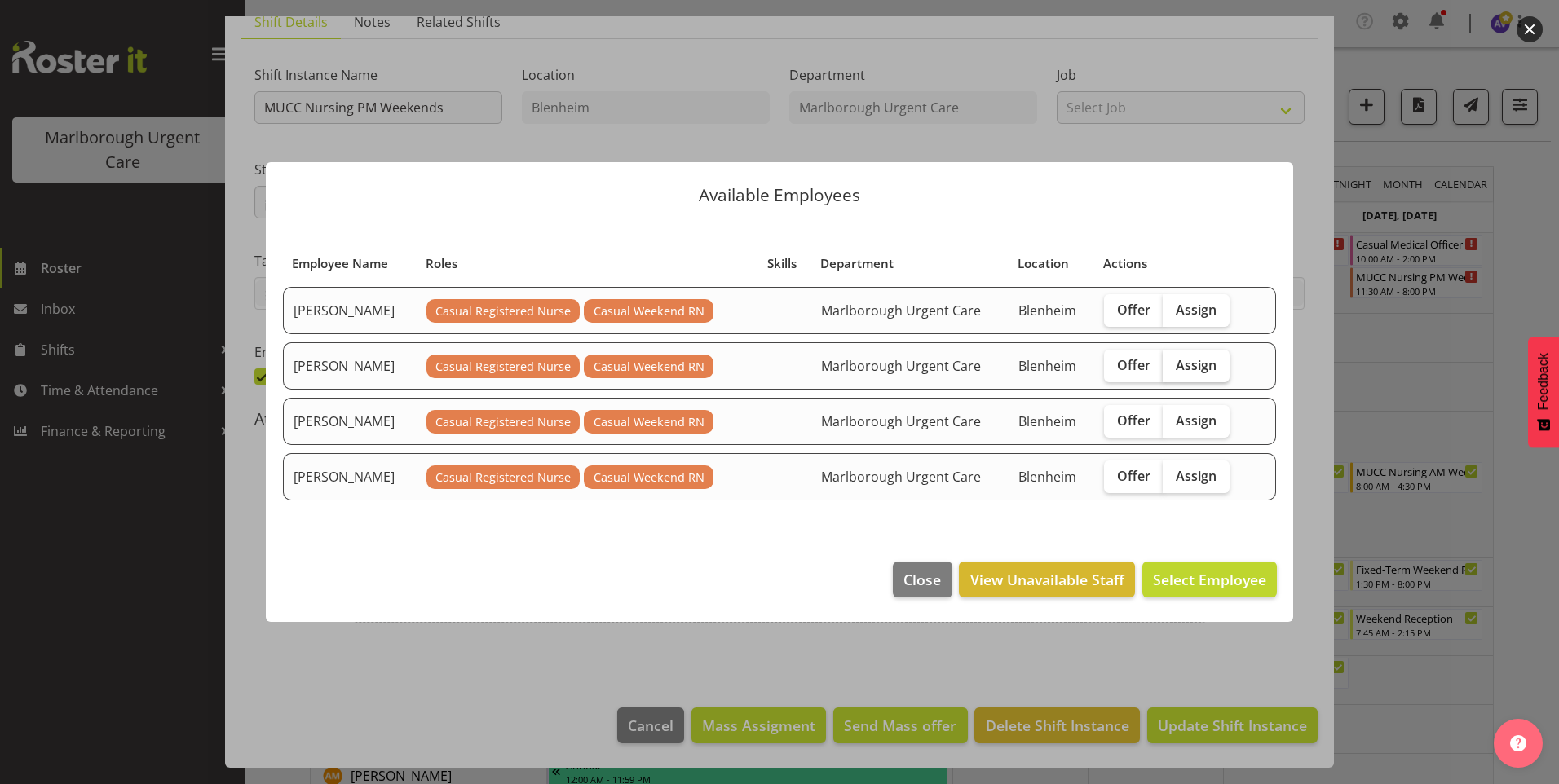
click at [1199, 364] on span "Assign" at bounding box center [1196, 365] width 41 height 16
click at [1173, 364] on input "Assign" at bounding box center [1168, 364] width 11 height 11
checkbox input "true"
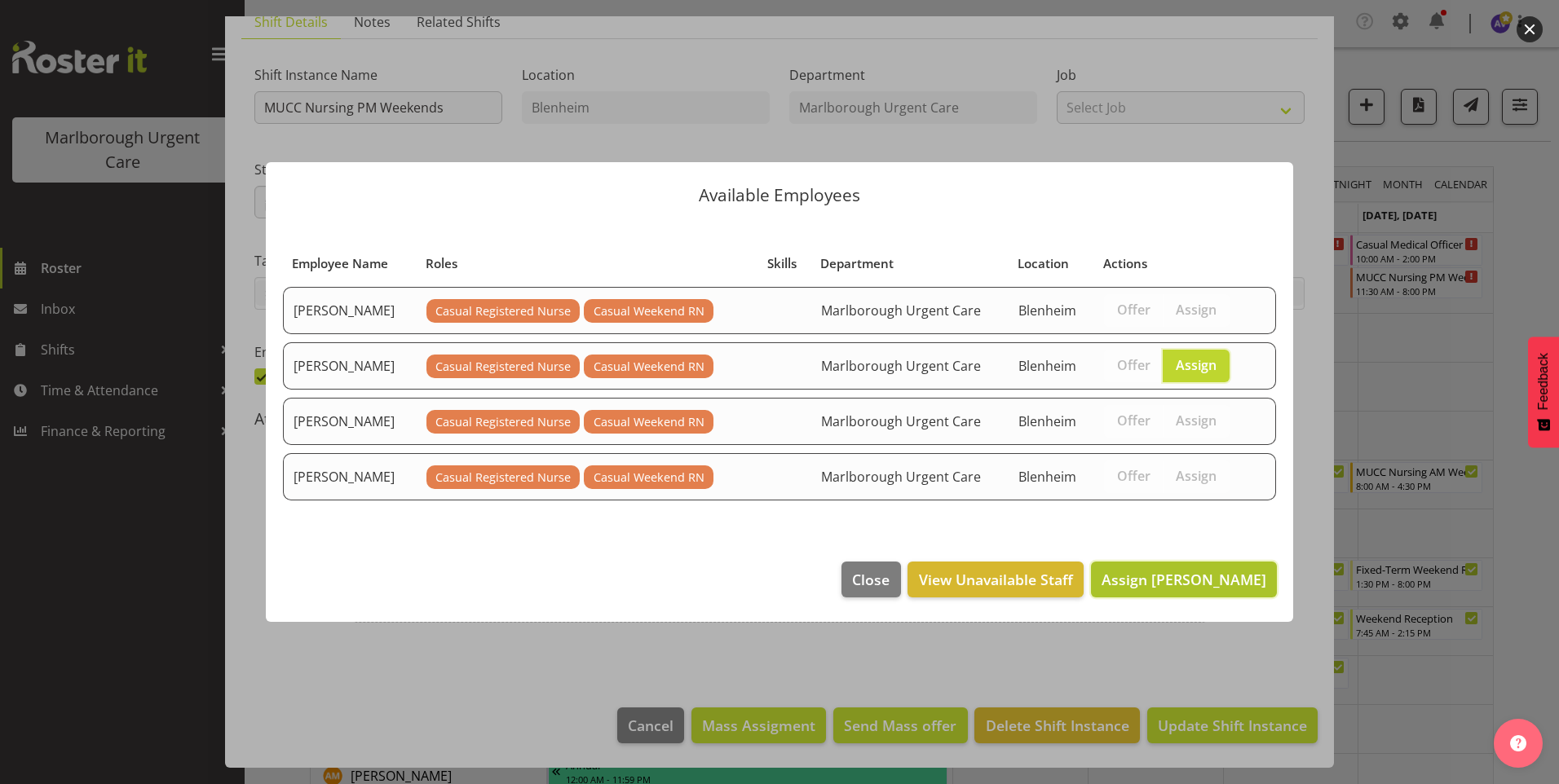
click at [1169, 567] on button "Assign [PERSON_NAME]" at bounding box center [1184, 580] width 186 height 36
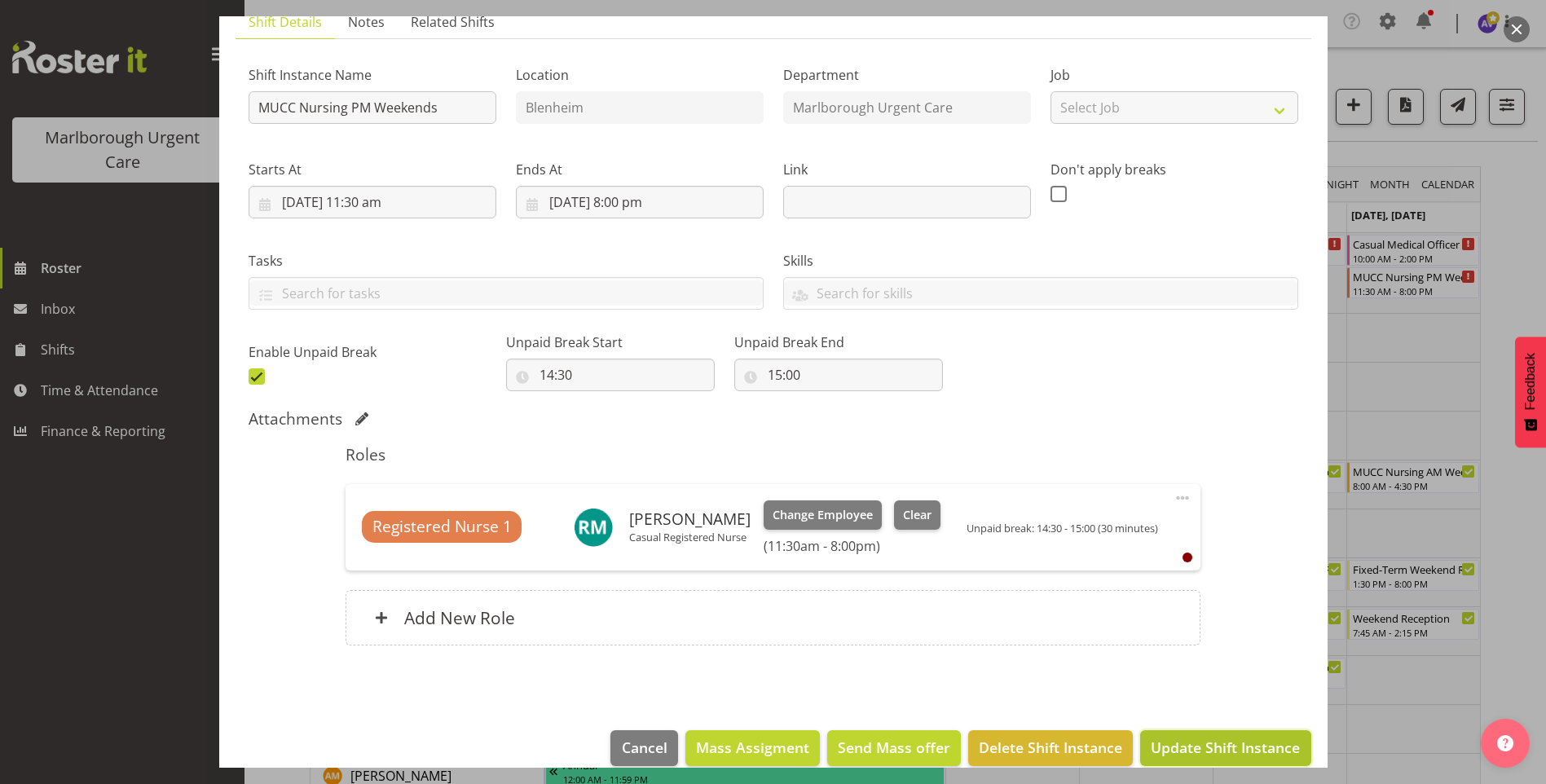
click at [1192, 754] on span "Update Shift Instance" at bounding box center [1225, 747] width 149 height 21
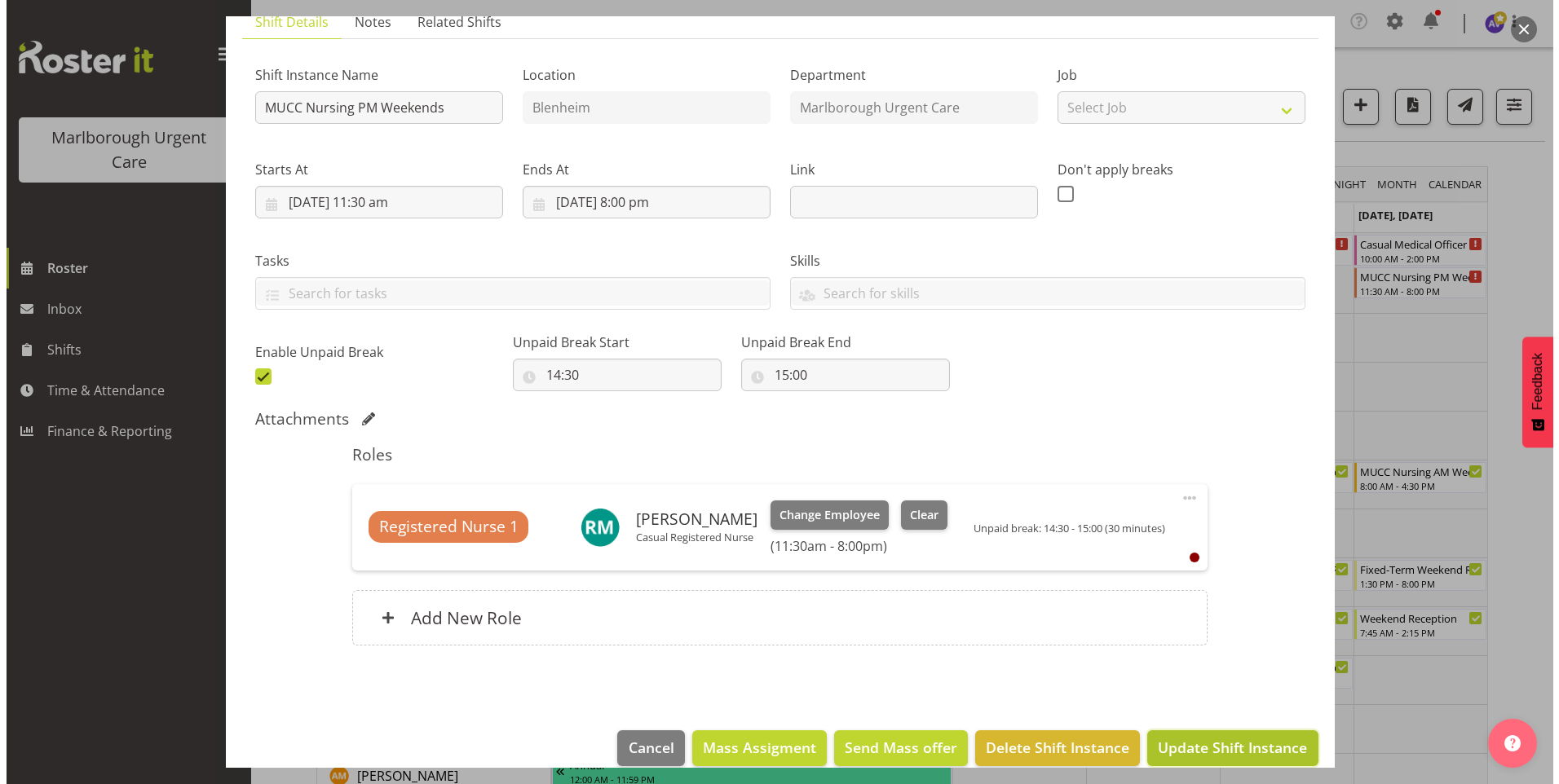
scroll to position [83, 0]
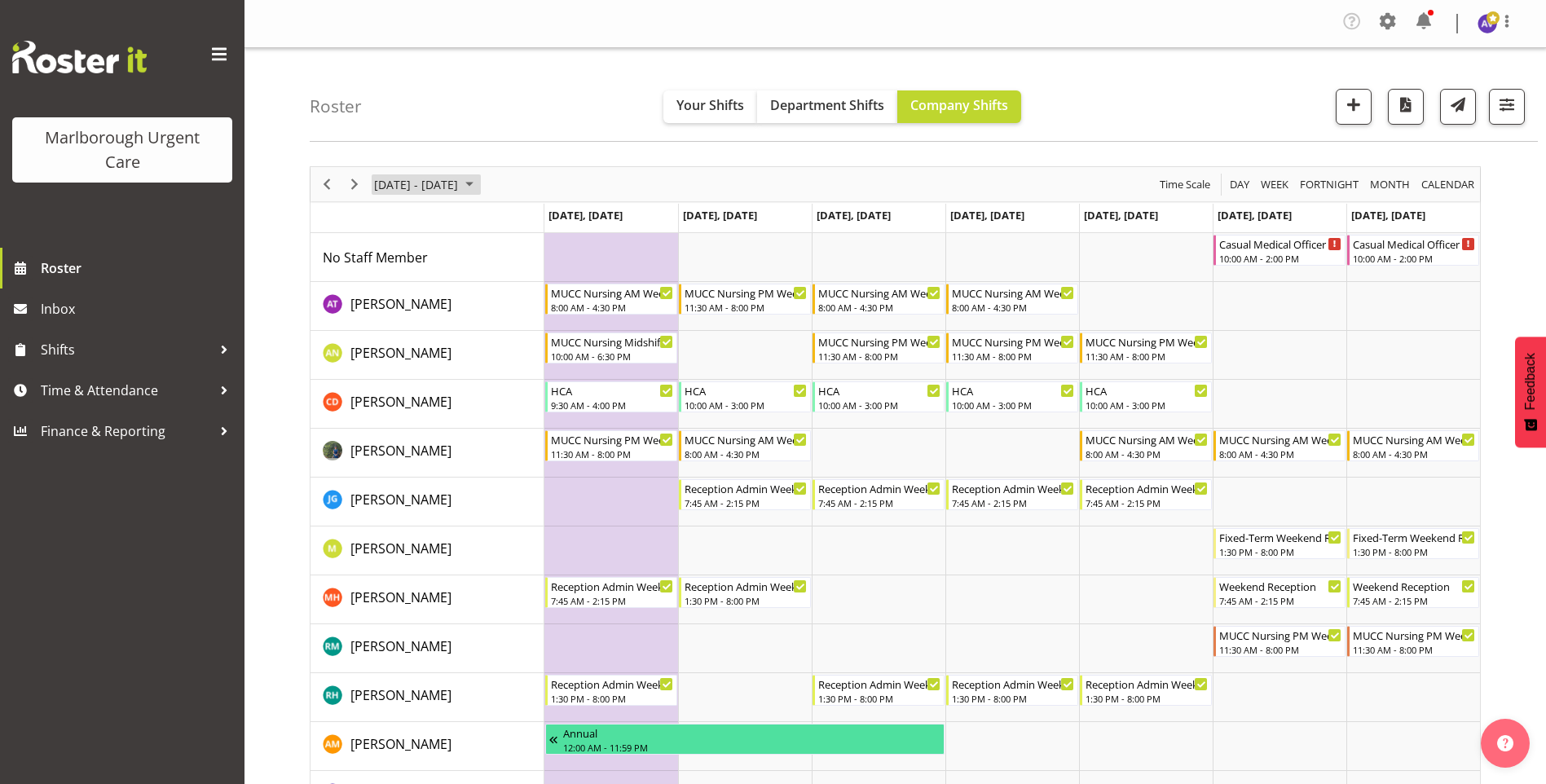
click at [392, 179] on span "[DATE] - [DATE]" at bounding box center [416, 184] width 87 height 21
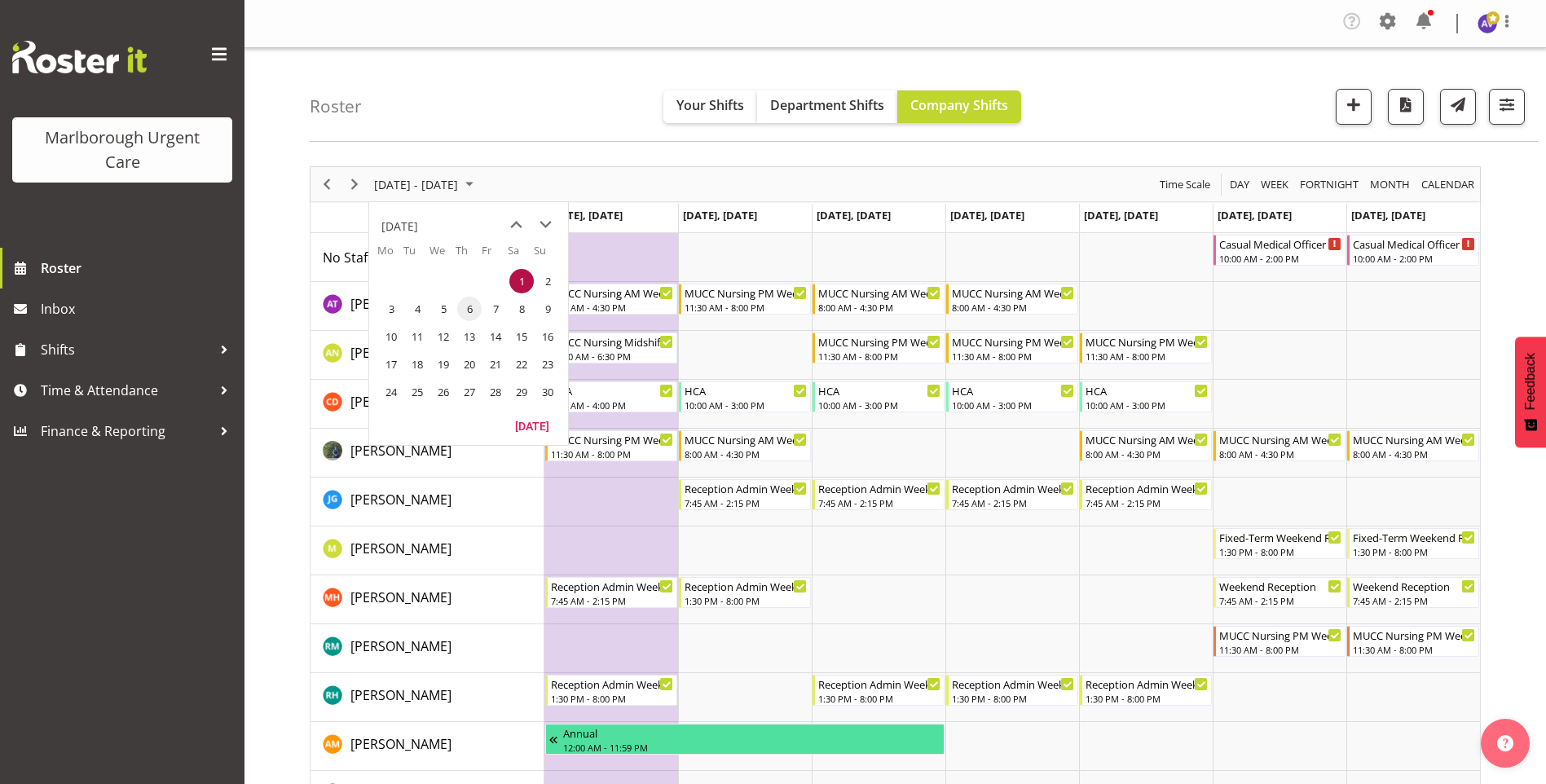
click at [470, 306] on span "6" at bounding box center [470, 309] width 25 height 25
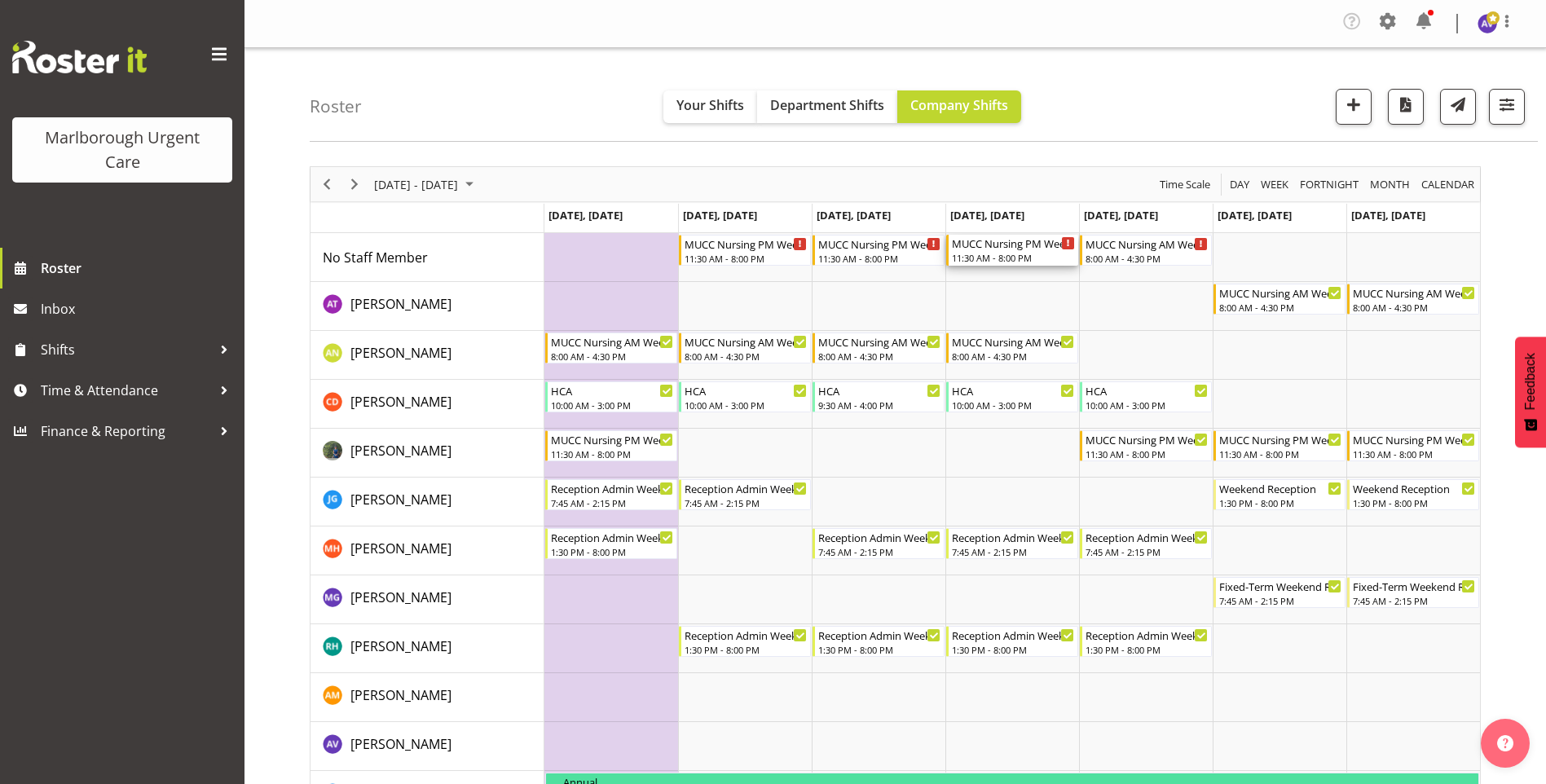
click at [1017, 247] on div "MUCC Nursing PM Weekday" at bounding box center [1014, 243] width 123 height 16
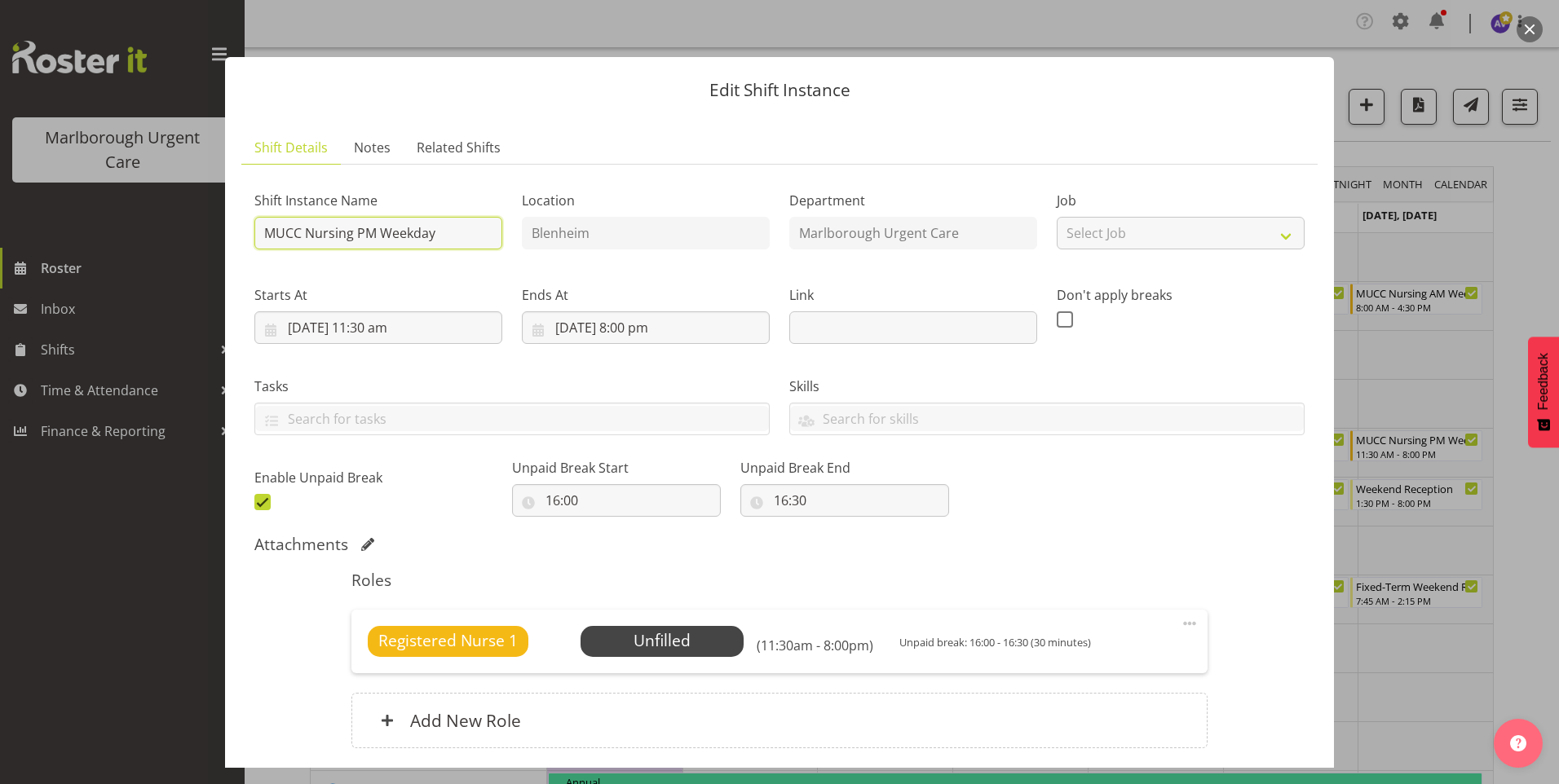
click at [395, 247] on input "MUCC Nursing PM Weekday" at bounding box center [378, 233] width 248 height 33
click at [1180, 623] on span at bounding box center [1189, 624] width 20 height 20
click at [1086, 671] on link "Edit" at bounding box center [1121, 663] width 156 height 30
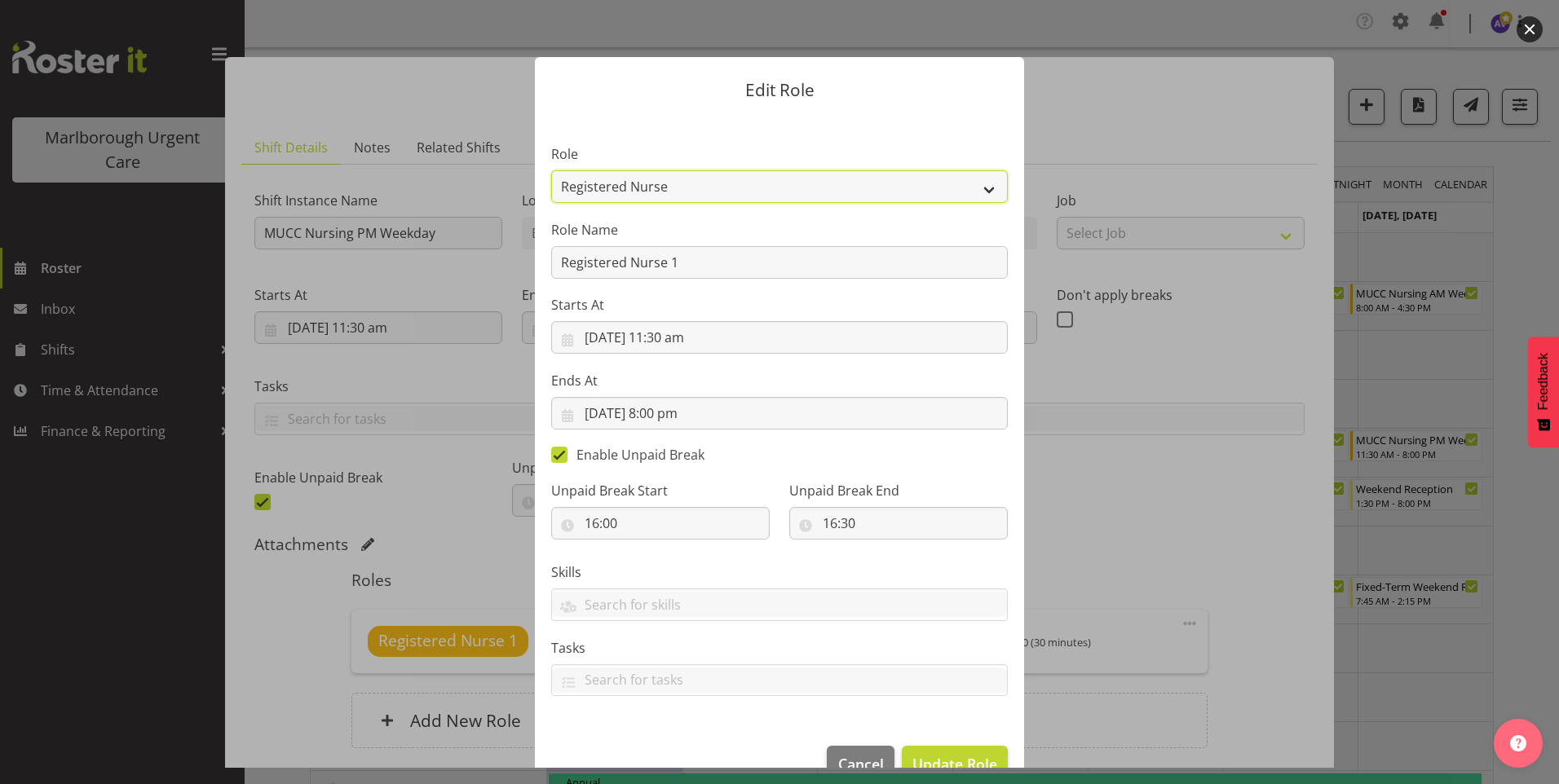
click at [738, 197] on select "Casual Registered Nurse Casual Weekday Medical Officer Casual Weekday Reception…" at bounding box center [780, 187] width 457 height 33
select select "1560"
click at [551, 170] on select "Casual Registered Nurse Casual Weekday Medical Officer Casual Weekday Reception…" at bounding box center [780, 187] width 457 height 33
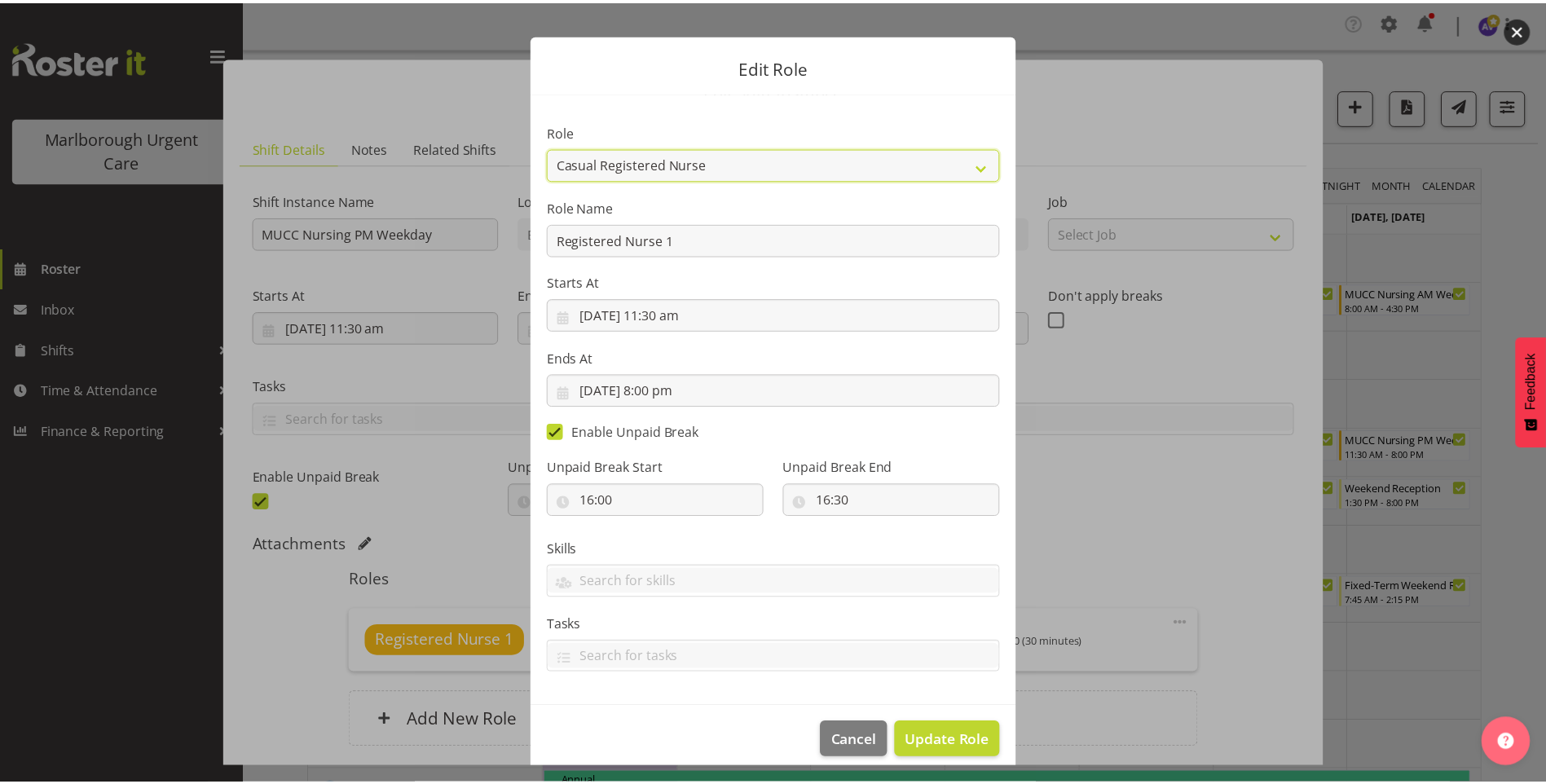
scroll to position [39, 0]
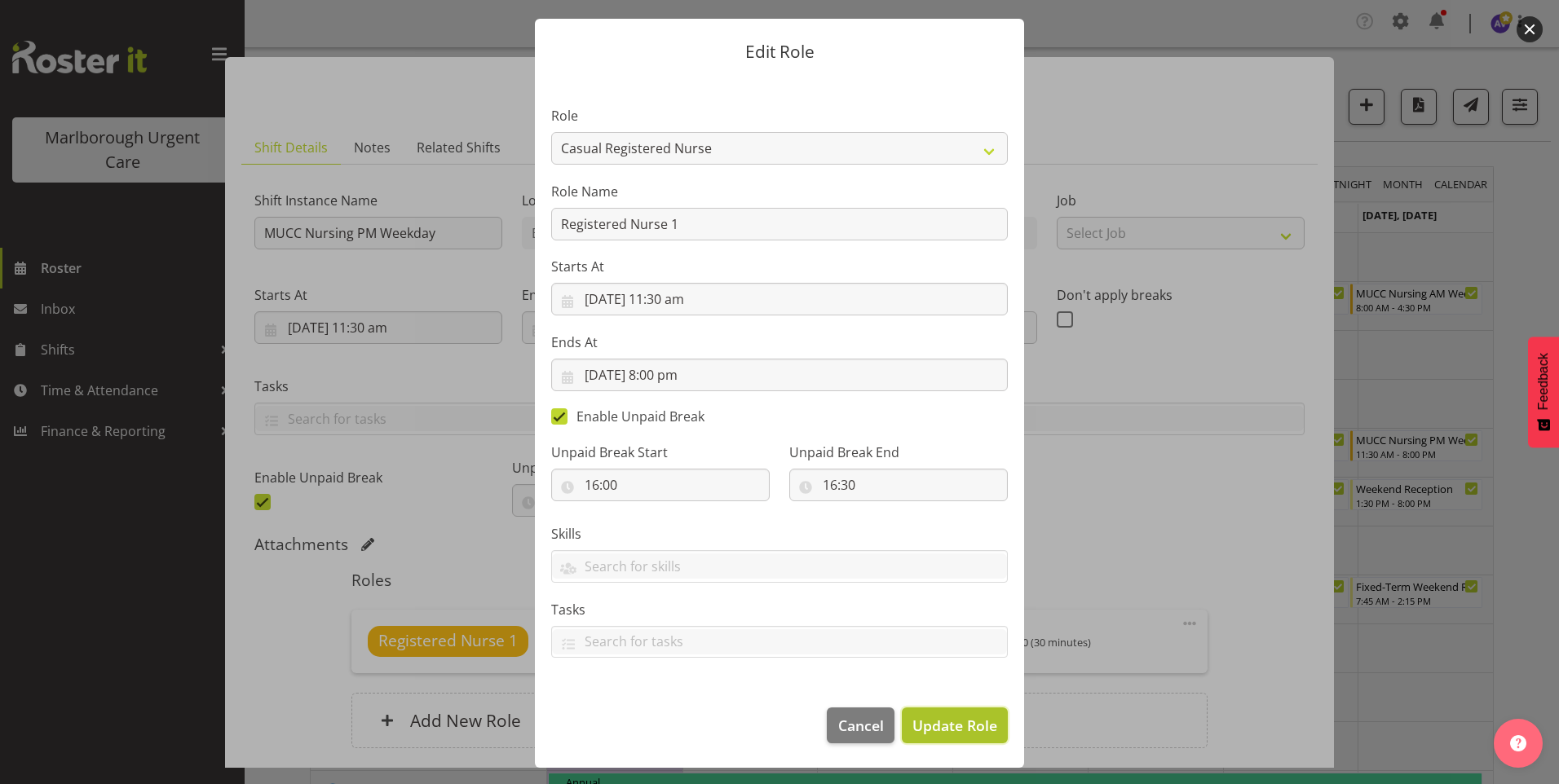
click at [958, 721] on span "Update Role" at bounding box center [954, 726] width 85 height 21
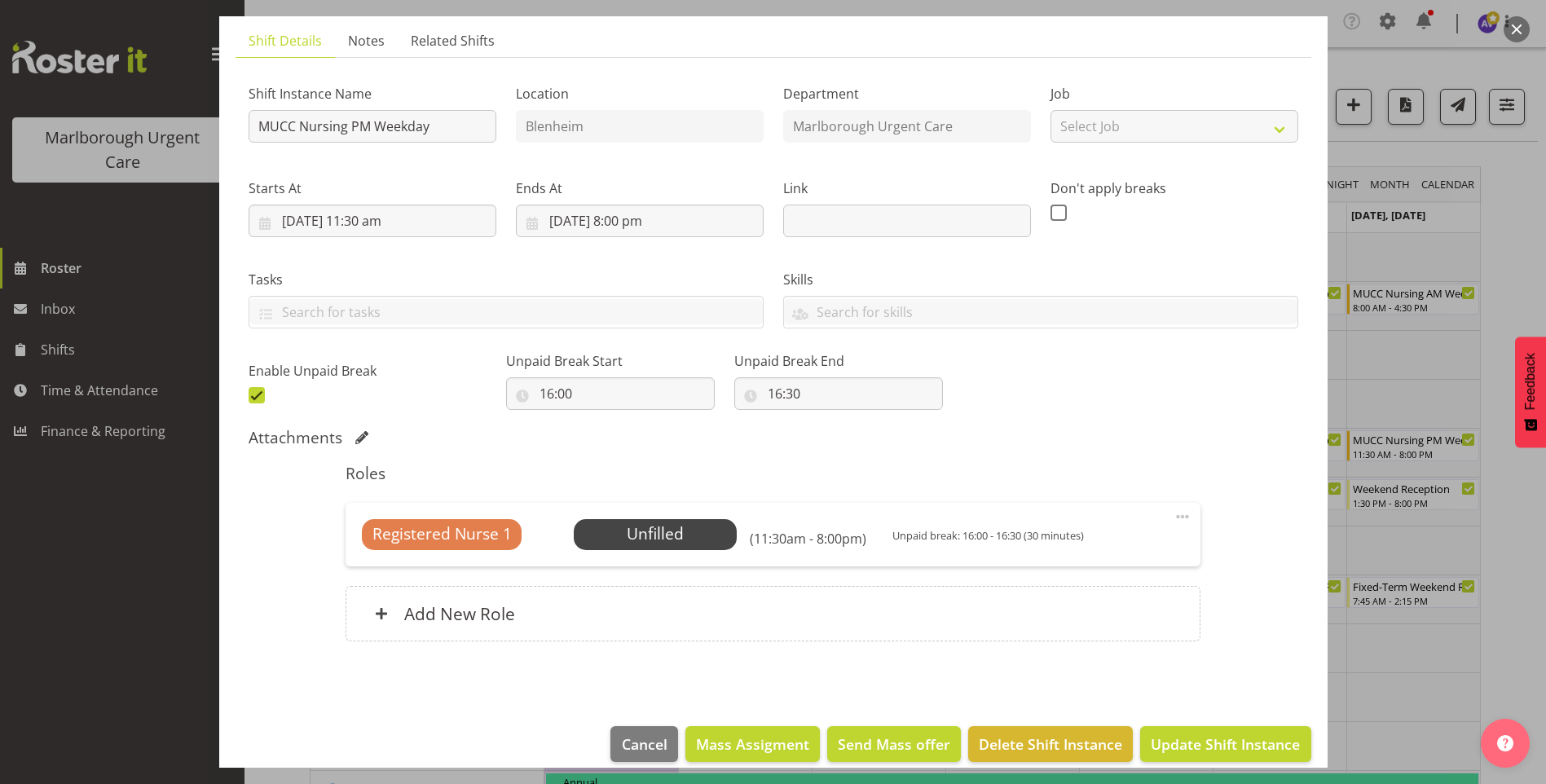
scroll to position [126, 0]
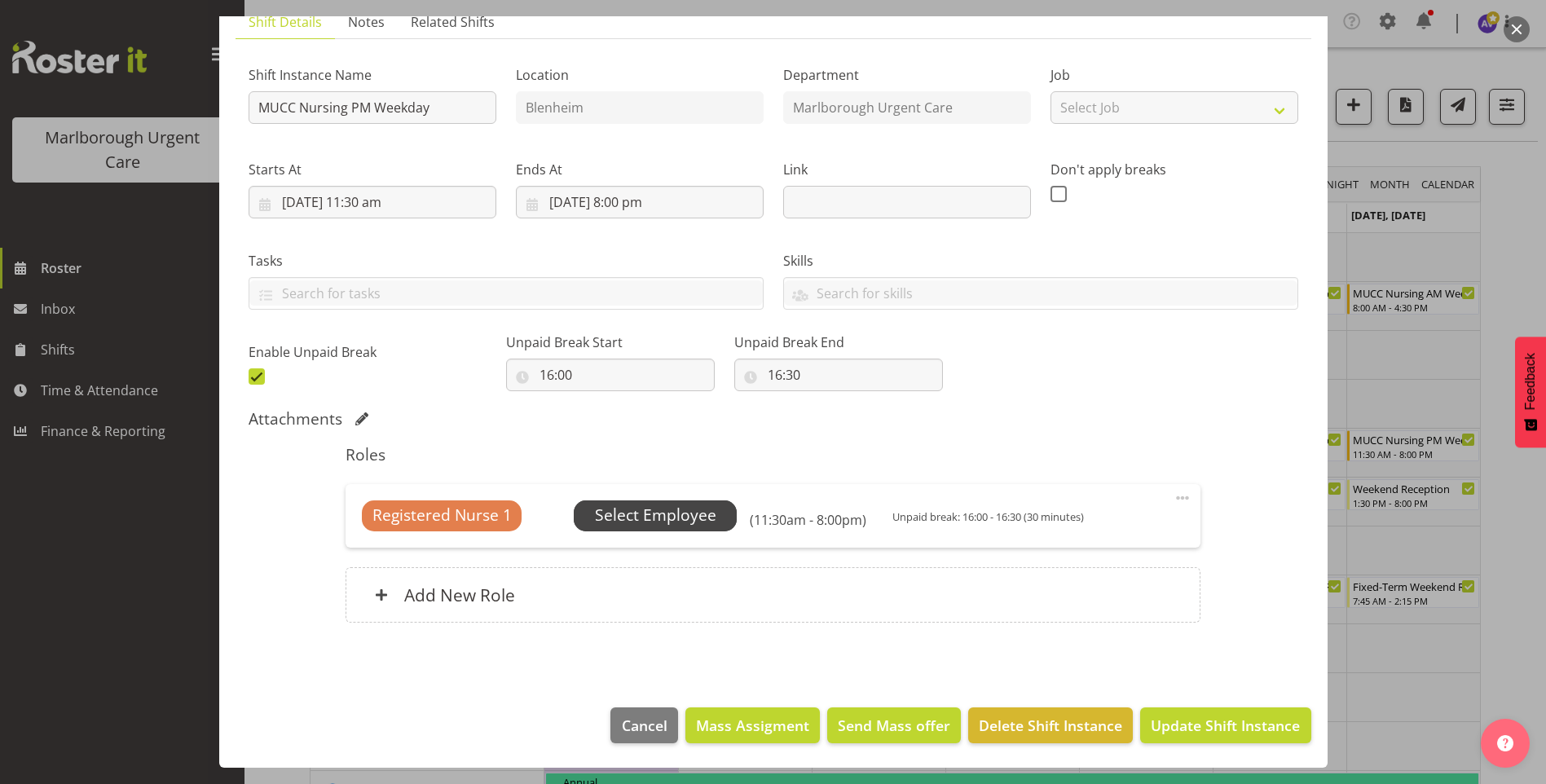
click at [678, 512] on span "Select Employee" at bounding box center [656, 515] width 122 height 24
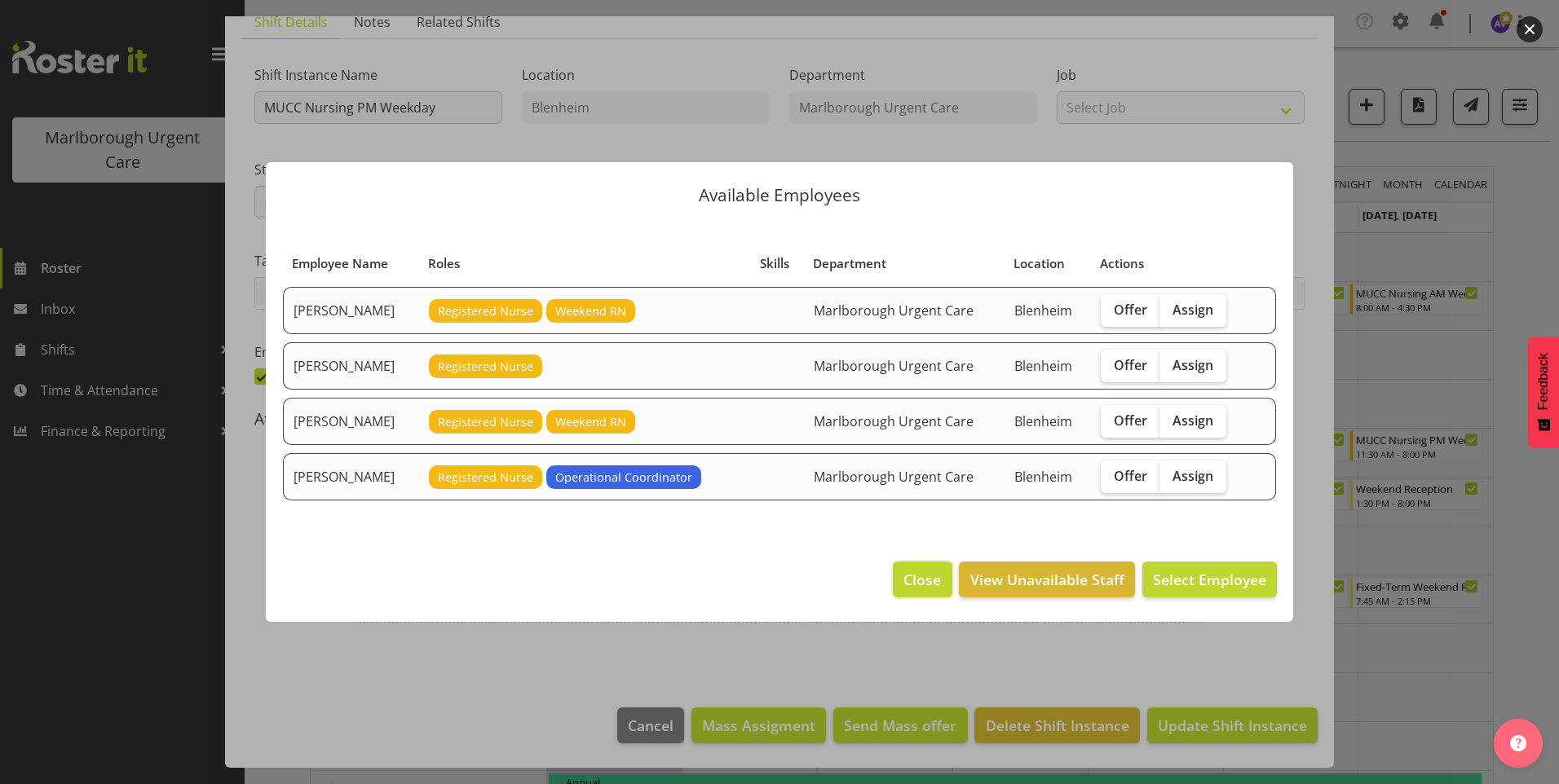
click at [914, 565] on button "Close" at bounding box center [922, 580] width 58 height 36
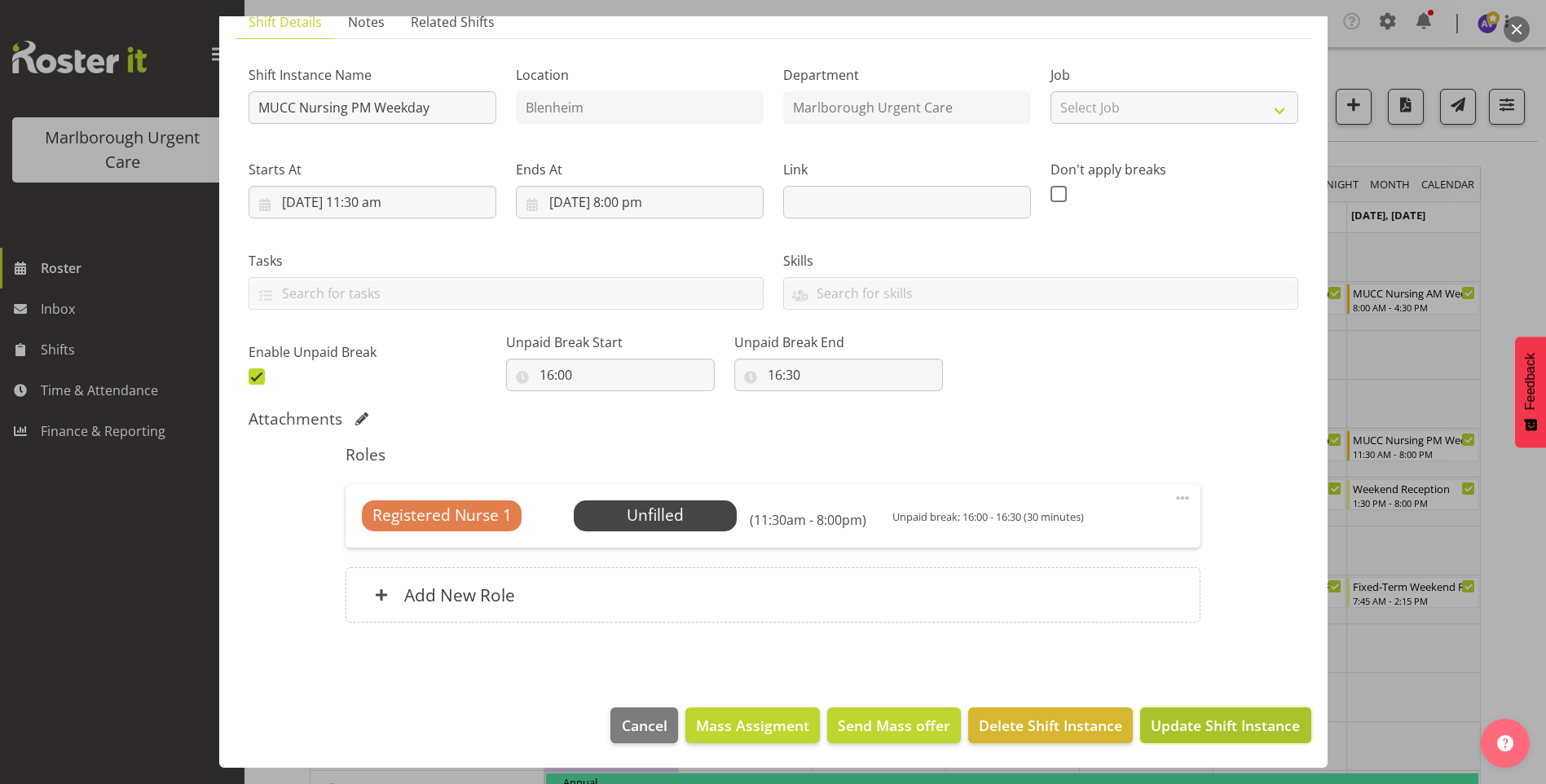
click at [1251, 715] on span "Update Shift Instance" at bounding box center [1225, 726] width 149 height 21
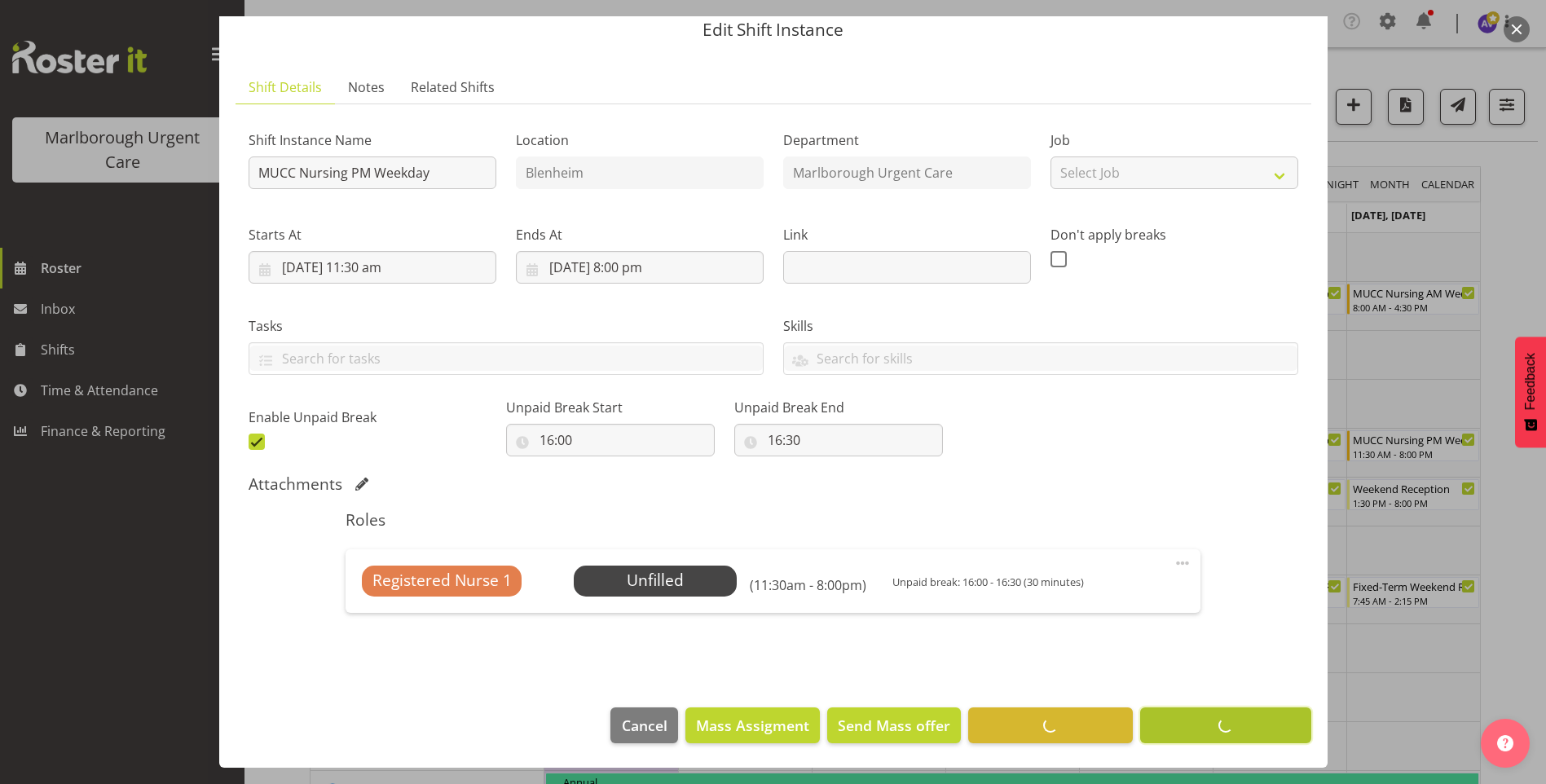
scroll to position [60, 0]
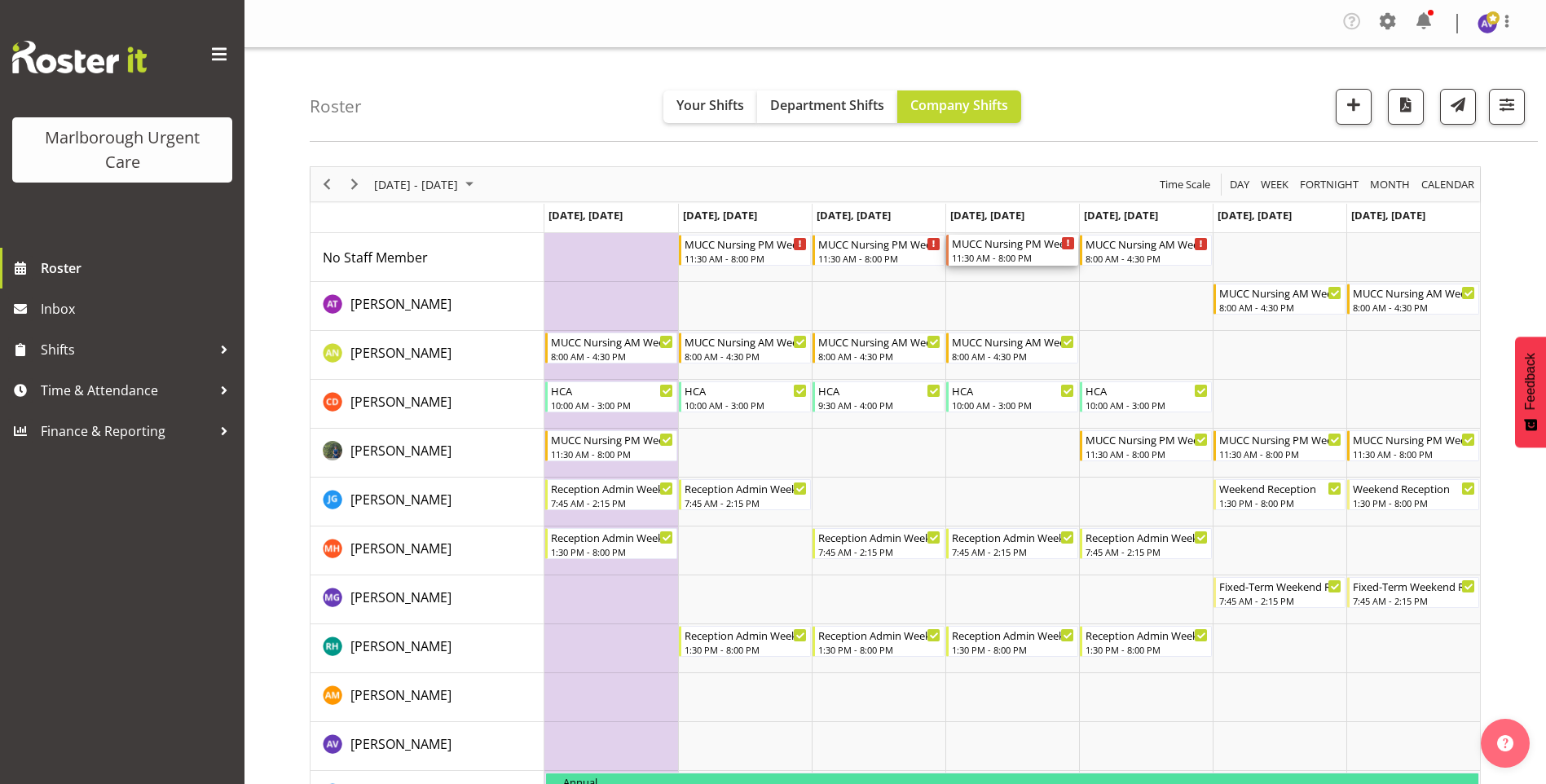
click at [1014, 251] on div "MUCC Nursing PM Weekday 11:30 AM - 8:00 PM" at bounding box center [1014, 250] width 123 height 31
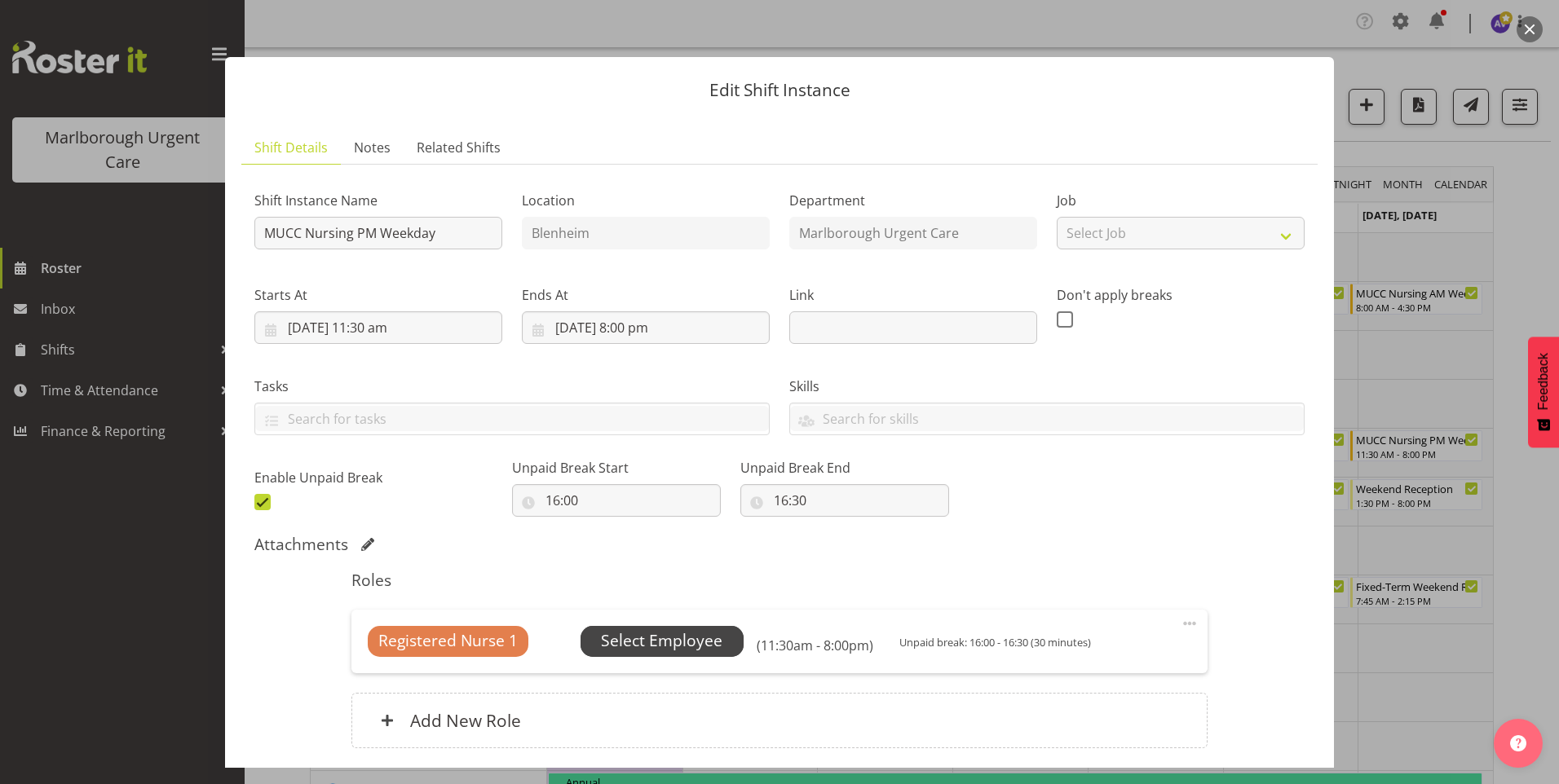
click at [672, 634] on span "Select Employee" at bounding box center [662, 641] width 122 height 24
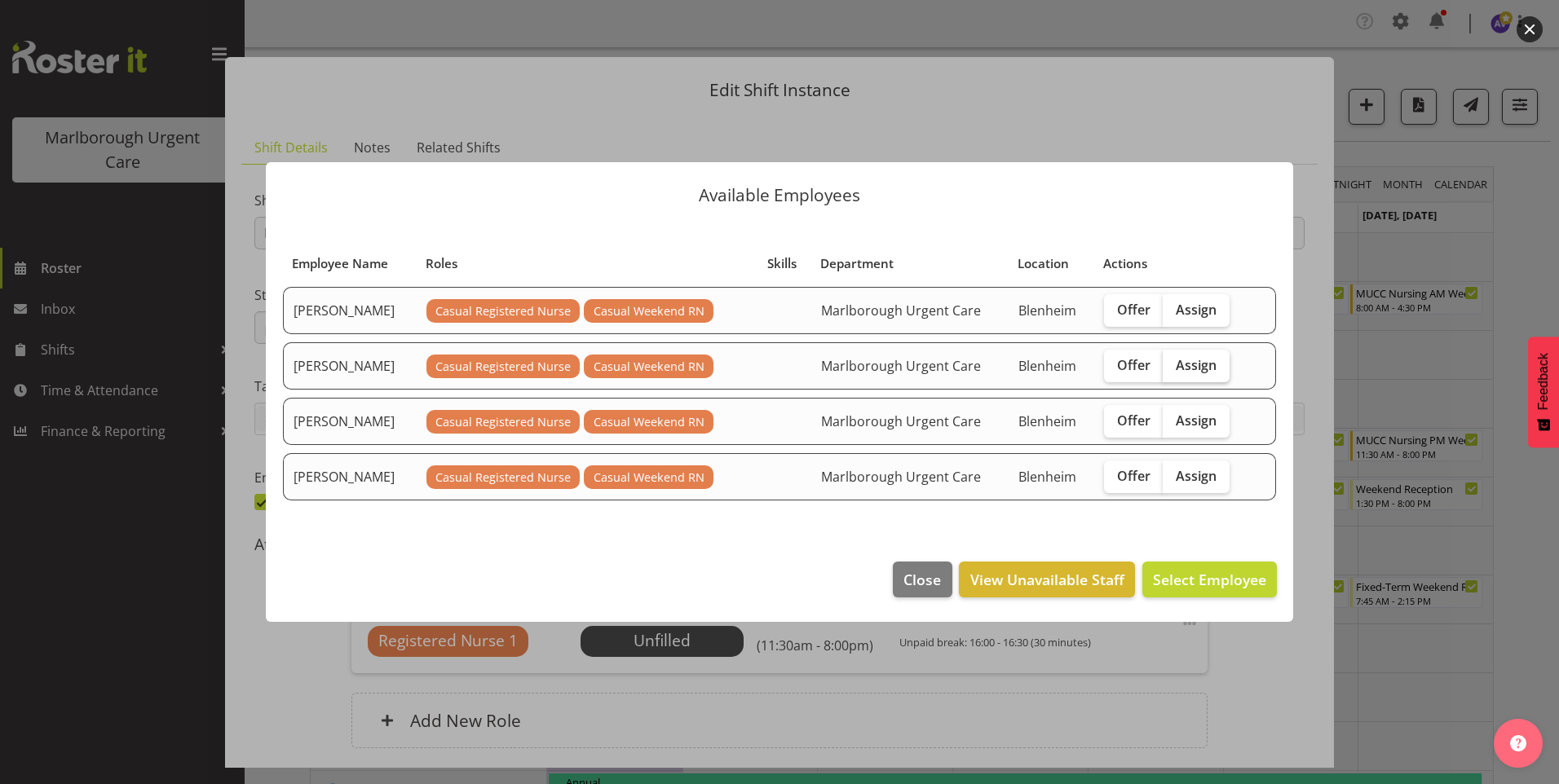
click at [1185, 366] on span "Assign" at bounding box center [1196, 365] width 41 height 16
click at [1173, 366] on input "Assign" at bounding box center [1168, 364] width 11 height 11
checkbox input "true"
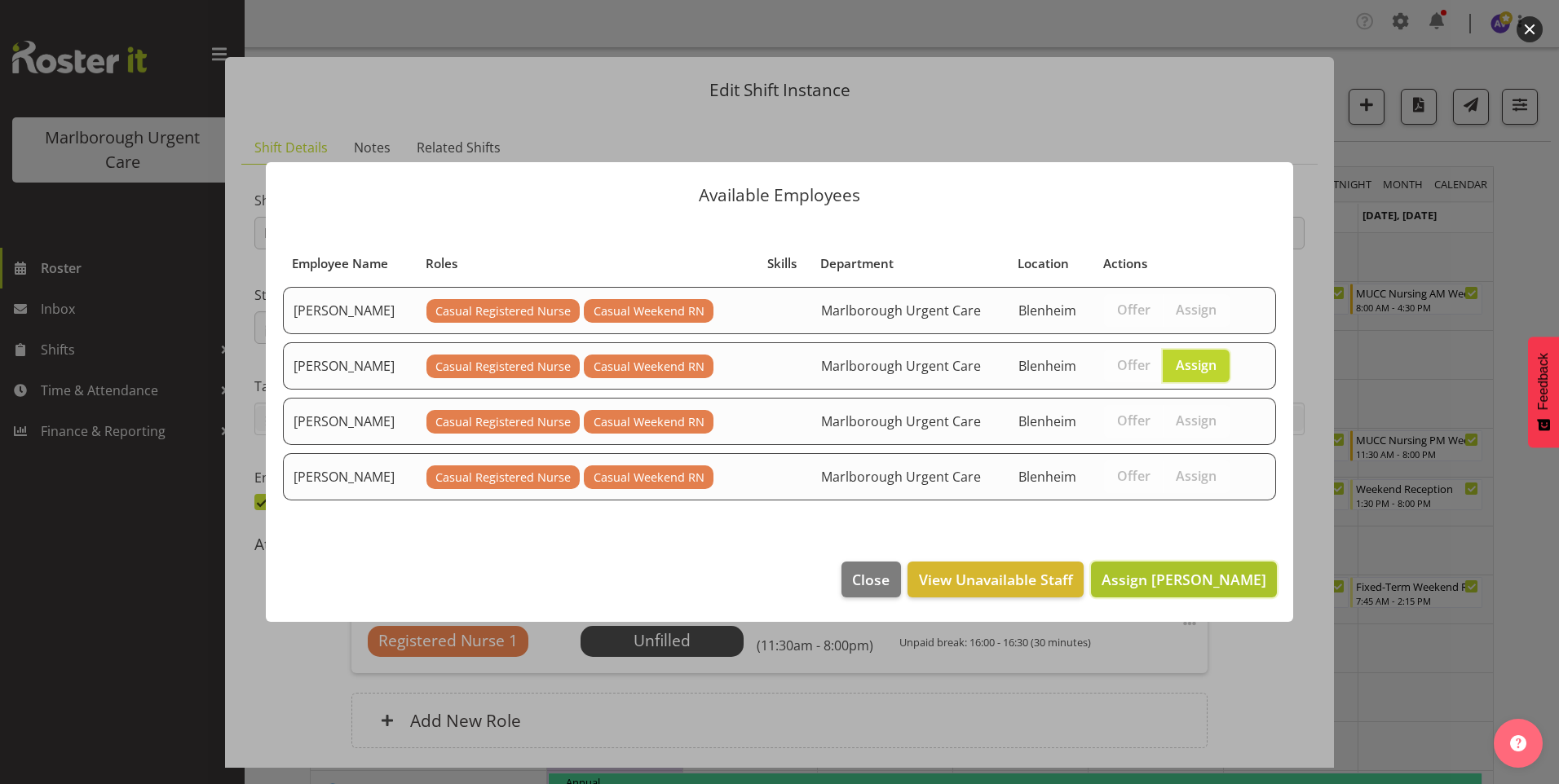
click at [1180, 578] on span "Assign [PERSON_NAME]" at bounding box center [1184, 579] width 165 height 20
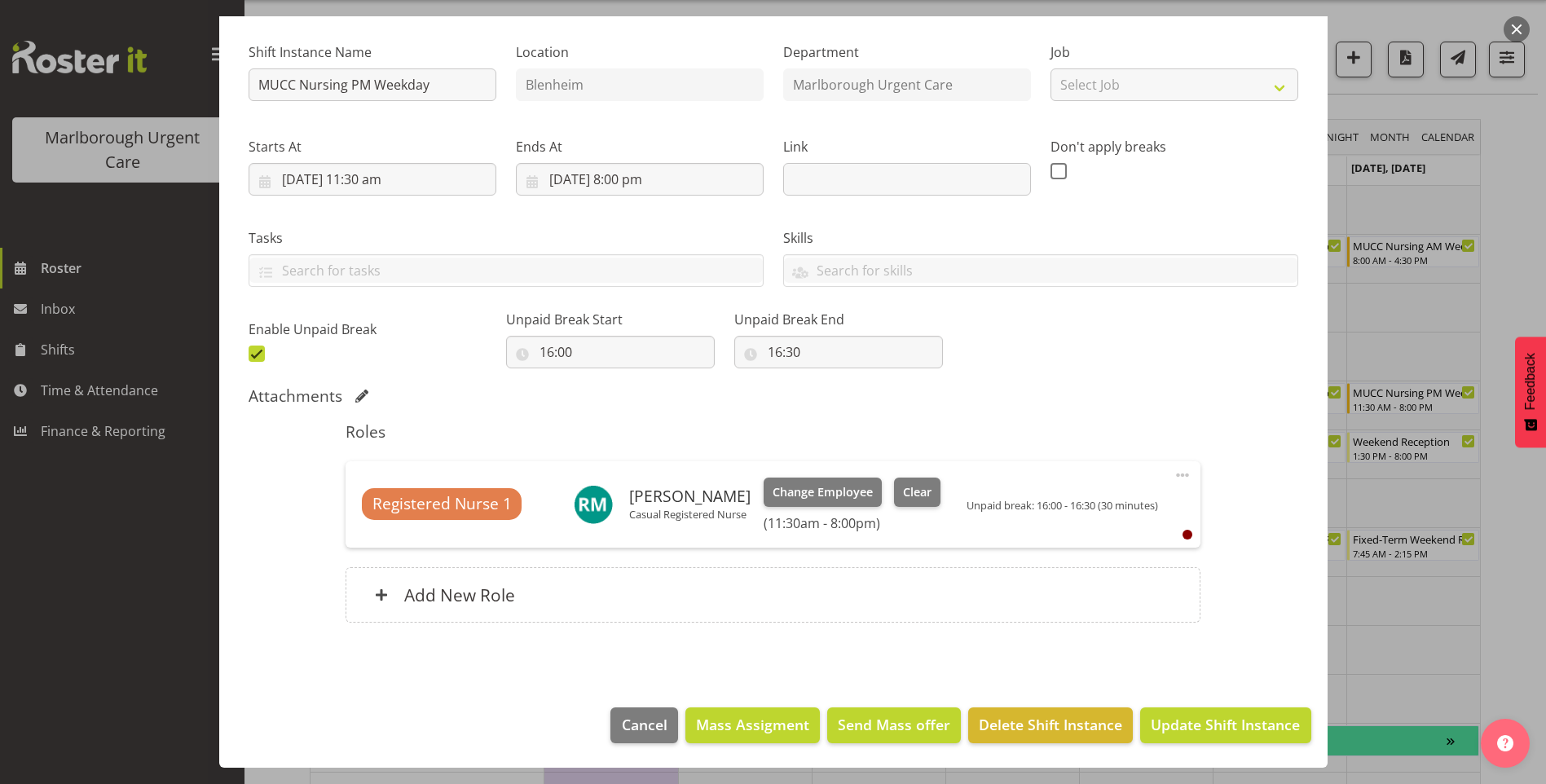
scroll to position [81, 0]
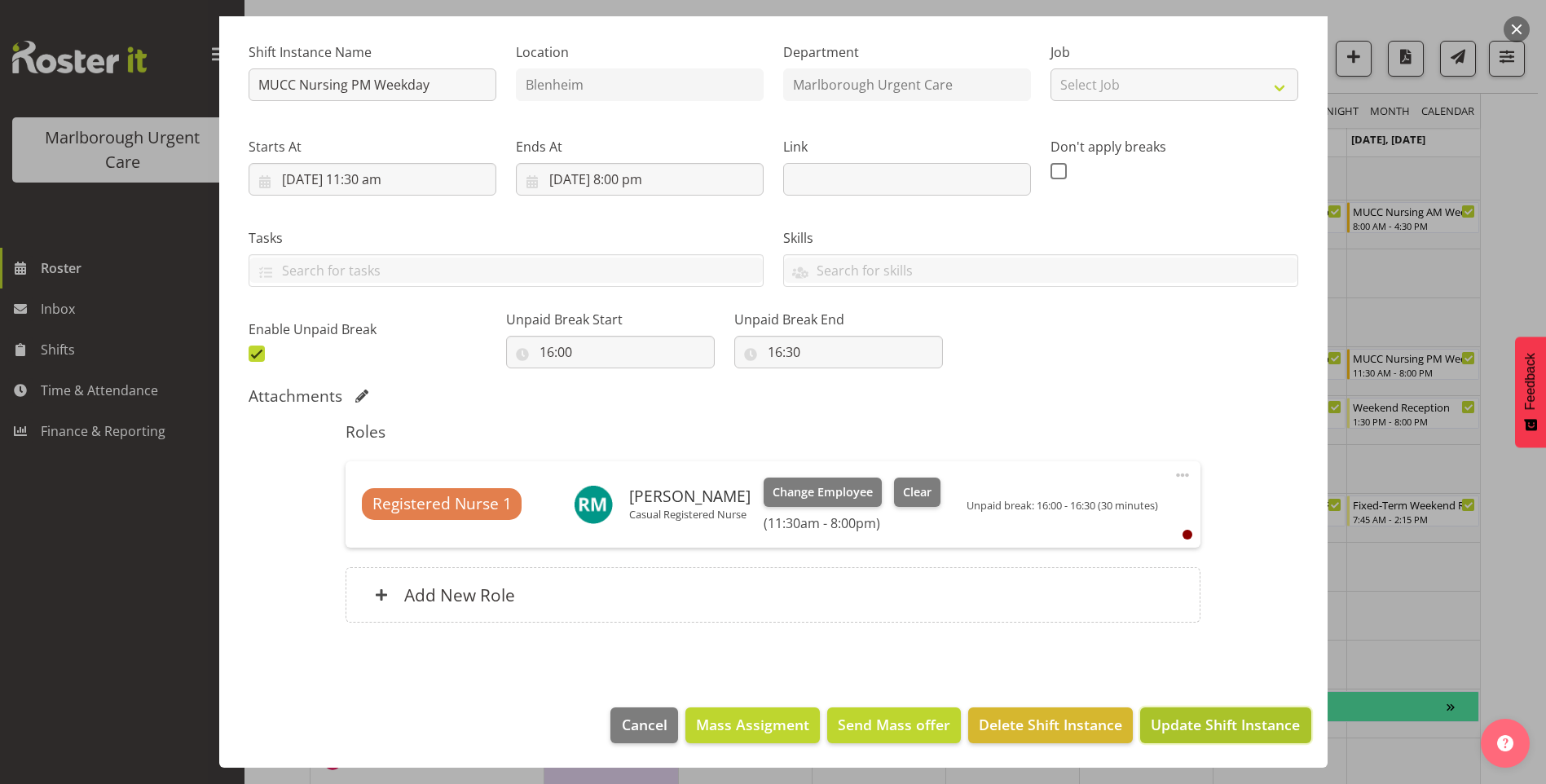
click at [1194, 724] on span "Update Shift Instance" at bounding box center [1225, 725] width 149 height 21
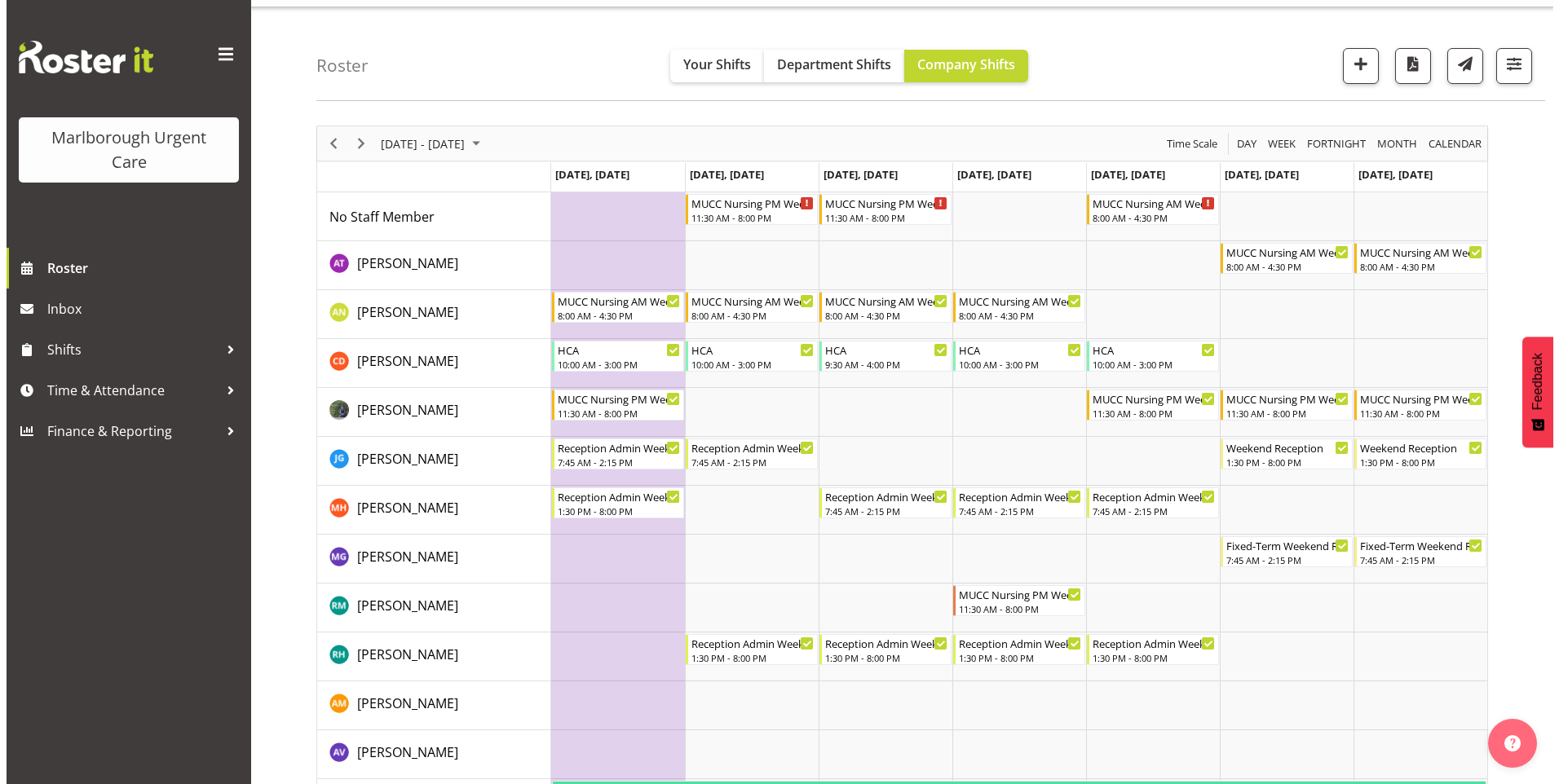
scroll to position [0, 0]
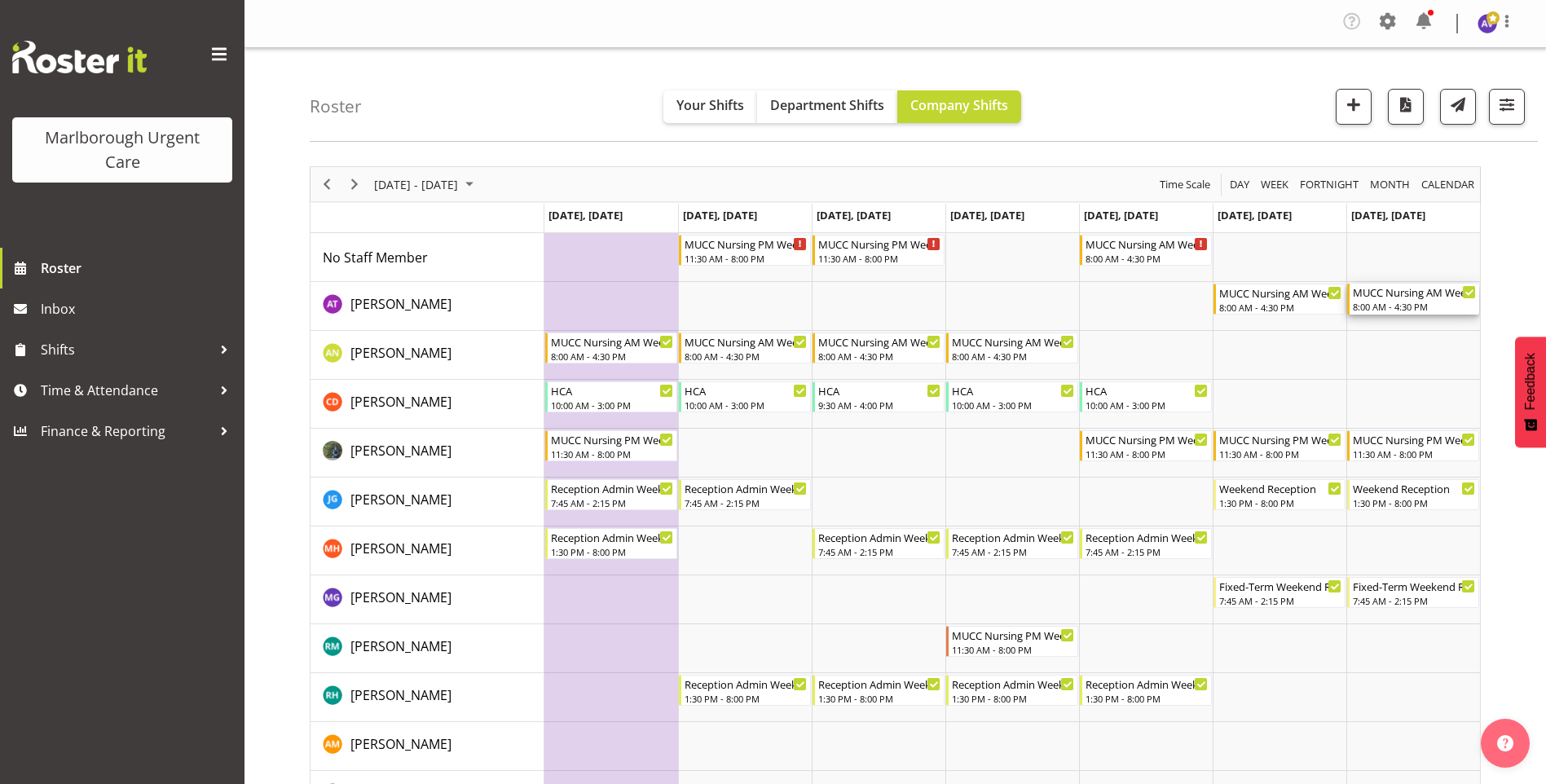
click at [1418, 299] on div "MUCC Nursing AM Weekends" at bounding box center [1414, 292] width 123 height 16
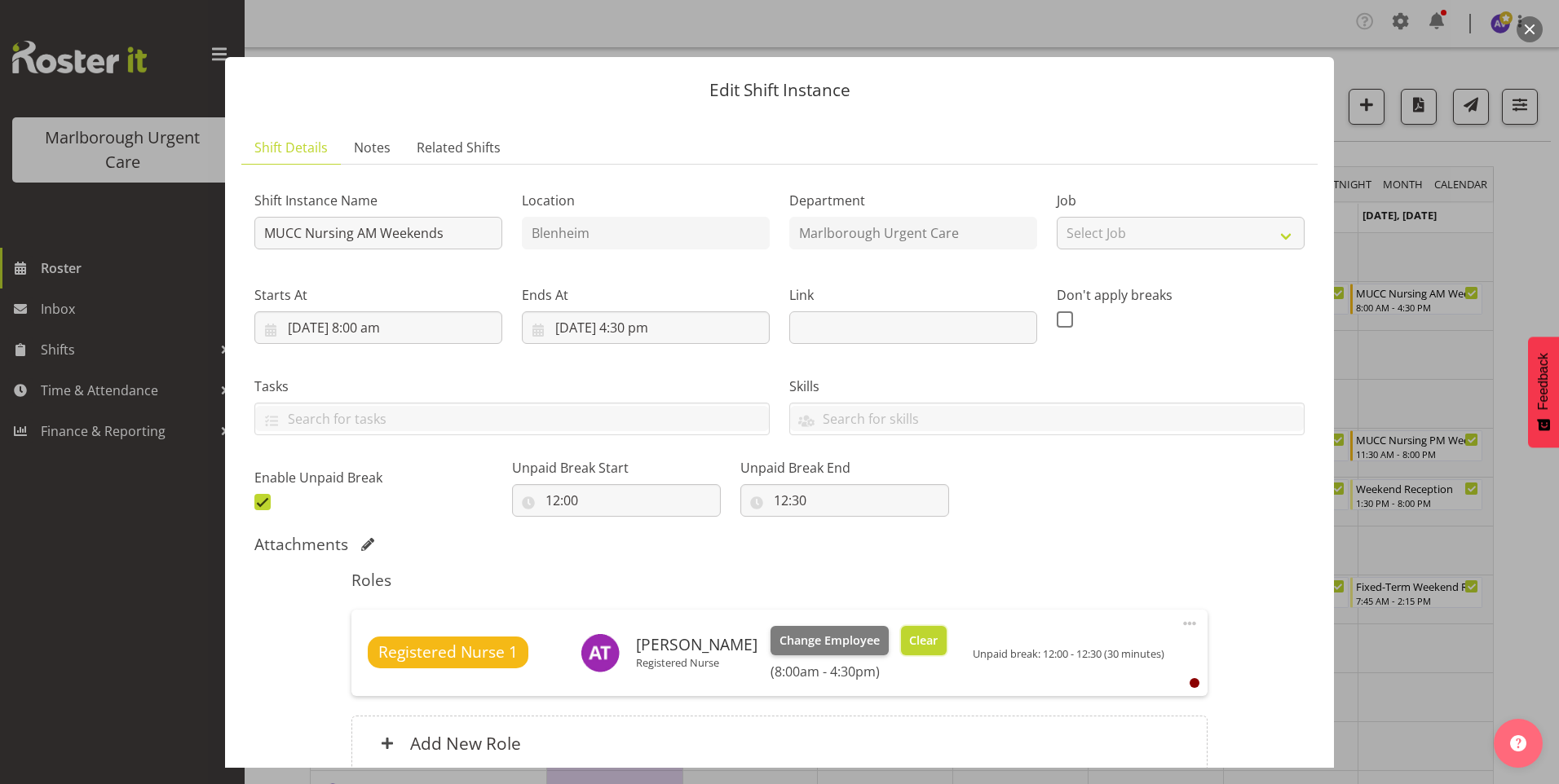
click at [910, 639] on span "Clear" at bounding box center [924, 641] width 29 height 18
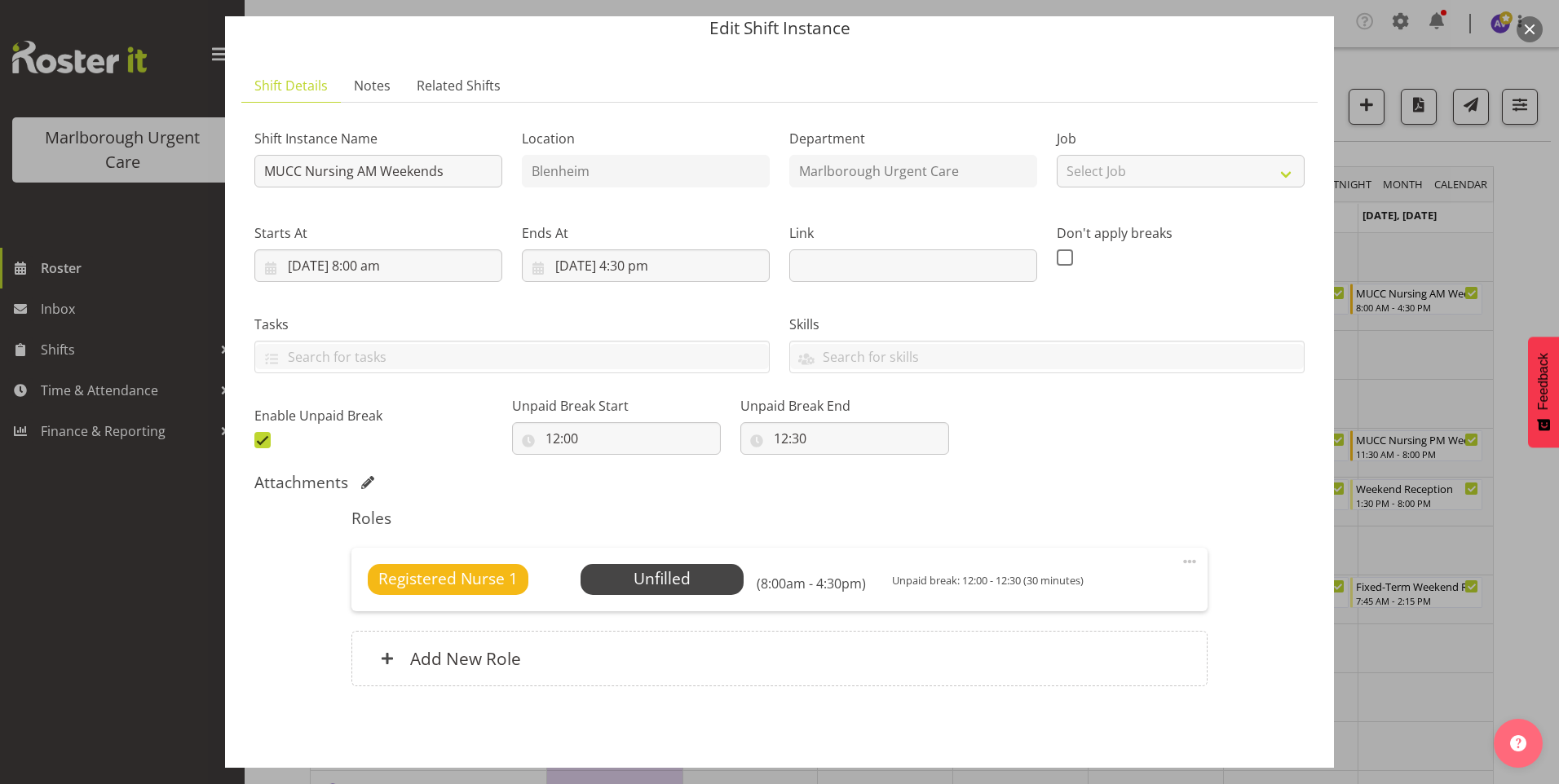
scroll to position [126, 0]
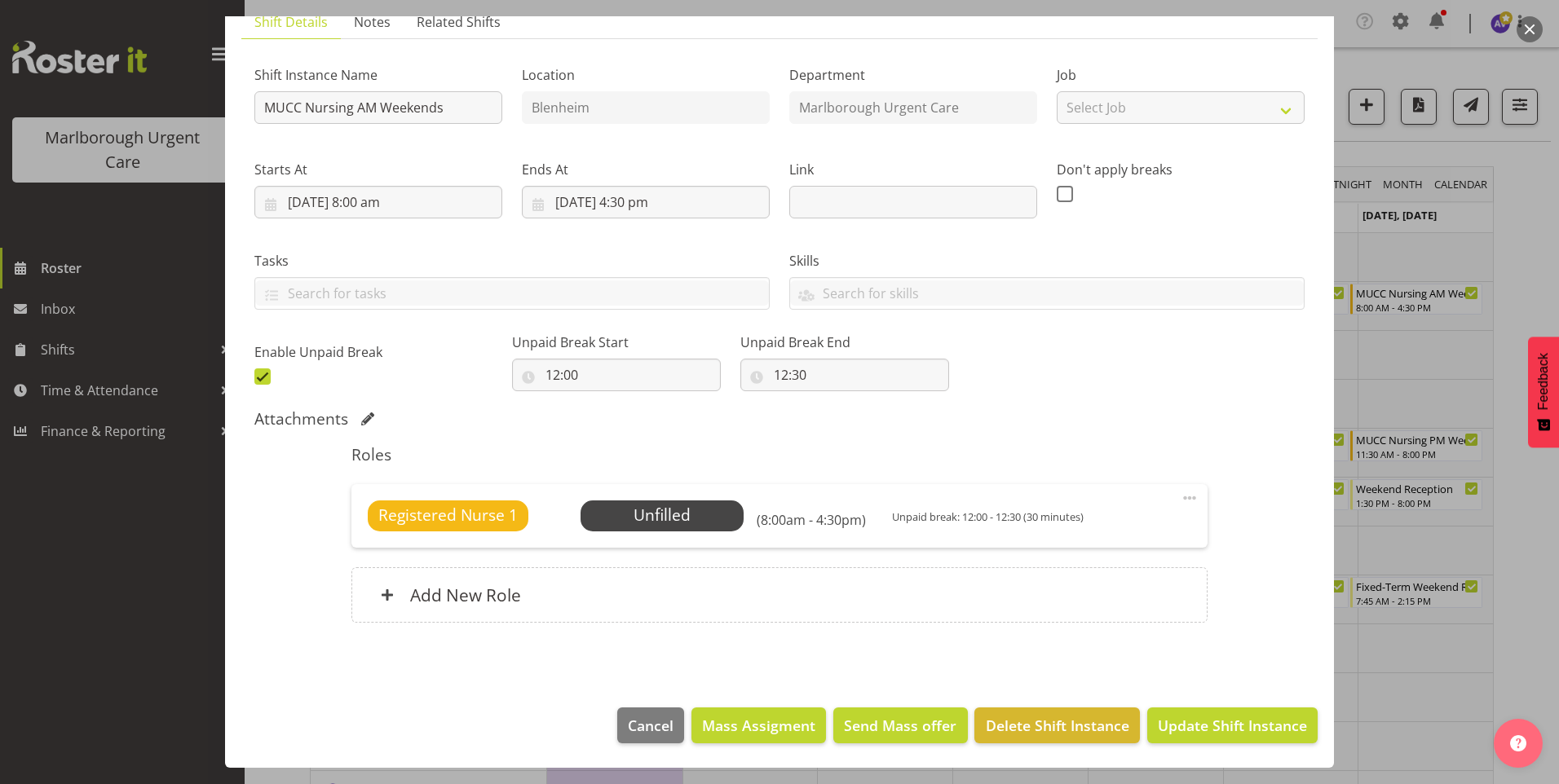
click at [1180, 500] on span at bounding box center [1189, 498] width 20 height 20
click at [1065, 534] on link "Edit" at bounding box center [1121, 537] width 156 height 30
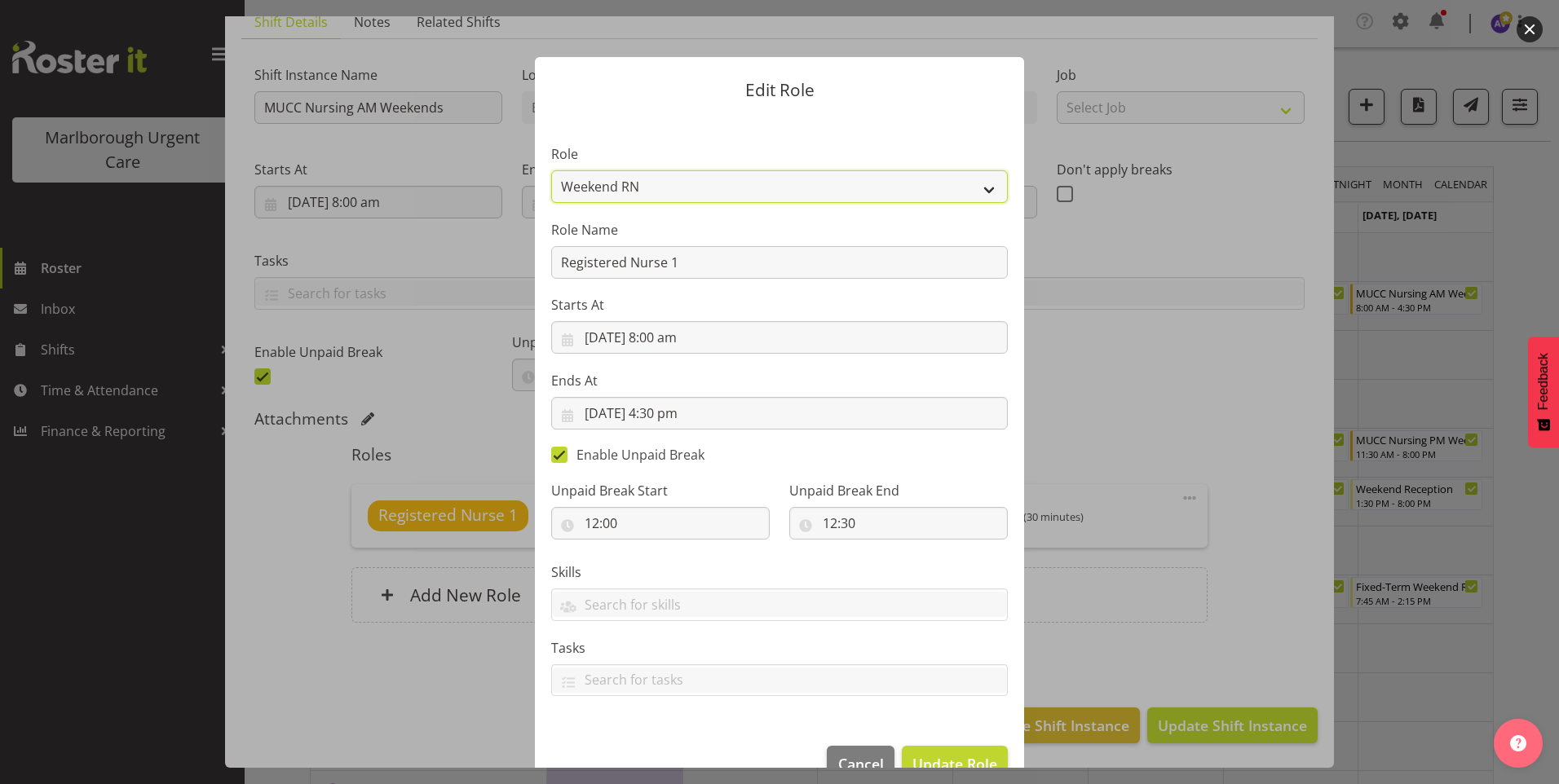
click at [617, 177] on select "Casual Registered Nurse Casual Weekday Medical Officer Casual Weekday Reception…" at bounding box center [780, 187] width 457 height 33
select select "1560"
click at [551, 170] on select "Casual Registered Nurse Casual Weekday Medical Officer Casual Weekday Reception…" at bounding box center [780, 187] width 457 height 33
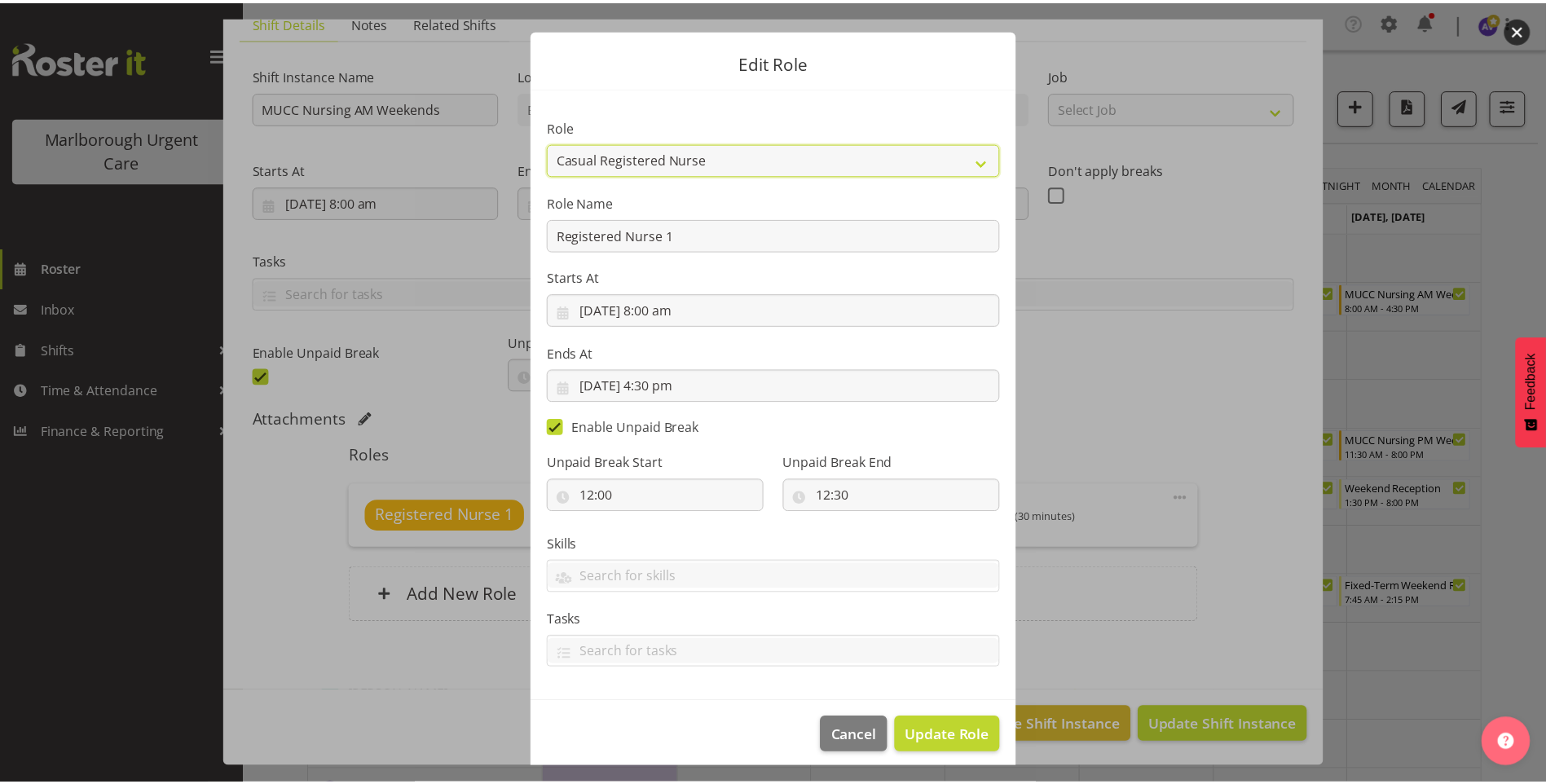
scroll to position [39, 0]
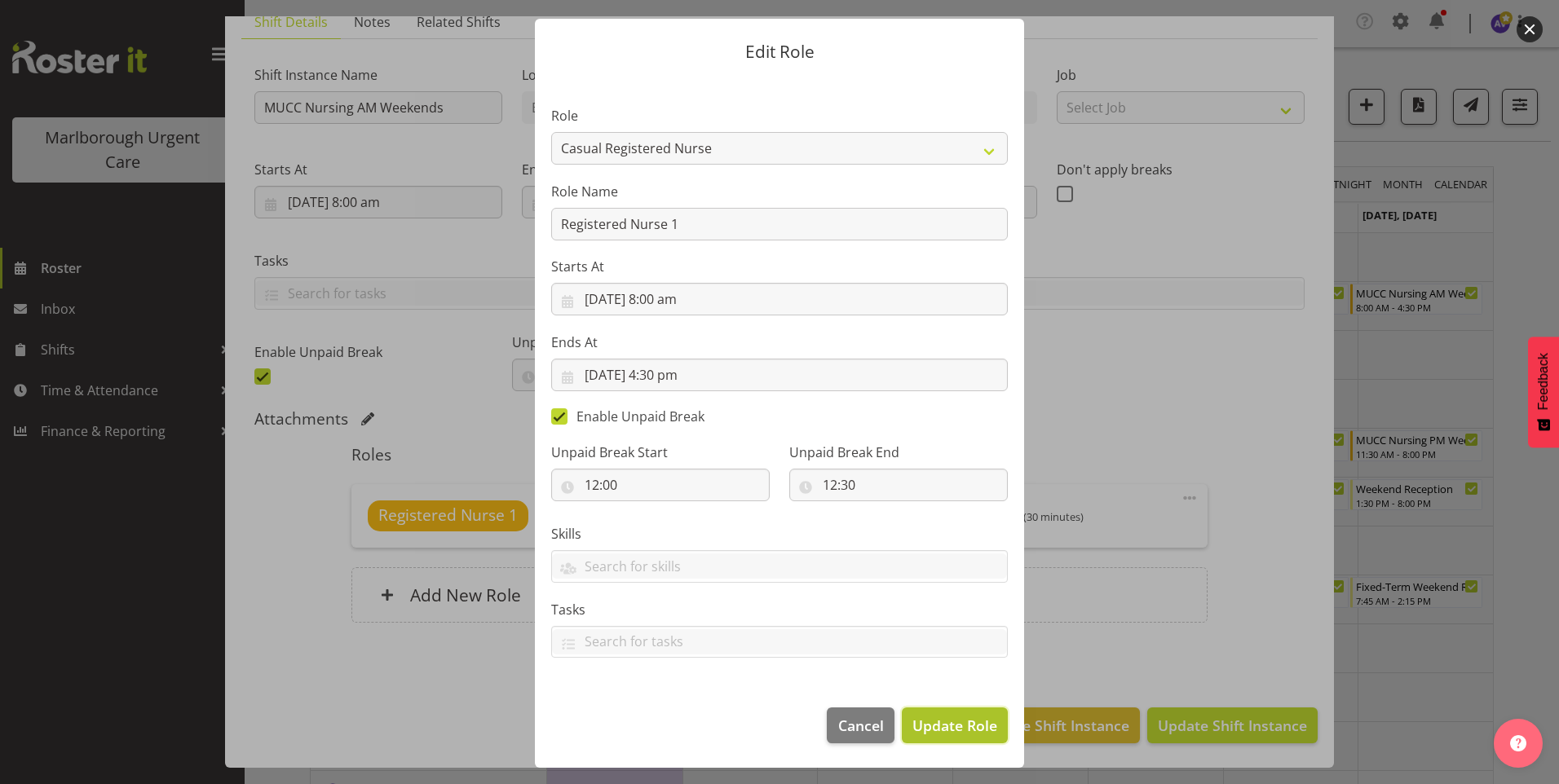
click at [953, 735] on span "Update Role" at bounding box center [954, 726] width 85 height 21
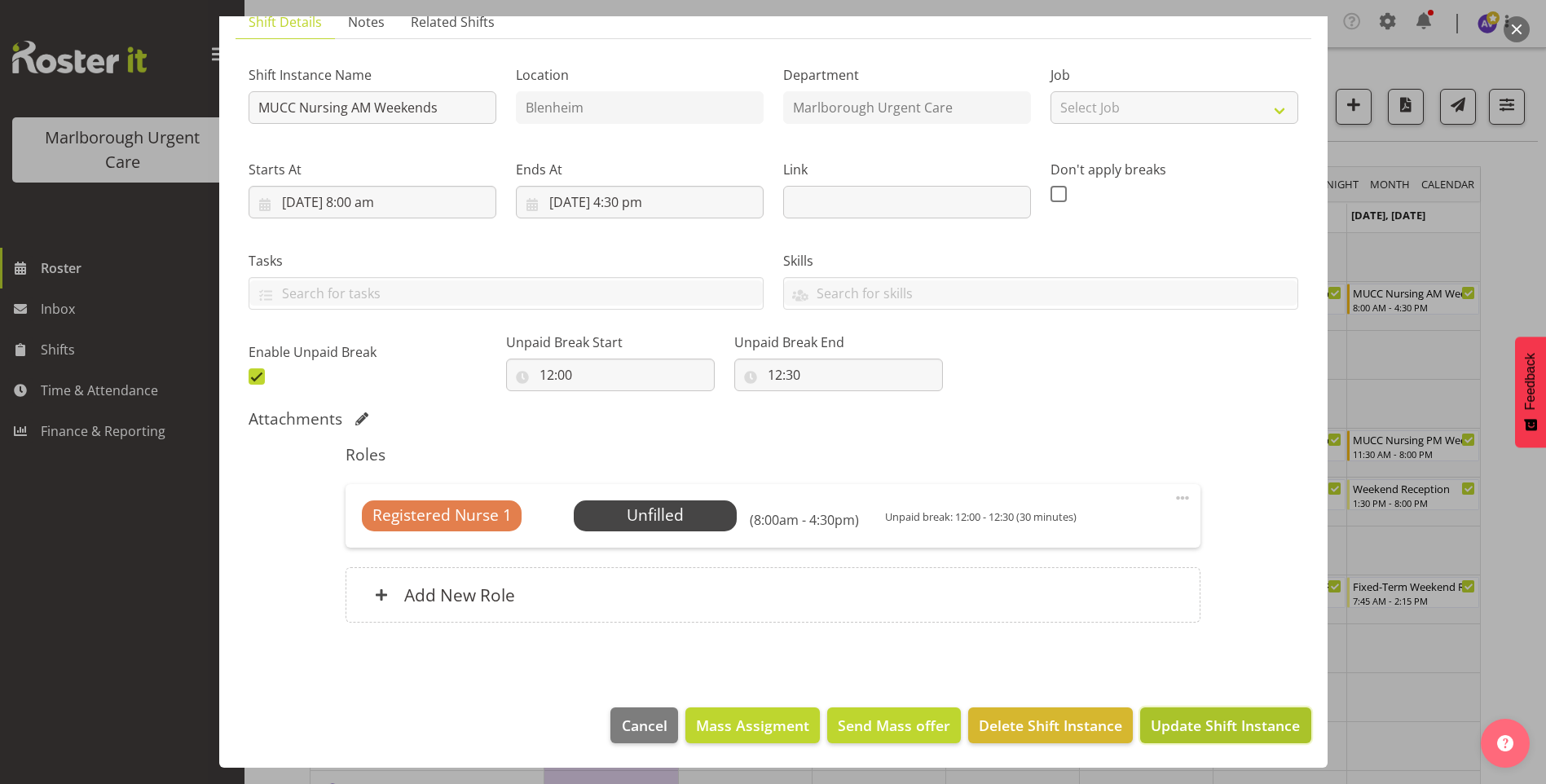
click at [1230, 720] on span "Update Shift Instance" at bounding box center [1225, 726] width 149 height 21
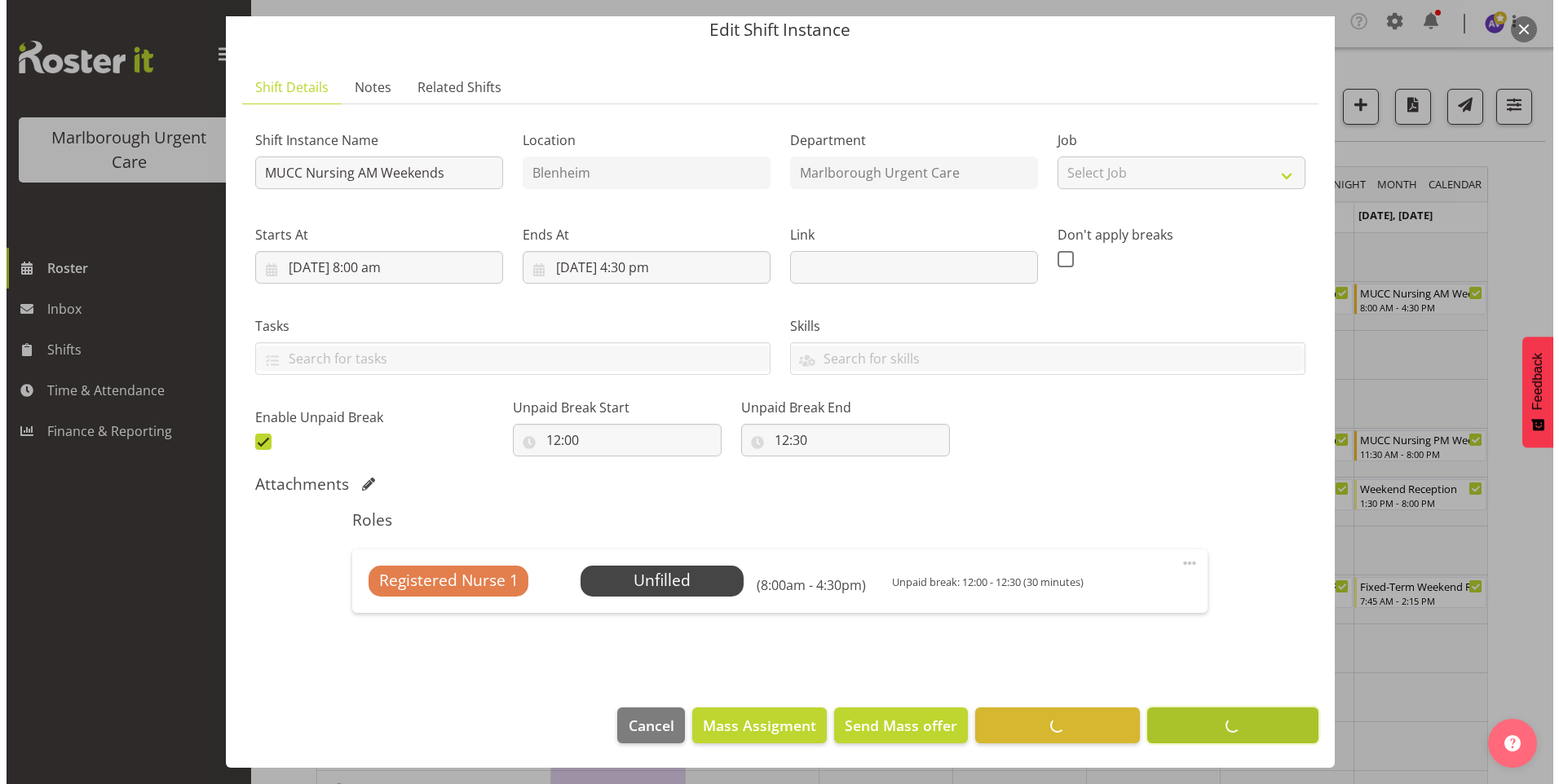
scroll to position [60, 0]
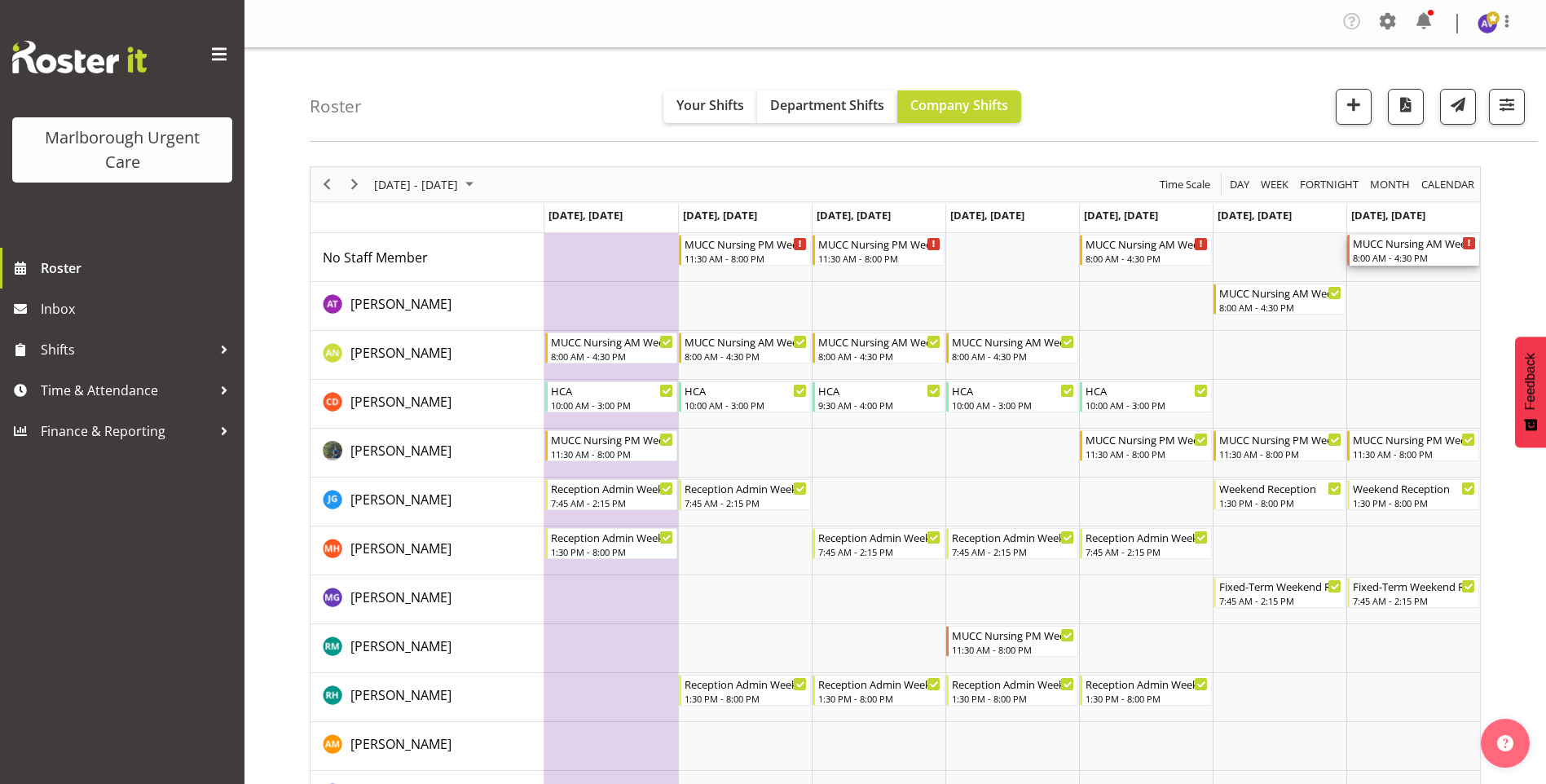
click at [1401, 246] on div "MUCC Nursing AM Weekends" at bounding box center [1414, 243] width 123 height 16
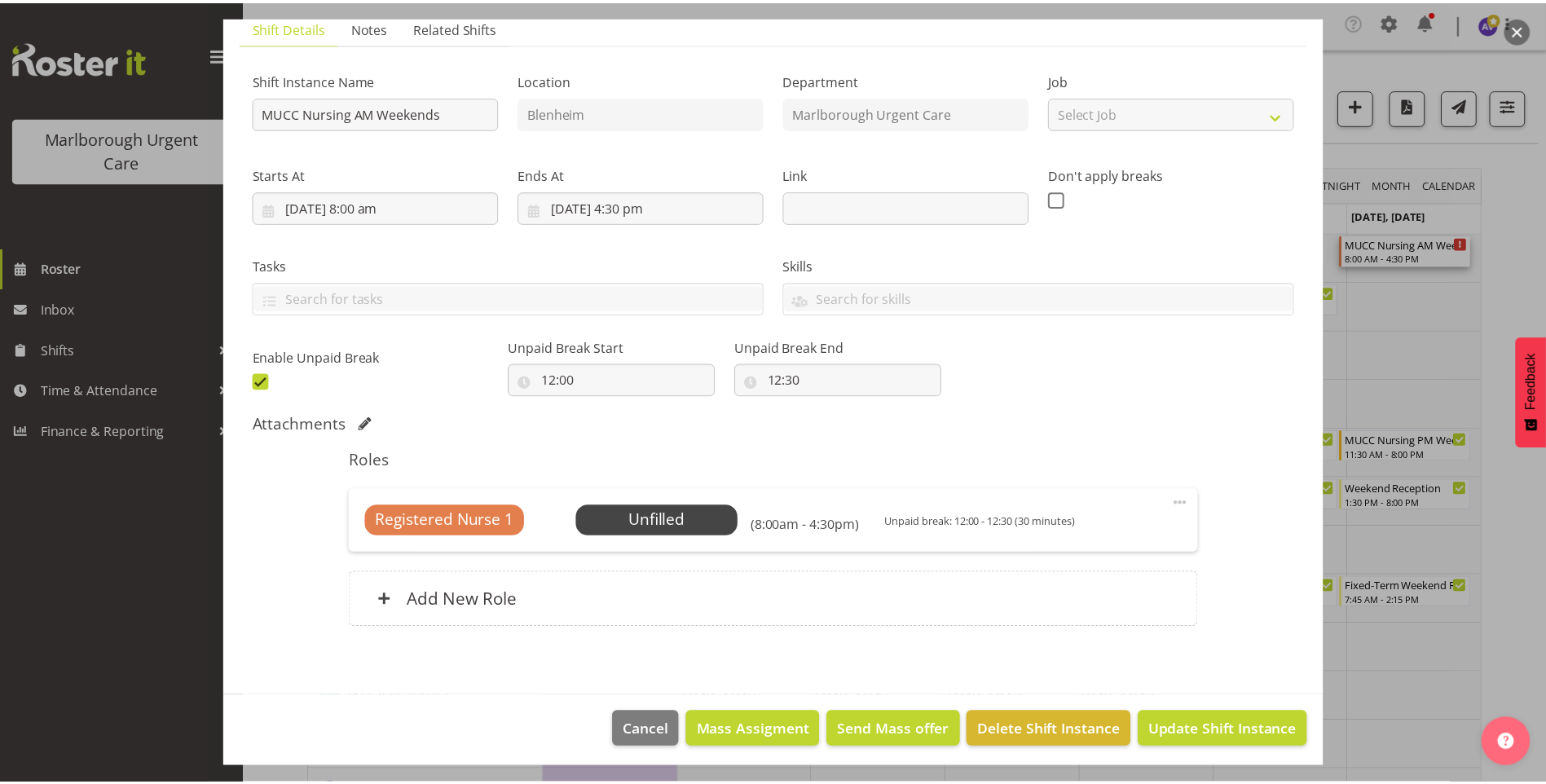
scroll to position [126, 0]
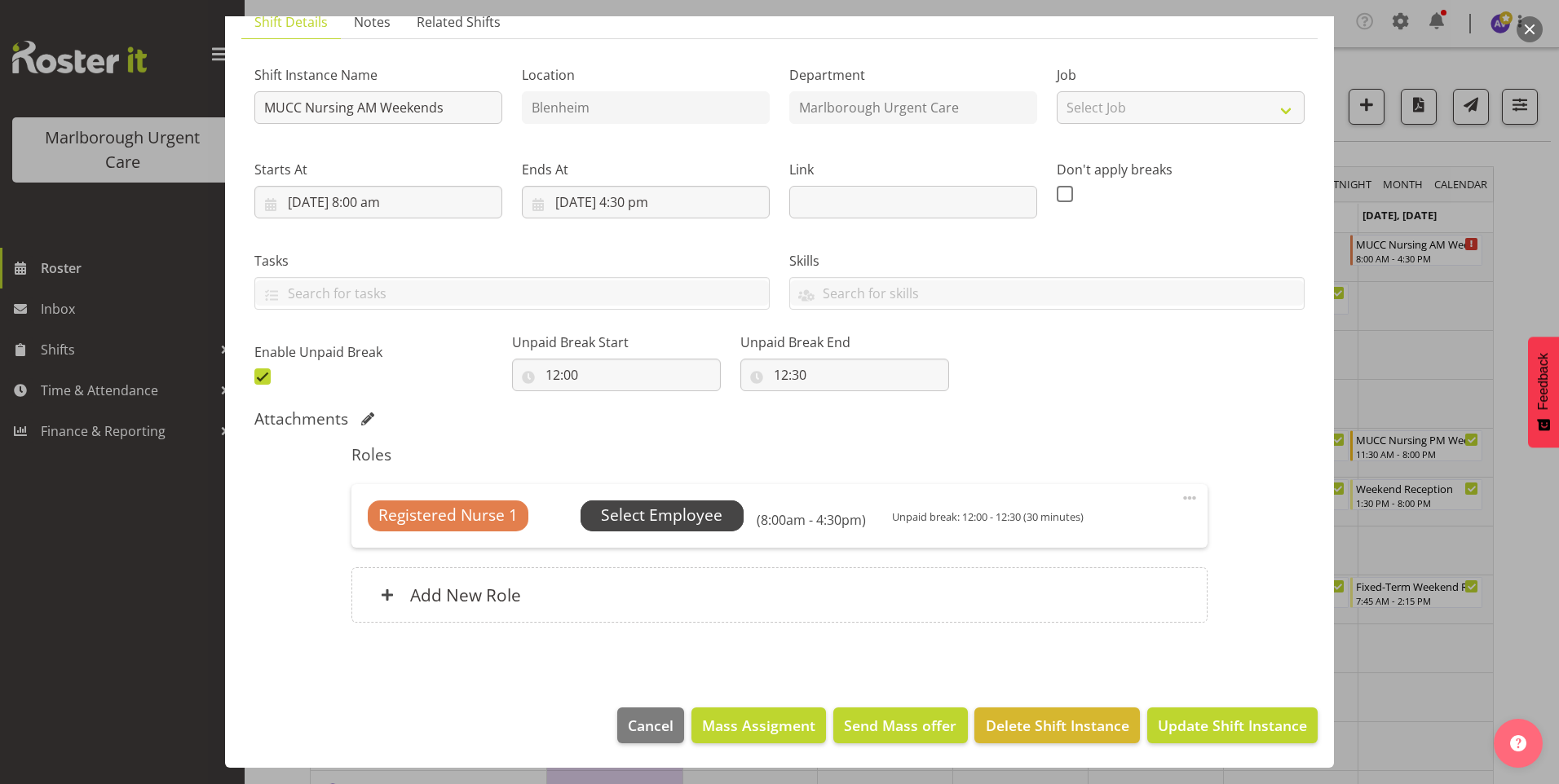
click at [627, 513] on span "Select Employee" at bounding box center [662, 515] width 122 height 24
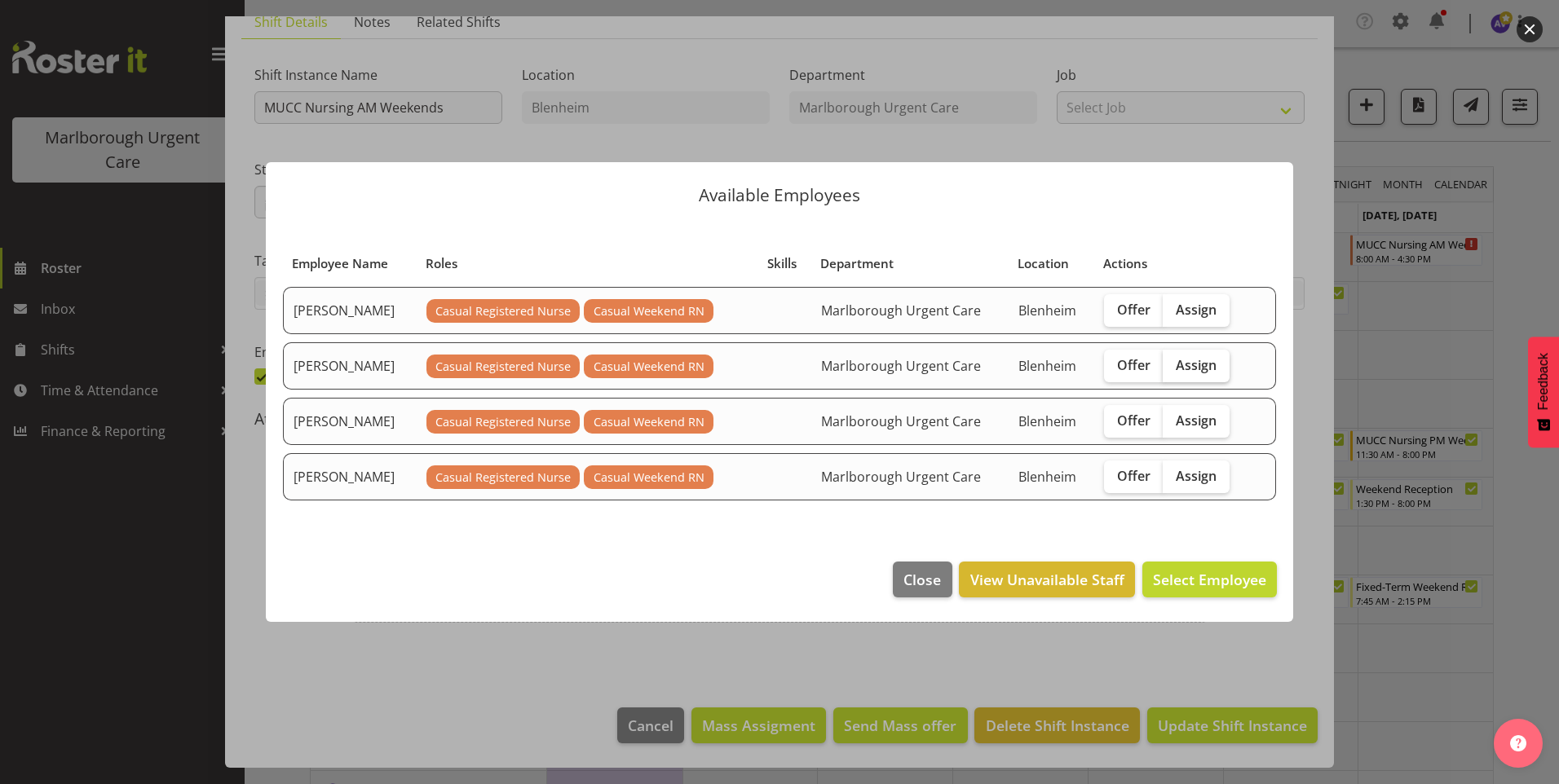
click at [1184, 364] on span "Assign" at bounding box center [1196, 365] width 41 height 16
click at [1173, 364] on input "Assign" at bounding box center [1168, 364] width 11 height 11
checkbox input "true"
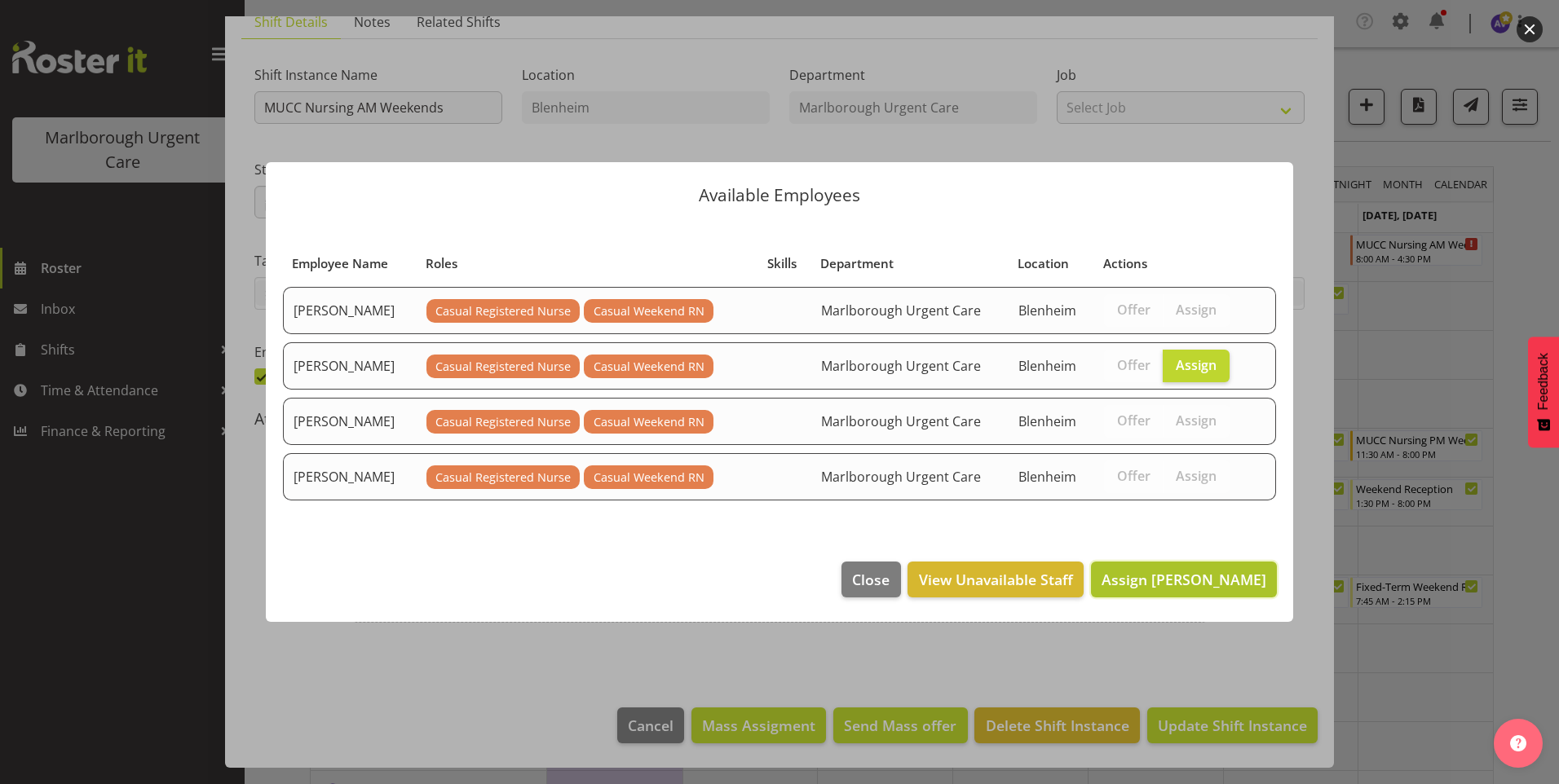
click at [1223, 578] on span "Assign [PERSON_NAME]" at bounding box center [1184, 579] width 165 height 20
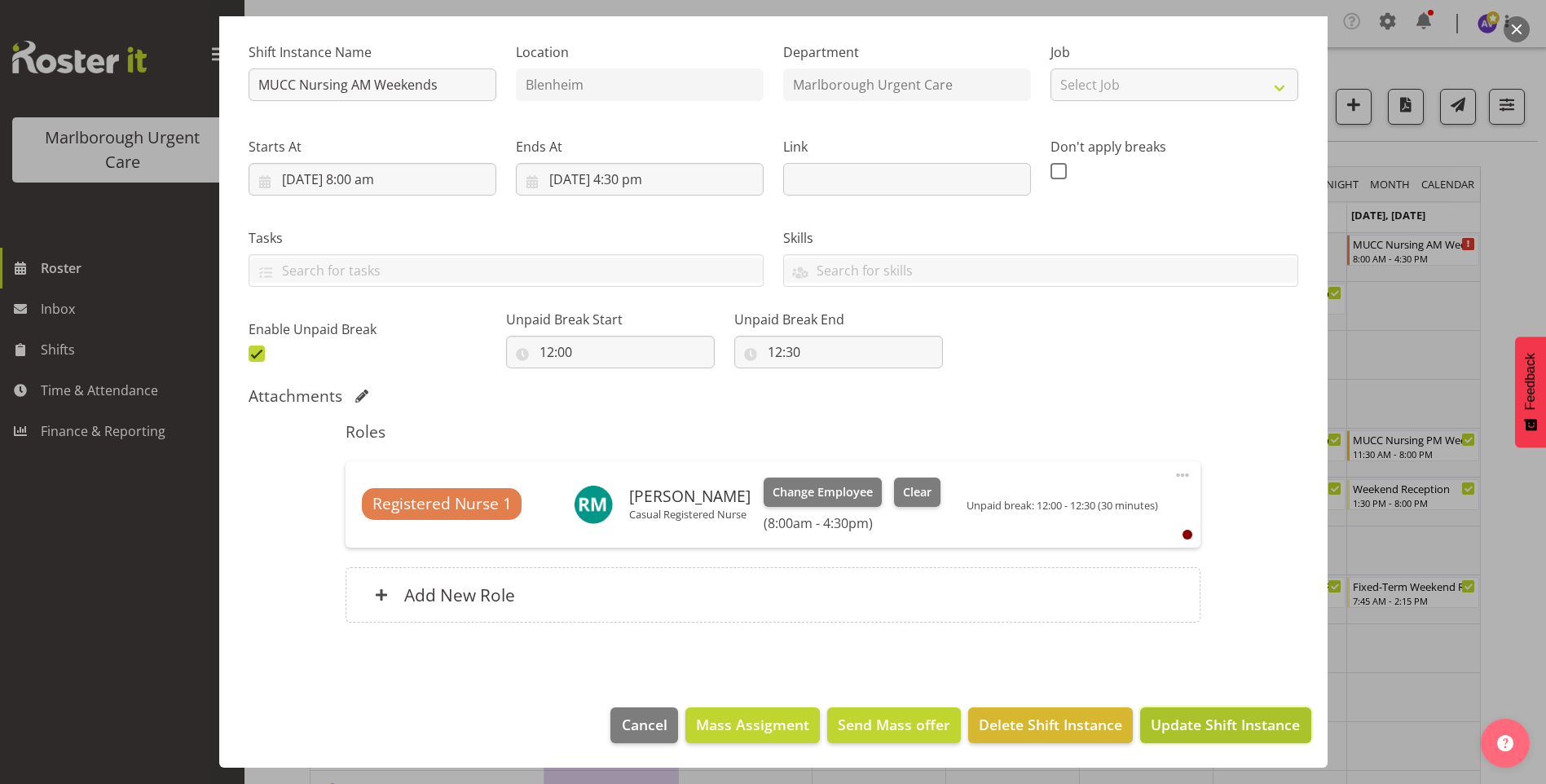
click at [1191, 721] on span "Update Shift Instance" at bounding box center [1225, 725] width 149 height 21
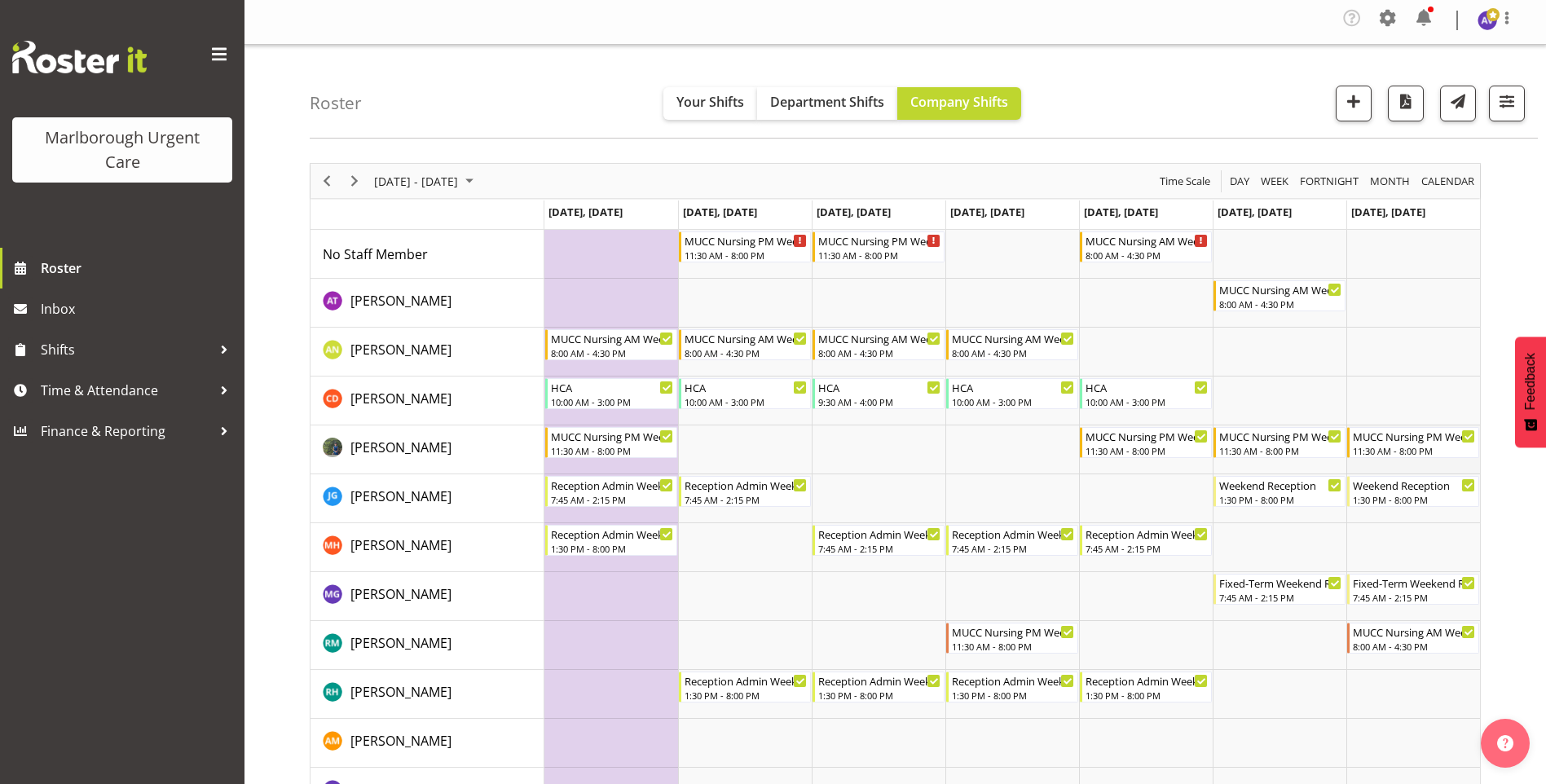
scroll to position [0, 0]
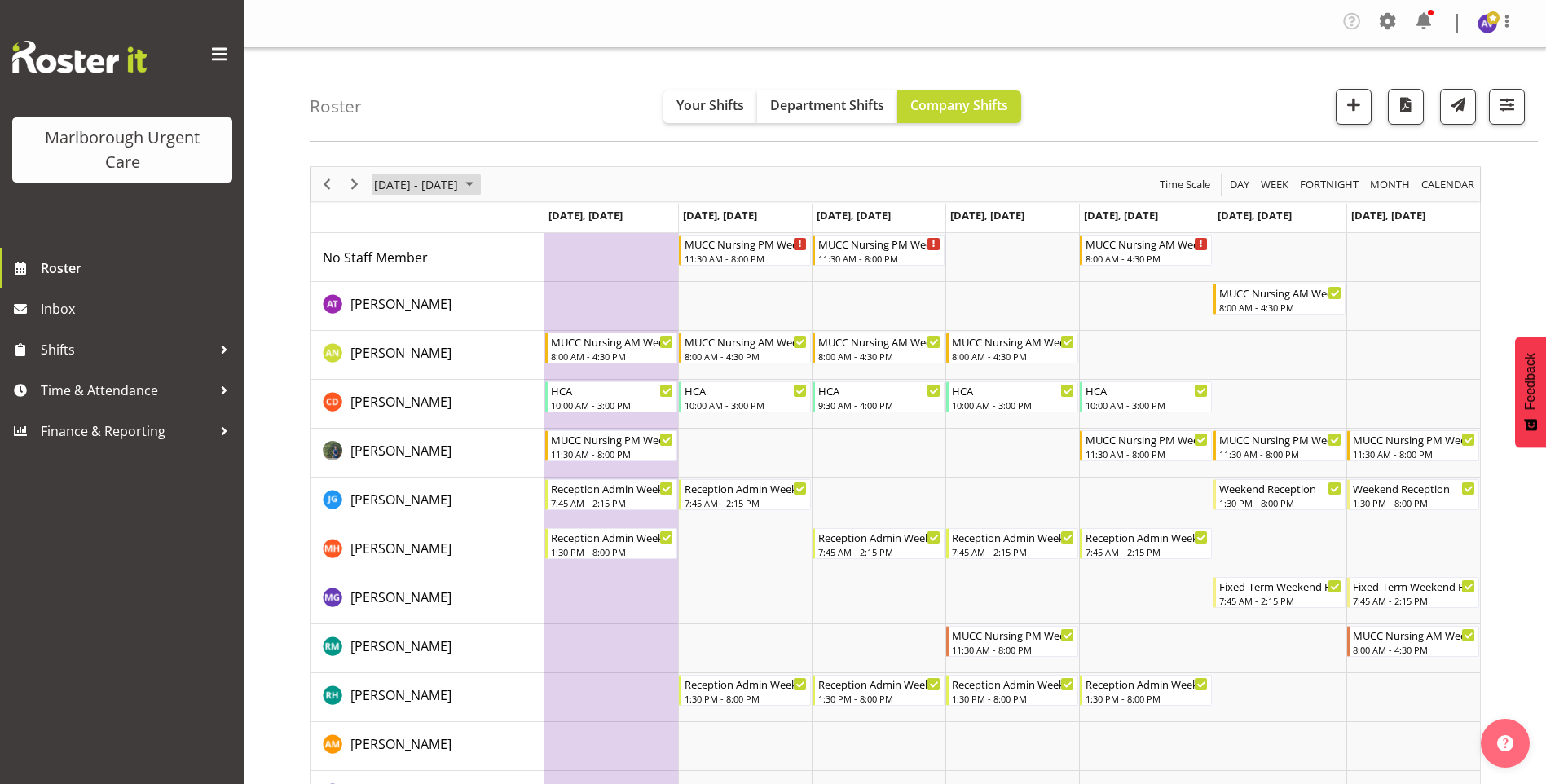
click at [398, 178] on span "[DATE] - [DATE]" at bounding box center [416, 184] width 87 height 21
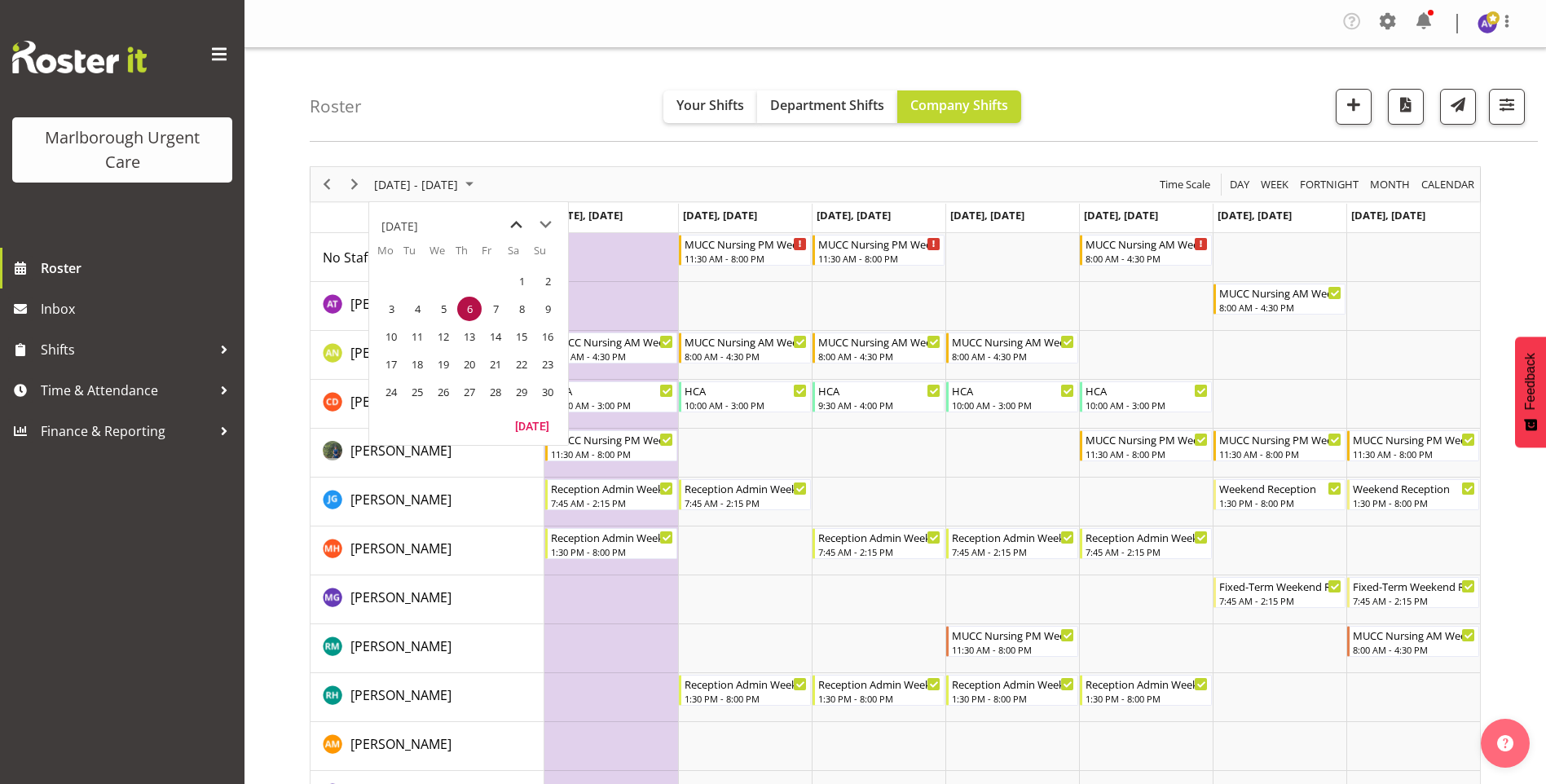
click at [514, 227] on span "previous month" at bounding box center [516, 225] width 29 height 30
click at [425, 346] on span "14" at bounding box center [417, 336] width 25 height 25
